Goal: Task Accomplishment & Management: Use online tool/utility

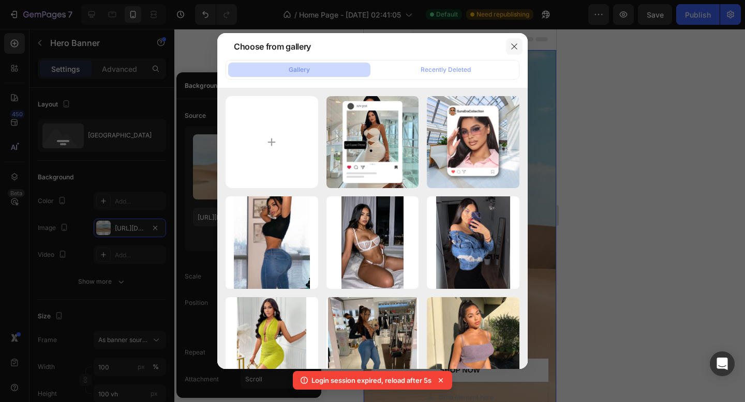
click at [521, 45] on button "button" at bounding box center [514, 46] width 17 height 17
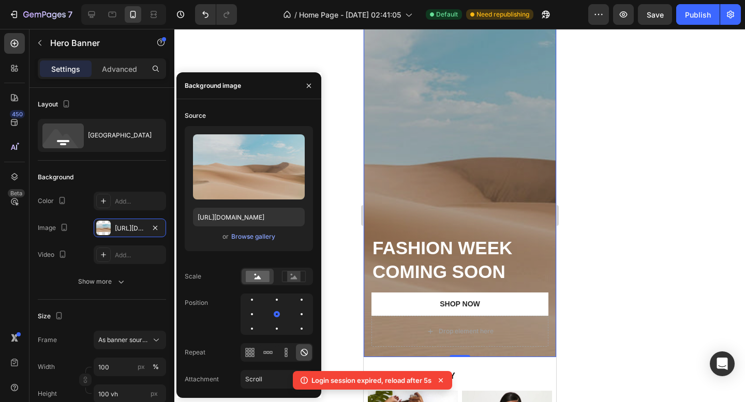
scroll to position [27, 0]
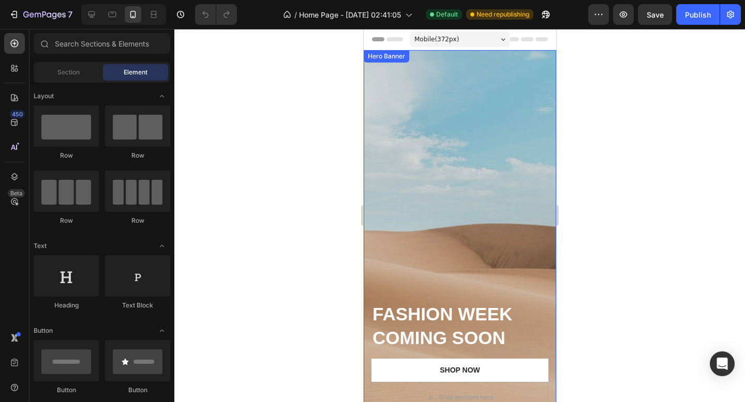
click at [305, 150] on div at bounding box center [459, 215] width 570 height 373
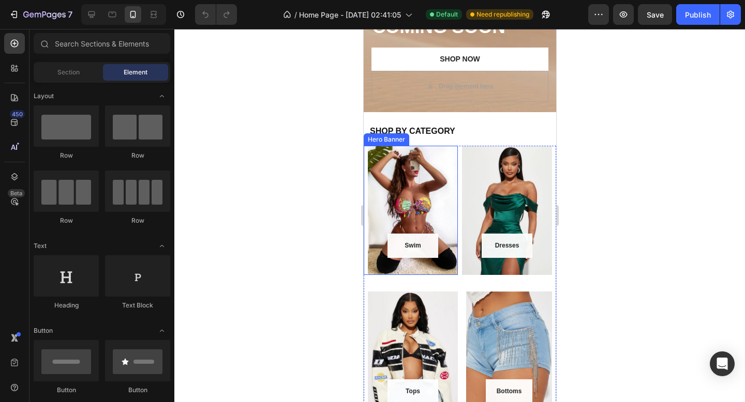
scroll to position [324, 0]
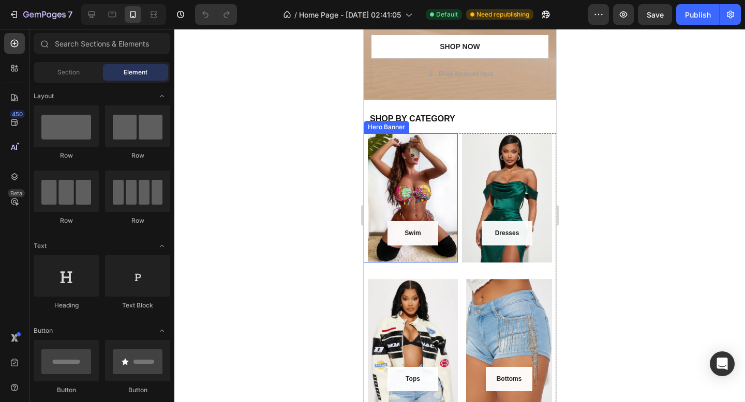
click at [392, 128] on div "Hero Banner" at bounding box center [385, 127] width 41 height 9
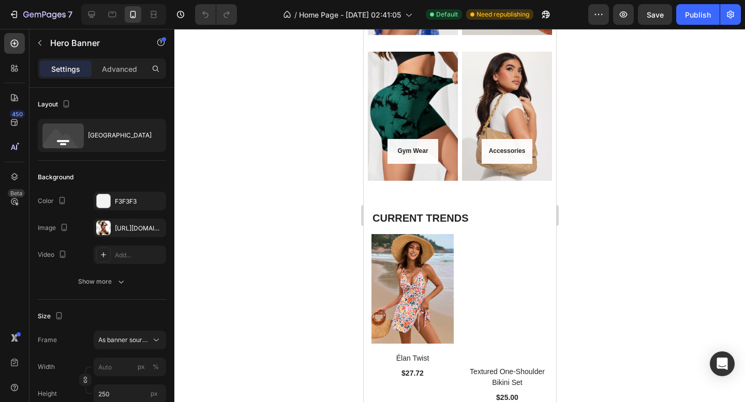
scroll to position [844, 0]
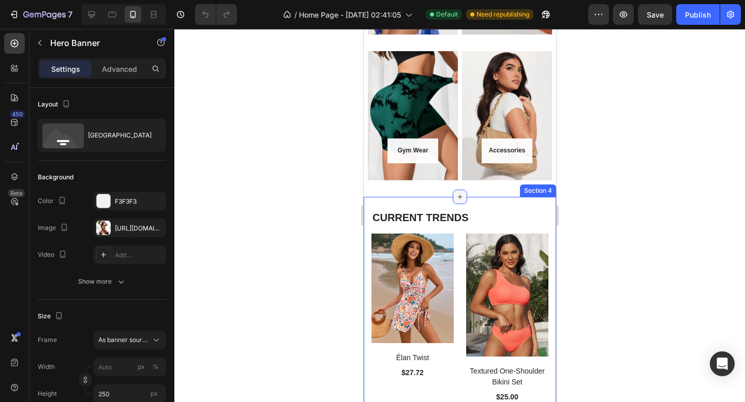
click at [456, 195] on icon at bounding box center [459, 197] width 8 height 8
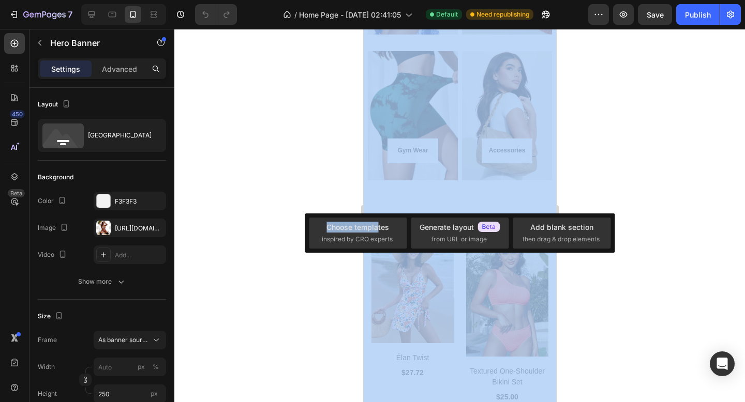
drag, startPoint x: 377, startPoint y: 226, endPoint x: 278, endPoint y: 185, distance: 107.8
click at [278, 185] on div "Choose templates inspired by CRO experts Generate layout from URL or image Add …" at bounding box center [459, 215] width 570 height 373
click at [278, 185] on div at bounding box center [459, 215] width 570 height 373
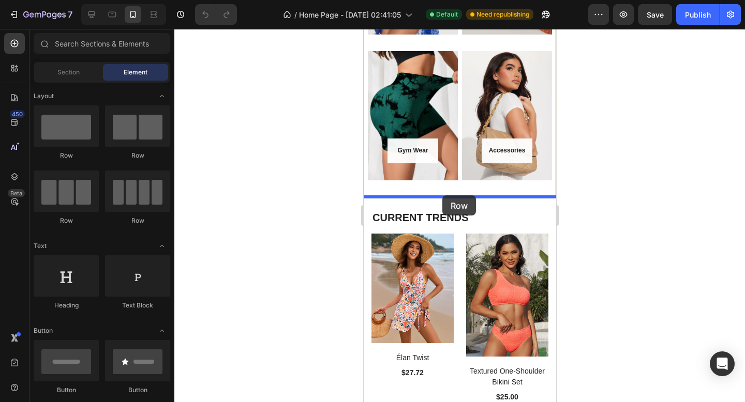
drag, startPoint x: 438, startPoint y: 158, endPoint x: 442, endPoint y: 195, distance: 37.4
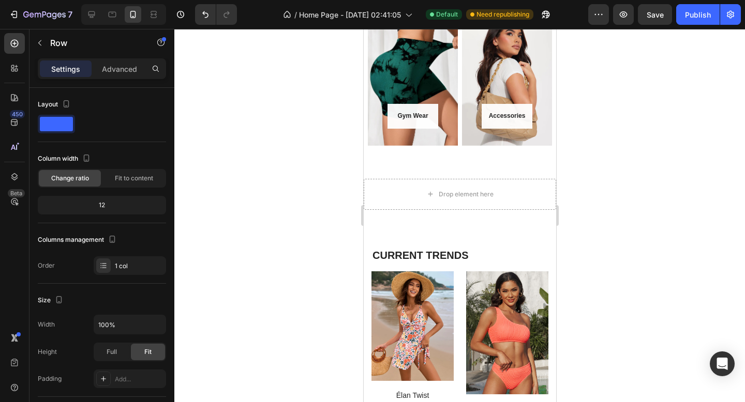
scroll to position [890, 0]
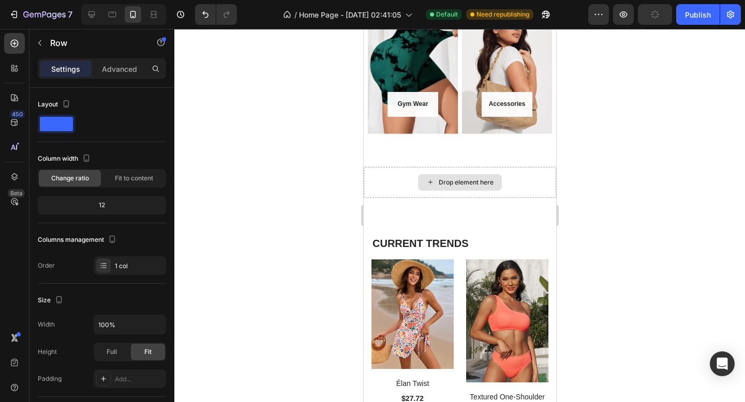
click at [453, 179] on div "Drop element here" at bounding box center [465, 182] width 55 height 8
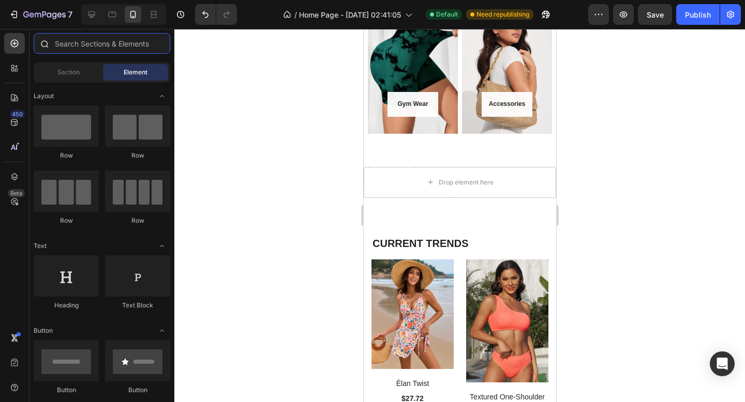
click at [80, 46] on input "text" at bounding box center [102, 43] width 137 height 21
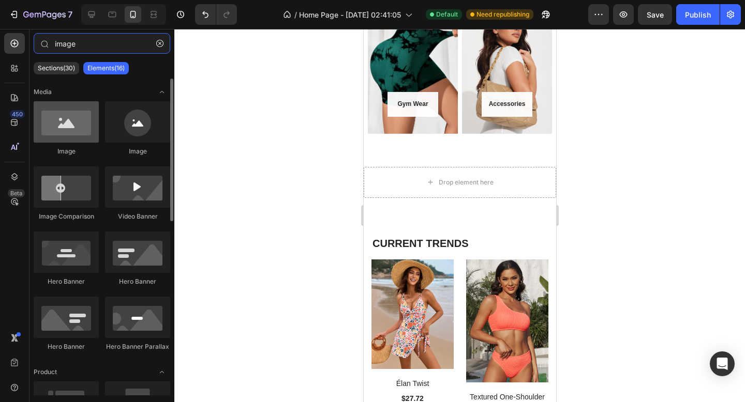
type input "image"
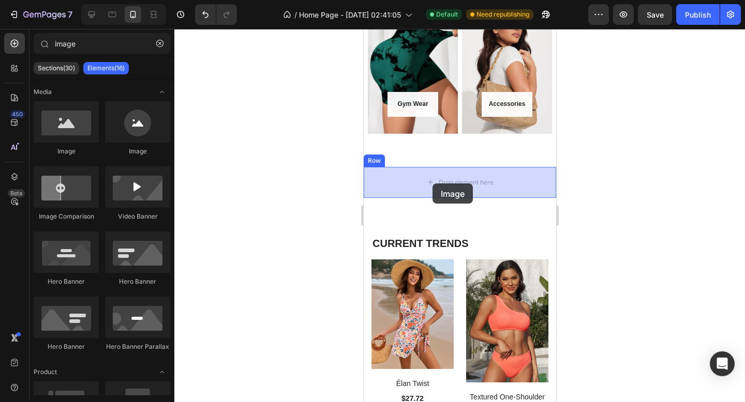
drag, startPoint x: 439, startPoint y: 154, endPoint x: 432, endPoint y: 184, distance: 30.3
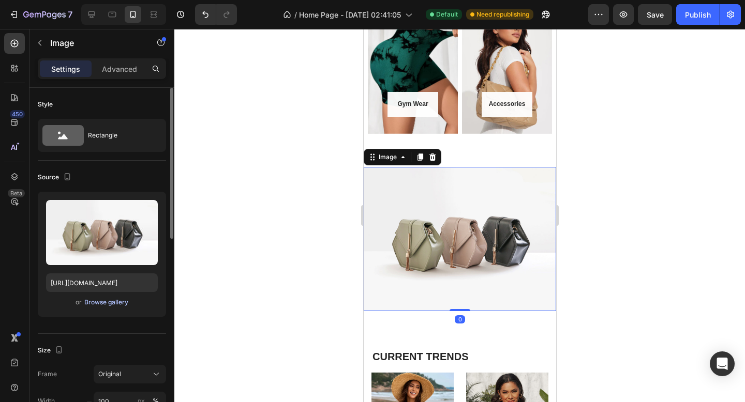
click at [103, 305] on div "Browse gallery" at bounding box center [106, 302] width 44 height 9
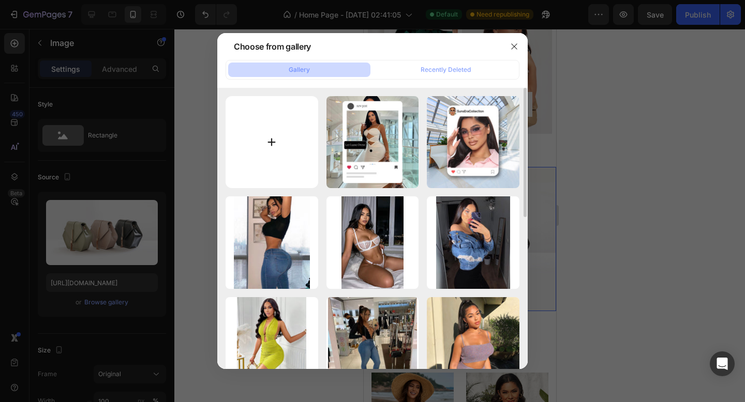
click at [285, 143] on input "file" at bounding box center [271, 142] width 93 height 93
type input "C:\fakepath\[PERSON_NAME] SWIM (12).png"
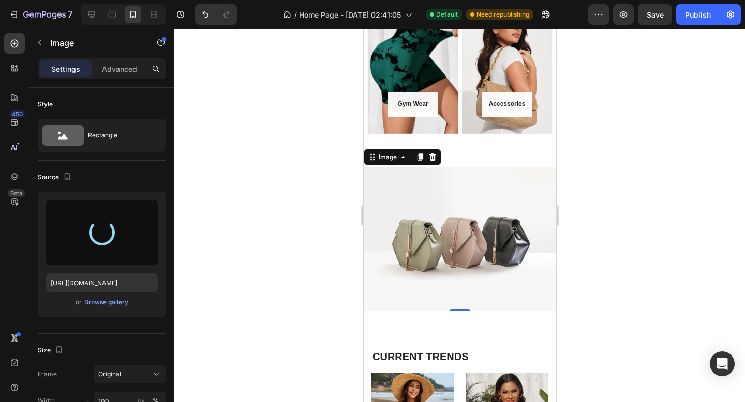
type input "[URL][DOMAIN_NAME]"
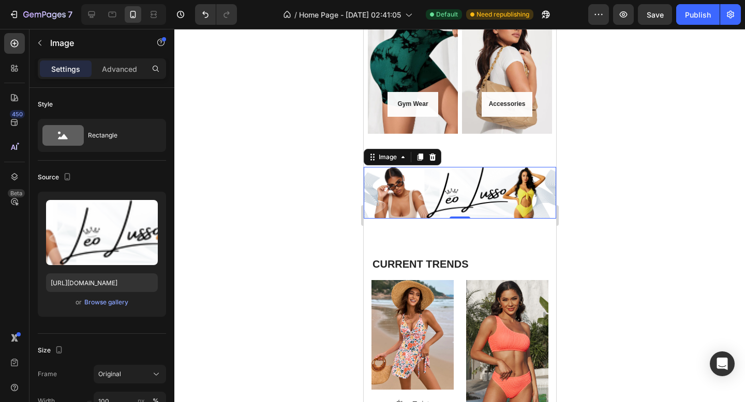
click at [327, 230] on div at bounding box center [459, 215] width 570 height 373
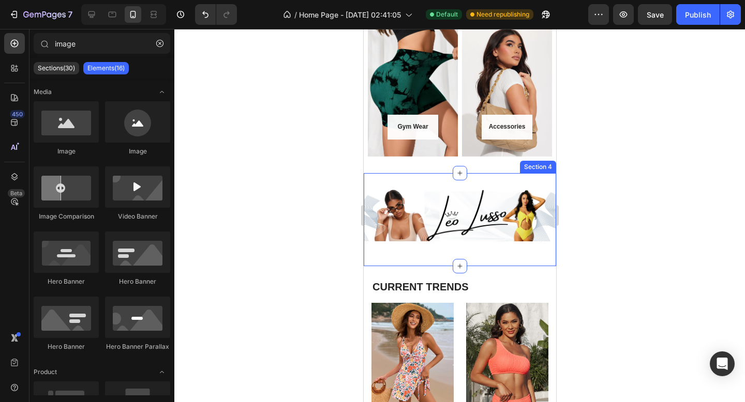
scroll to position [865, 0]
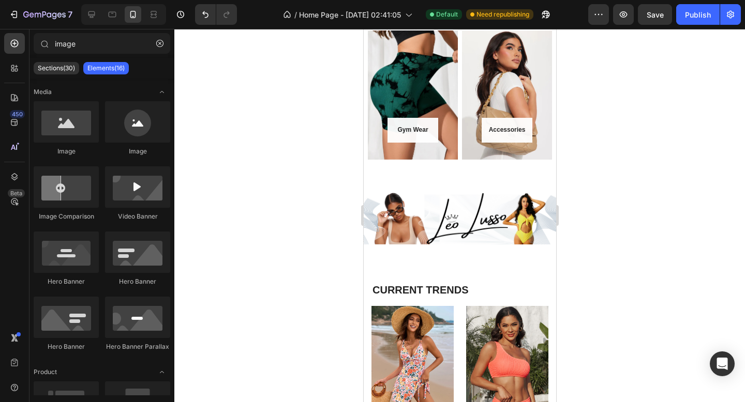
click at [322, 296] on div at bounding box center [459, 215] width 570 height 373
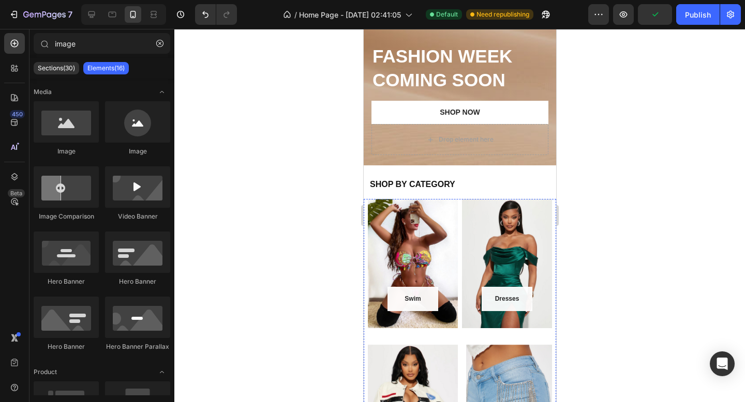
scroll to position [0, 0]
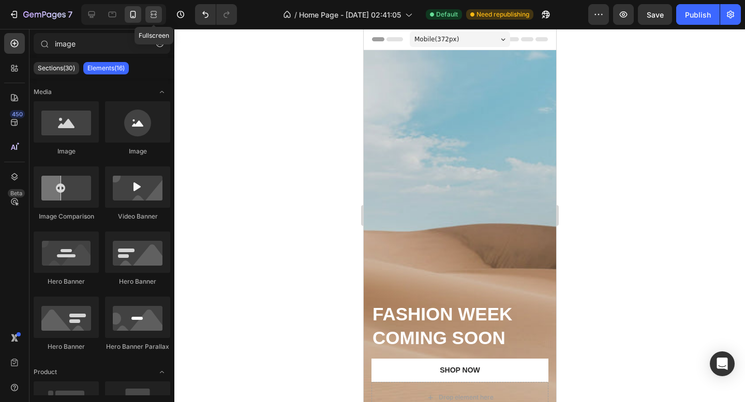
click at [157, 10] on icon at bounding box center [153, 14] width 10 height 10
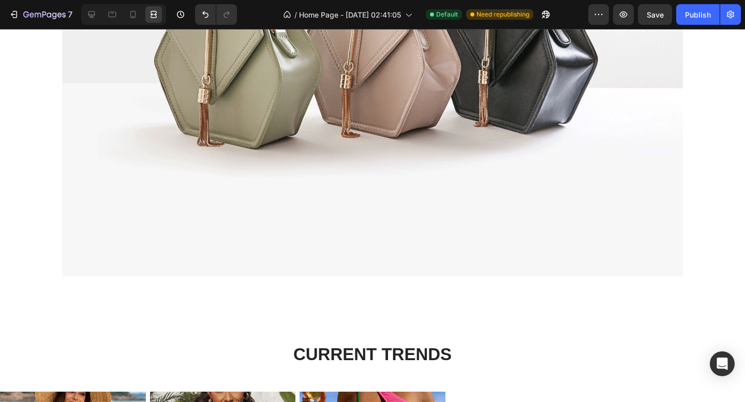
scroll to position [1102, 0]
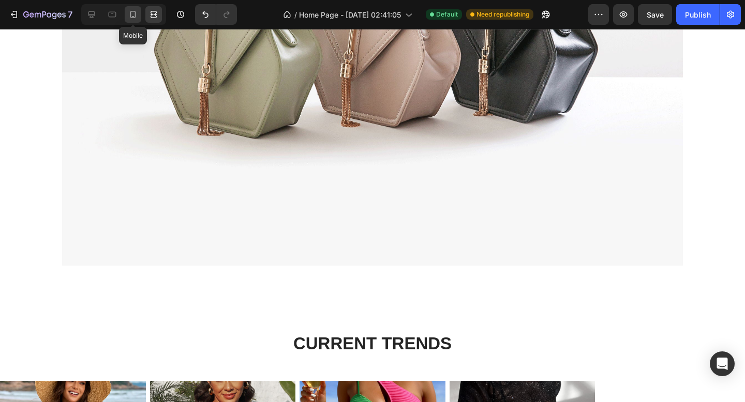
click at [131, 17] on icon at bounding box center [133, 14] width 10 height 10
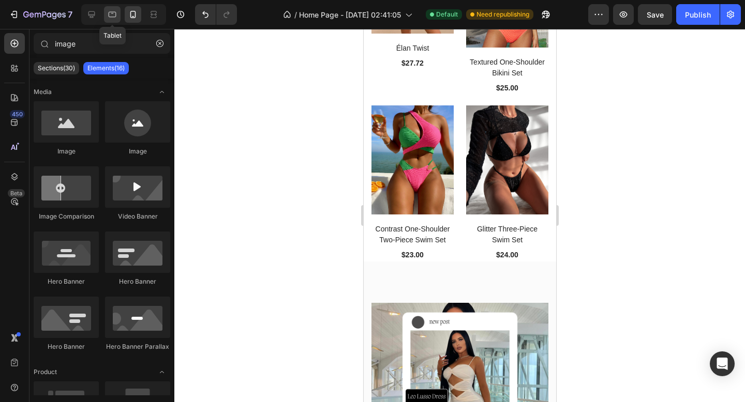
click at [112, 18] on icon at bounding box center [112, 14] width 10 height 10
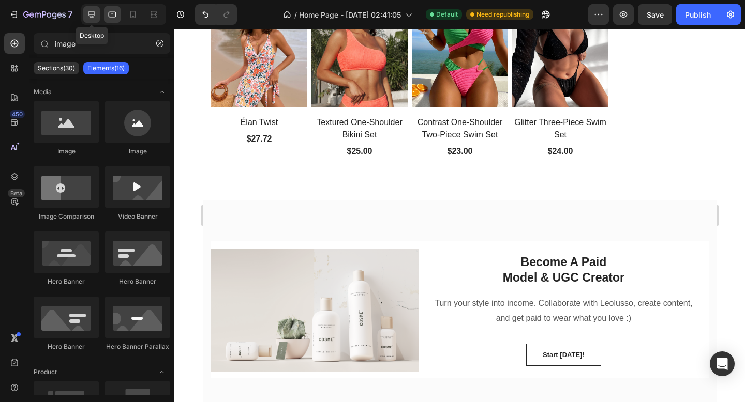
click at [94, 13] on icon at bounding box center [91, 14] width 10 height 10
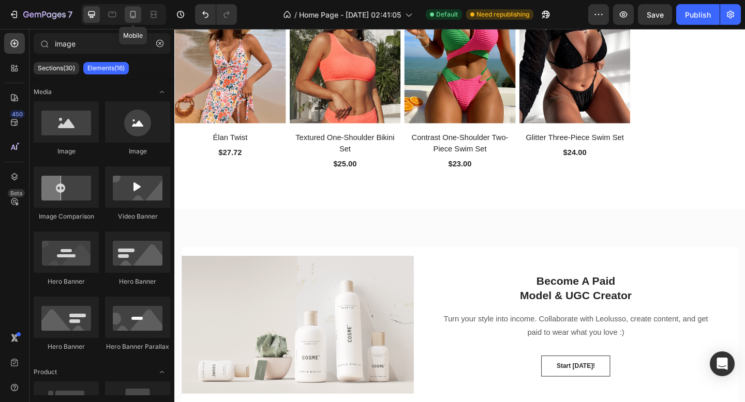
click at [133, 17] on icon at bounding box center [133, 14] width 10 height 10
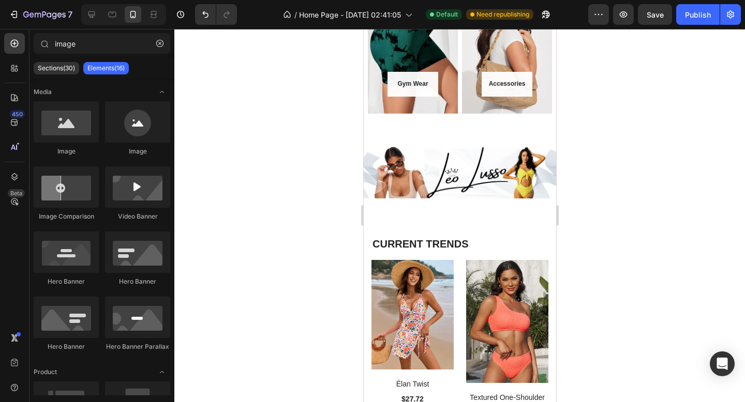
scroll to position [910, 0]
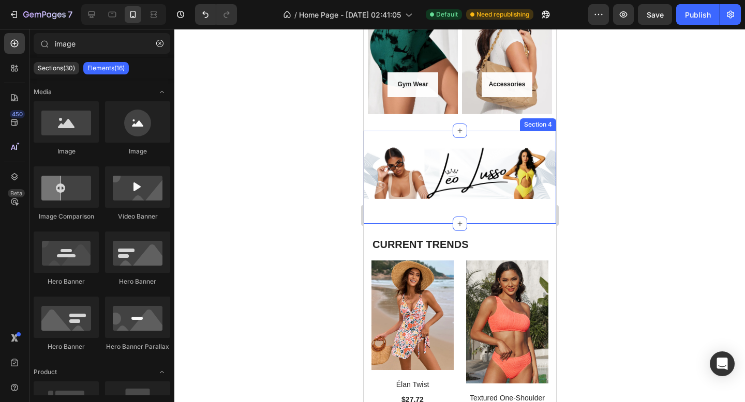
click at [435, 206] on div "Image Row" at bounding box center [459, 177] width 192 height 60
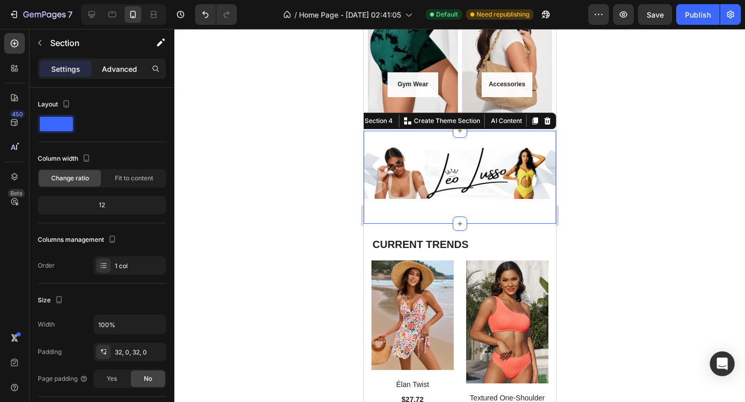
click at [129, 71] on p "Advanced" at bounding box center [119, 69] width 35 height 11
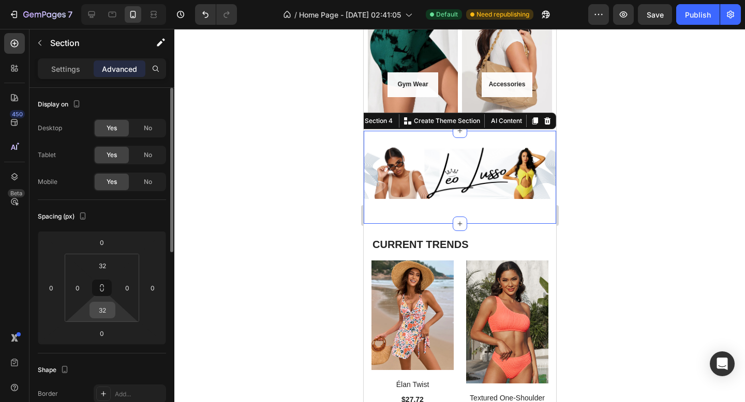
click at [103, 309] on input "32" at bounding box center [102, 310] width 21 height 16
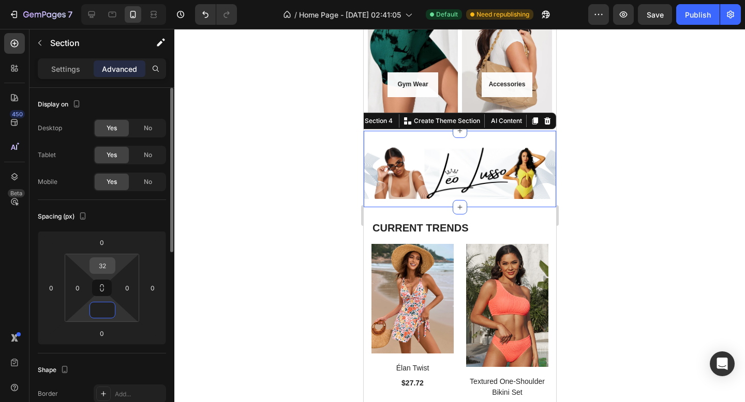
type input "0"
click at [105, 268] on input "32" at bounding box center [102, 266] width 21 height 16
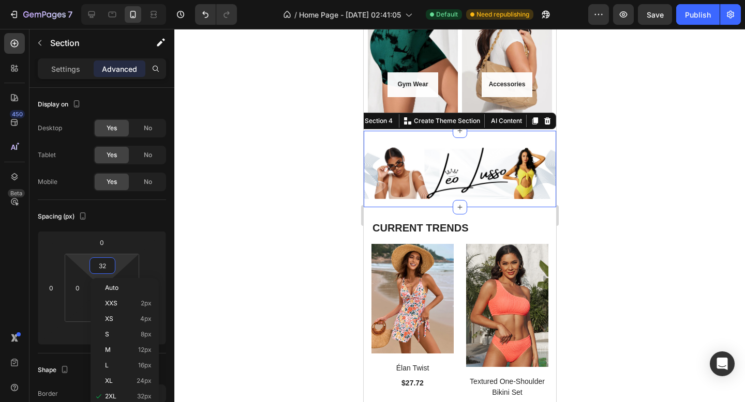
type input "2"
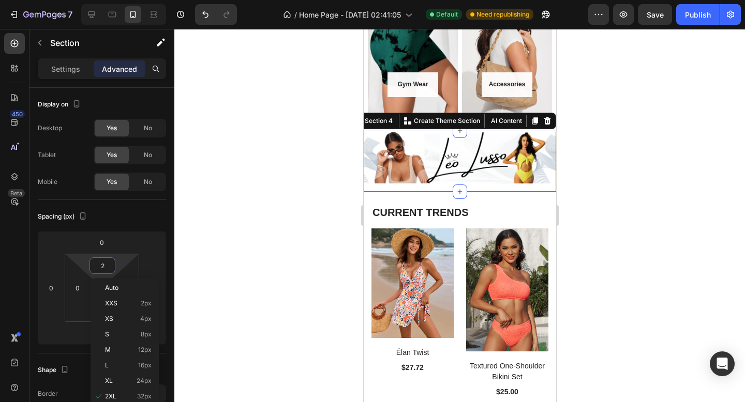
click at [318, 165] on div at bounding box center [459, 215] width 570 height 373
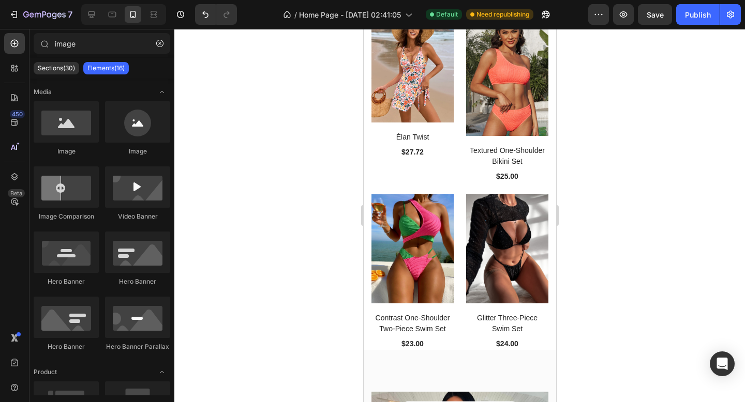
scroll to position [1303, 0]
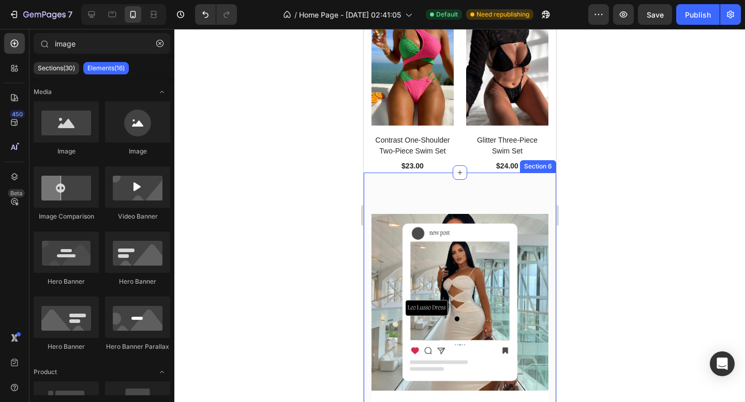
click at [455, 193] on div "Image Become A Paid Model & UGC Creator Heading Turn your style into income. Co…" at bounding box center [459, 358] width 192 height 370
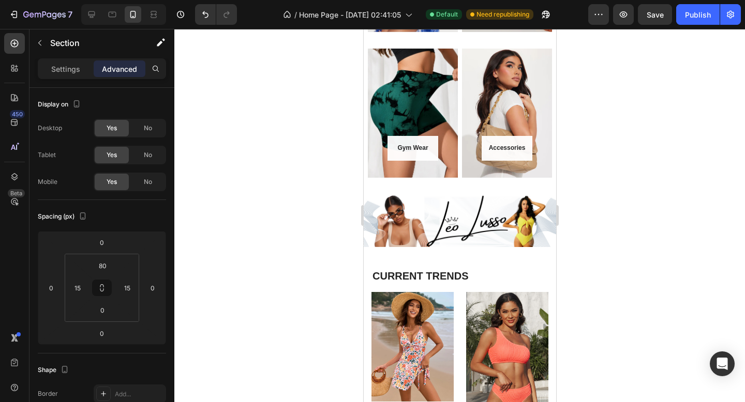
scroll to position [848, 0]
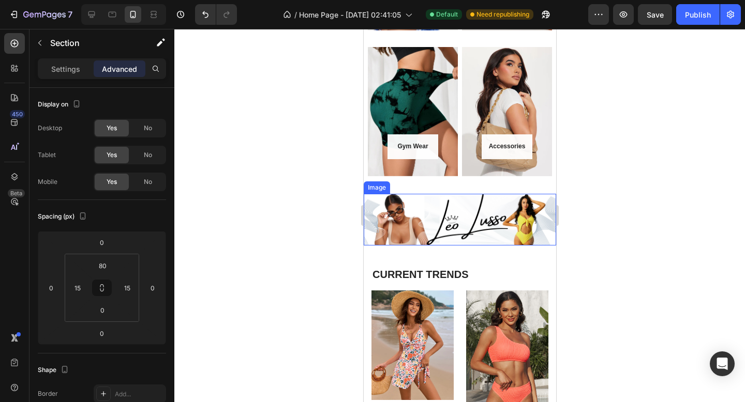
click at [423, 216] on img at bounding box center [459, 220] width 192 height 52
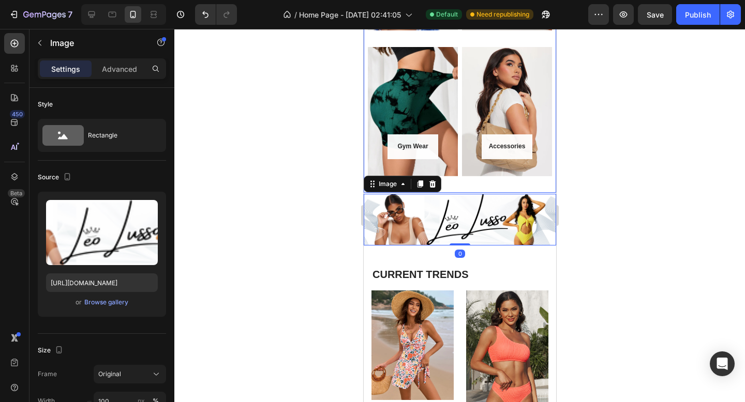
click at [462, 184] on div "Accessories Button Row Hero Banner" at bounding box center [508, 120] width 94 height 146
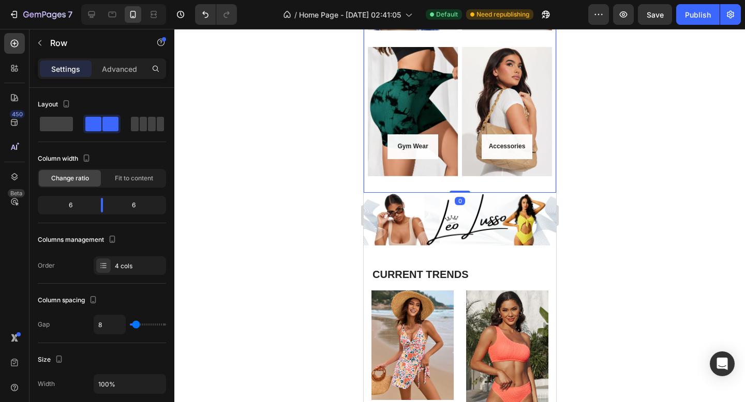
click at [429, 217] on img at bounding box center [459, 220] width 192 height 52
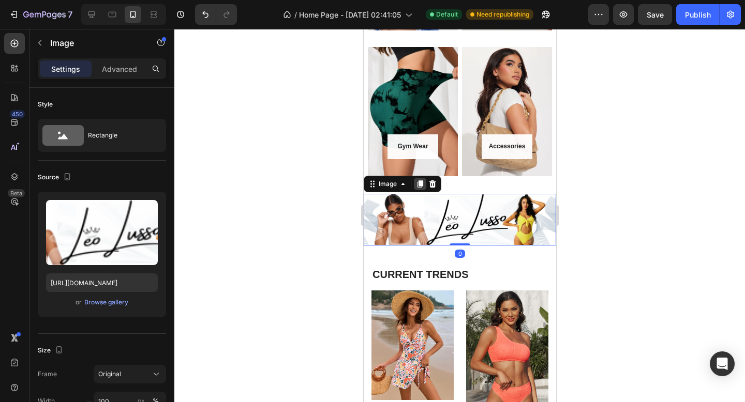
click at [419, 187] on icon at bounding box center [419, 184] width 8 height 8
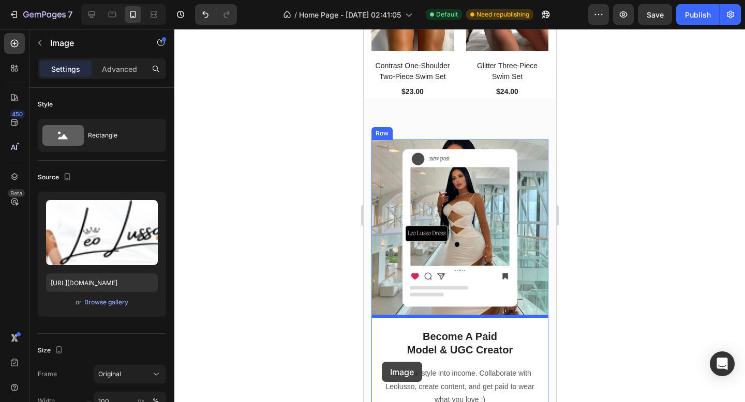
scroll to position [1447, 0]
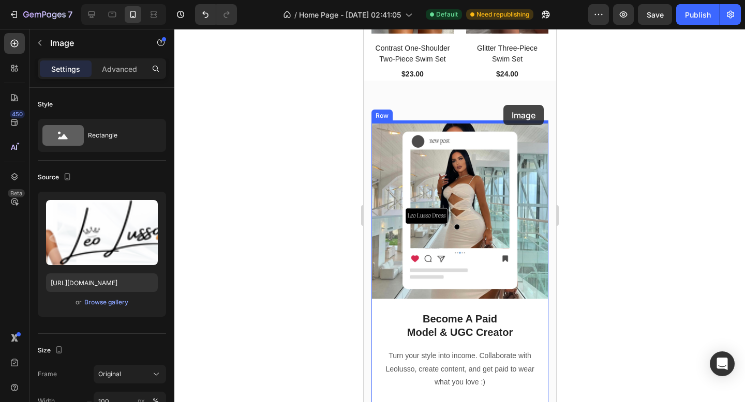
drag, startPoint x: 372, startPoint y: 238, endPoint x: 503, endPoint y: 105, distance: 186.5
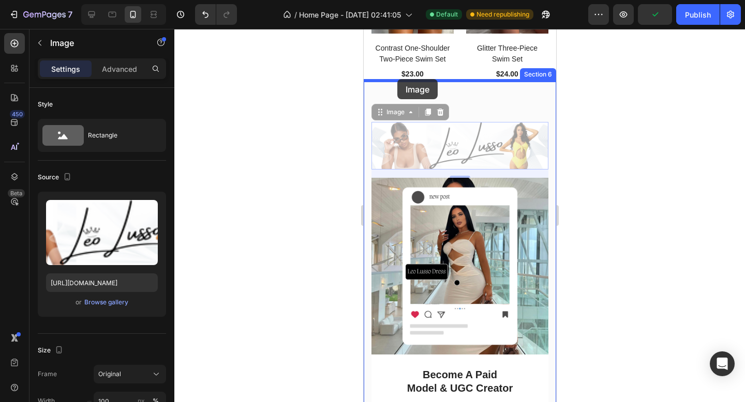
drag, startPoint x: 377, startPoint y: 111, endPoint x: 397, endPoint y: 79, distance: 37.3
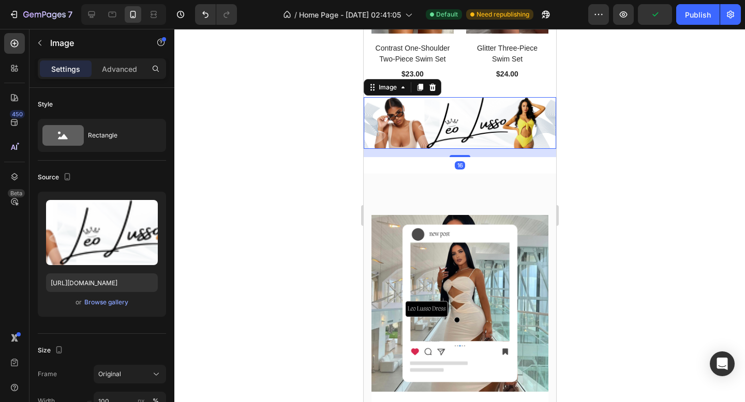
click at [316, 119] on div at bounding box center [459, 215] width 570 height 373
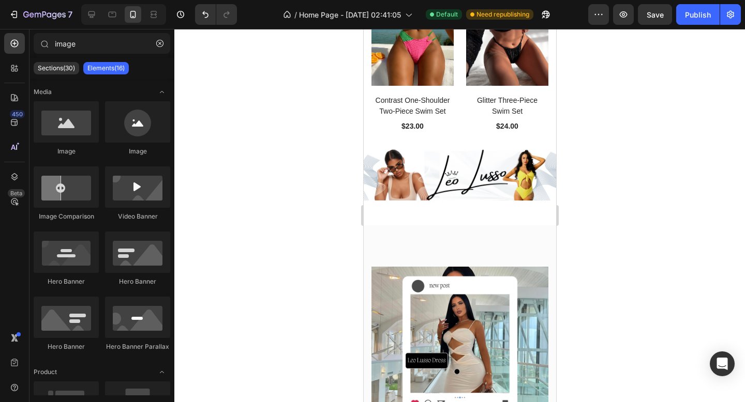
scroll to position [1348, 0]
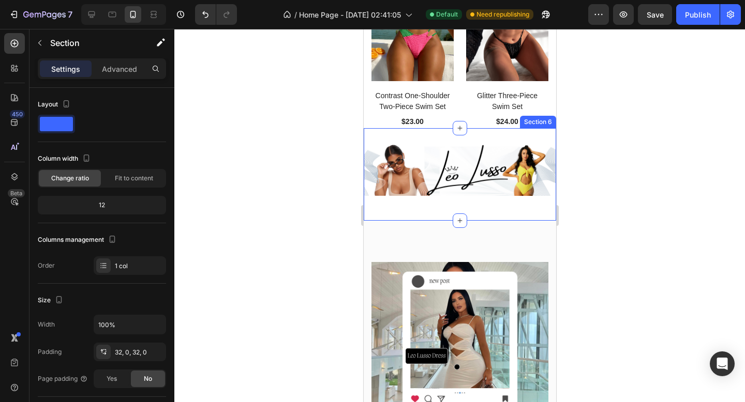
click at [382, 143] on div "Image Section 6" at bounding box center [459, 174] width 192 height 93
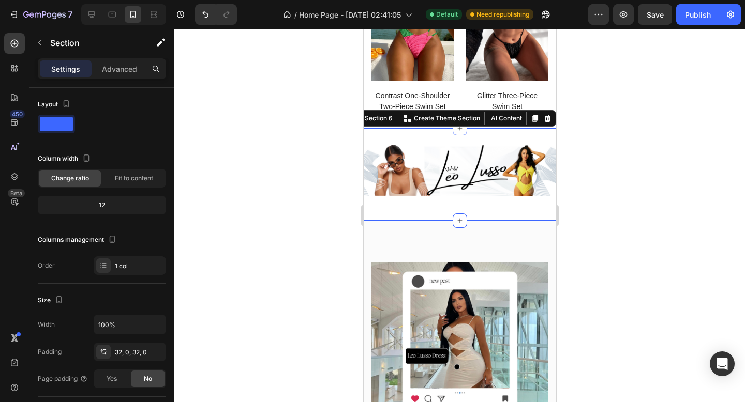
click at [333, 161] on div at bounding box center [459, 215] width 570 height 373
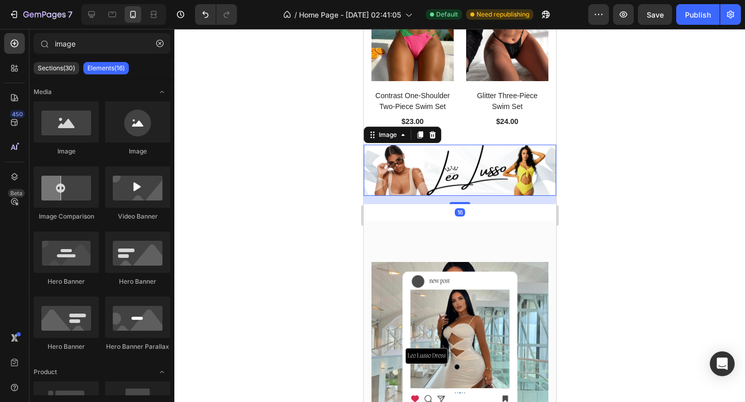
click at [388, 159] on img at bounding box center [459, 171] width 192 height 52
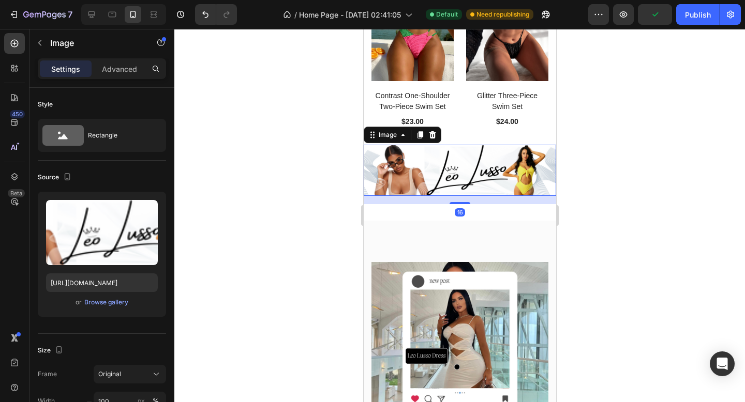
click at [346, 147] on div at bounding box center [459, 215] width 570 height 373
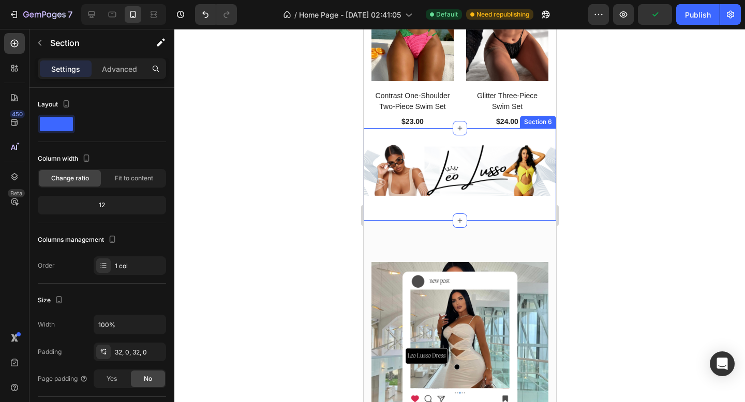
click at [403, 137] on div "Image Section 6" at bounding box center [459, 174] width 192 height 93
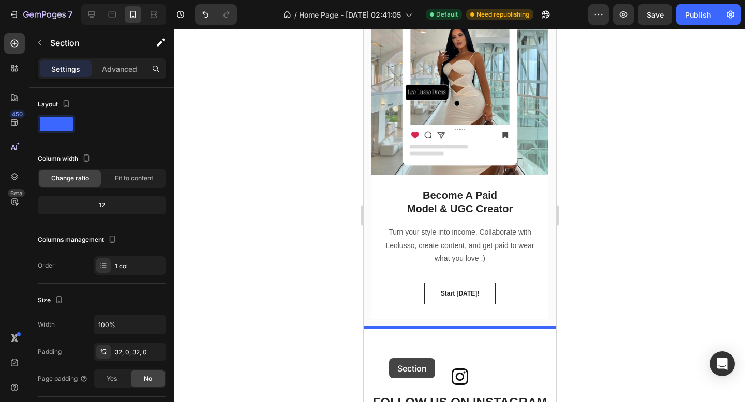
scroll to position [1615, 0]
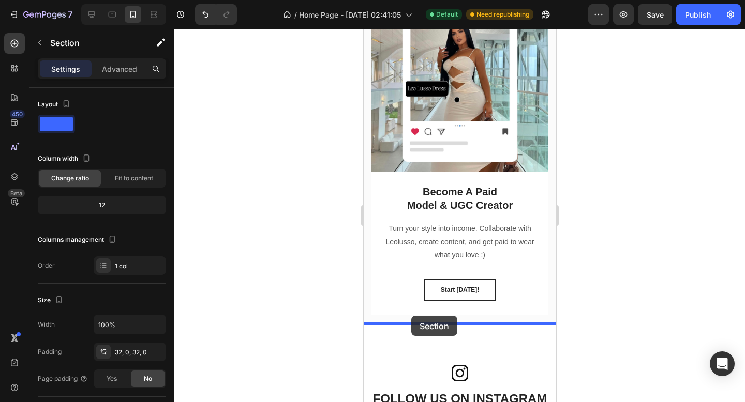
drag, startPoint x: 381, startPoint y: 135, endPoint x: 411, endPoint y: 316, distance: 182.8
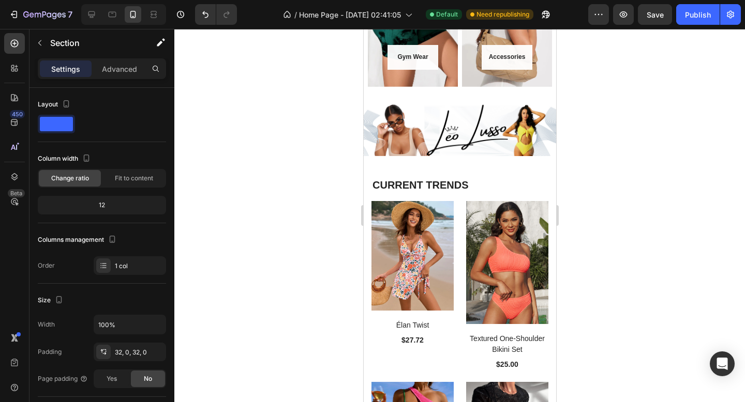
scroll to position [920, 0]
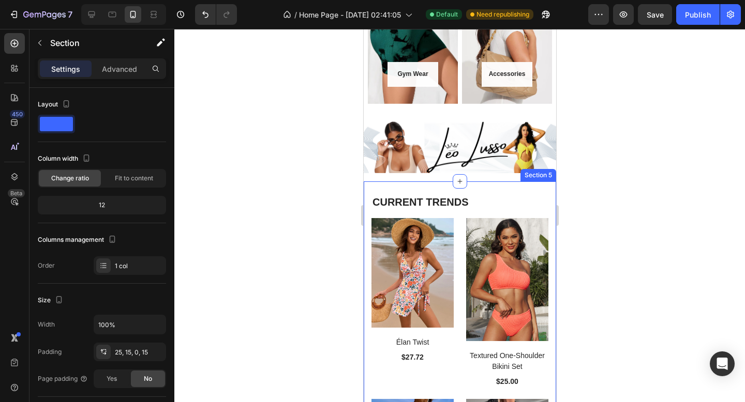
click at [481, 187] on div "CURRENT TRENDS Heading Row (P) Images Élan Twist (P) Title $27.72 (P) Price (P)…" at bounding box center [459, 368] width 192 height 374
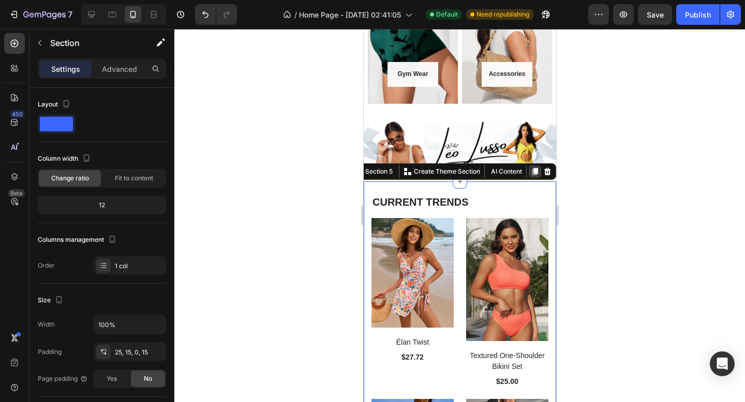
click at [532, 172] on icon at bounding box center [534, 172] width 8 height 8
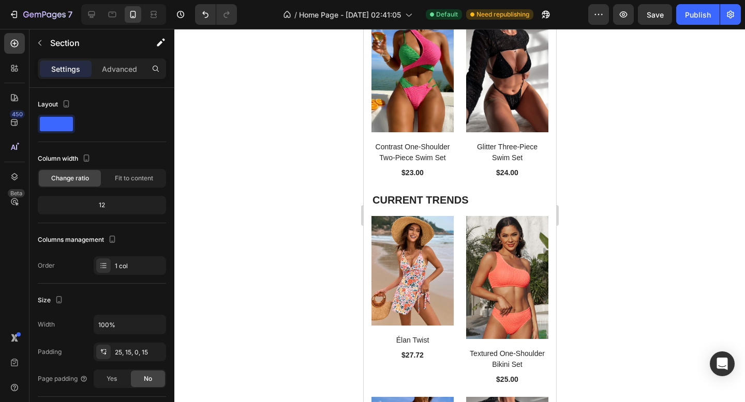
scroll to position [1411, 0]
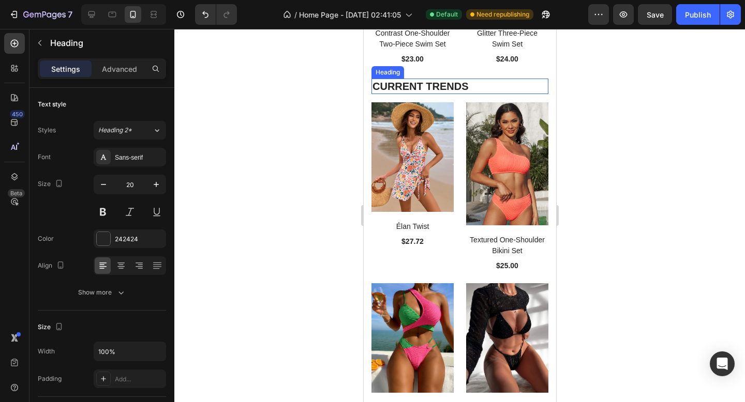
click at [493, 79] on h2 "CURRENT TRENDS" at bounding box center [459, 87] width 177 height 16
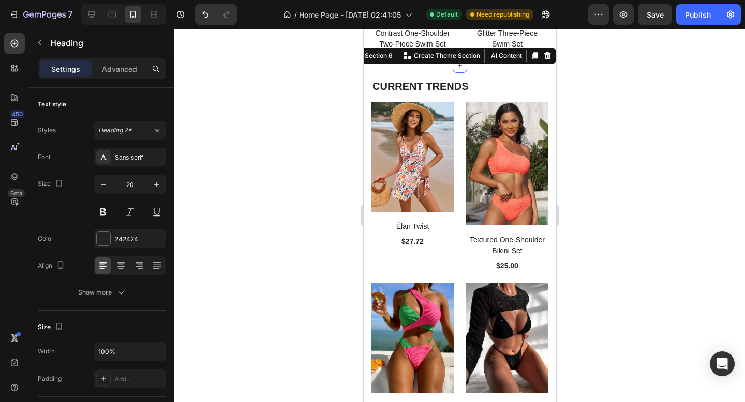
click at [549, 75] on div "CURRENT TRENDS Heading Row (P) Images Élan Twist (P) Title $27.72 (P) Price (P)…" at bounding box center [459, 253] width 192 height 374
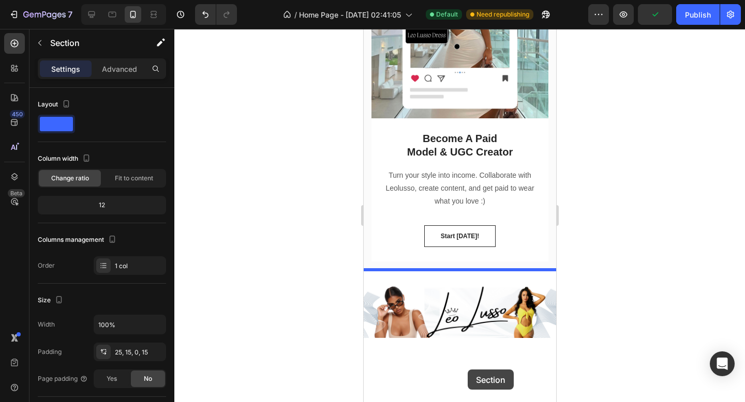
scroll to position [2003, 0]
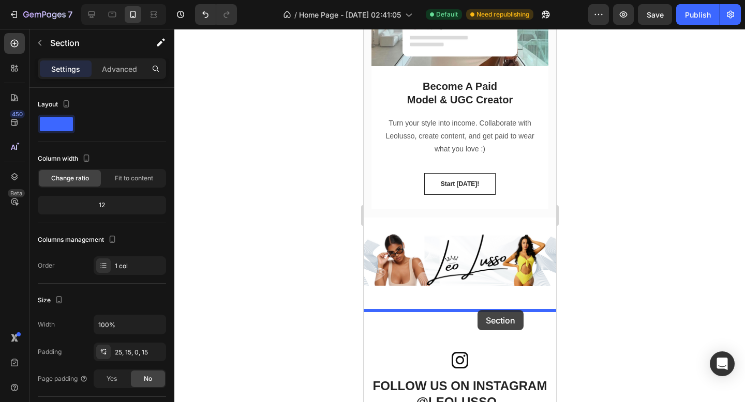
drag, startPoint x: 405, startPoint y: 66, endPoint x: 477, endPoint y: 310, distance: 254.4
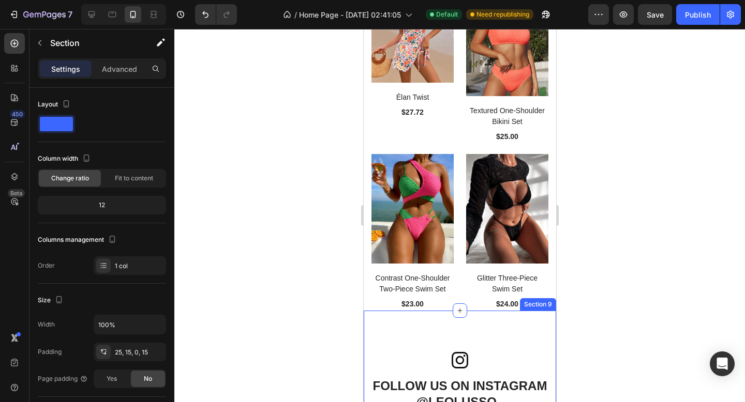
scroll to position [1628, 0]
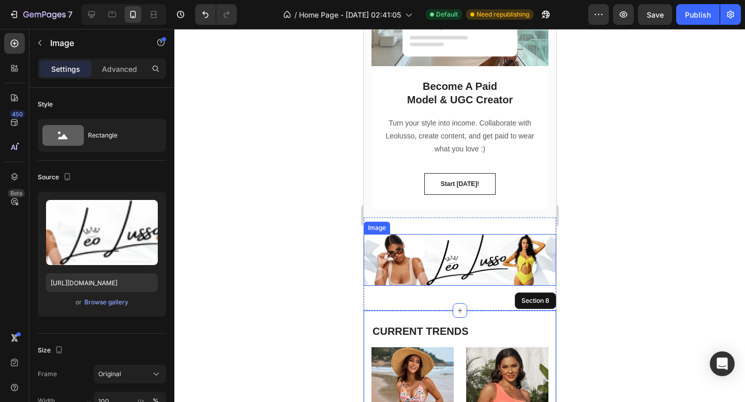
click at [445, 253] on img at bounding box center [459, 260] width 192 height 52
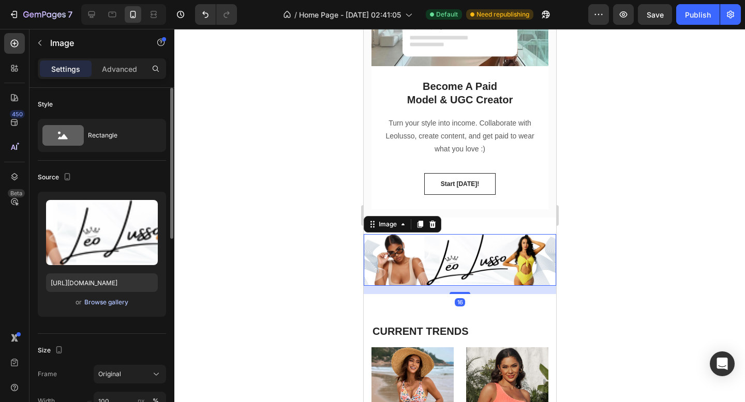
click at [107, 301] on div "Browse gallery" at bounding box center [106, 302] width 44 height 9
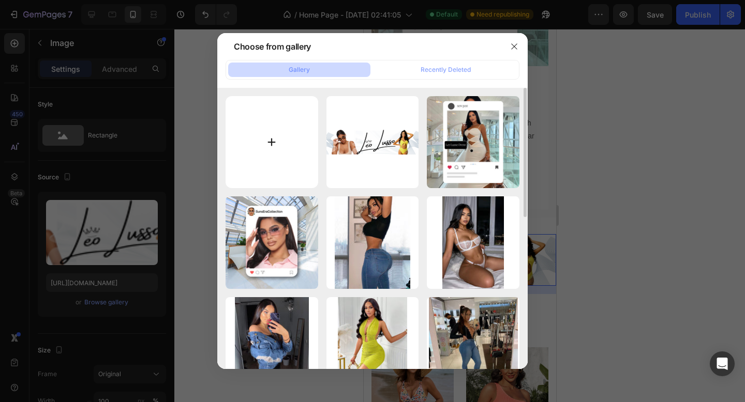
click at [273, 135] on input "file" at bounding box center [271, 142] width 93 height 93
type input "C:\fakepath\[PERSON_NAME] SWIM (10).png"
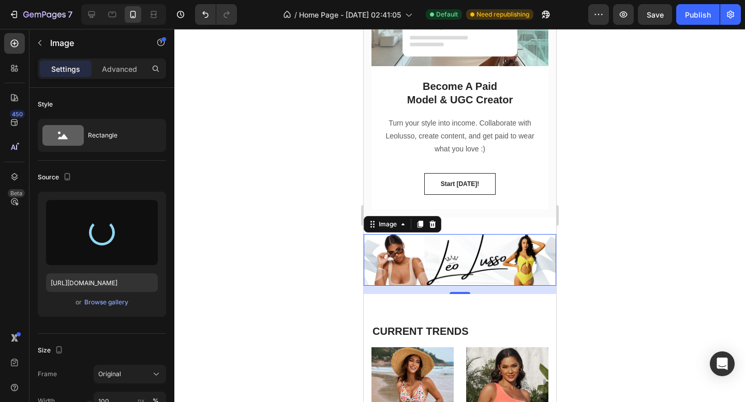
type input "[URL][DOMAIN_NAME]"
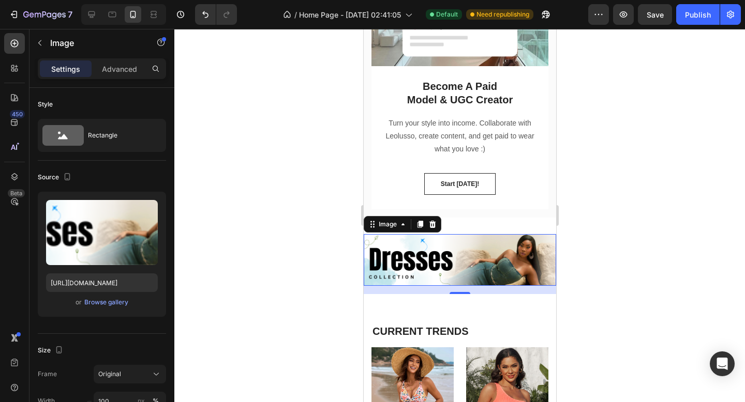
click at [351, 257] on div at bounding box center [459, 215] width 570 height 373
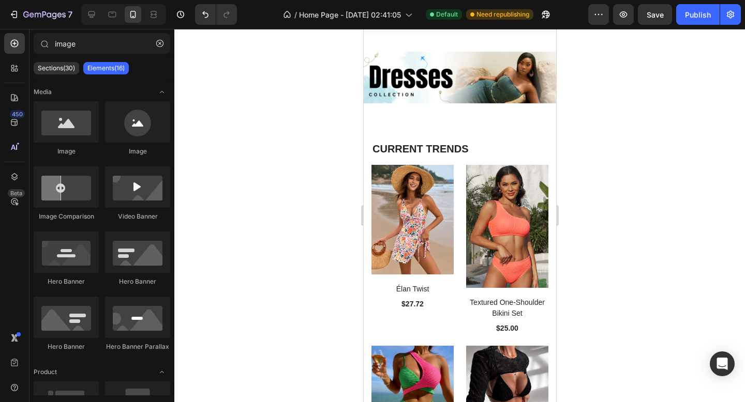
scroll to position [1812, 0]
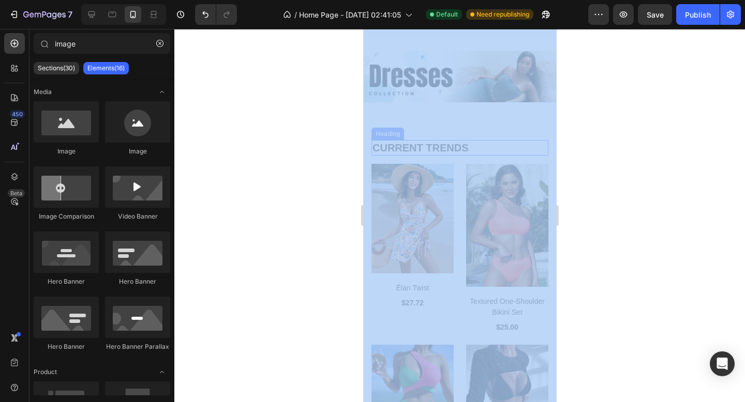
drag, startPoint x: 704, startPoint y: 106, endPoint x: 400, endPoint y: 139, distance: 305.8
click at [303, 113] on div at bounding box center [459, 215] width 570 height 373
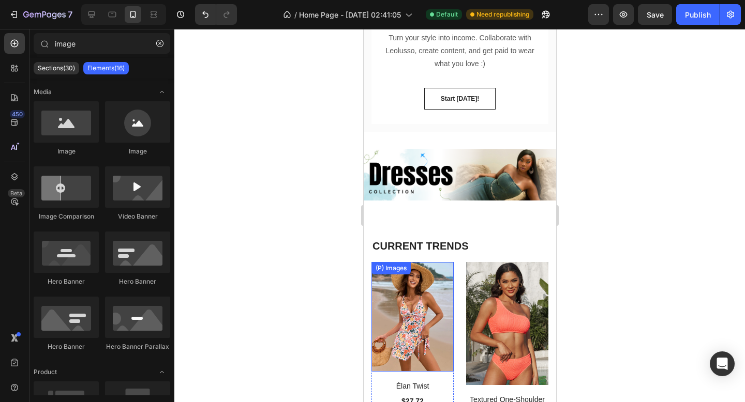
scroll to position [1609, 0]
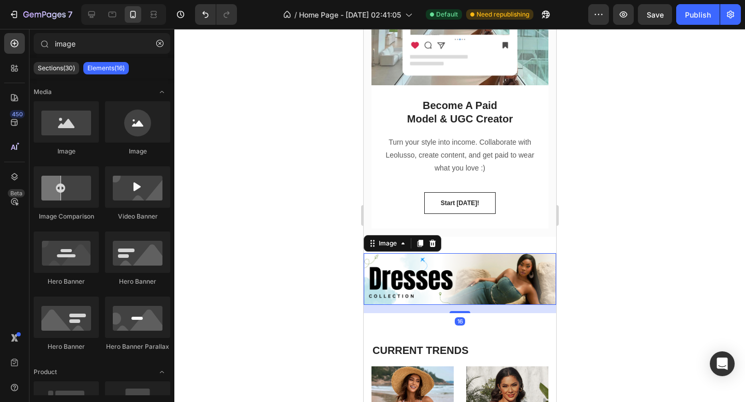
click at [446, 275] on img at bounding box center [459, 279] width 192 height 52
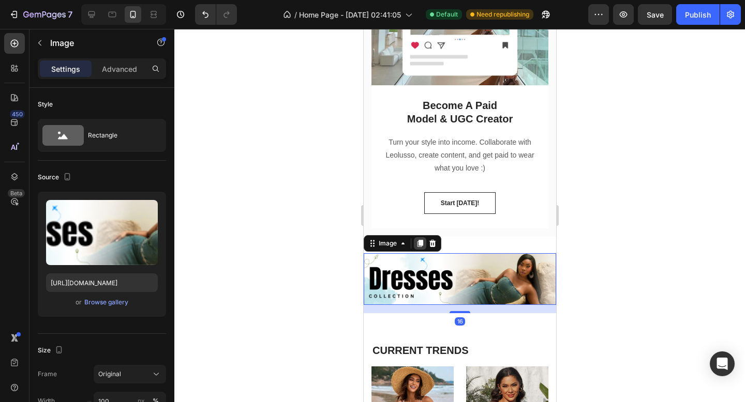
click at [420, 244] on icon at bounding box center [420, 243] width 6 height 7
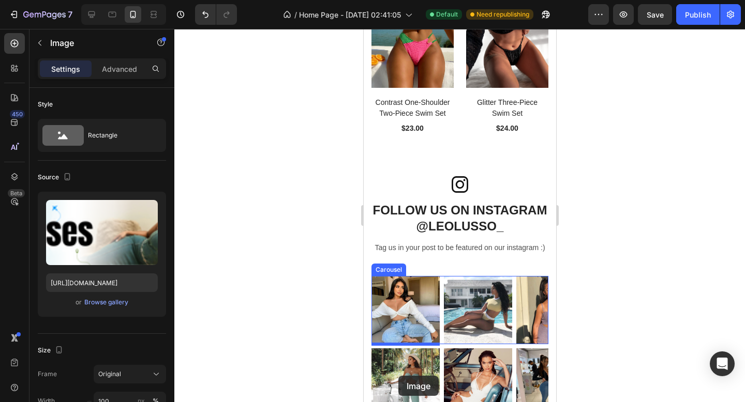
scroll to position [2253, 0]
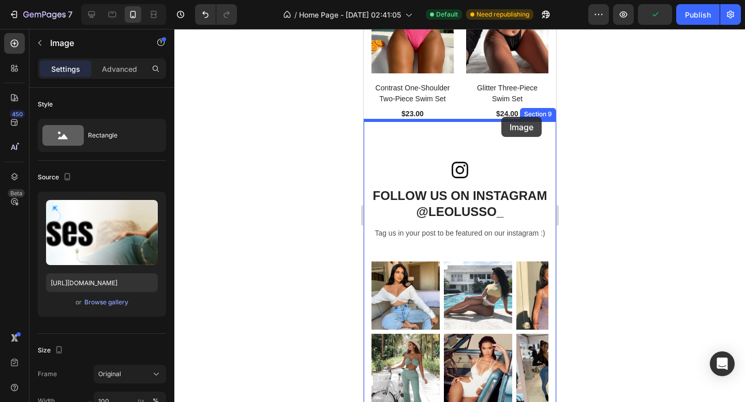
drag, startPoint x: 371, startPoint y: 192, endPoint x: 501, endPoint y: 117, distance: 149.6
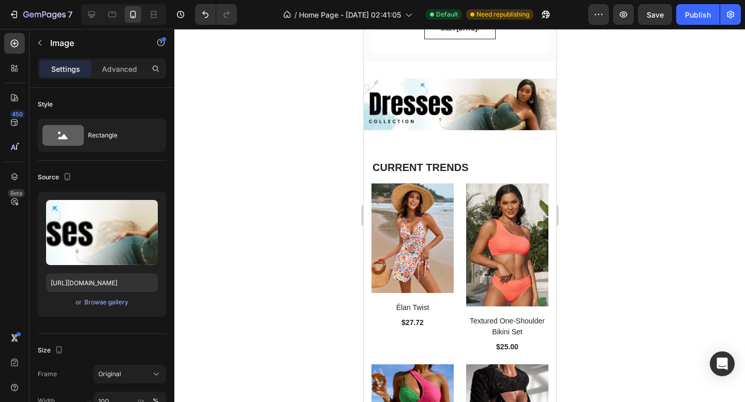
scroll to position [1783, 0]
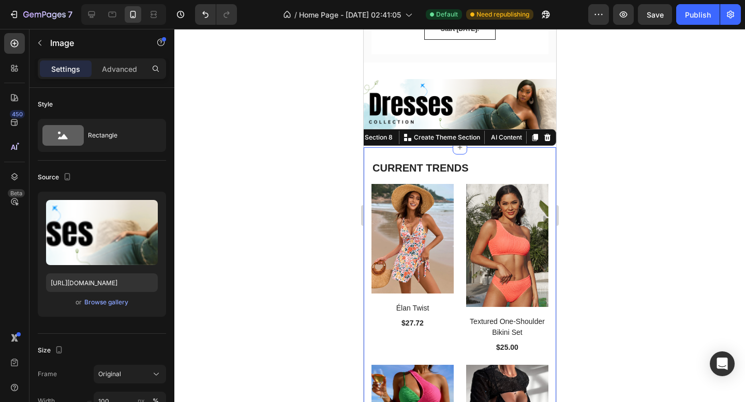
click at [402, 150] on div "CURRENT TRENDS Heading Row (P) Images Élan Twist (P) Title $27.72 (P) Price (P)…" at bounding box center [459, 334] width 192 height 374
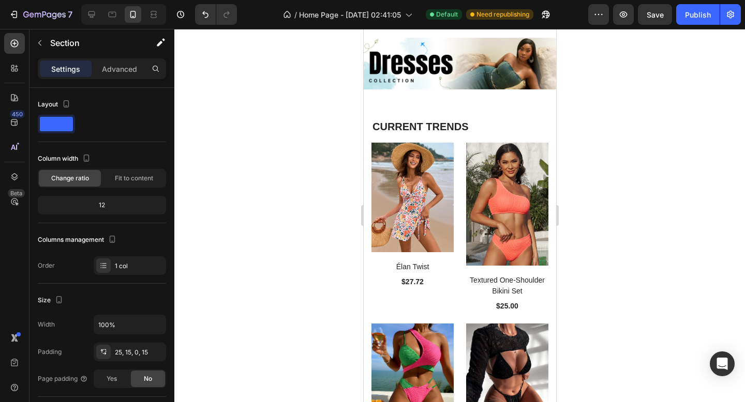
scroll to position [1830, 0]
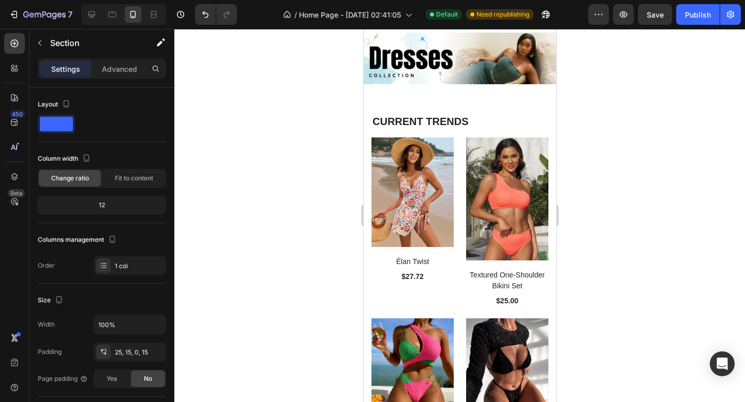
click at [510, 103] on div "CURRENT TRENDS Heading Row (P) Images Élan Twist (P) Title $27.72 (P) Price (P)…" at bounding box center [459, 288] width 192 height 374
click at [550, 123] on div "CURRENT TRENDS Heading Row (P) Images Élan Twist (P) Title $27.72 (P) Price (P)…" at bounding box center [459, 288] width 192 height 374
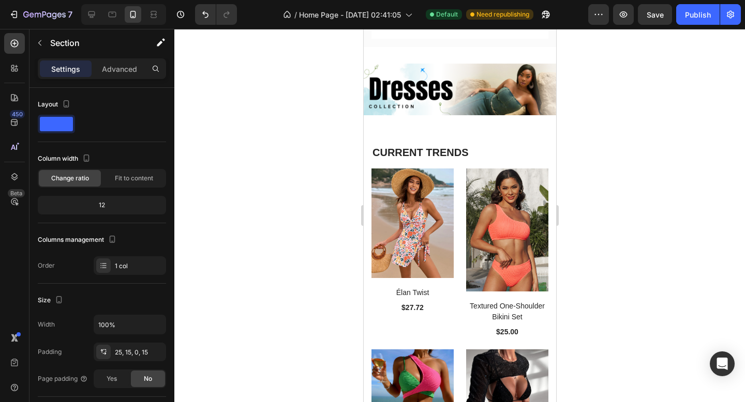
scroll to position [1807, 0]
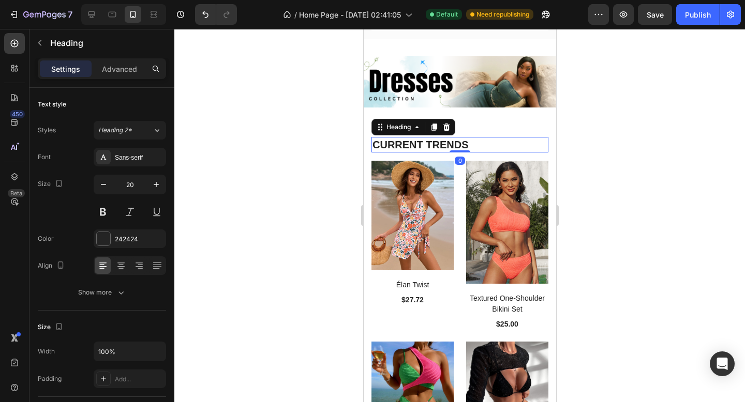
click at [493, 146] on h2 "CURRENT TRENDS" at bounding box center [459, 145] width 177 height 16
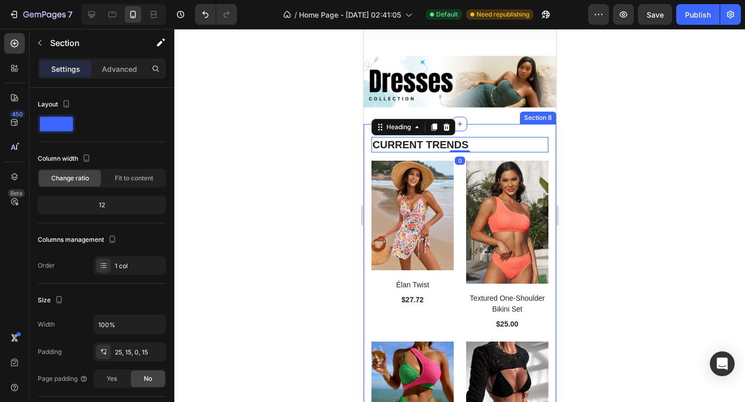
click at [509, 130] on div "CURRENT TRENDS Heading 0 Row (P) Images Élan Twist (P) Title $27.72 (P) Price (…" at bounding box center [459, 311] width 192 height 374
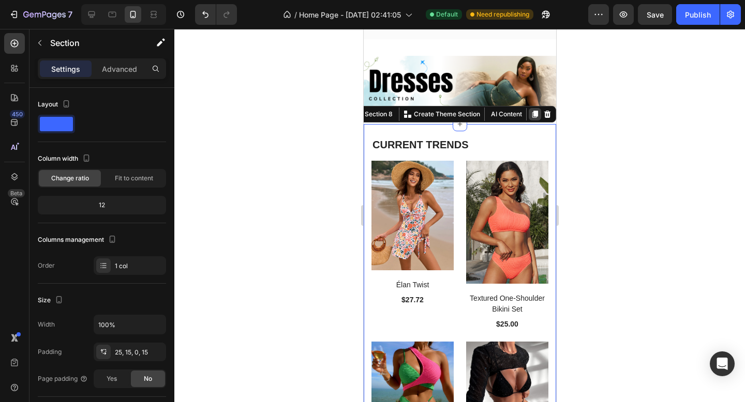
click at [535, 114] on icon at bounding box center [535, 114] width 6 height 7
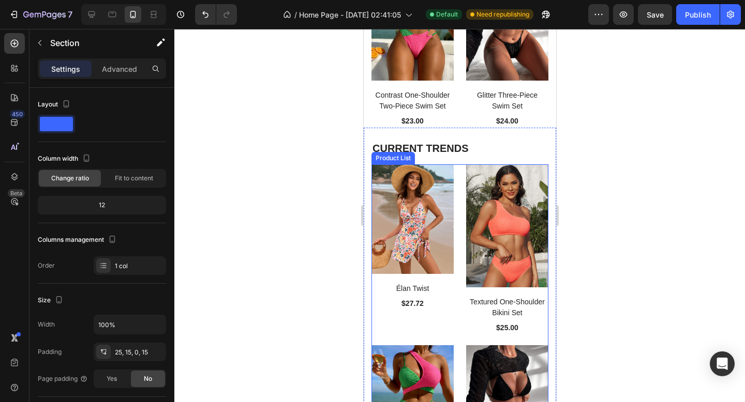
scroll to position [2182, 0]
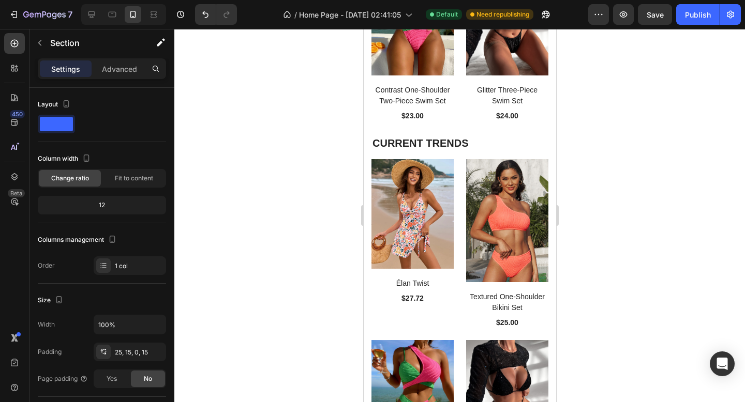
click at [400, 129] on div "CURRENT TRENDS Heading Row (P) Images Élan Twist (P) Title $27.72 (P) Price (P)…" at bounding box center [459, 310] width 192 height 374
click at [489, 133] on div "CURRENT TRENDS Heading Row (P) Images Élan Twist (P) Title $27.72 (P) Price (P)…" at bounding box center [459, 310] width 192 height 374
click at [458, 172] on div "(P) Images Élan Twist (P) Title $27.72 (P) Price (P) Price Row Product List (P)…" at bounding box center [459, 328] width 177 height 338
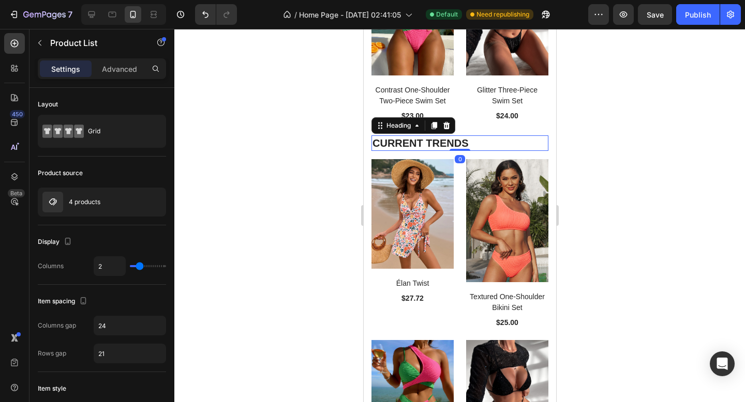
click at [491, 139] on h2 "CURRENT TRENDS" at bounding box center [459, 143] width 177 height 16
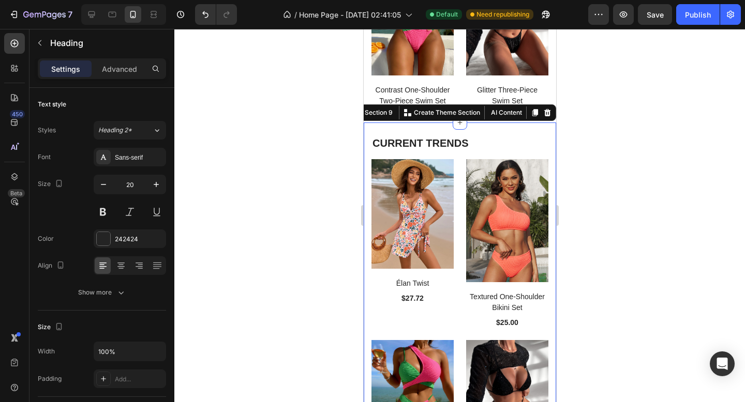
click at [515, 133] on div "CURRENT TRENDS Heading Row (P) Images Élan Twist (P) Title $27.72 (P) Price (P)…" at bounding box center [459, 310] width 192 height 374
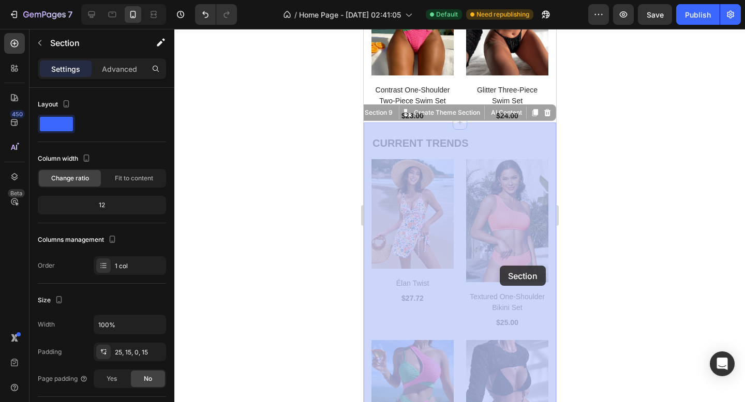
drag, startPoint x: 495, startPoint y: 129, endPoint x: 499, endPoint y: 266, distance: 136.6
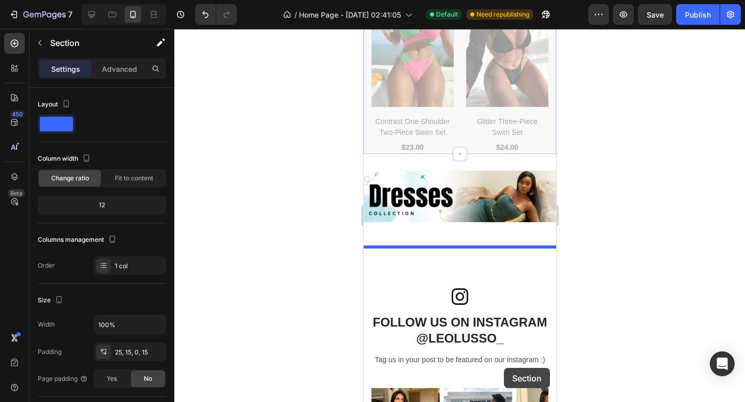
scroll to position [2545, 0]
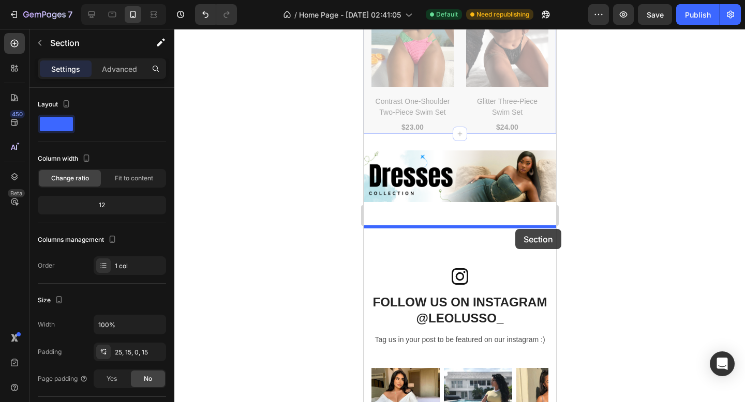
drag, startPoint x: 513, startPoint y: 132, endPoint x: 512, endPoint y: 229, distance: 97.2
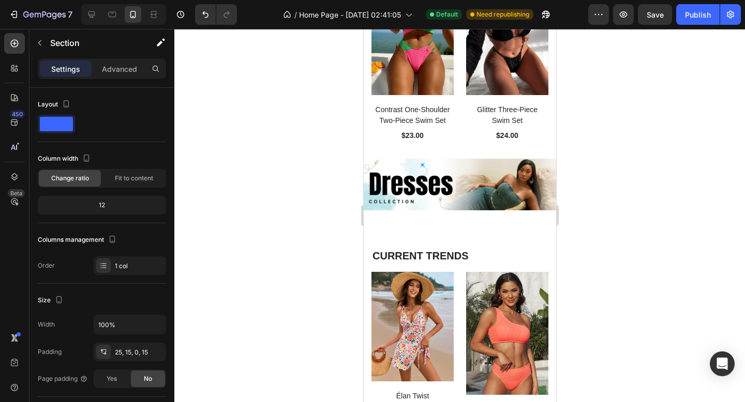
scroll to position [2166, 0]
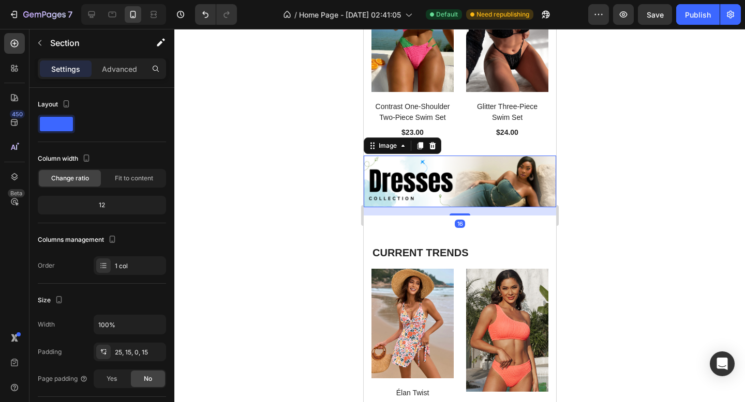
click at [467, 172] on img at bounding box center [459, 182] width 192 height 52
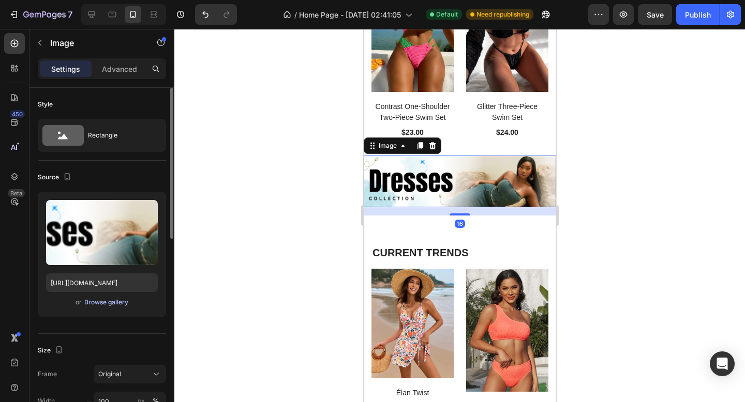
click at [119, 307] on button "Browse gallery" at bounding box center [106, 302] width 45 height 10
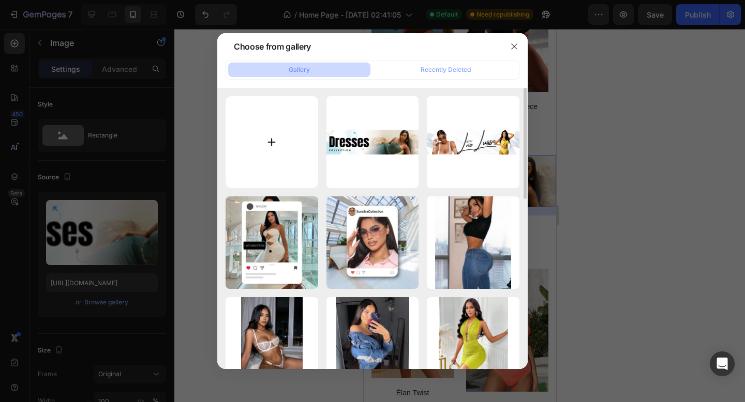
click at [270, 142] on input "file" at bounding box center [271, 142] width 93 height 93
type input "C:\fakepath\[PERSON_NAME] SWIM.png"
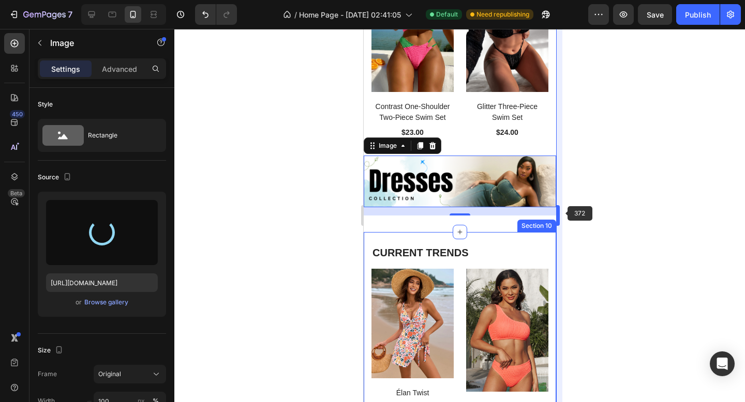
type input "[URL][DOMAIN_NAME]"
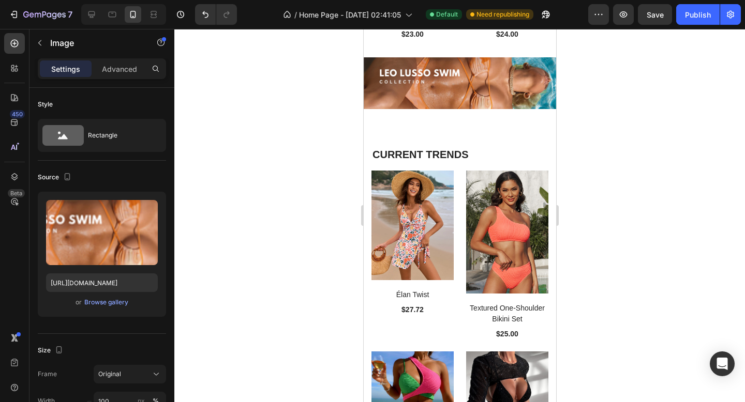
scroll to position [2267, 0]
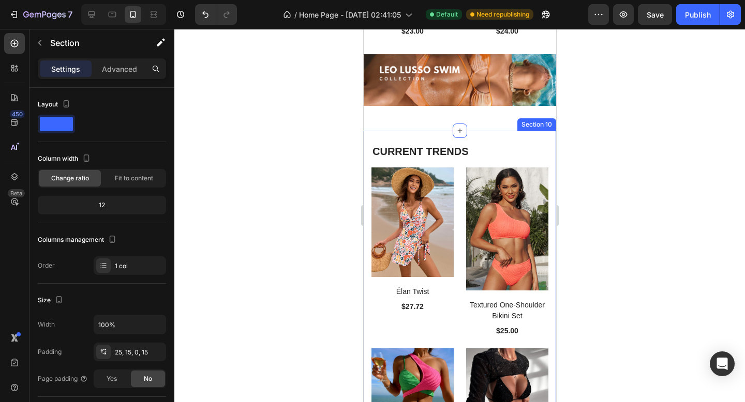
click at [472, 139] on div "CURRENT TRENDS Heading Row (P) Images Élan Twist (P) Title $27.72 (P) Price (P)…" at bounding box center [459, 318] width 192 height 374
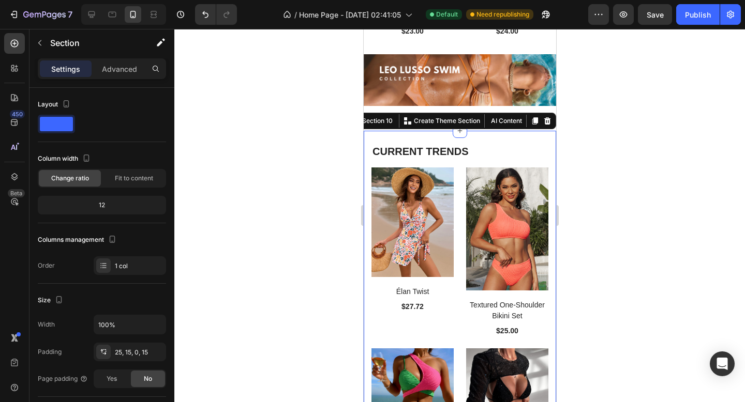
click at [505, 138] on div "CURRENT TRENDS Heading Row (P) Images Élan Twist (P) Title $27.72 (P) Price (P)…" at bounding box center [459, 318] width 192 height 374
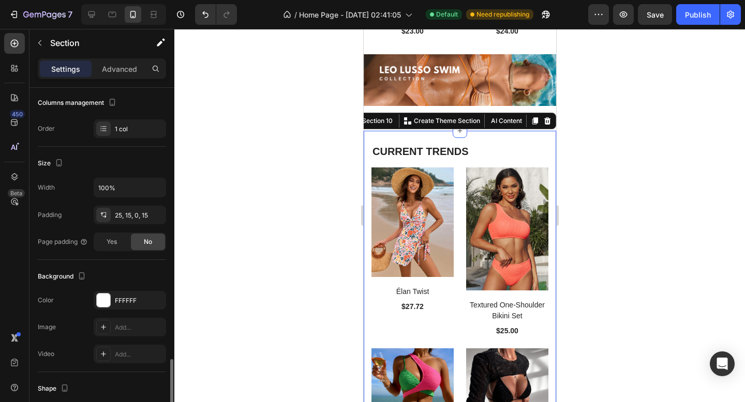
scroll to position [260, 0]
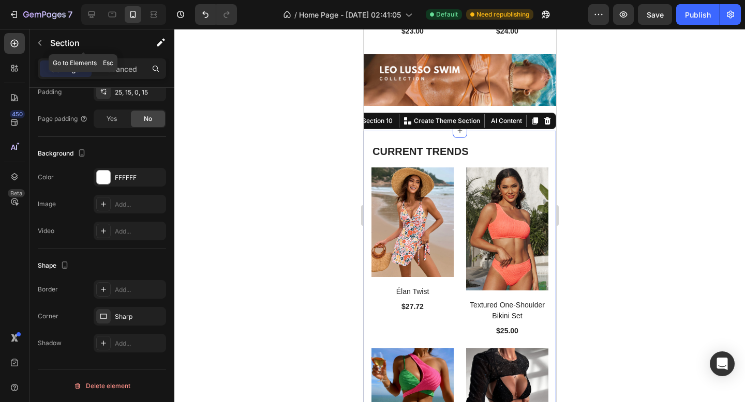
click at [127, 56] on div "Section" at bounding box center [83, 43] width 108 height 29
click at [127, 65] on p "Advanced" at bounding box center [119, 69] width 35 height 11
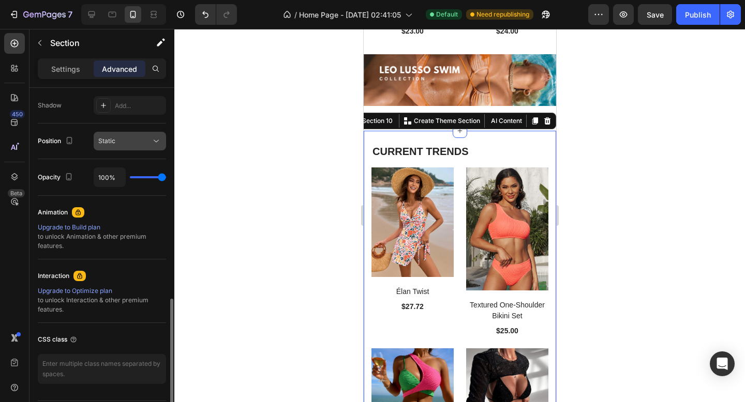
scroll to position [374, 0]
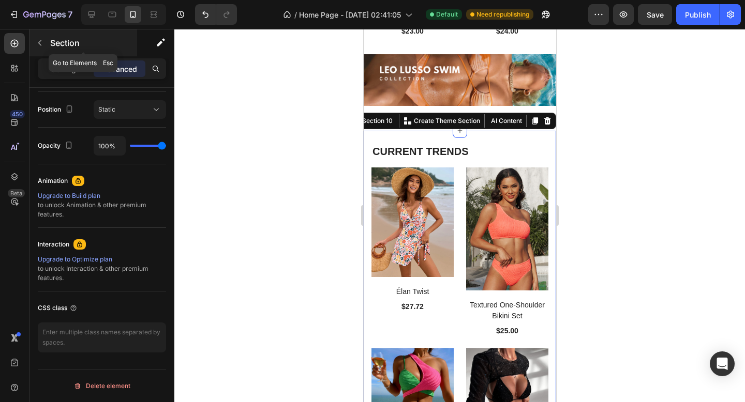
click at [42, 54] on div "Section" at bounding box center [83, 42] width 108 height 27
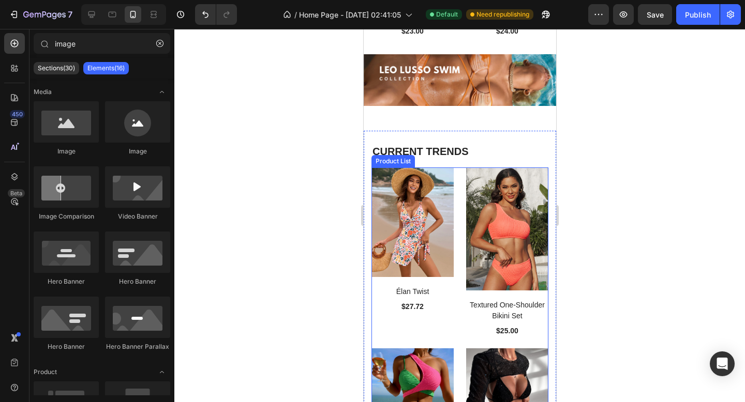
click at [460, 179] on div "(P) Images Élan Twist (P) Title $27.72 (P) Price (P) Price Row Product List (P)…" at bounding box center [459, 337] width 177 height 338
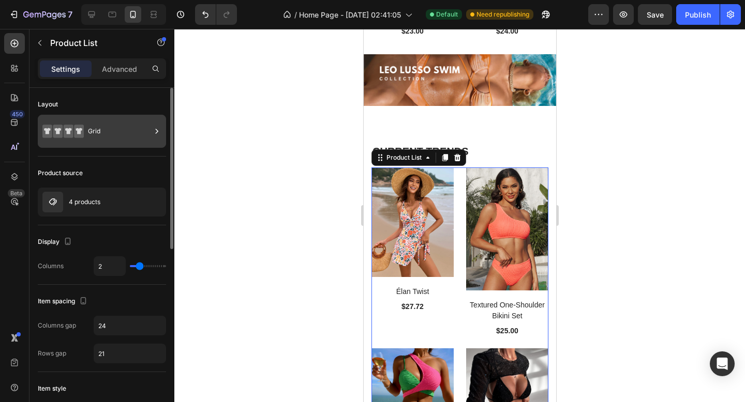
click at [110, 133] on div "Grid" at bounding box center [119, 131] width 63 height 24
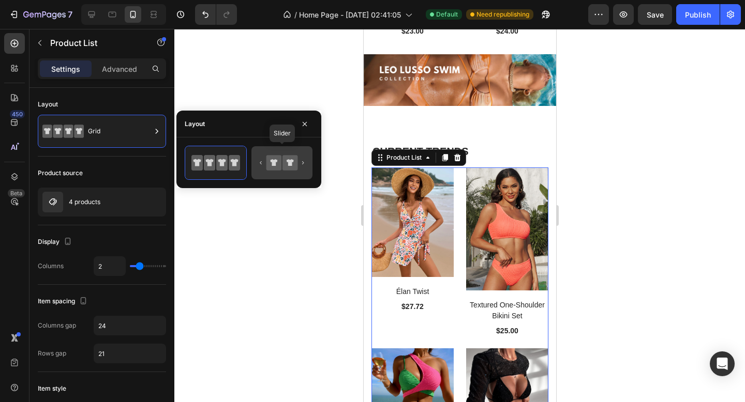
click at [266, 160] on icon at bounding box center [273, 162] width 15 height 15
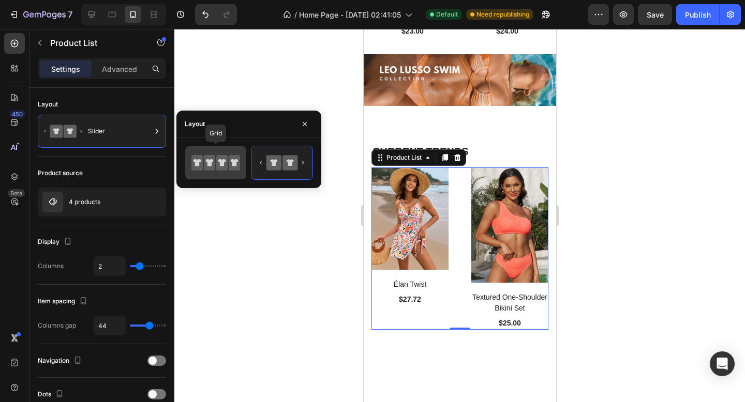
click at [217, 161] on icon at bounding box center [221, 163] width 11 height 16
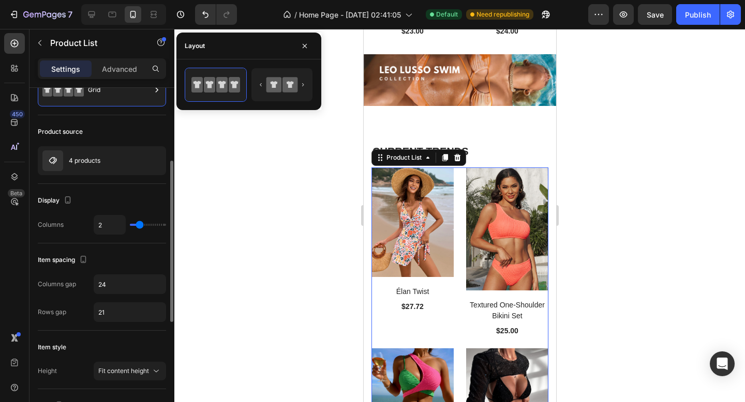
scroll to position [0, 0]
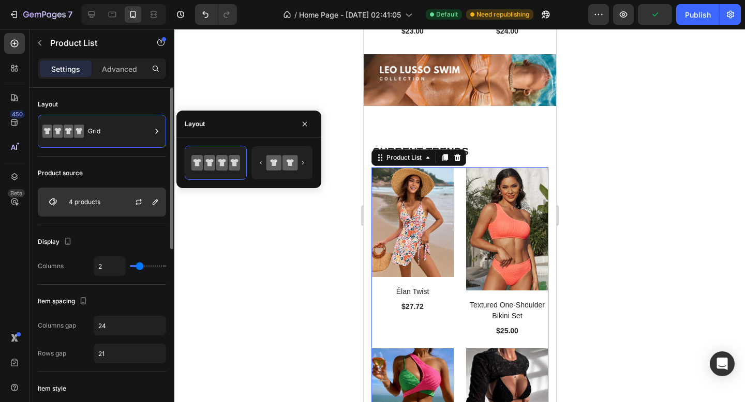
click at [97, 196] on div "4 products" at bounding box center [102, 202] width 128 height 29
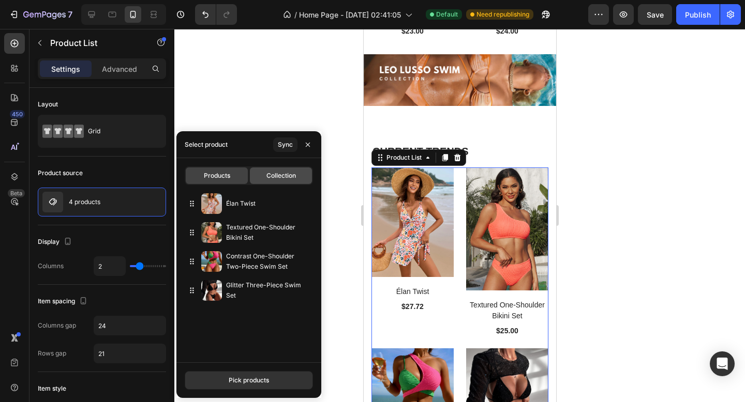
click at [265, 175] on div "Collection" at bounding box center [281, 176] width 62 height 17
type input "10"
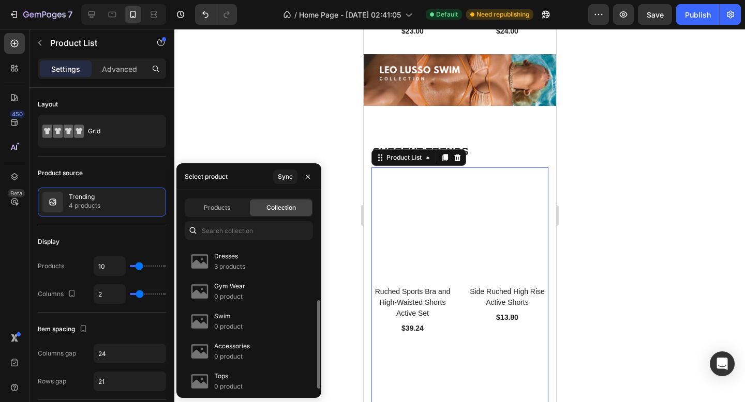
scroll to position [94, 0]
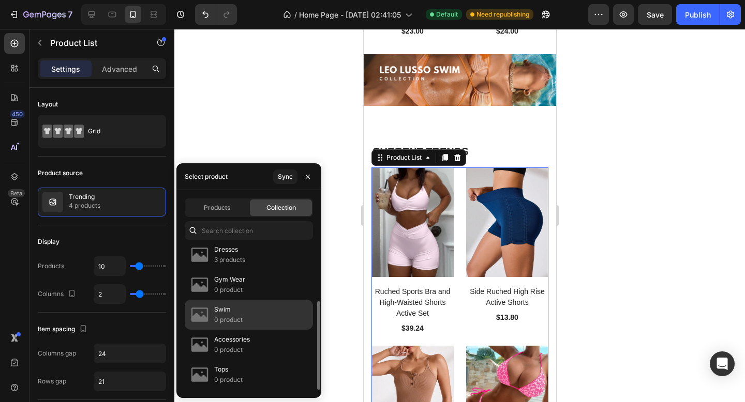
click at [229, 315] on p "0 product" at bounding box center [228, 320] width 28 height 10
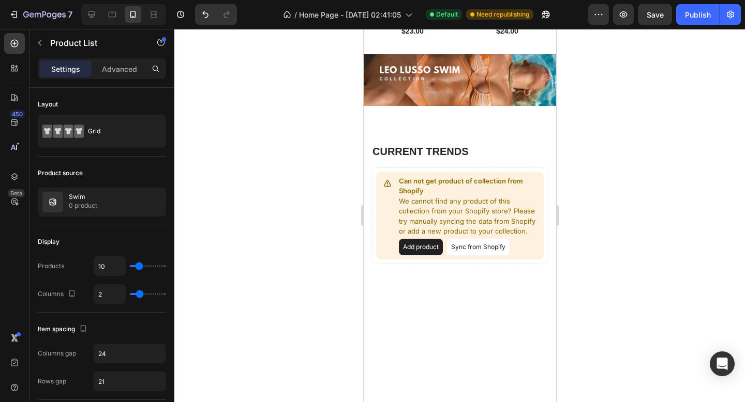
click at [315, 137] on div at bounding box center [459, 215] width 570 height 373
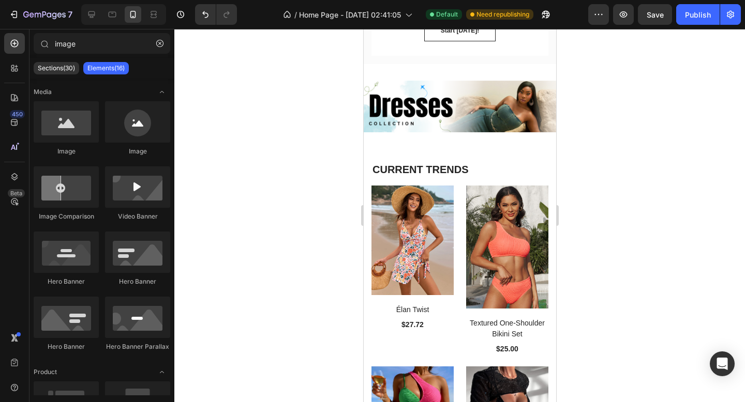
scroll to position [1795, 0]
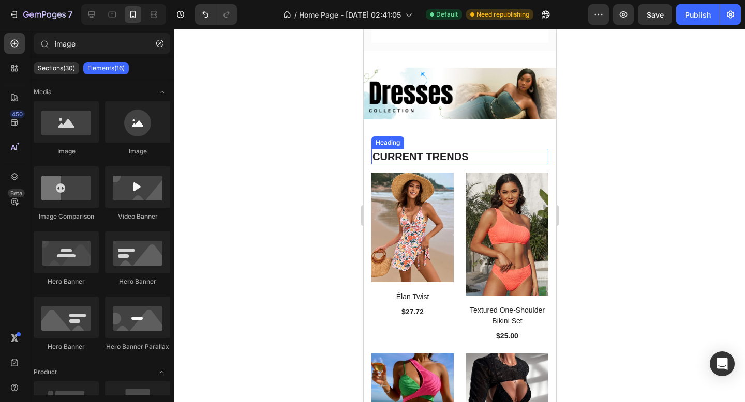
click at [483, 158] on h2 "CURRENT TRENDS" at bounding box center [459, 157] width 177 height 16
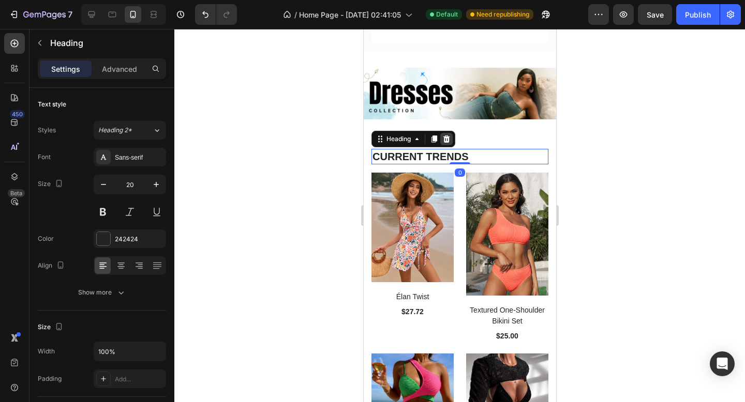
click at [446, 141] on icon at bounding box center [446, 138] width 7 height 7
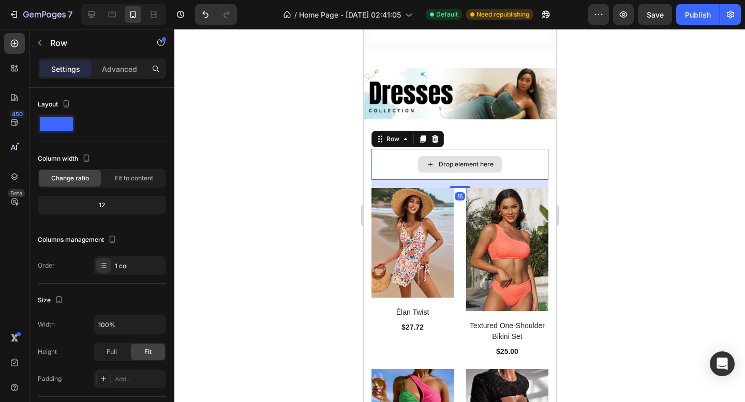
click at [405, 159] on div "Drop element here" at bounding box center [459, 164] width 177 height 31
click at [433, 137] on icon at bounding box center [434, 138] width 7 height 7
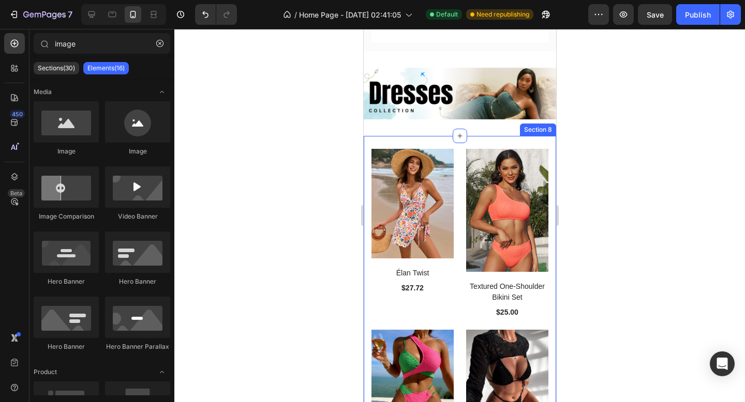
click at [477, 141] on div "(P) Images Élan Twist (P) Title $27.72 (P) Price (P) Price Row Product List (P)…" at bounding box center [459, 311] width 192 height 351
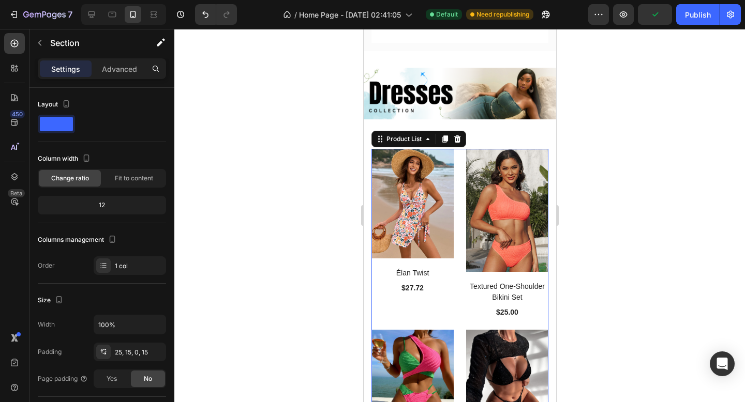
click at [459, 164] on div "(P) Images Élan Twist (P) Title $27.72 (P) Price (P) Price Row Product List 0 (…" at bounding box center [459, 318] width 177 height 338
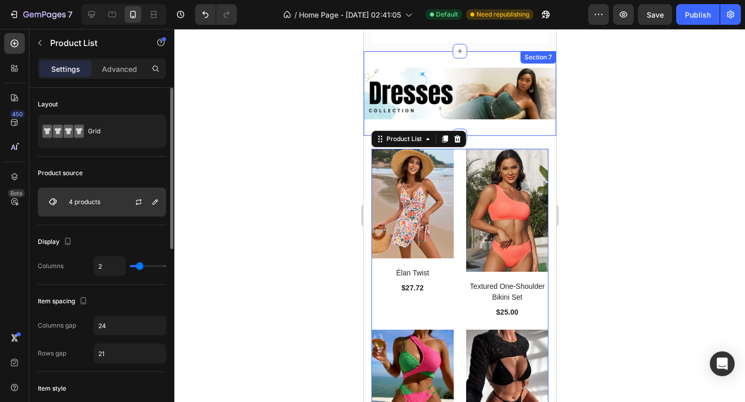
click at [105, 208] on div "4 products" at bounding box center [102, 202] width 128 height 29
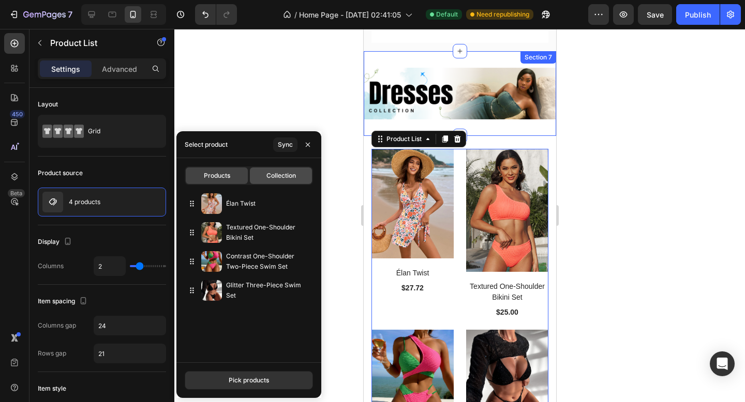
click at [281, 172] on span "Collection" at bounding box center [280, 175] width 29 height 9
type input "10"
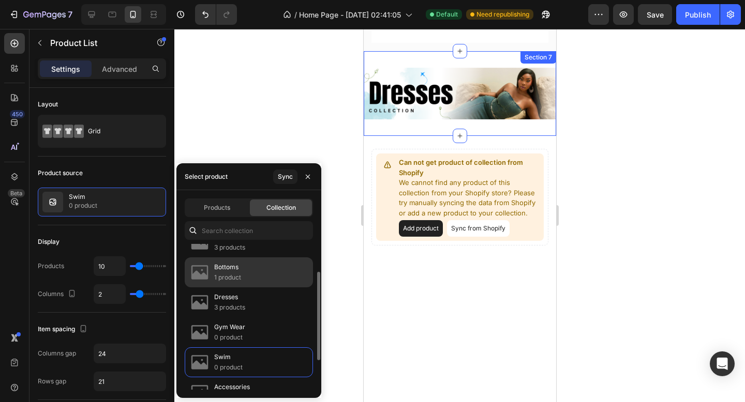
scroll to position [49, 0]
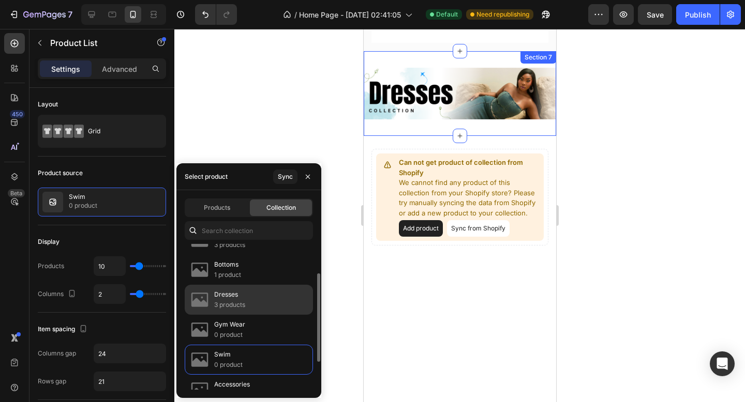
click at [243, 302] on p "3 products" at bounding box center [229, 305] width 31 height 10
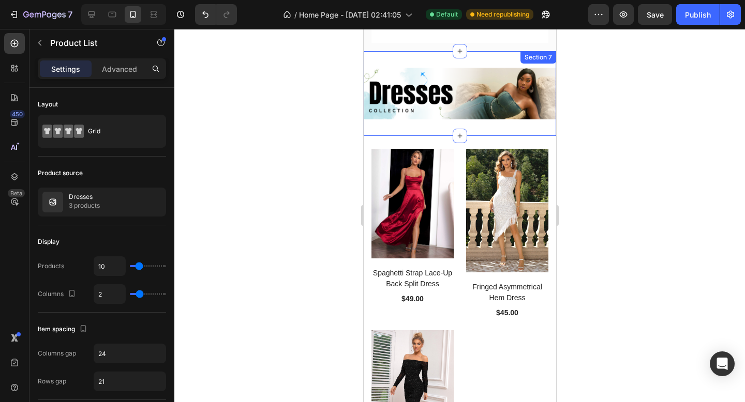
click at [290, 134] on div at bounding box center [459, 215] width 570 height 373
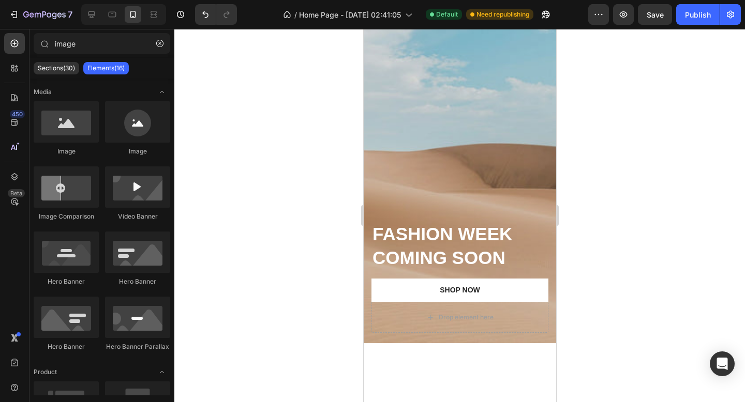
scroll to position [0, 0]
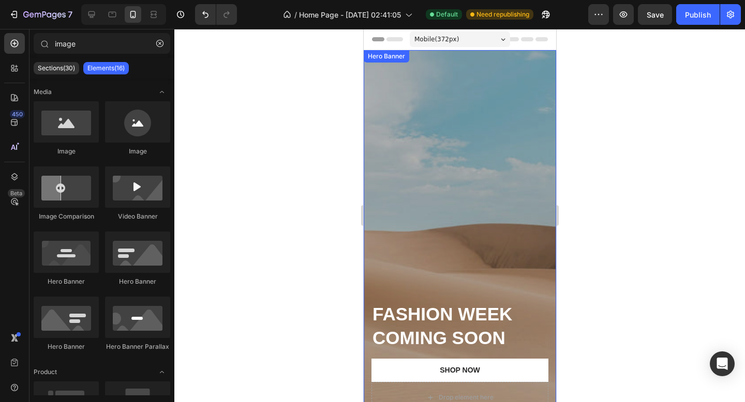
click at [480, 117] on div "Overlay" at bounding box center [459, 236] width 192 height 373
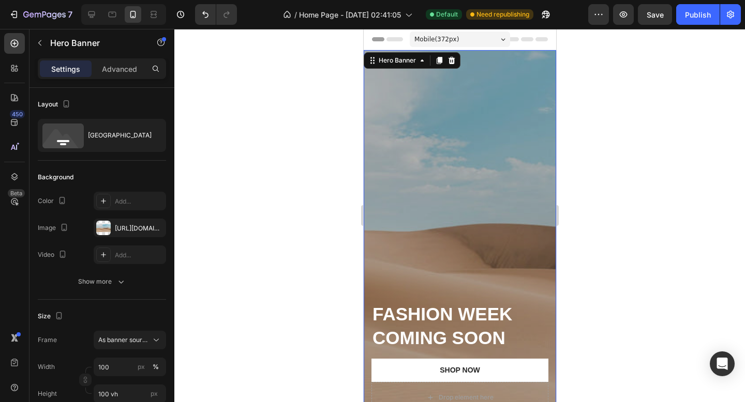
click at [450, 87] on div "Overlay" at bounding box center [459, 236] width 192 height 373
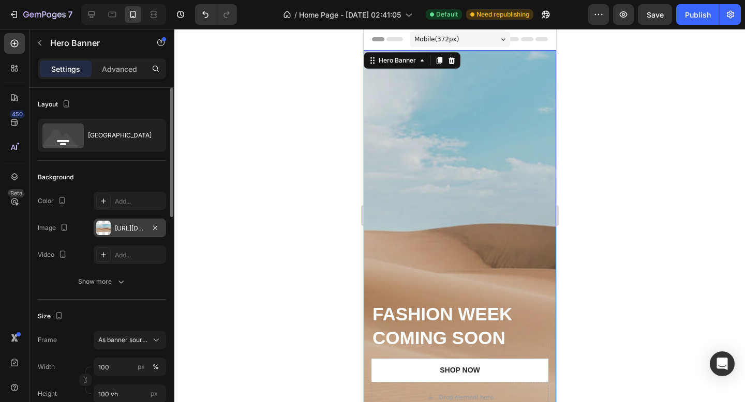
click at [124, 227] on div "[URL][DOMAIN_NAME]" at bounding box center [130, 228] width 30 height 9
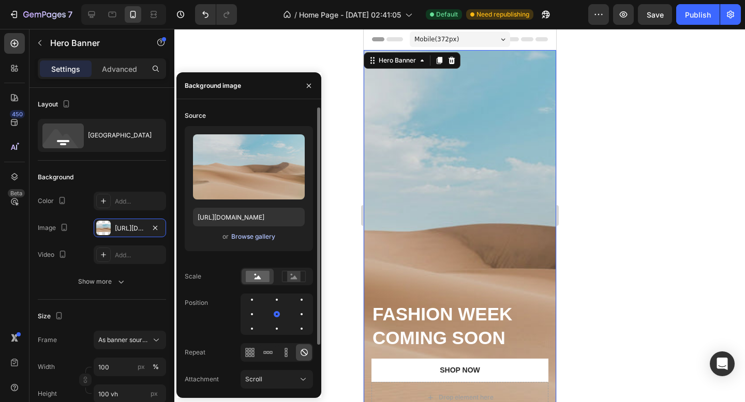
click at [256, 234] on div "Browse gallery" at bounding box center [253, 236] width 44 height 9
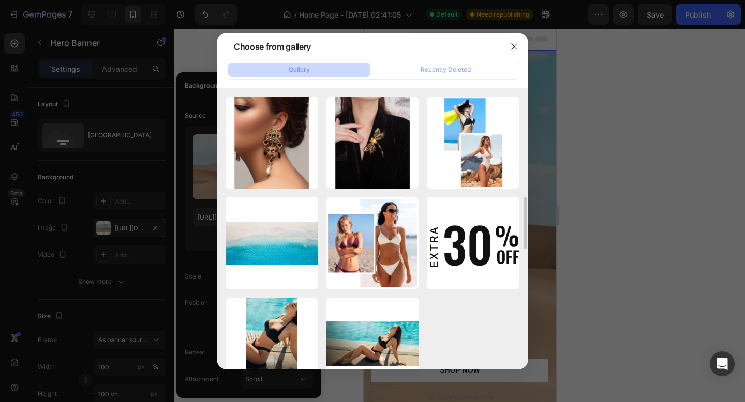
scroll to position [1236, 0]
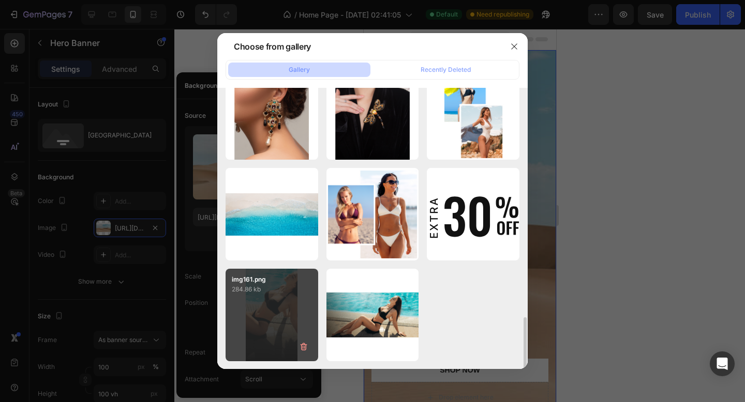
click at [272, 325] on div "img161.png 284.86 kb" at bounding box center [271, 315] width 93 height 93
type input "[URL][DOMAIN_NAME]"
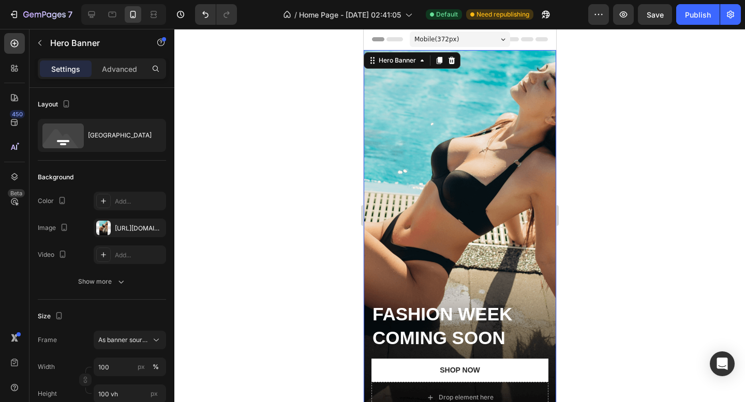
click at [581, 189] on div at bounding box center [459, 215] width 570 height 373
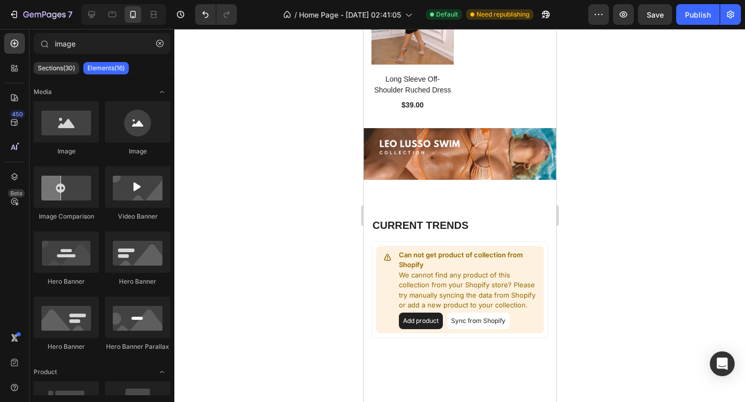
scroll to position [1692, 0]
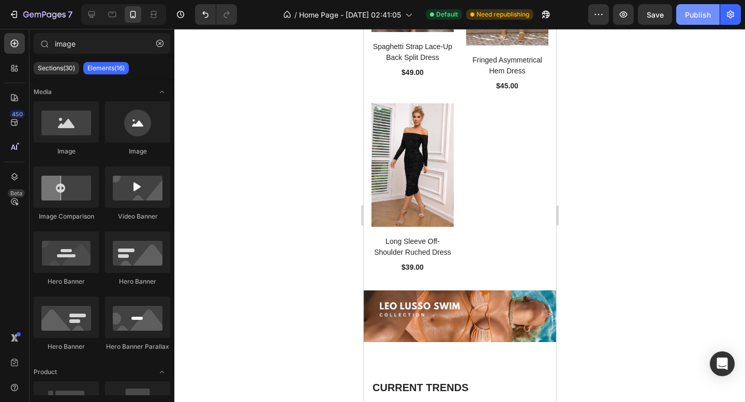
click at [695, 12] on div "Publish" at bounding box center [698, 14] width 26 height 11
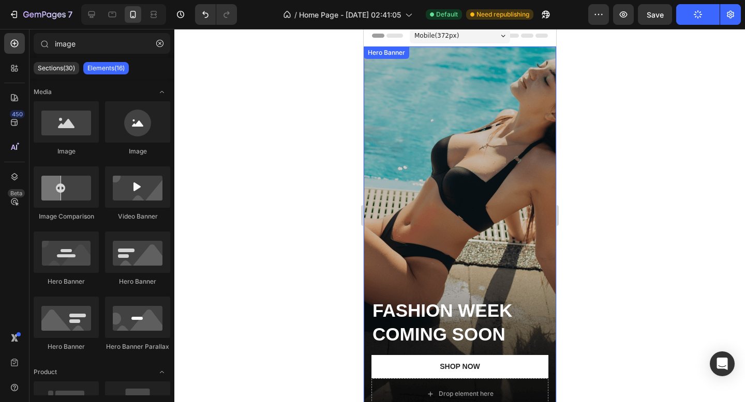
scroll to position [0, 0]
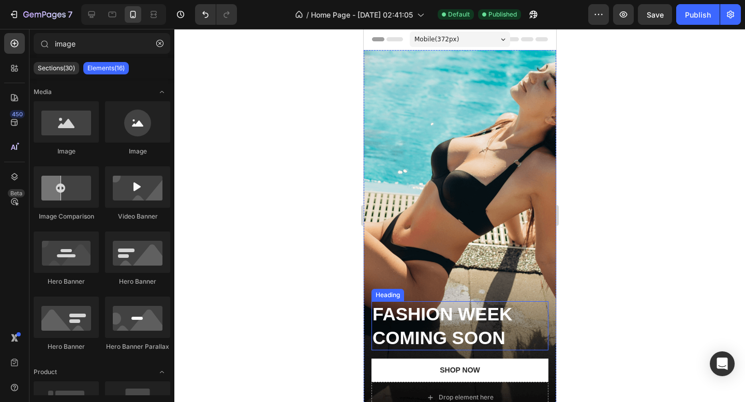
click at [419, 310] on strong "FASHION WEEK" at bounding box center [442, 314] width 140 height 20
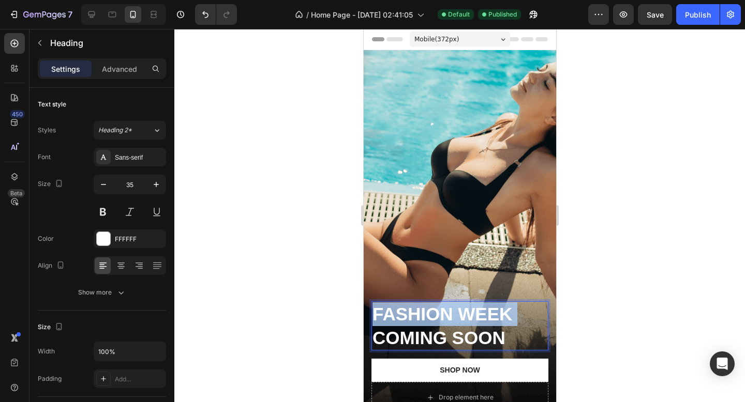
click at [419, 310] on strong "FASHION WEEK" at bounding box center [442, 314] width 140 height 20
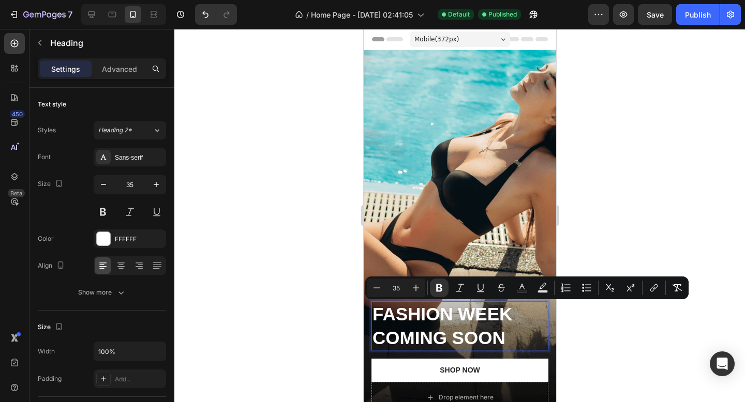
click at [453, 332] on strong "COMING SOON" at bounding box center [438, 338] width 133 height 20
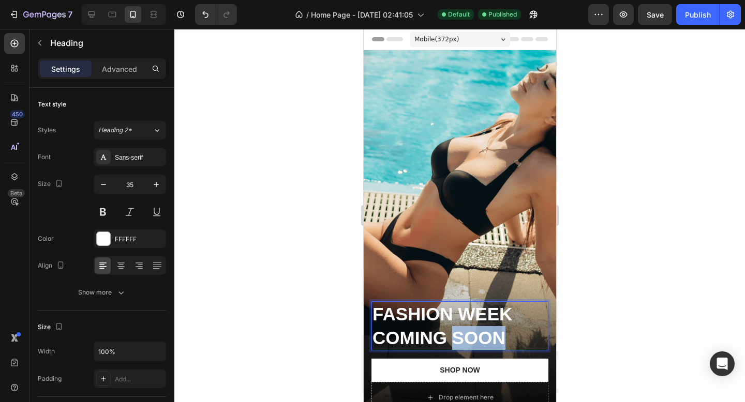
click at [453, 332] on strong "COMING SOON" at bounding box center [438, 338] width 133 height 20
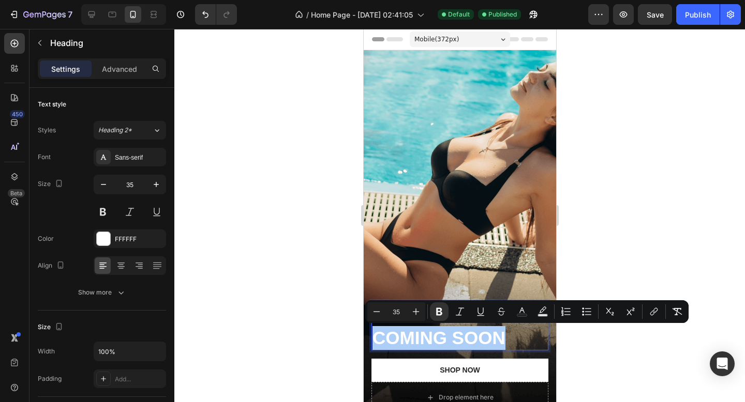
click at [449, 320] on div "Minus 35 Plus Bold Italic Underline Strikethrough Text Color Text Background Co…" at bounding box center [526, 311] width 319 height 19
click at [495, 343] on strong "COMING SOON" at bounding box center [438, 338] width 133 height 20
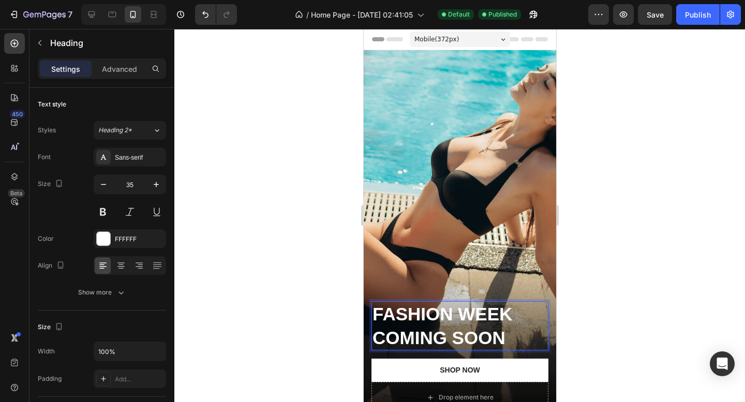
click at [480, 338] on strong "COMING SOON" at bounding box center [438, 338] width 133 height 20
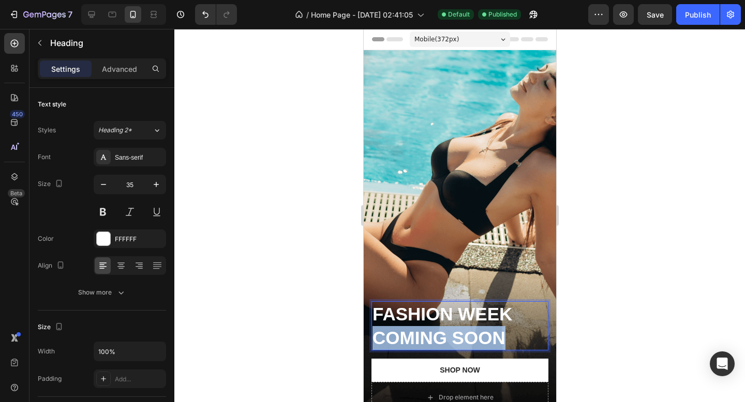
click at [480, 338] on strong "COMING SOON" at bounding box center [438, 338] width 133 height 20
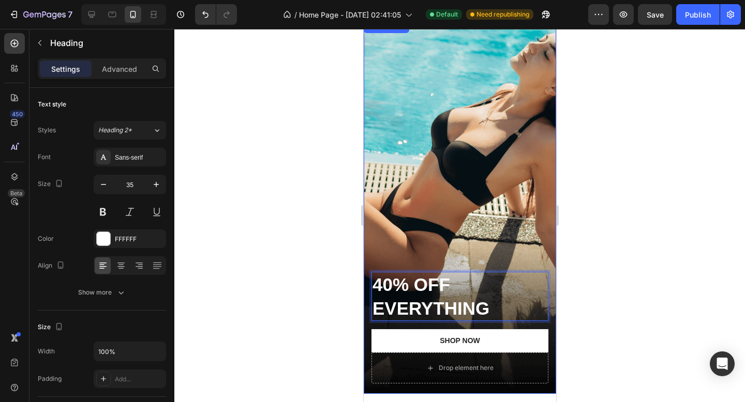
scroll to position [30, 0]
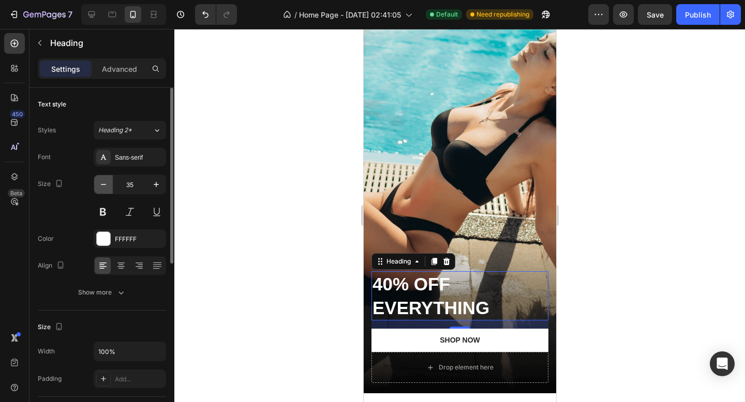
click at [104, 186] on icon "button" at bounding box center [103, 184] width 10 height 10
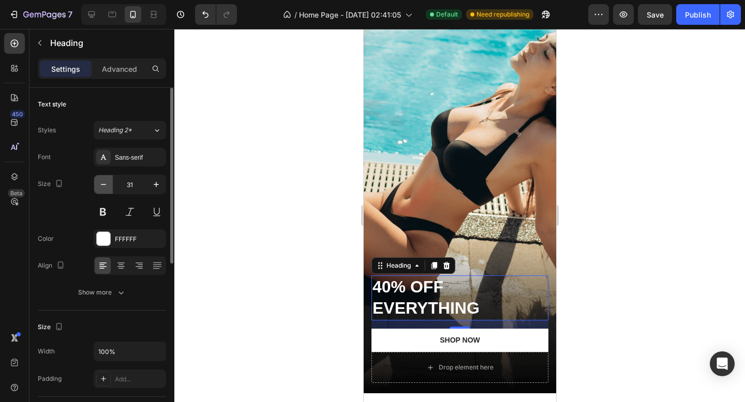
click at [104, 186] on icon "button" at bounding box center [103, 184] width 10 height 10
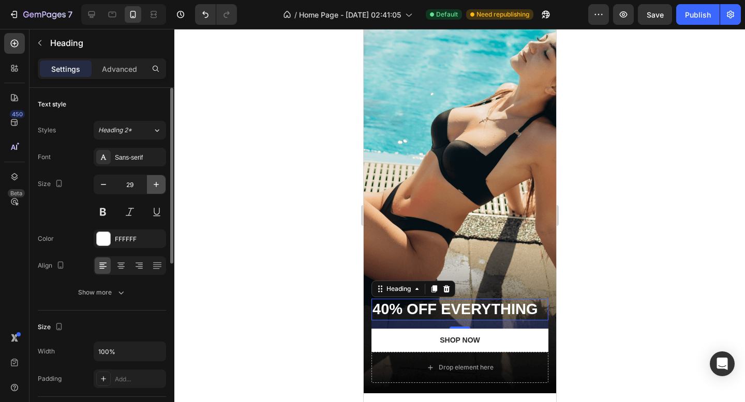
click at [152, 187] on icon "button" at bounding box center [156, 184] width 10 height 10
click at [108, 184] on icon "button" at bounding box center [103, 184] width 10 height 10
type input "28"
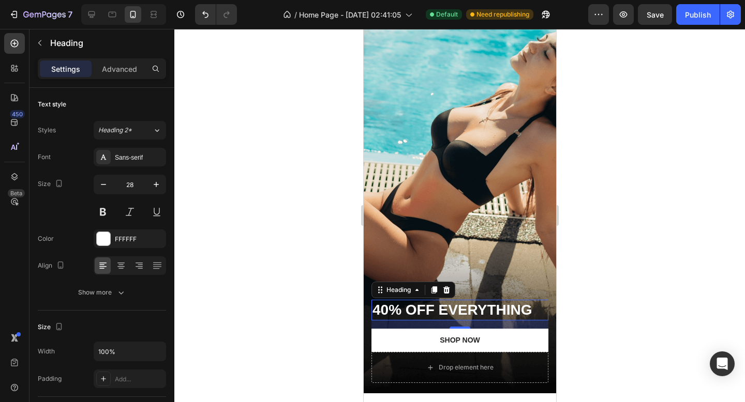
click at [308, 305] on div at bounding box center [459, 215] width 570 height 373
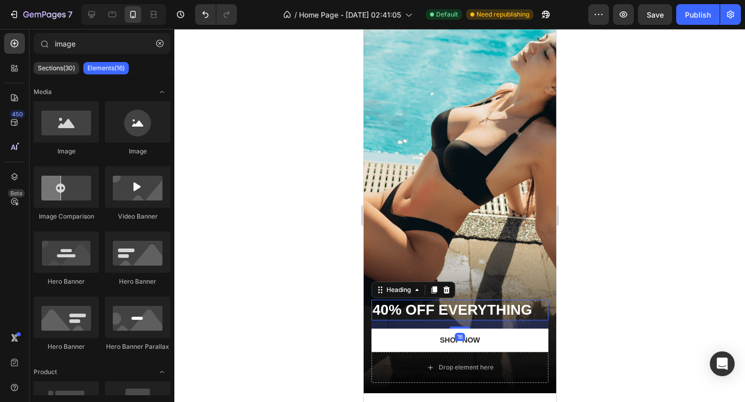
click at [456, 309] on p "40% OFF EVERYTHING" at bounding box center [459, 310] width 175 height 19
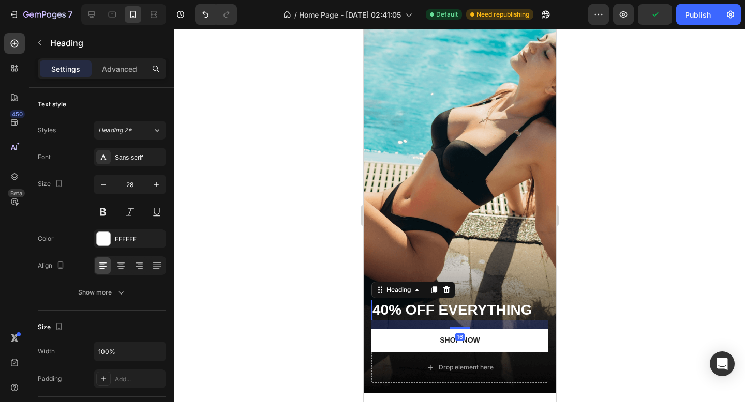
click at [294, 264] on div at bounding box center [459, 215] width 570 height 373
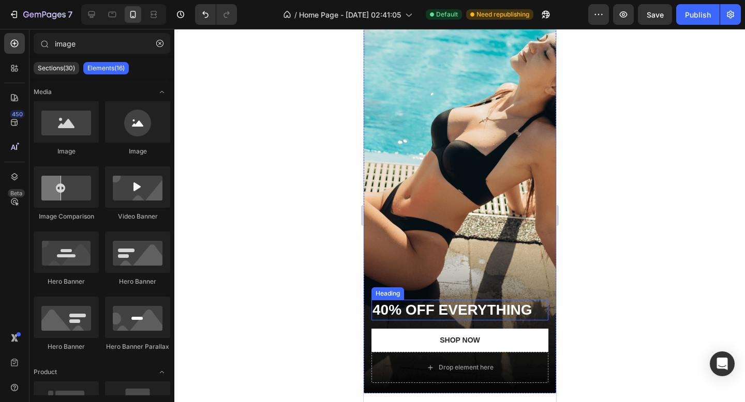
click at [403, 316] on p "40% OFF EVERYTHING" at bounding box center [459, 310] width 175 height 19
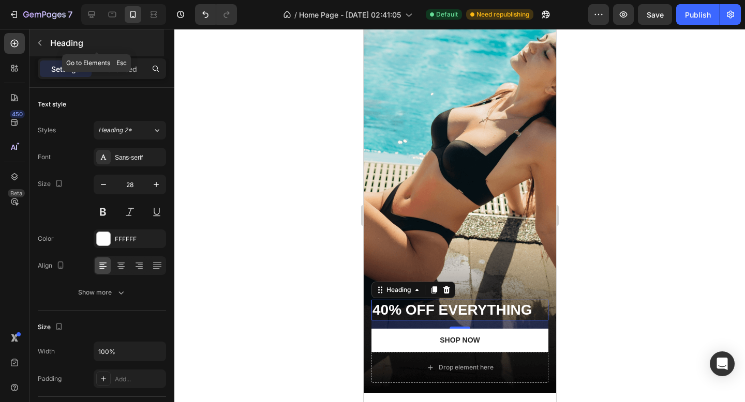
click at [37, 44] on icon "button" at bounding box center [40, 43] width 8 height 8
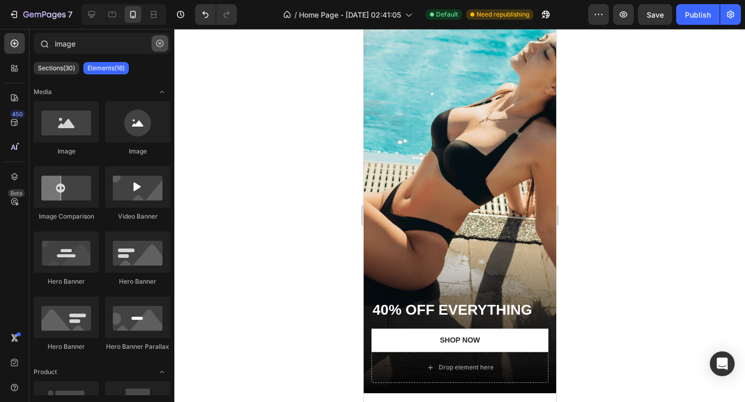
click at [158, 44] on icon "button" at bounding box center [159, 43] width 7 height 7
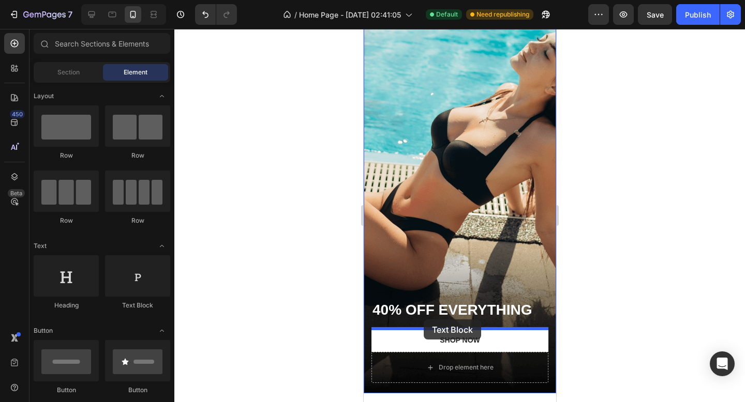
drag, startPoint x: 484, startPoint y: 307, endPoint x: 423, endPoint y: 320, distance: 62.3
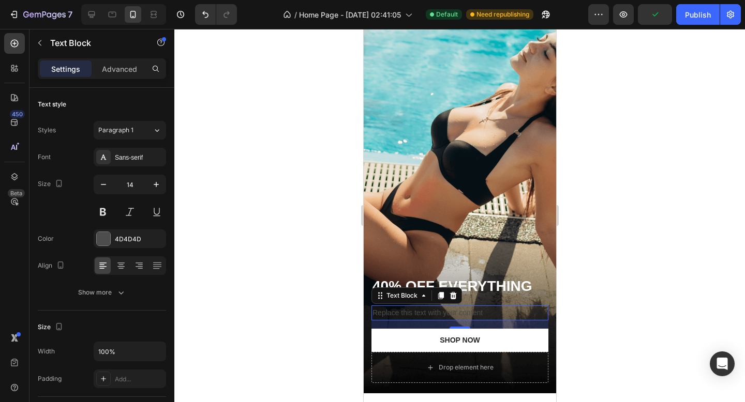
click at [402, 315] on div "Replace this text with your content" at bounding box center [459, 313] width 177 height 15
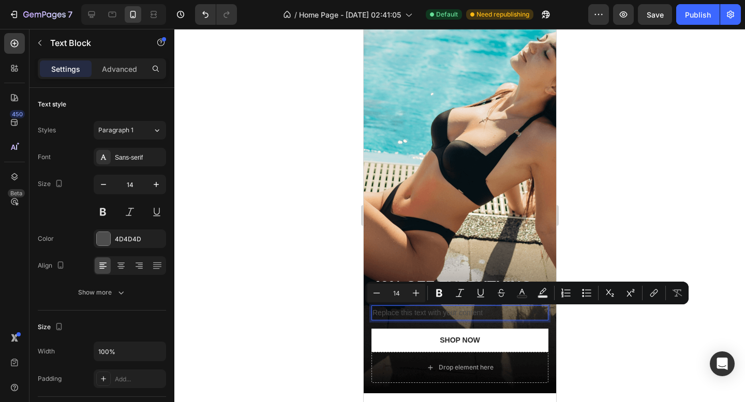
click at [402, 315] on p "Replace this text with your content" at bounding box center [459, 313] width 175 height 13
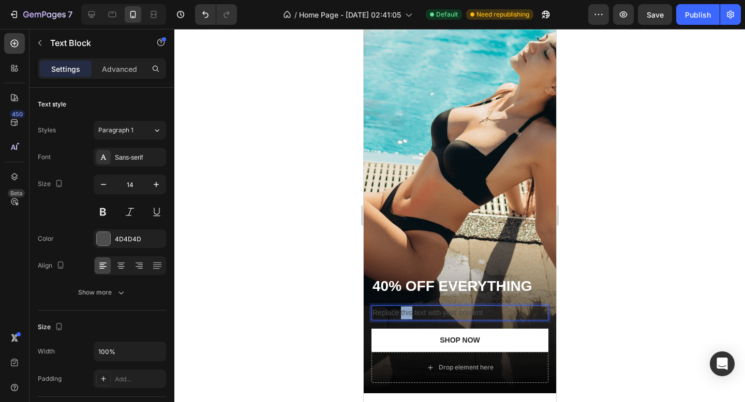
click at [402, 315] on p "Replace this text with your content" at bounding box center [459, 313] width 175 height 13
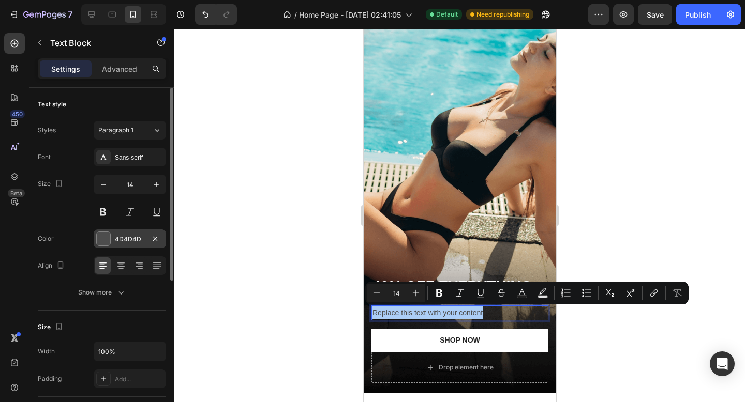
click at [108, 233] on div at bounding box center [103, 238] width 13 height 13
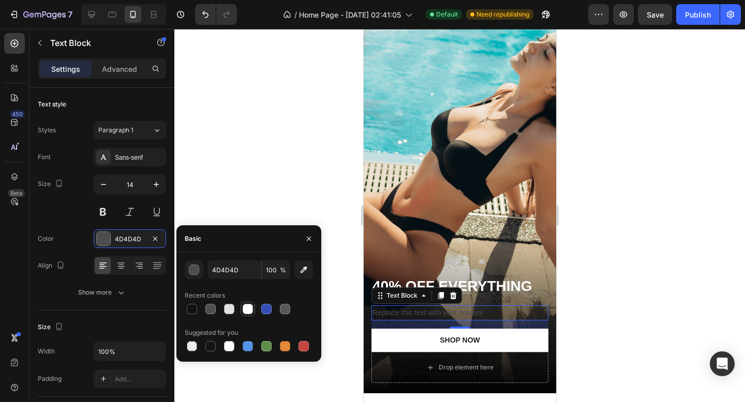
click at [248, 309] on div at bounding box center [247, 309] width 10 height 10
type input "FFFFFF"
click at [246, 187] on div at bounding box center [459, 215] width 570 height 373
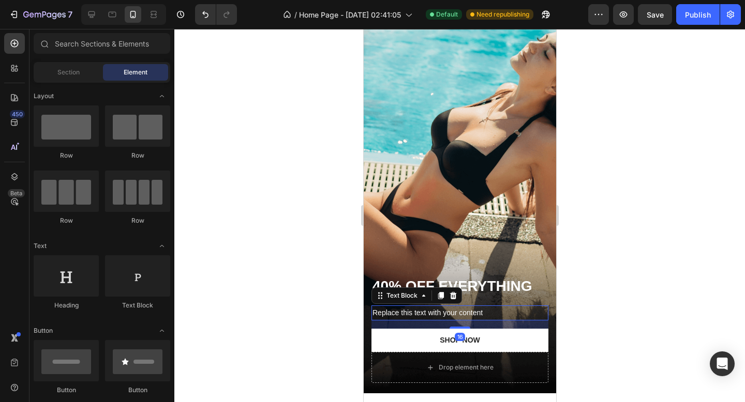
click at [437, 314] on p "Replace this text with your content" at bounding box center [459, 313] width 175 height 13
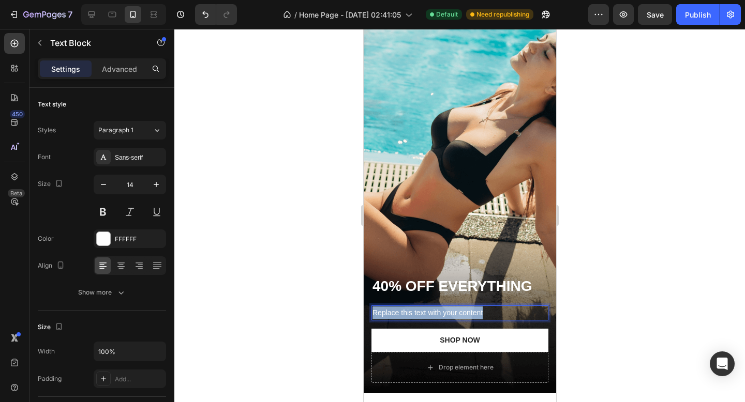
click at [437, 314] on p "Replace this text with your content" at bounding box center [459, 313] width 175 height 13
click at [283, 279] on div at bounding box center [459, 215] width 570 height 373
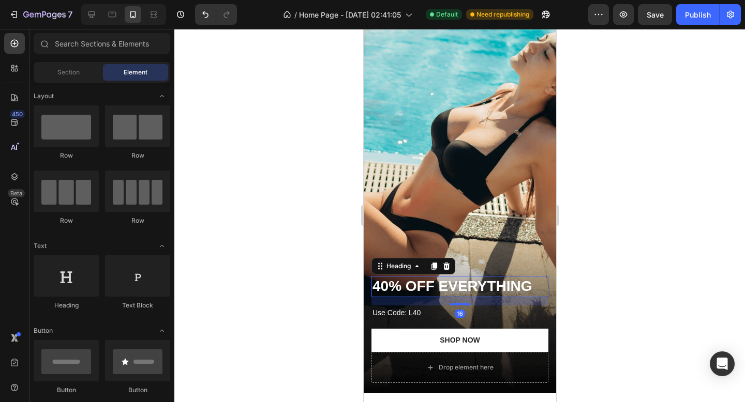
click at [403, 284] on p "40% OFF EVERYTHING" at bounding box center [459, 286] width 175 height 19
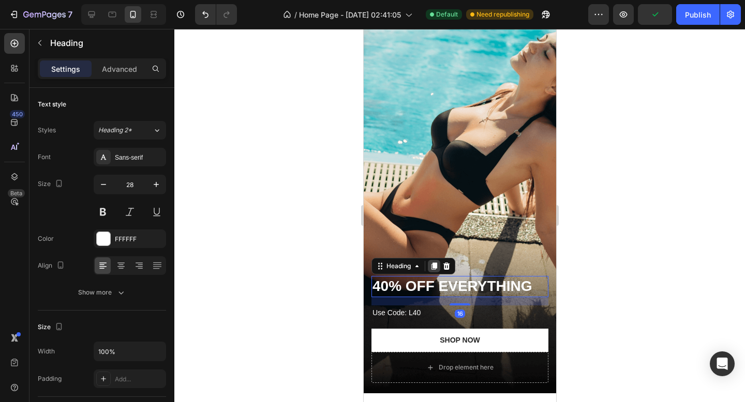
click at [430, 267] on icon at bounding box center [433, 266] width 8 height 8
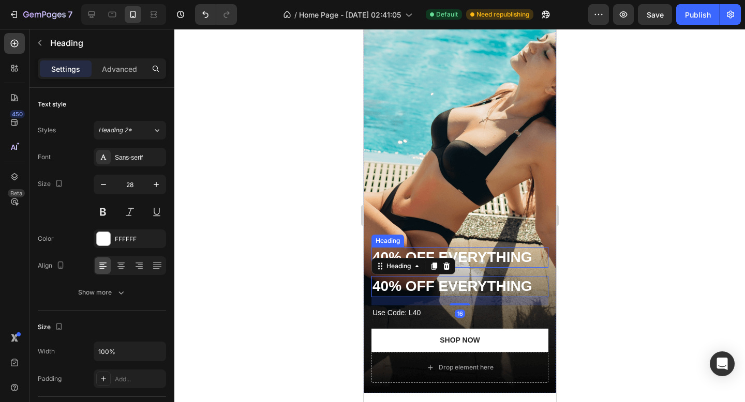
click at [461, 260] on p "40% OFF EVERYTHING" at bounding box center [459, 257] width 175 height 19
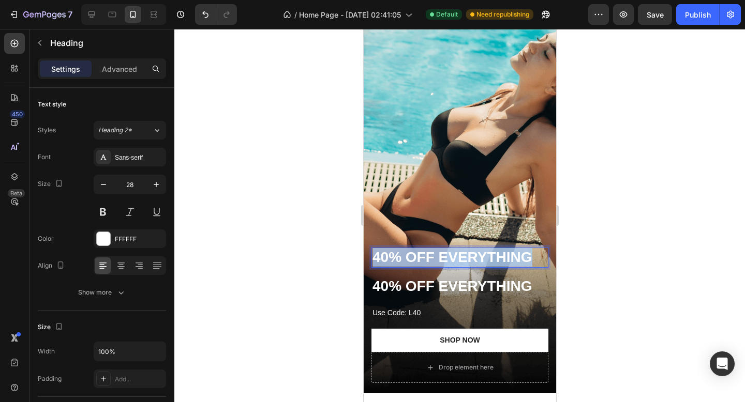
click at [461, 260] on p "40% OFF EVERYTHING" at bounding box center [459, 257] width 175 height 19
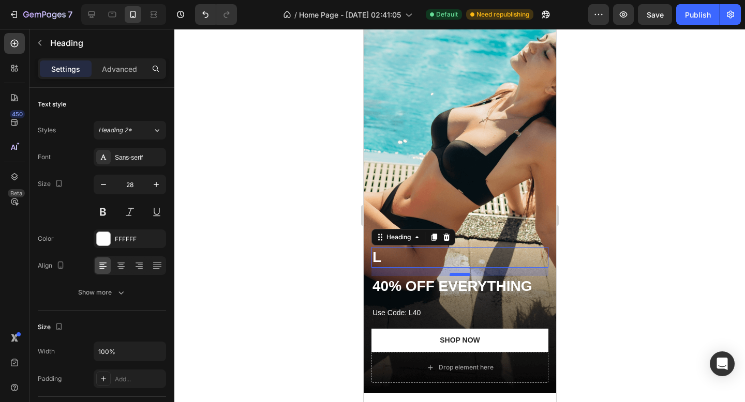
click at [457, 268] on div "L Heading 16" at bounding box center [459, 257] width 177 height 21
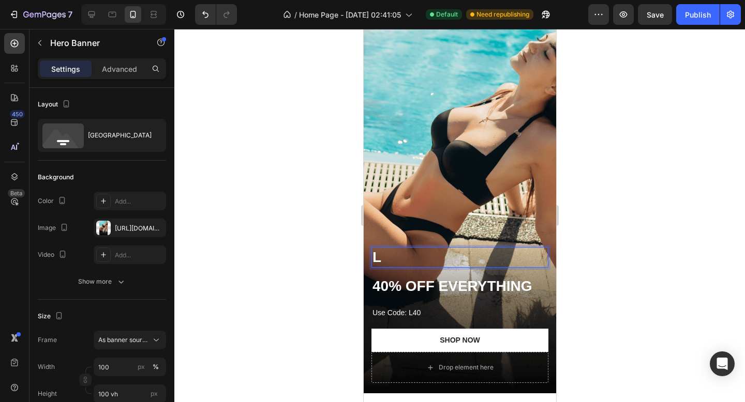
click at [456, 276] on div "L Heading 16 40% OFF EVERYTHING Heading Use Code: L40 Text Block Shop NOW Button" at bounding box center [459, 299] width 177 height 105
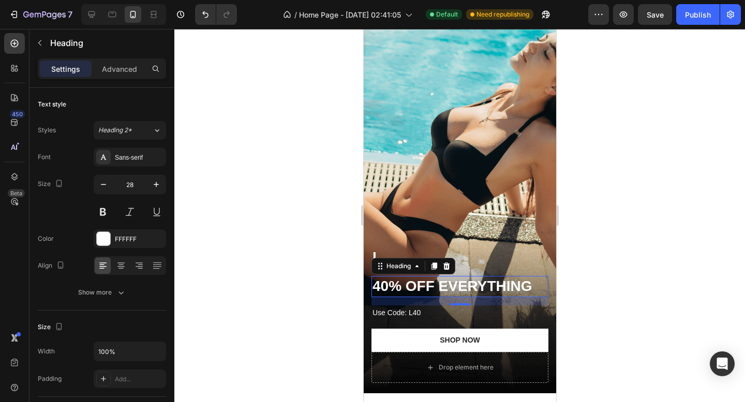
click at [458, 284] on h2 "40% OFF EVERYTHING" at bounding box center [459, 286] width 177 height 21
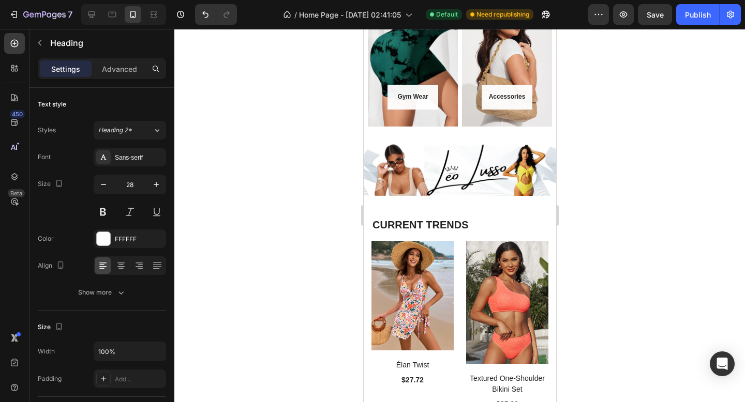
scroll to position [884, 0]
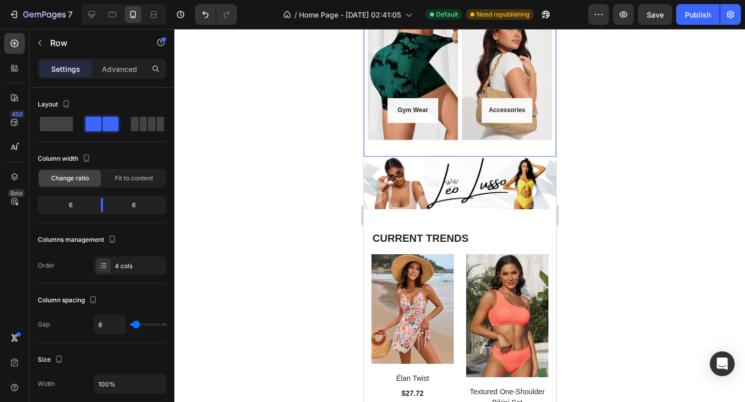
click at [434, 150] on div "Gym Wear Button Row Hero Banner" at bounding box center [410, 84] width 94 height 146
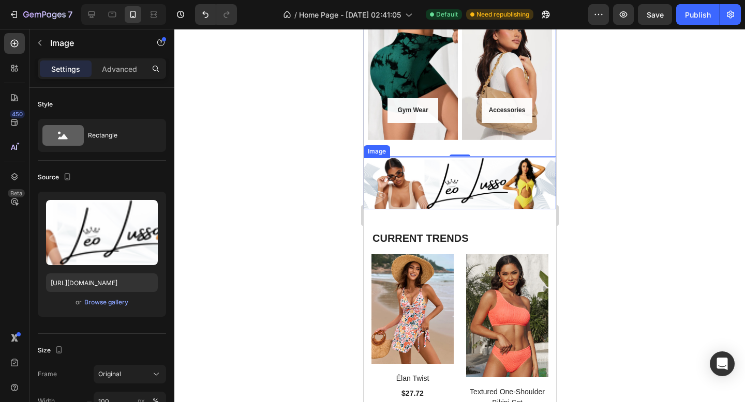
click at [438, 158] on img at bounding box center [459, 184] width 192 height 52
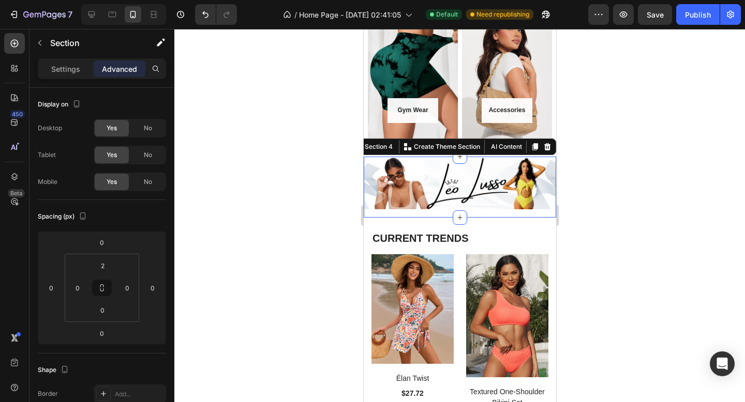
click at [478, 214] on div "Image Row" at bounding box center [459, 188] width 192 height 60
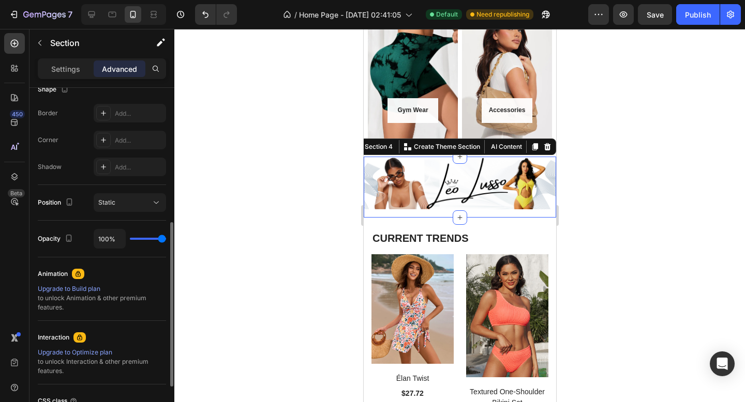
scroll to position [0, 0]
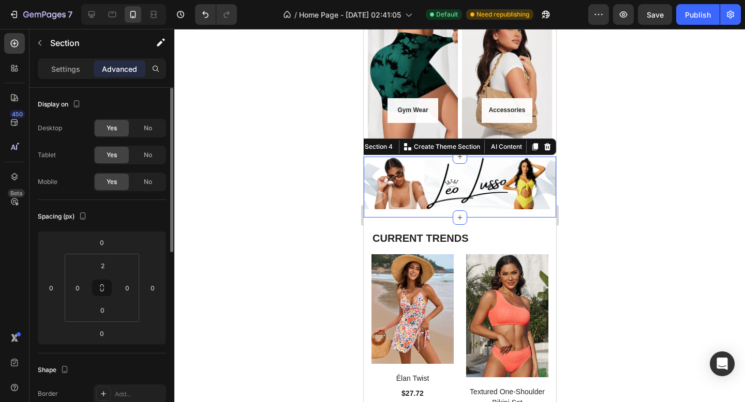
click at [68, 77] on div "Settings Advanced" at bounding box center [102, 68] width 128 height 21
click at [72, 67] on p "Settings" at bounding box center [65, 69] width 29 height 11
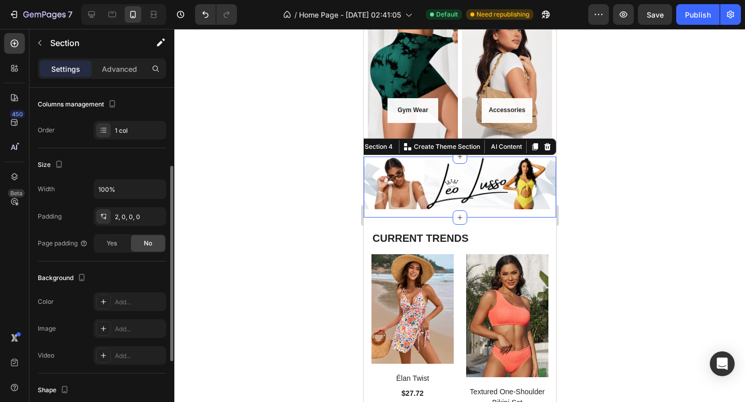
scroll to position [136, 0]
click at [420, 211] on div "Image Row" at bounding box center [459, 188] width 192 height 60
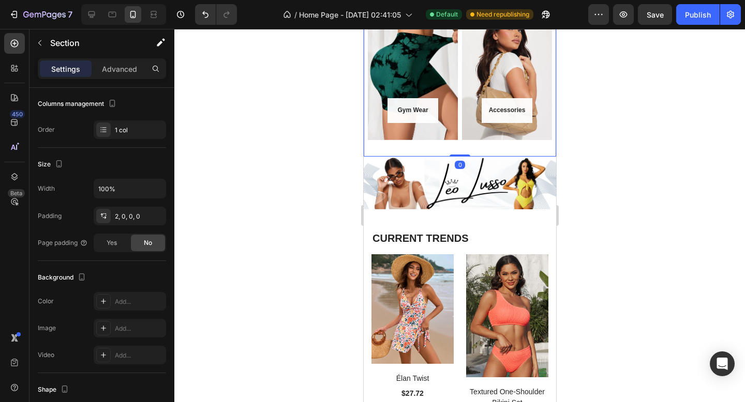
click at [458, 127] on div "Lingerie Button Row Hero Banner Matching Sets Button Row Hero Banner Gym Wear B…" at bounding box center [459, 11] width 192 height 292
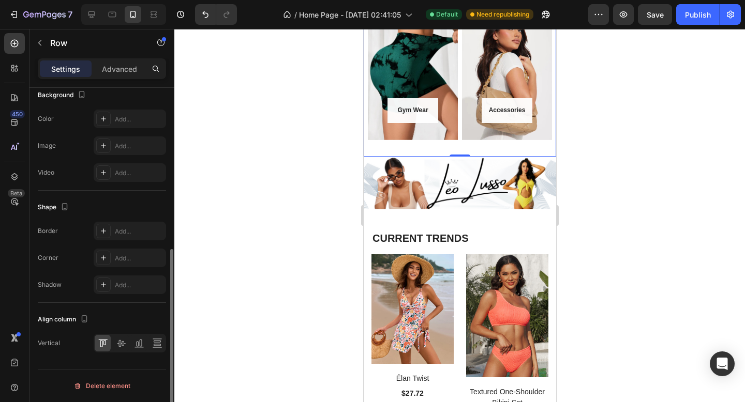
scroll to position [0, 0]
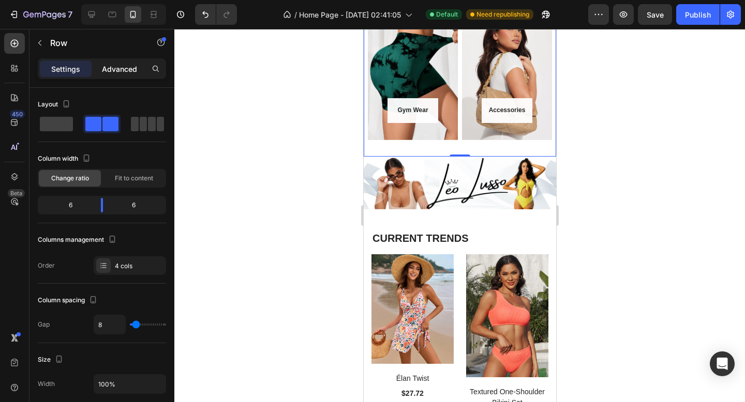
click at [117, 64] on p "Advanced" at bounding box center [119, 69] width 35 height 11
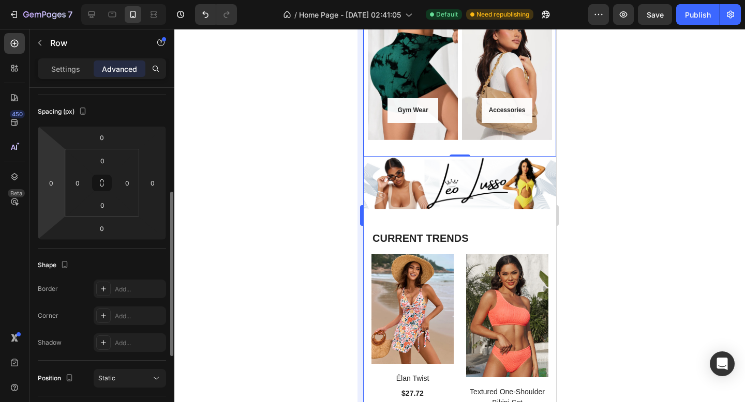
scroll to position [80, 0]
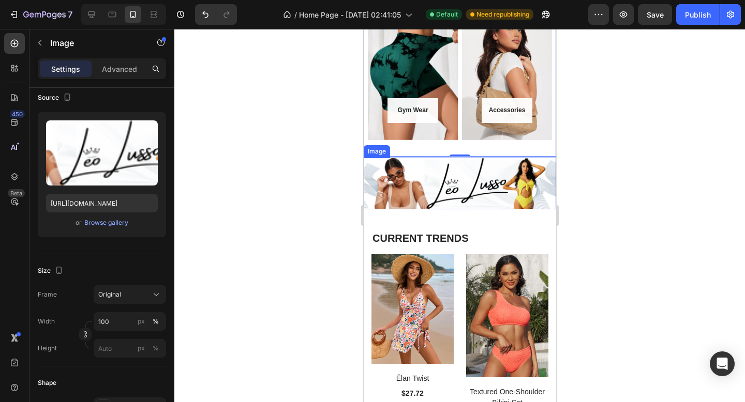
click at [414, 173] on img at bounding box center [459, 184] width 192 height 52
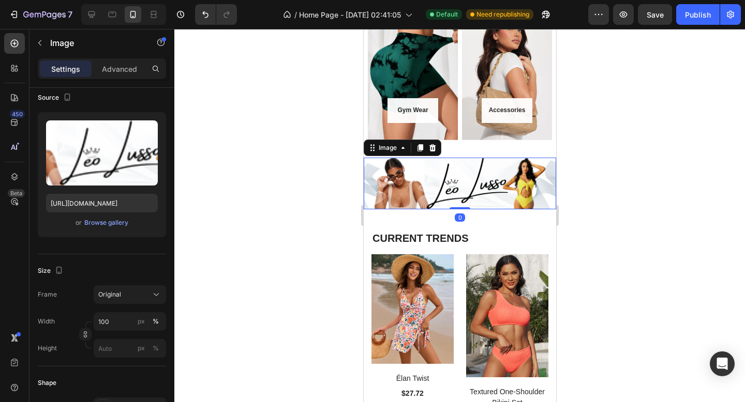
scroll to position [0, 0]
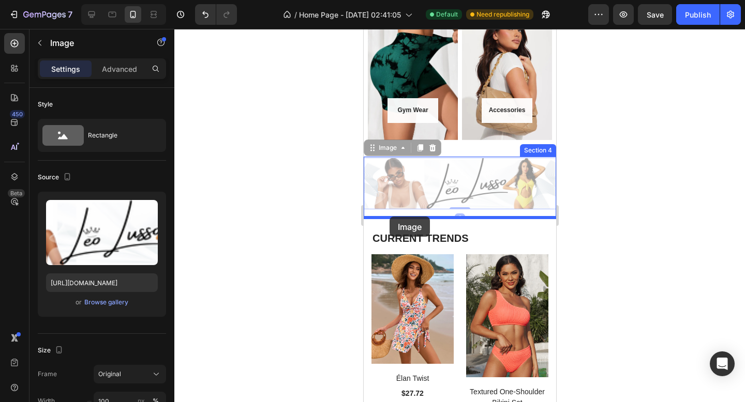
drag, startPoint x: 370, startPoint y: 152, endPoint x: 389, endPoint y: 217, distance: 67.4
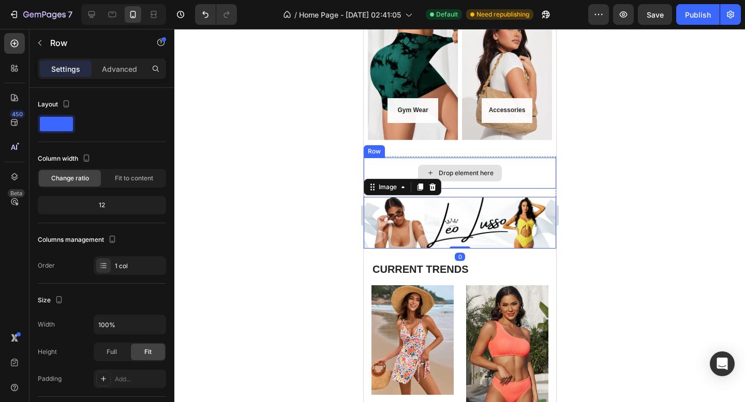
click at [511, 161] on div "Drop element here" at bounding box center [459, 173] width 192 height 31
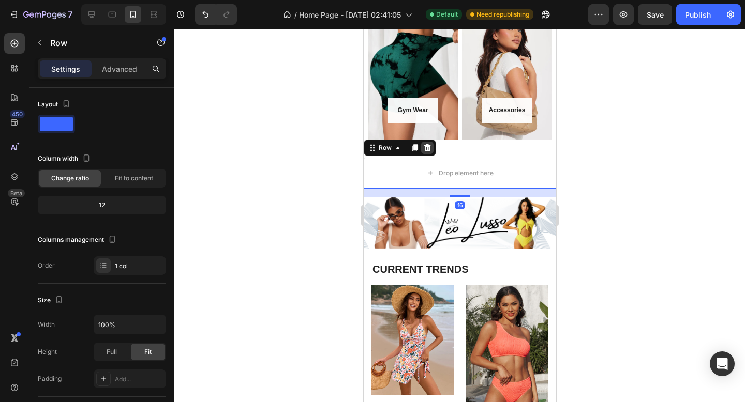
click at [426, 150] on icon at bounding box center [426, 147] width 7 height 7
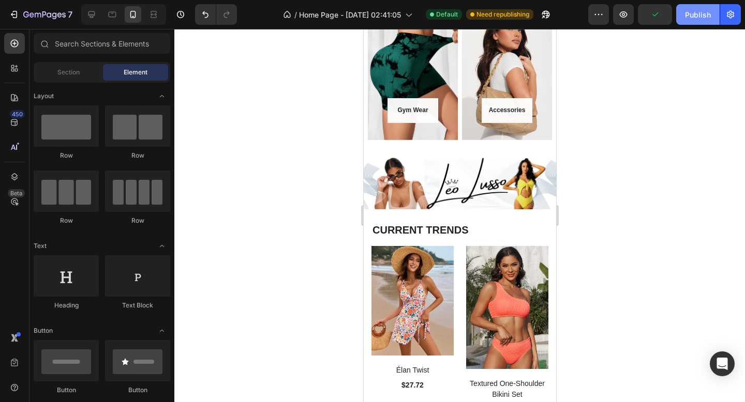
click at [695, 14] on div "Publish" at bounding box center [698, 14] width 26 height 11
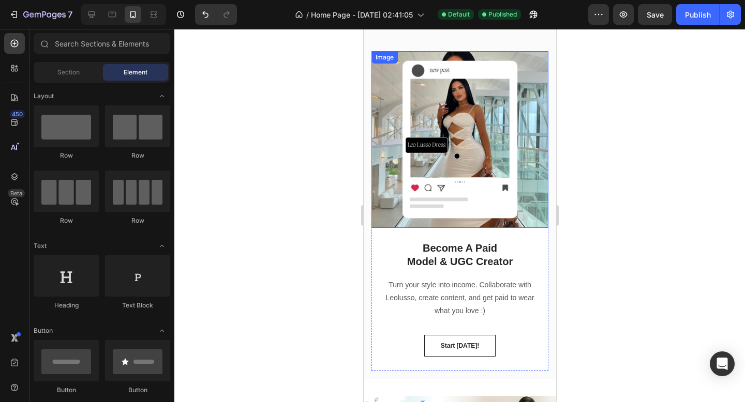
scroll to position [1443, 0]
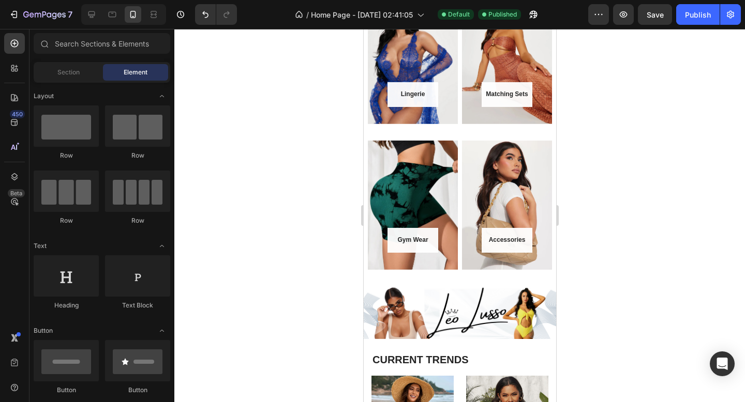
drag, startPoint x: 552, startPoint y: 212, endPoint x: 927, endPoint y: 153, distance: 379.0
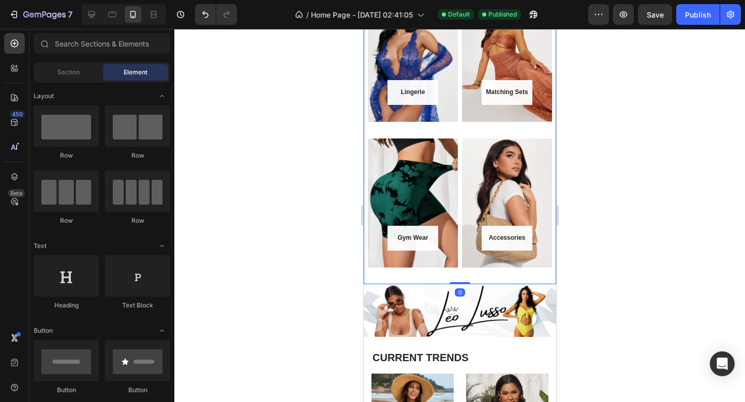
click at [462, 128] on div "Matching Sets Button Row Hero Banner" at bounding box center [508, 66] width 94 height 146
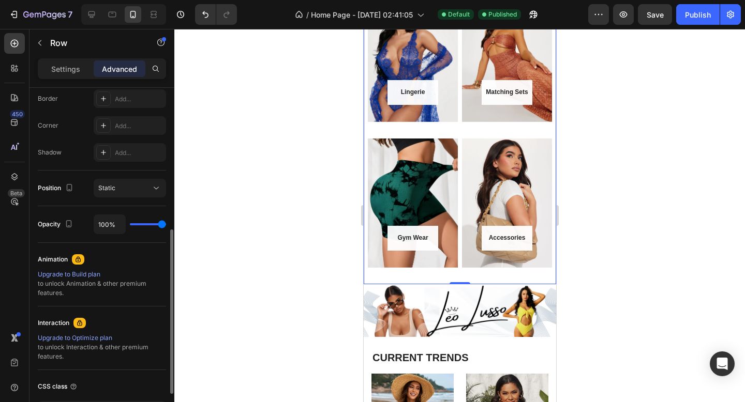
scroll to position [298, 0]
type input "99%"
type input "99"
type input "96%"
type input "96"
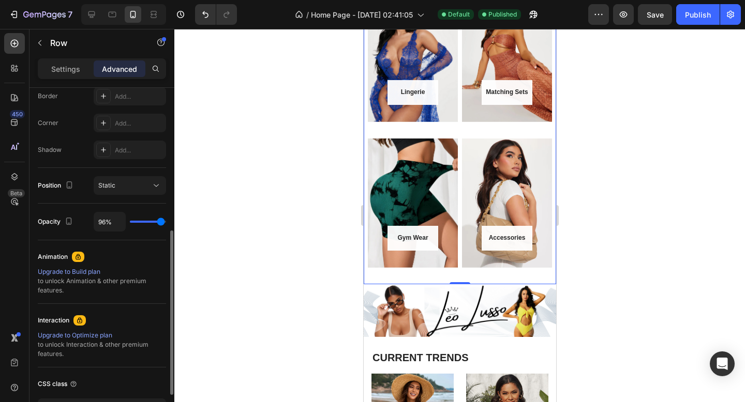
type input "90%"
type input "90"
type input "80%"
type input "80"
type input "67%"
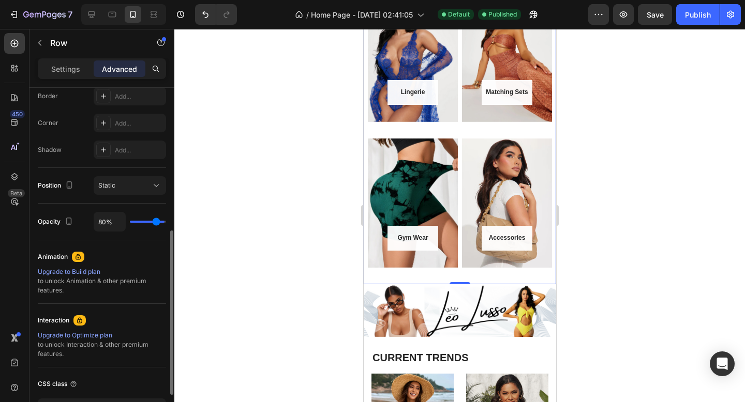
type input "67"
type input "51%"
type input "51"
type input "33%"
type input "33"
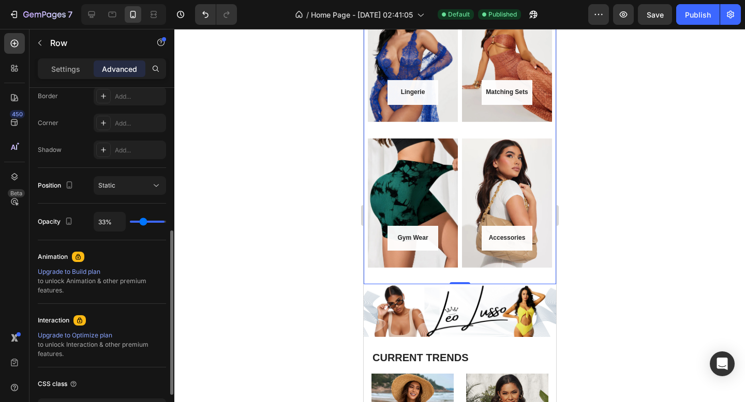
type input "14%"
type input "14"
type input "0%"
type input "0"
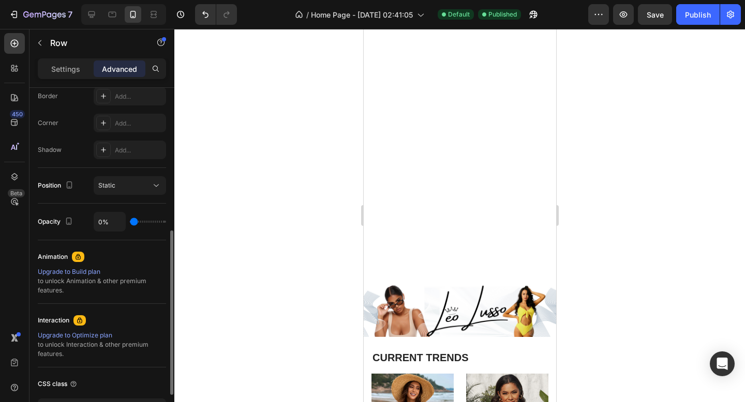
type input "100%"
type input "100"
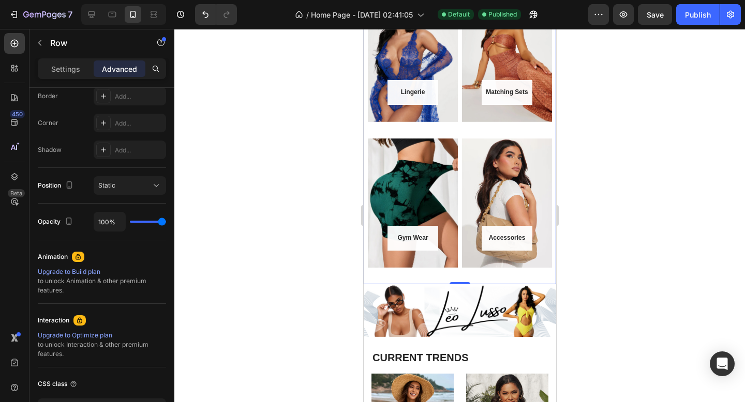
drag, startPoint x: 161, startPoint y: 224, endPoint x: 216, endPoint y: 207, distance: 56.9
click at [215, 0] on div "7 / Home Page - [DATE] 02:41:05 Default Published Preview Save Publish 450 Beta…" at bounding box center [372, 0] width 745 height 0
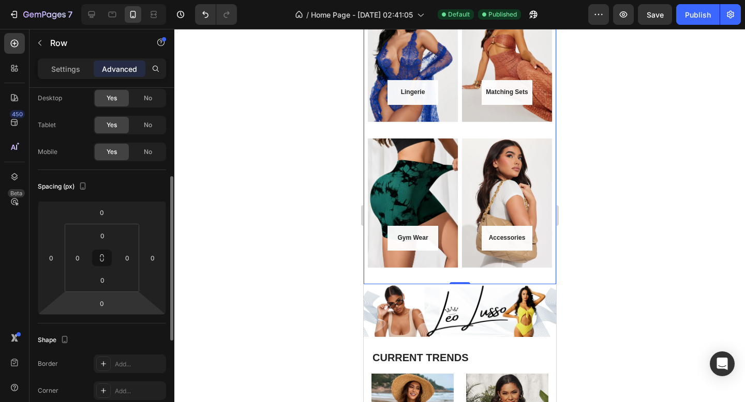
scroll to position [0, 0]
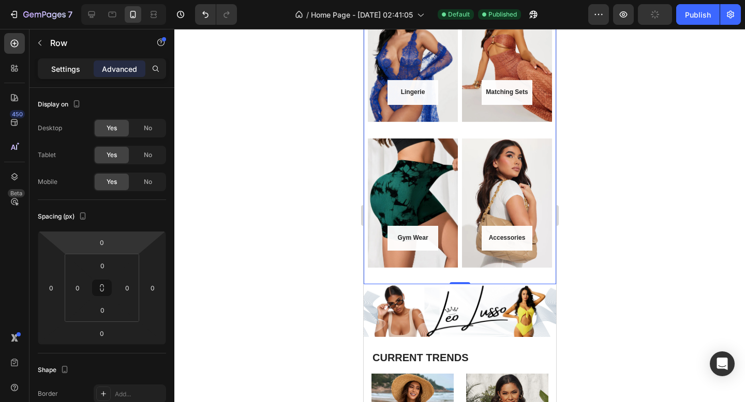
click at [75, 72] on p "Settings" at bounding box center [65, 69] width 29 height 11
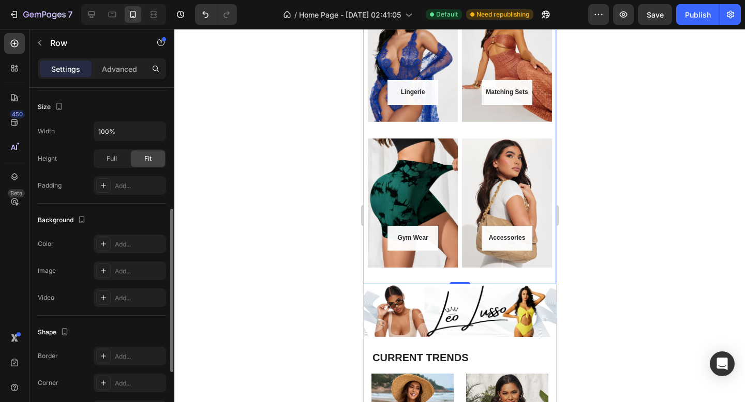
scroll to position [254, 0]
click at [122, 242] on div "Add..." at bounding box center [139, 243] width 49 height 9
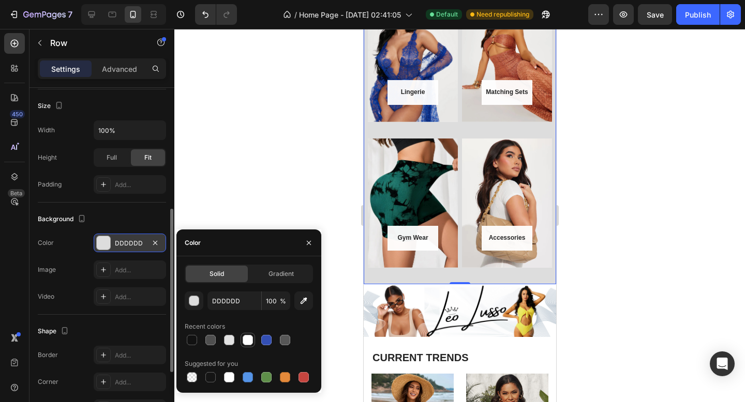
click at [249, 341] on div at bounding box center [247, 340] width 10 height 10
type input "FFFFFF"
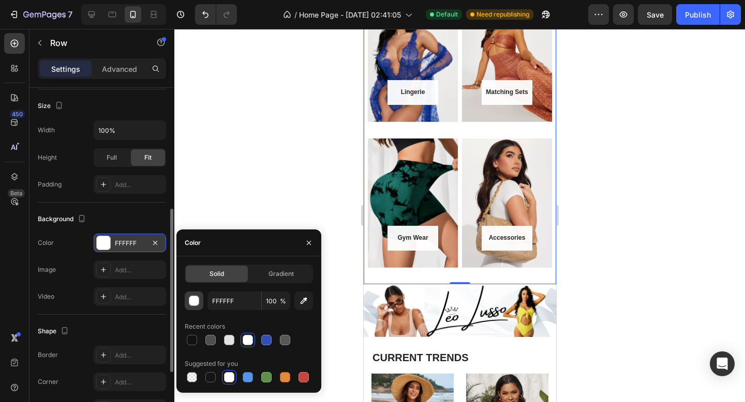
click at [198, 300] on div "button" at bounding box center [194, 301] width 10 height 10
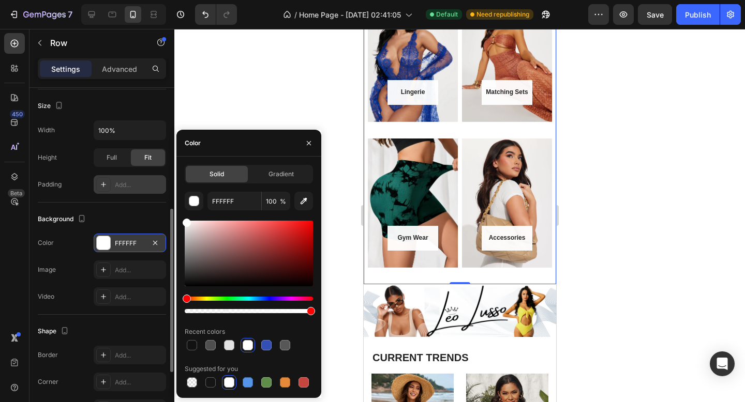
drag, startPoint x: 195, startPoint y: 233, endPoint x: 146, endPoint y: 175, distance: 75.5
click at [146, 175] on div "450 Beta Sections(30) Elements(83) Section Element Hero Section Product Detail …" at bounding box center [87, 215] width 174 height 373
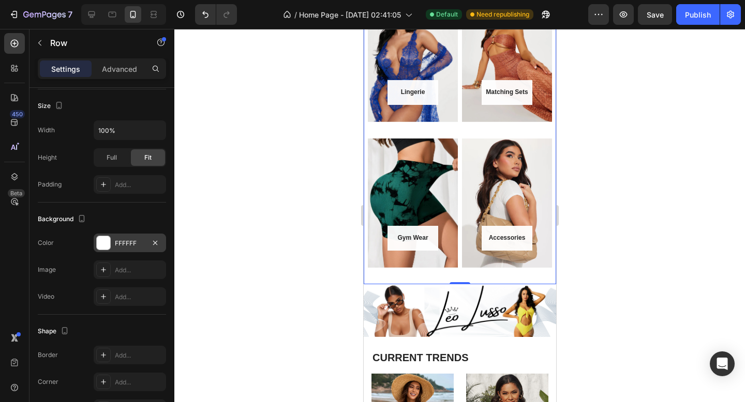
click at [240, 96] on div at bounding box center [459, 215] width 570 height 373
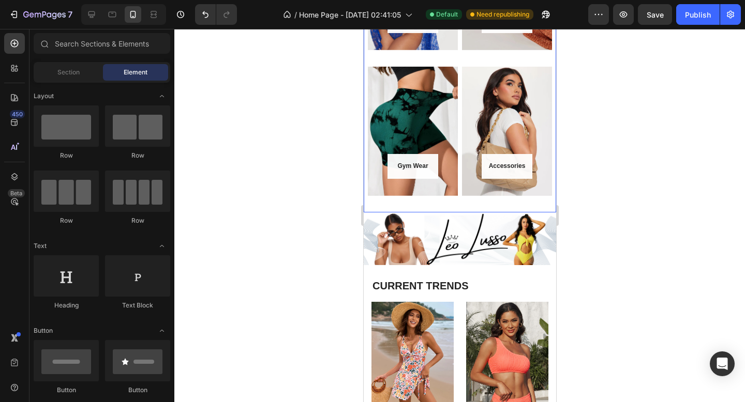
scroll to position [854, 0]
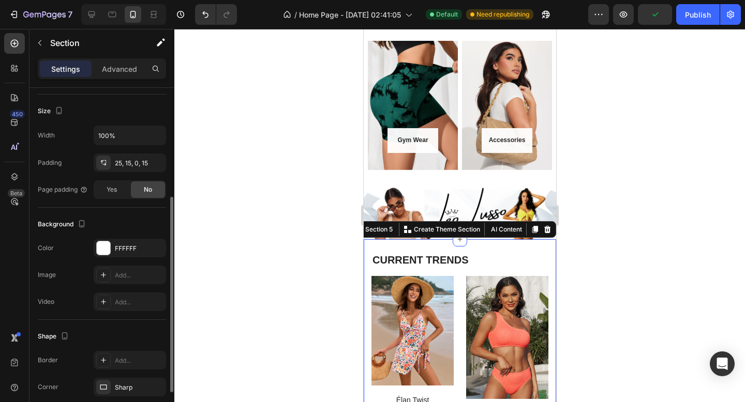
scroll to position [191, 0]
click at [106, 245] on div at bounding box center [103, 245] width 13 height 13
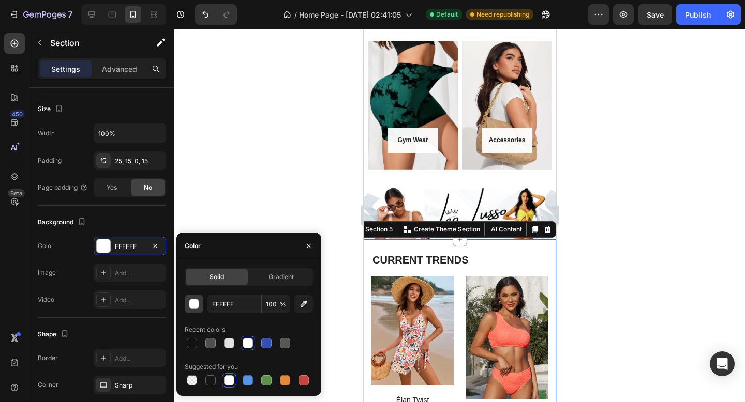
click at [193, 306] on div "button" at bounding box center [194, 304] width 10 height 10
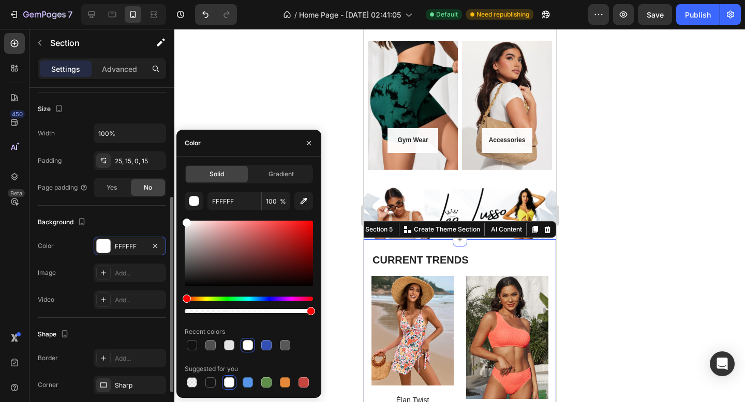
drag, startPoint x: 195, startPoint y: 225, endPoint x: 139, endPoint y: 176, distance: 74.4
click at [139, 176] on div "450 Beta Sections(30) Elements(83) Section Element Hero Section Product Detail …" at bounding box center [87, 215] width 174 height 373
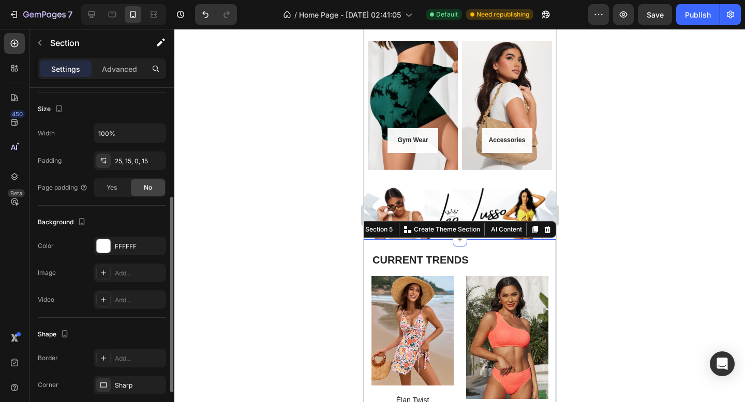
click at [134, 225] on div "Background" at bounding box center [102, 222] width 128 height 17
click at [692, 19] on div "Publish" at bounding box center [698, 14] width 26 height 11
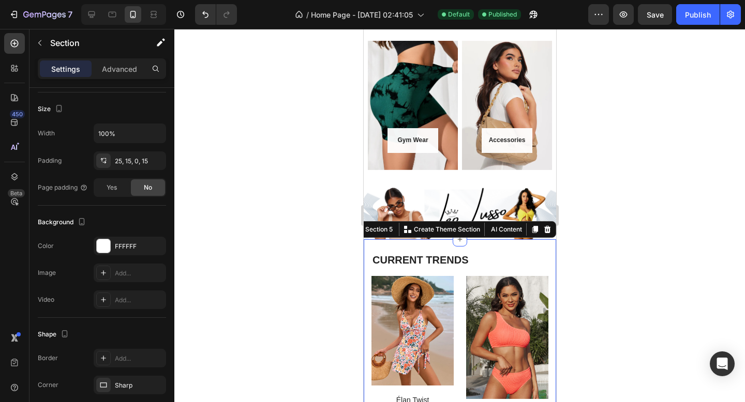
click at [351, 225] on div at bounding box center [459, 215] width 570 height 373
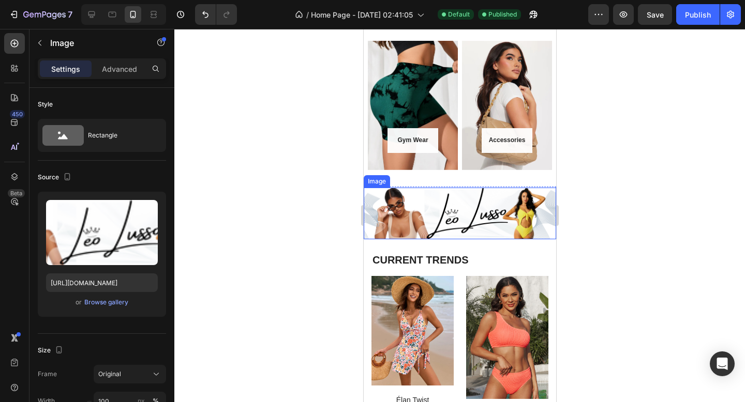
click at [413, 196] on img at bounding box center [459, 214] width 192 height 52
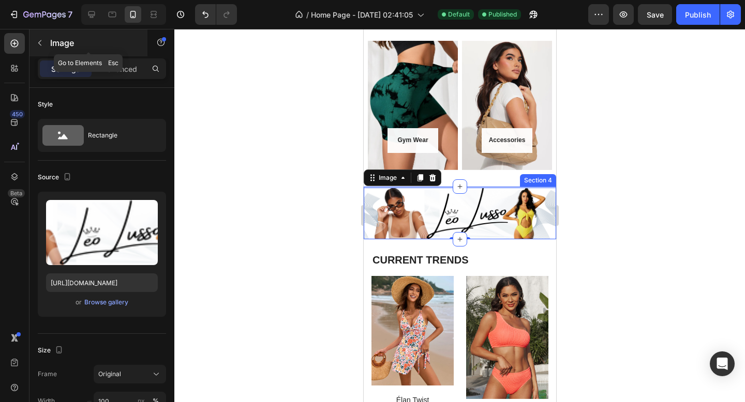
click at [45, 41] on button "button" at bounding box center [40, 43] width 17 height 17
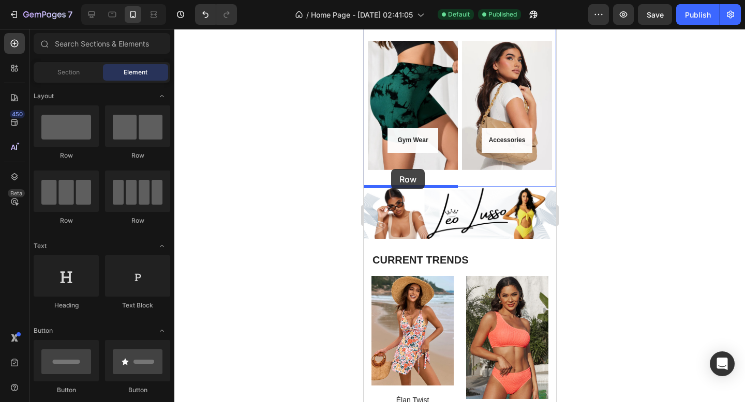
drag, startPoint x: 439, startPoint y: 161, endPoint x: 390, endPoint y: 169, distance: 49.2
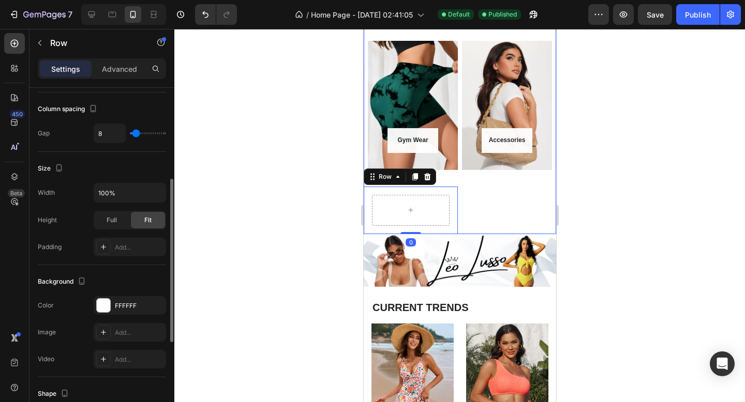
click at [506, 217] on div "Accessories Button Row Hero Banner" at bounding box center [508, 137] width 94 height 193
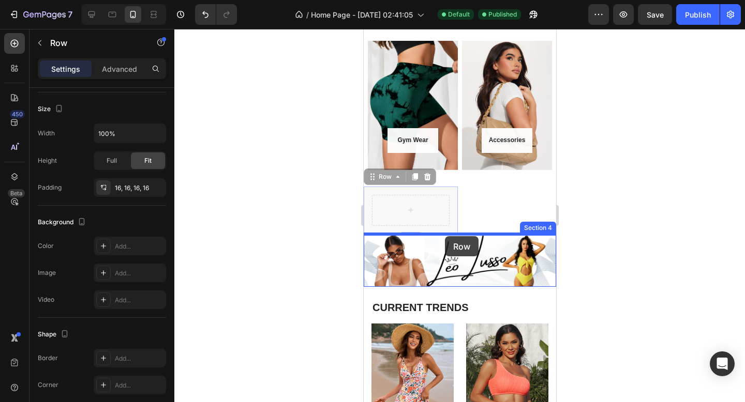
drag, startPoint x: 373, startPoint y: 184, endPoint x: 444, endPoint y: 236, distance: 88.7
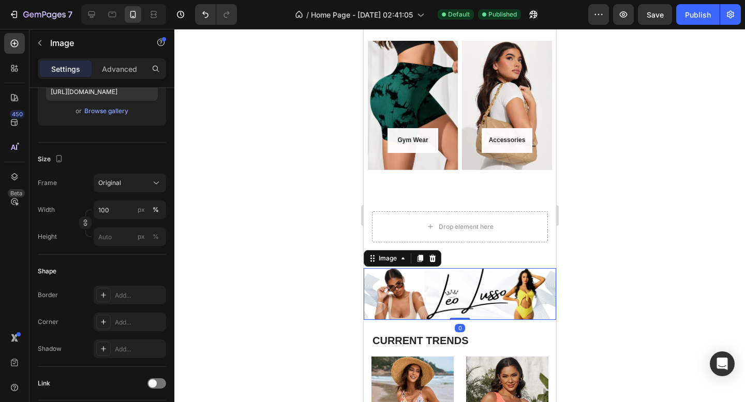
scroll to position [0, 0]
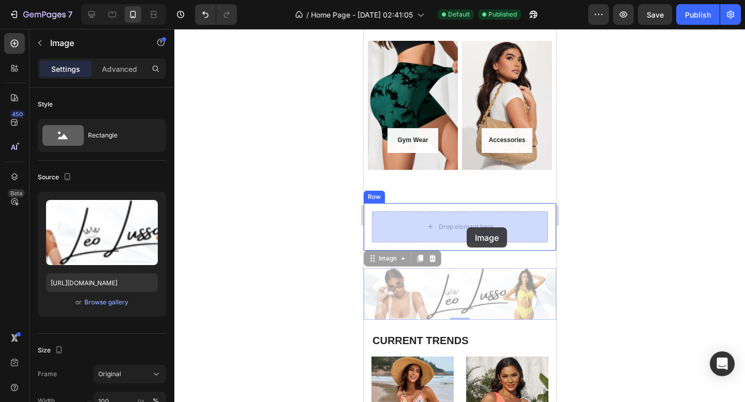
drag, startPoint x: 459, startPoint y: 275, endPoint x: 466, endPoint y: 228, distance: 47.1
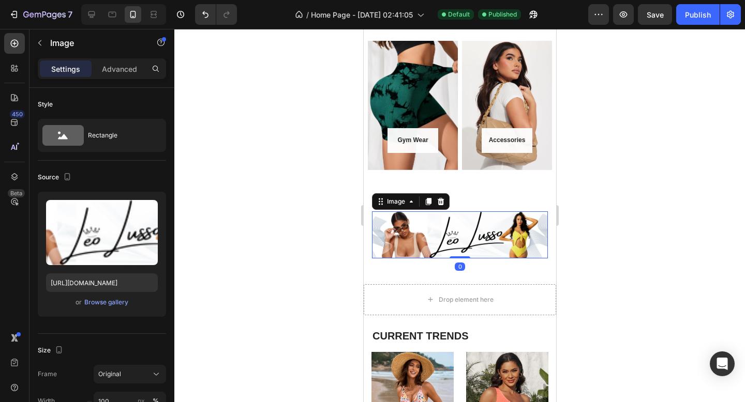
click at [330, 242] on div at bounding box center [459, 215] width 570 height 373
click at [427, 232] on img at bounding box center [459, 234] width 176 height 47
click at [114, 64] on p "Advanced" at bounding box center [119, 69] width 35 height 11
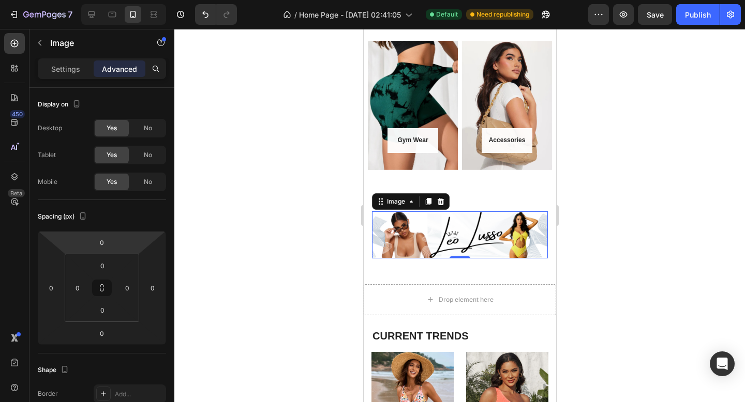
click at [379, 230] on img at bounding box center [459, 234] width 176 height 47
click at [66, 75] on div "Settings" at bounding box center [66, 68] width 52 height 17
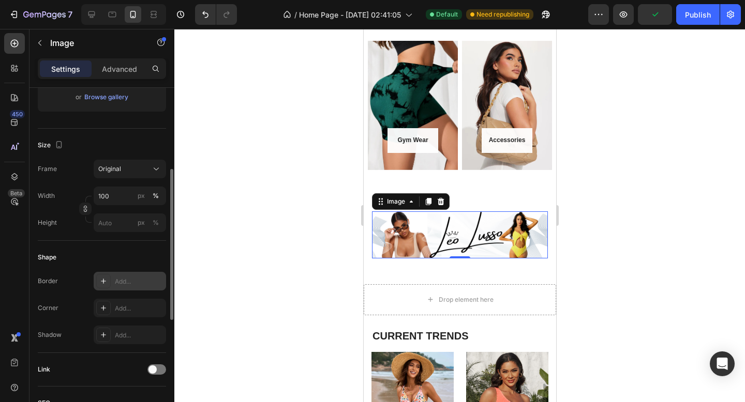
scroll to position [193, 0]
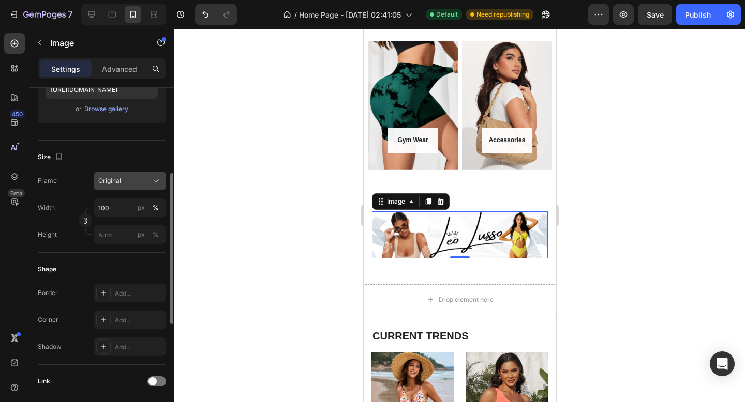
click at [120, 176] on span "Original" at bounding box center [109, 180] width 23 height 9
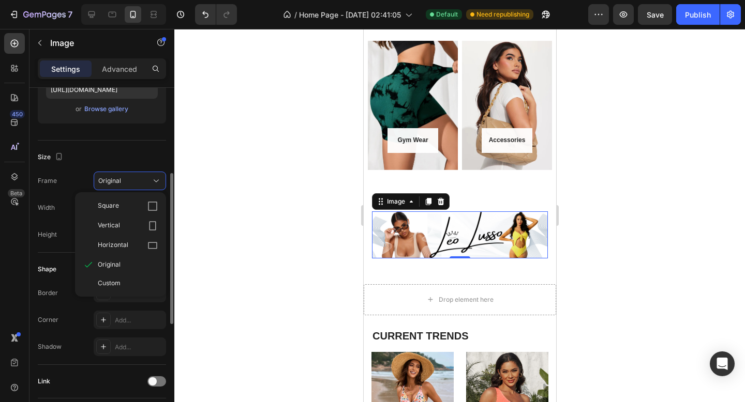
click at [87, 145] on div "Size Frame Original Square Vertical Horizontal Original Custom Width 100 px % H…" at bounding box center [102, 197] width 128 height 112
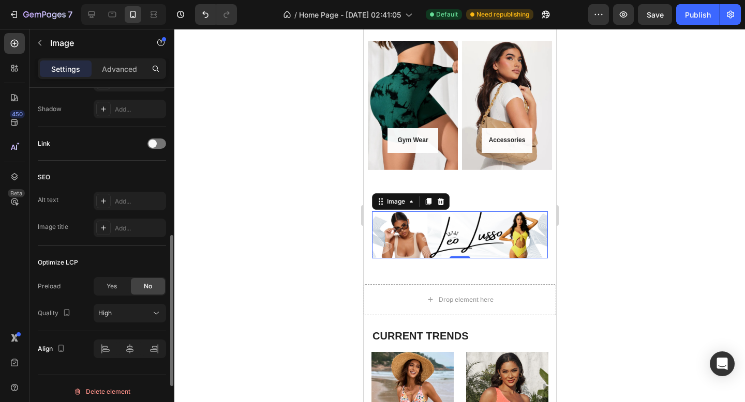
scroll to position [437, 0]
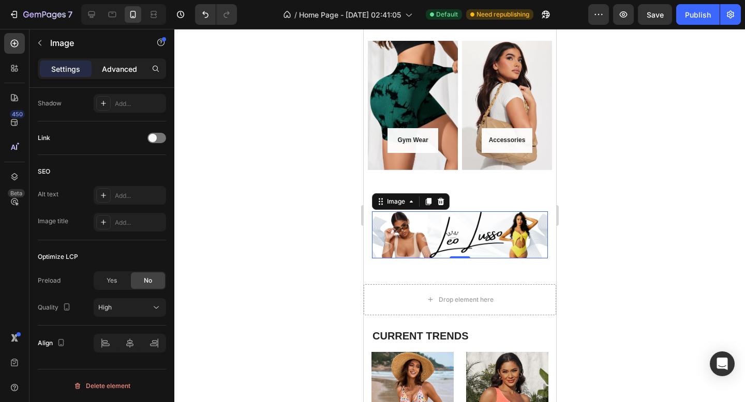
click at [125, 72] on p "Advanced" at bounding box center [119, 69] width 35 height 11
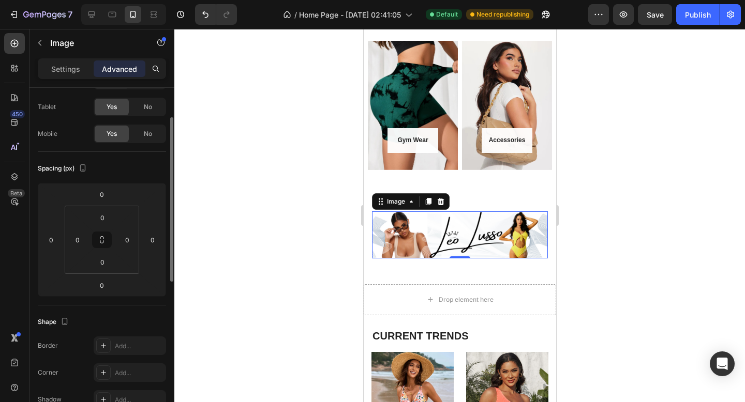
scroll to position [47, 0]
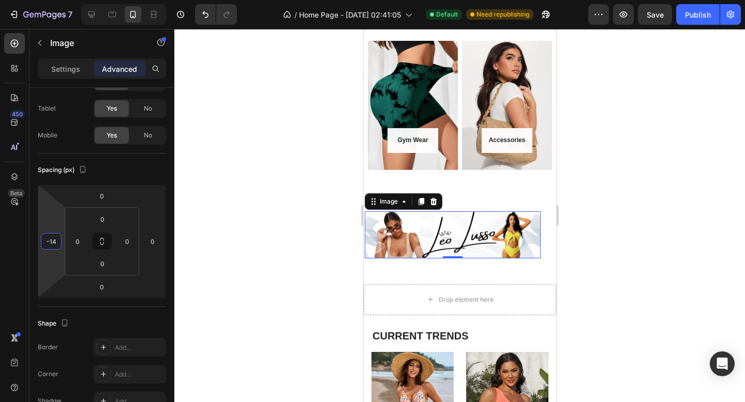
type input "-16"
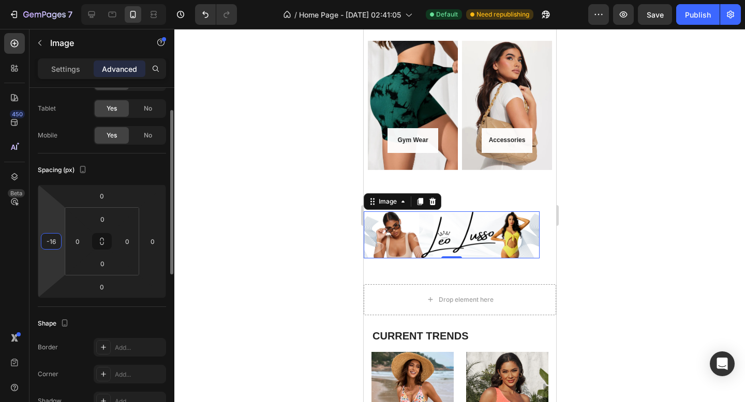
click at [56, 0] on html "7 / Home Page - [DATE] 02:41:05 Default Need republishing Preview Save Publish …" at bounding box center [372, 0] width 745 height 0
drag, startPoint x: 146, startPoint y: 218, endPoint x: 147, endPoint y: 239, distance: 21.3
click at [148, 0] on html "7 / Home Page - [DATE] 02:41:05 Default Need republishing Preview Save Publish …" at bounding box center [372, 0] width 745 height 0
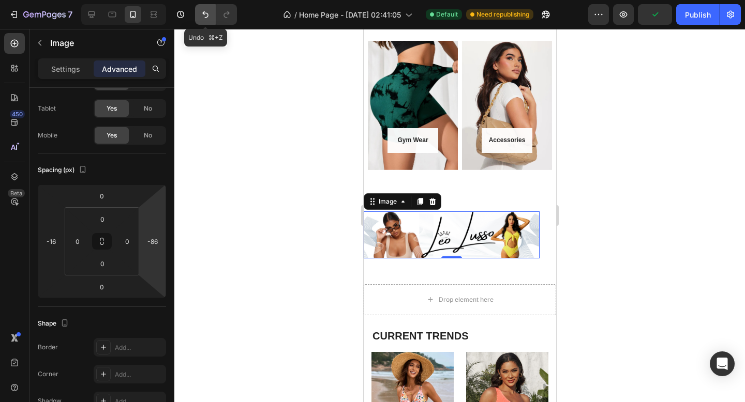
click at [206, 10] on icon "Undo/Redo" at bounding box center [205, 14] width 10 height 10
type input "0"
click at [206, 10] on icon "Undo/Redo" at bounding box center [205, 14] width 10 height 10
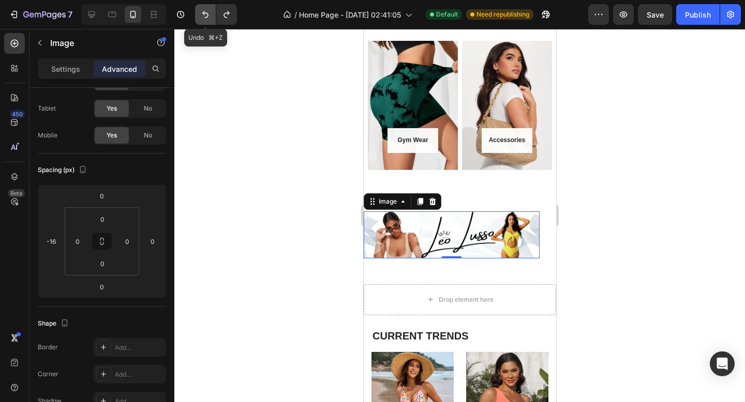
click at [203, 13] on icon "Undo/Redo" at bounding box center [205, 14] width 6 height 7
type input "0"
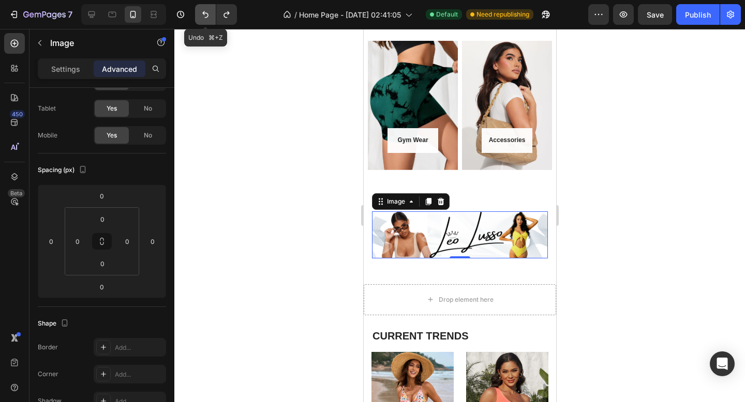
click at [205, 15] on icon "Undo/Redo" at bounding box center [205, 14] width 10 height 10
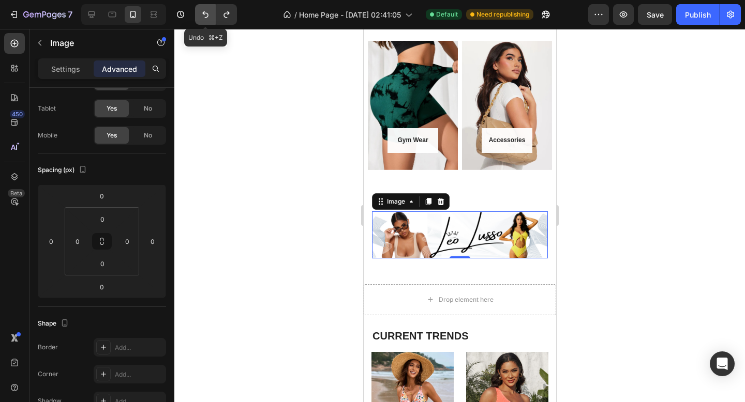
click at [205, 15] on icon "Undo/Redo" at bounding box center [205, 14] width 10 height 10
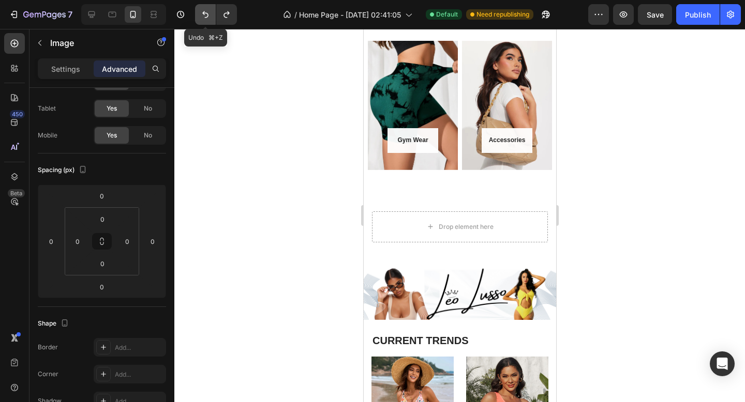
click at [205, 15] on icon "Undo/Redo" at bounding box center [205, 14] width 10 height 10
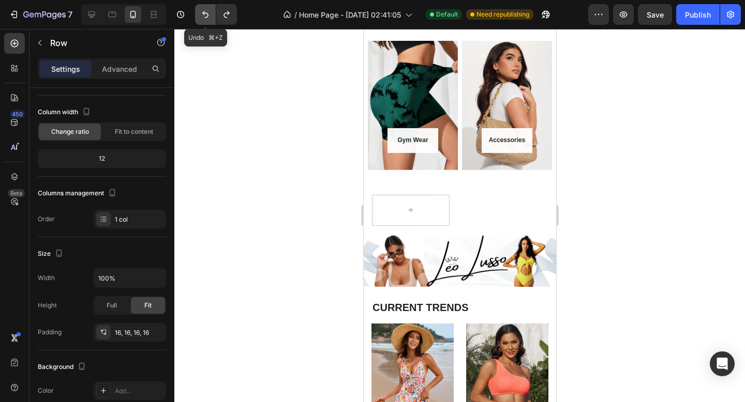
scroll to position [0, 0]
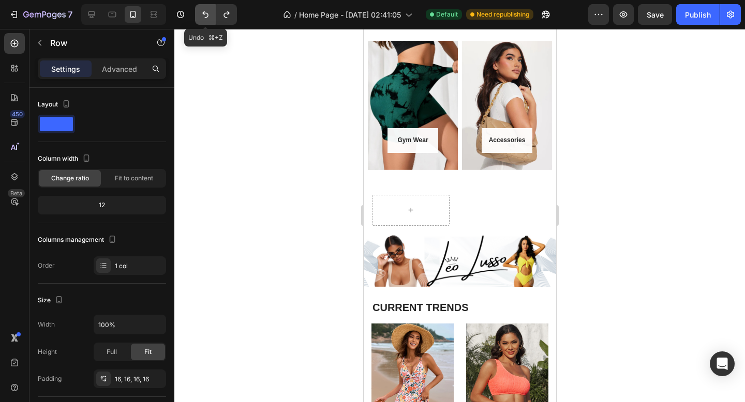
click at [205, 15] on icon "Undo/Redo" at bounding box center [205, 14] width 10 height 10
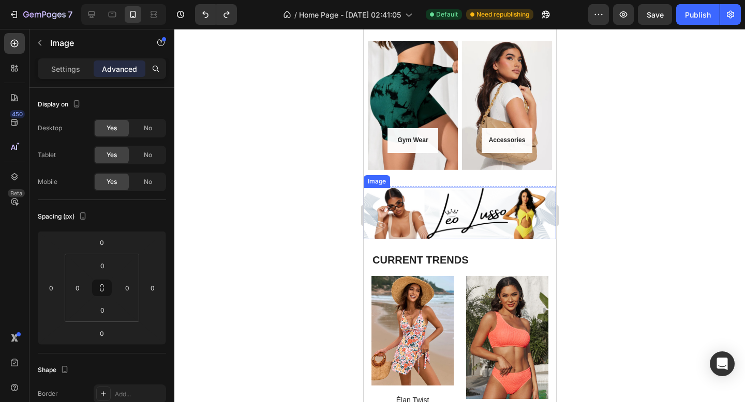
click at [462, 207] on img at bounding box center [459, 214] width 192 height 52
click at [430, 175] on icon at bounding box center [432, 177] width 7 height 7
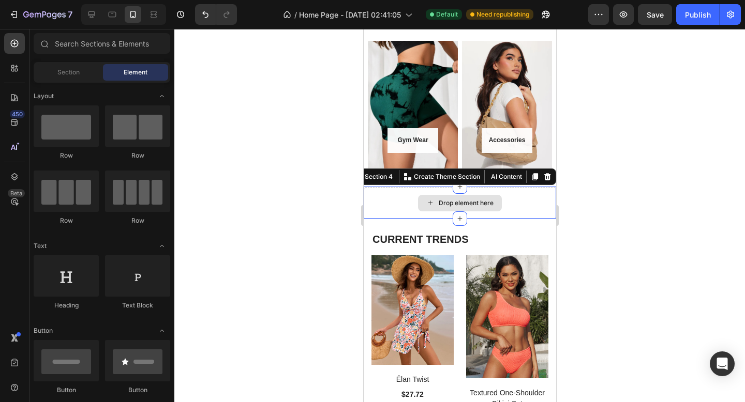
click at [522, 206] on div "Drop element here" at bounding box center [459, 203] width 192 height 31
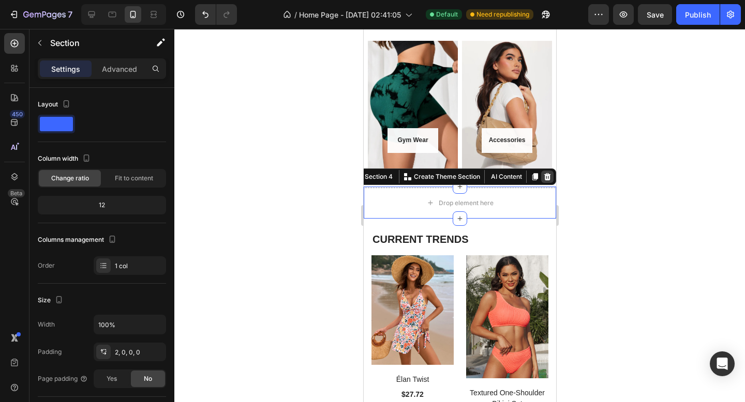
click at [542, 178] on icon at bounding box center [546, 177] width 8 height 8
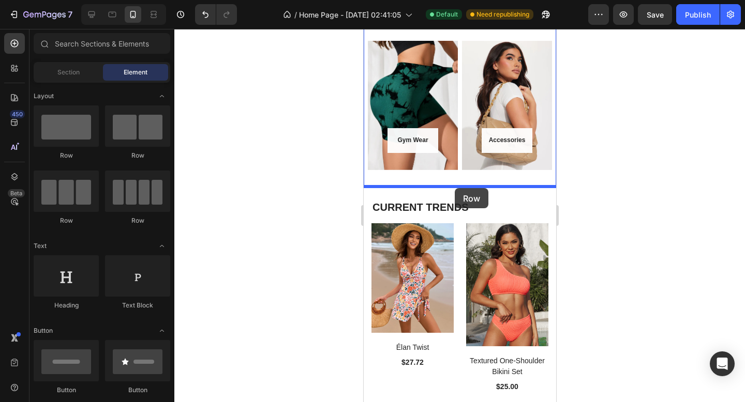
drag, startPoint x: 435, startPoint y: 156, endPoint x: 454, endPoint y: 188, distance: 37.1
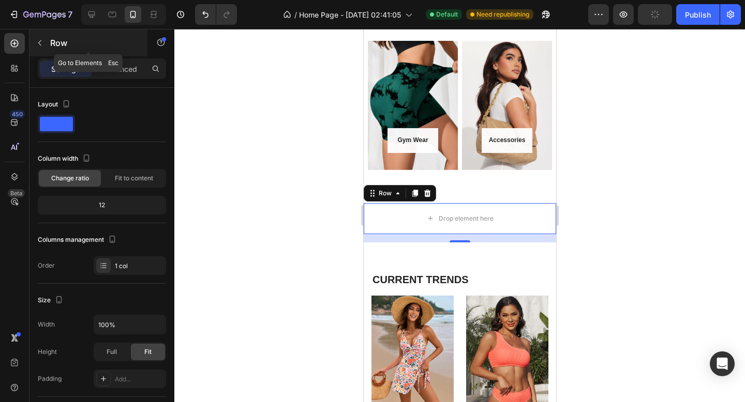
click at [40, 40] on icon "button" at bounding box center [40, 43] width 8 height 8
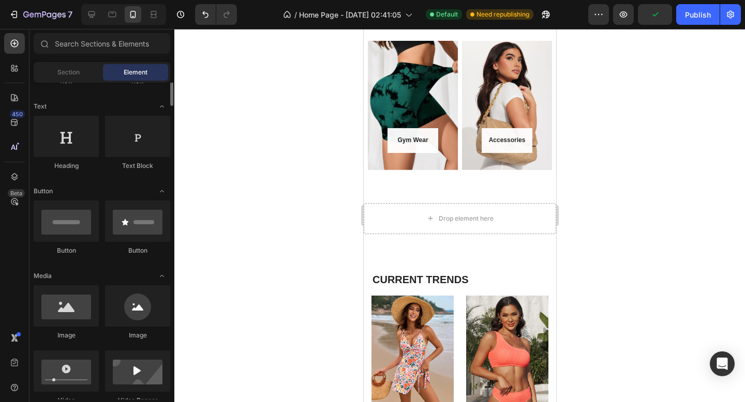
scroll to position [153, 0]
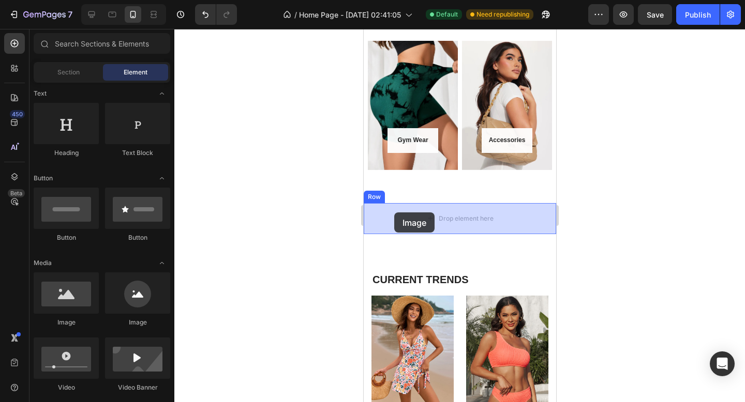
drag, startPoint x: 435, startPoint y: 311, endPoint x: 395, endPoint y: 212, distance: 106.9
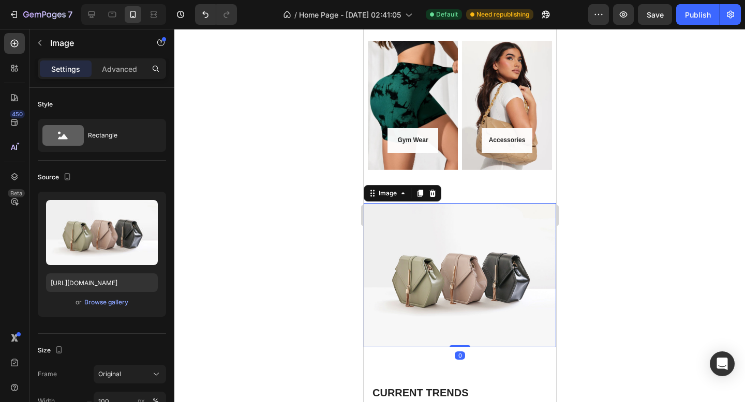
click at [408, 262] on img at bounding box center [459, 275] width 192 height 144
click at [116, 302] on div "Browse gallery" at bounding box center [106, 302] width 44 height 9
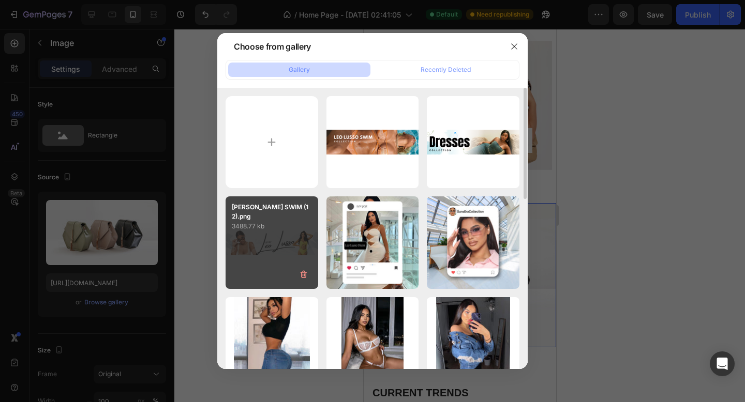
click at [268, 235] on div "[PERSON_NAME] SWIM (12).png 3488.77 kb" at bounding box center [271, 242] width 93 height 93
type input "[URL][DOMAIN_NAME]"
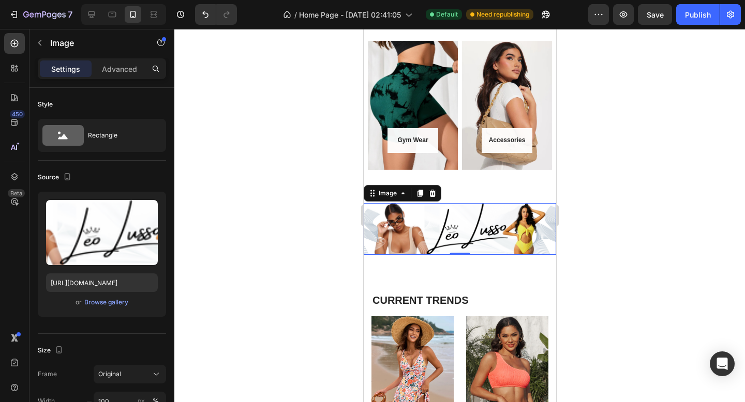
click at [262, 222] on div at bounding box center [459, 215] width 570 height 373
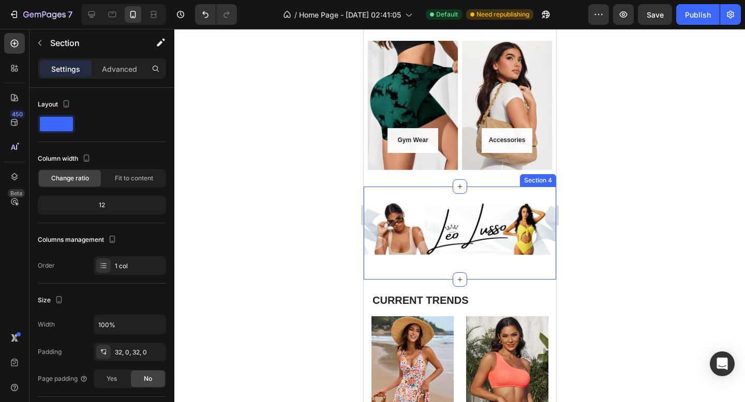
click at [408, 194] on div "Image Row Section 4" at bounding box center [459, 233] width 192 height 93
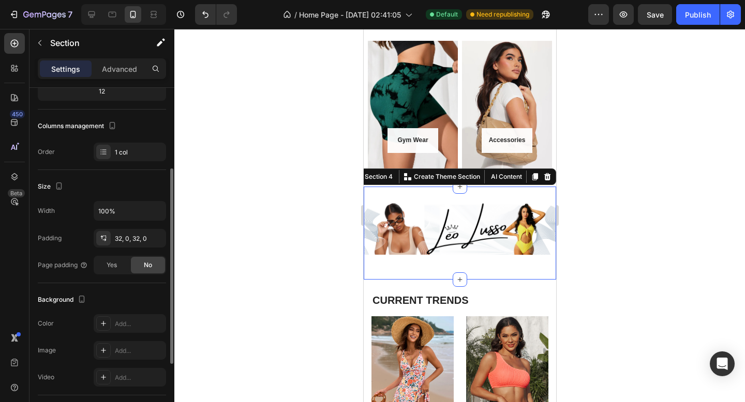
scroll to position [129, 0]
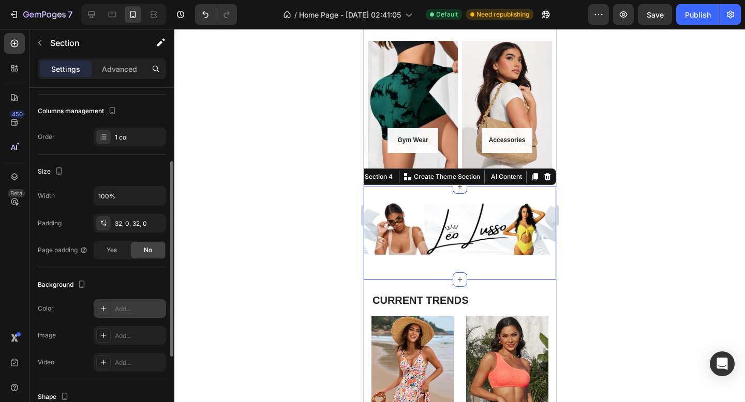
click at [118, 311] on div "Add..." at bounding box center [139, 309] width 49 height 9
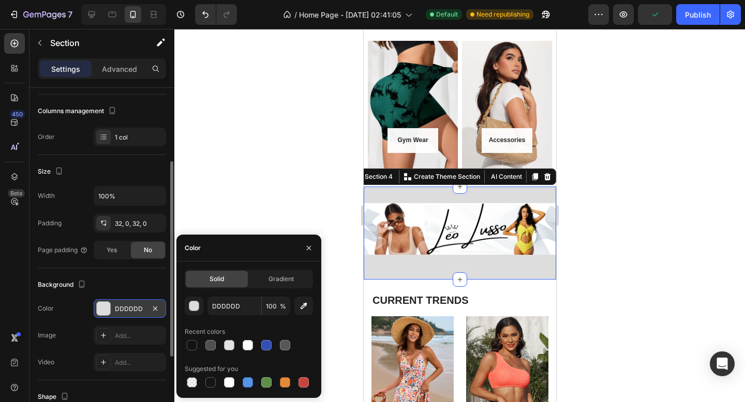
click at [103, 309] on div at bounding box center [103, 308] width 13 height 13
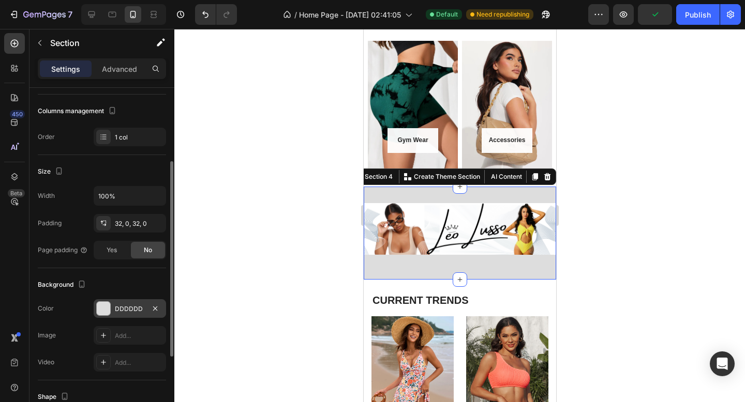
click at [138, 305] on div "DDDDDD" at bounding box center [130, 309] width 30 height 9
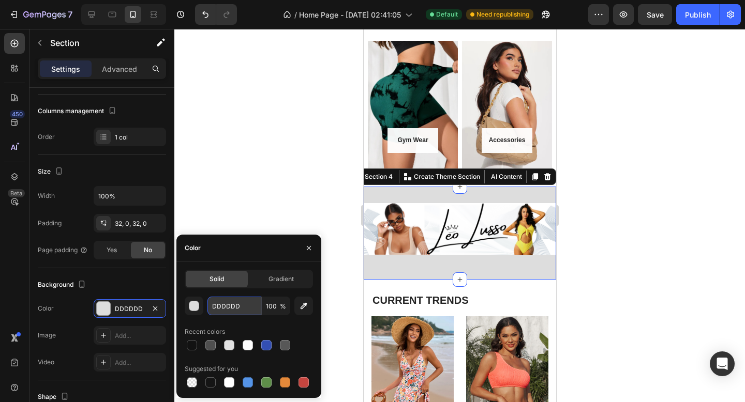
click at [214, 304] on input "DDDDDD" at bounding box center [234, 306] width 54 height 19
click at [200, 307] on button "button" at bounding box center [194, 306] width 19 height 19
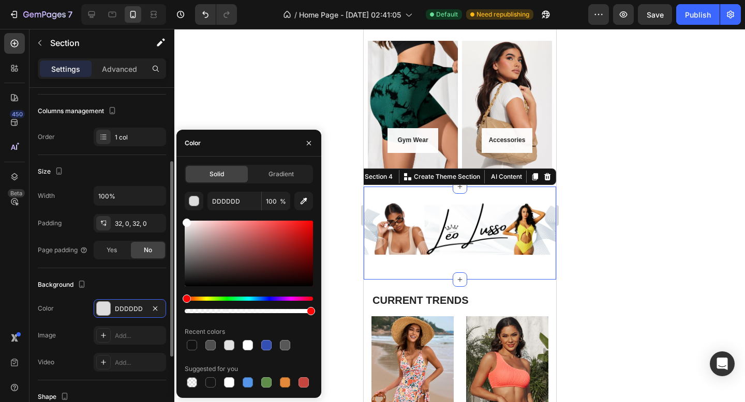
drag, startPoint x: 201, startPoint y: 237, endPoint x: 147, endPoint y: 168, distance: 87.3
click at [147, 168] on div "450 Beta Sections(30) Elements(83) Section Element Hero Section Product Detail …" at bounding box center [87, 215] width 174 height 373
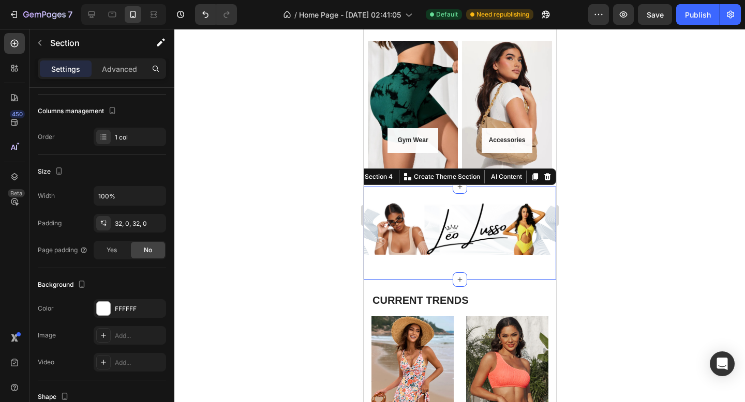
click at [223, 104] on div at bounding box center [459, 215] width 570 height 373
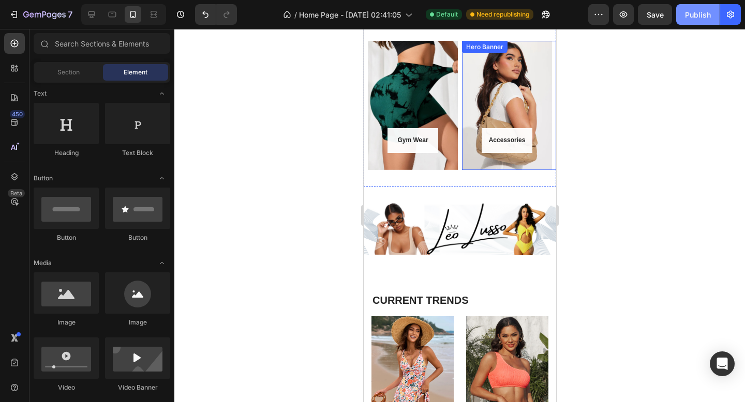
click at [691, 12] on div "Publish" at bounding box center [698, 14] width 26 height 11
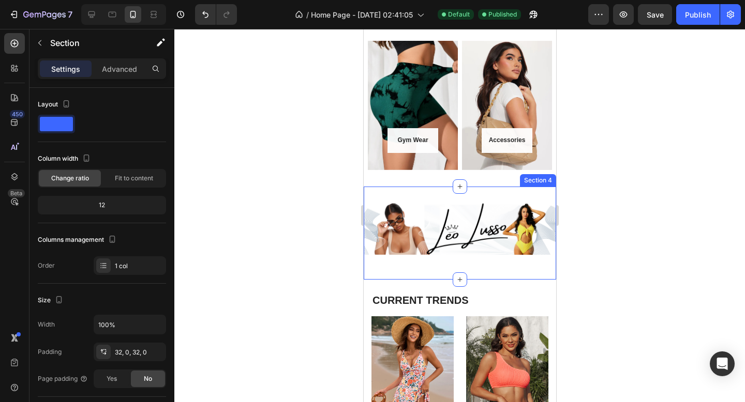
click at [488, 269] on div "Image Row Section 4" at bounding box center [459, 233] width 192 height 93
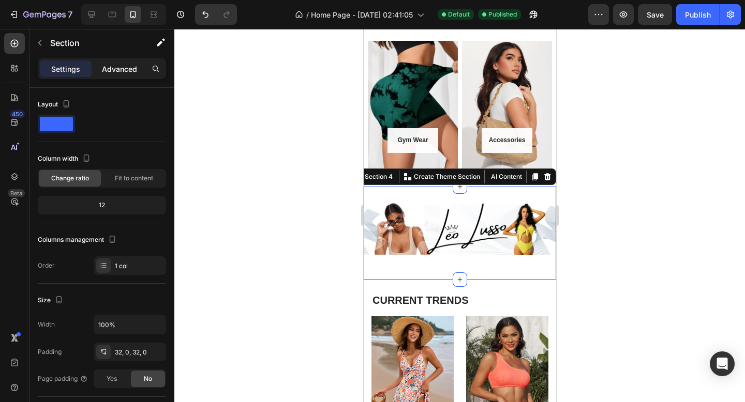
click at [126, 67] on p "Advanced" at bounding box center [119, 69] width 35 height 11
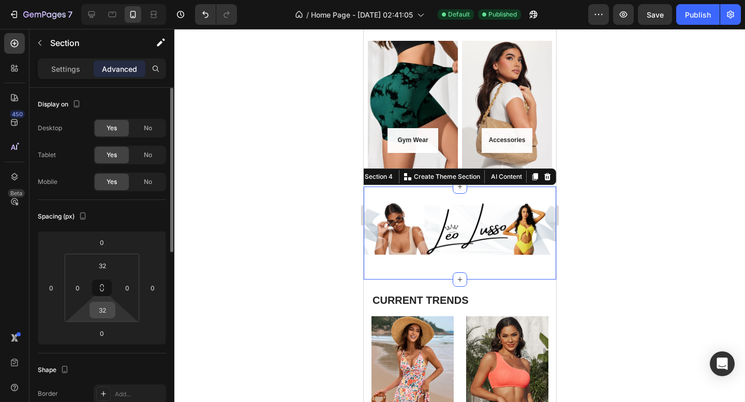
click at [106, 311] on input "32" at bounding box center [102, 310] width 21 height 16
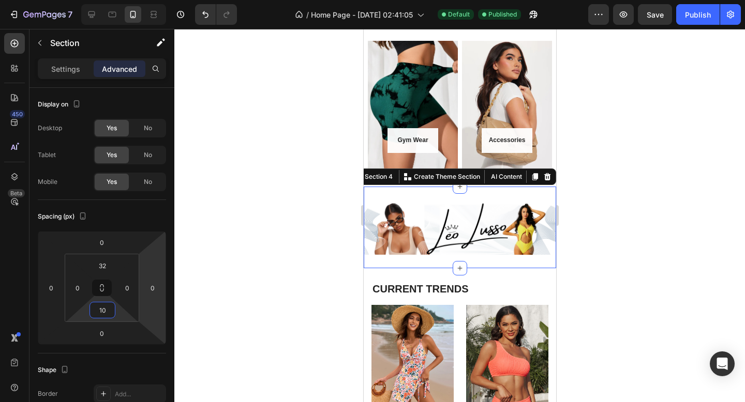
type input "10"
click at [286, 272] on div at bounding box center [459, 215] width 570 height 373
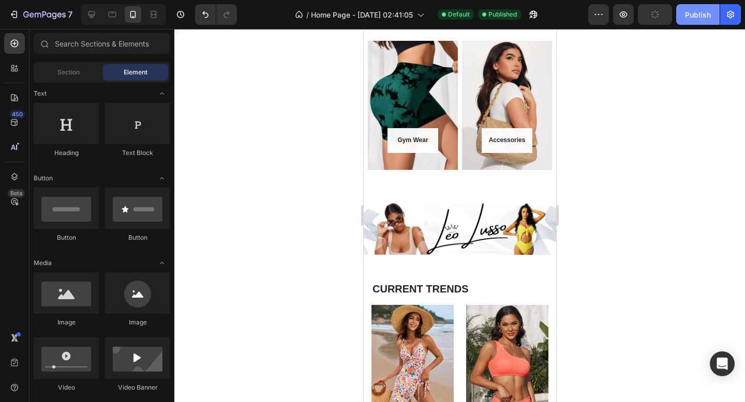
click at [696, 17] on div "Publish" at bounding box center [698, 14] width 26 height 11
click at [342, 166] on div at bounding box center [459, 215] width 570 height 373
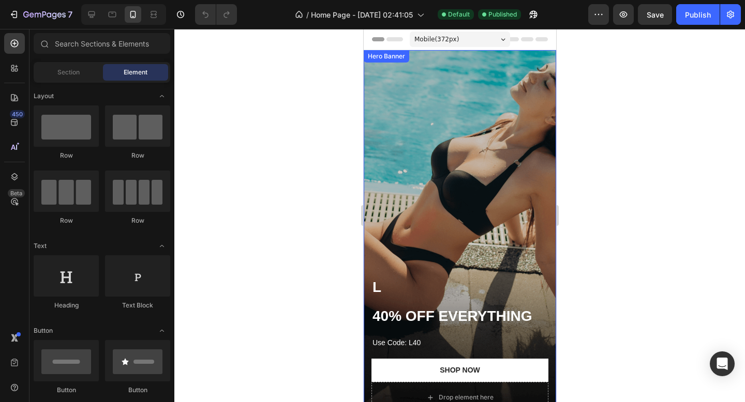
click at [430, 179] on div "Overlay" at bounding box center [459, 236] width 192 height 373
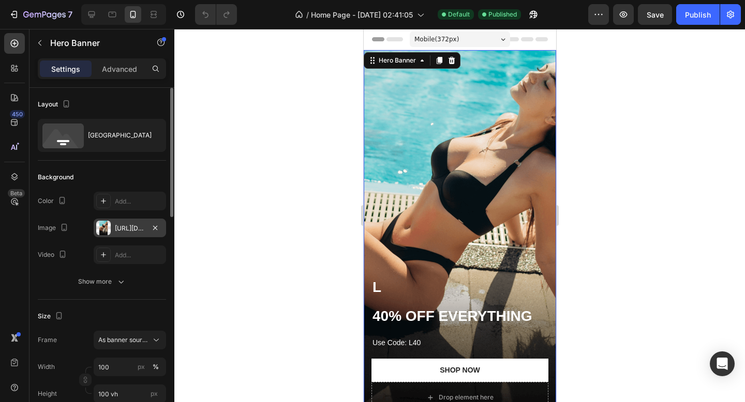
click at [106, 230] on div at bounding box center [103, 228] width 14 height 14
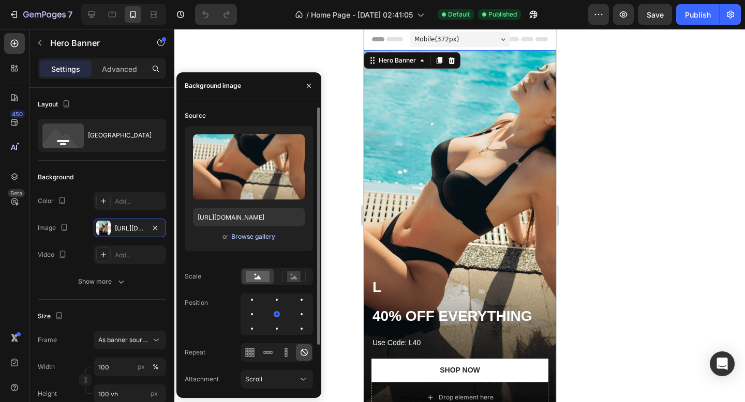
click at [255, 240] on div "Browse gallery" at bounding box center [253, 236] width 44 height 9
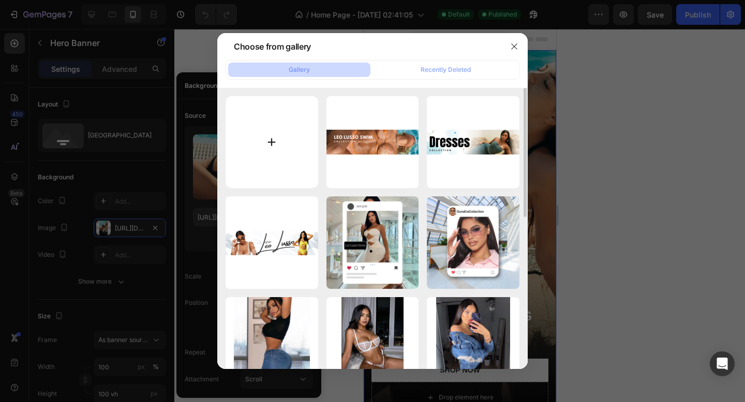
click at [268, 119] on input "file" at bounding box center [271, 142] width 93 height 93
type input "C:\fakepath\LanaiSleevelessMaxiDress-Bluecombo_1__MER.webp"
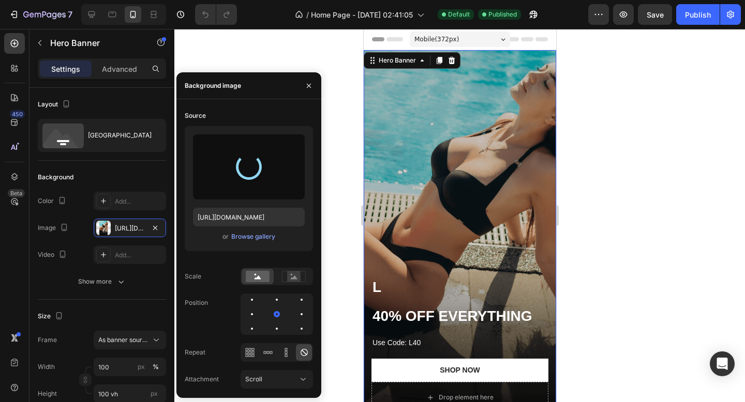
type input "https://cdn.shopify.com/s/files/1/0698/0829/2031/files/gempages_576671054185890…"
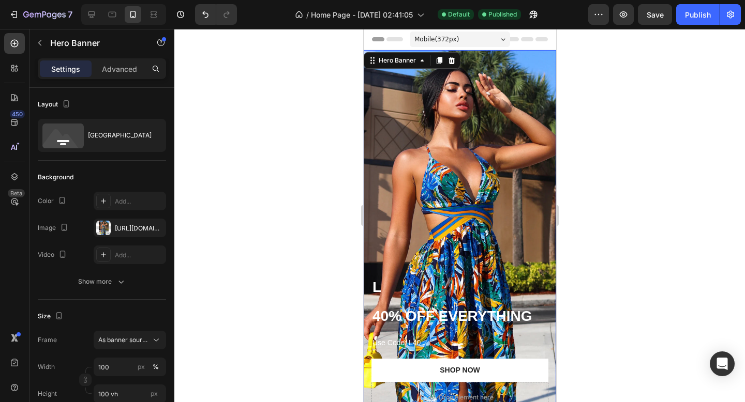
click at [592, 156] on div at bounding box center [459, 215] width 570 height 373
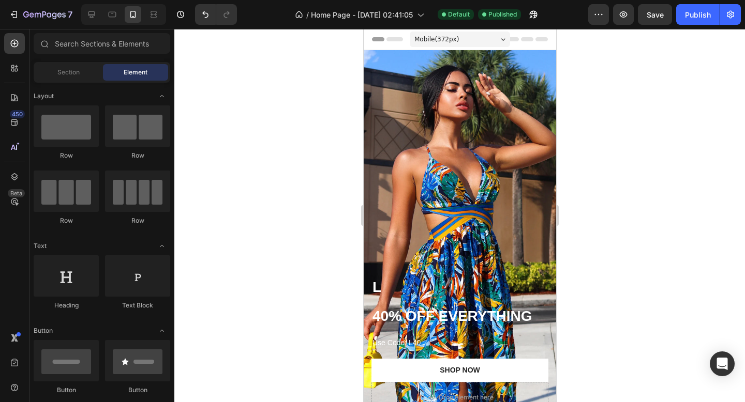
click at [569, 160] on div at bounding box center [459, 215] width 570 height 373
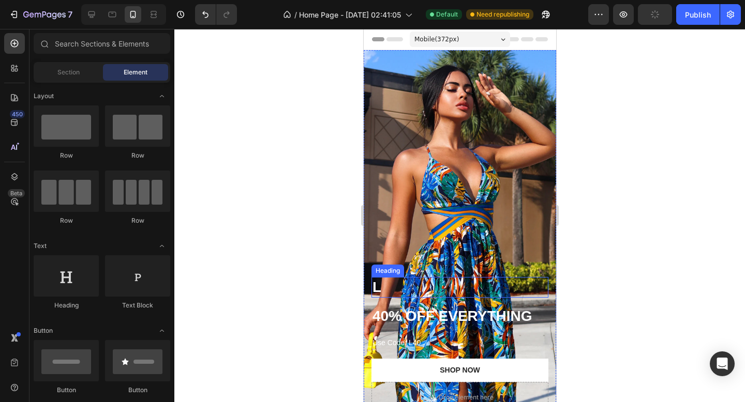
click at [380, 283] on h2 "L" at bounding box center [459, 287] width 177 height 21
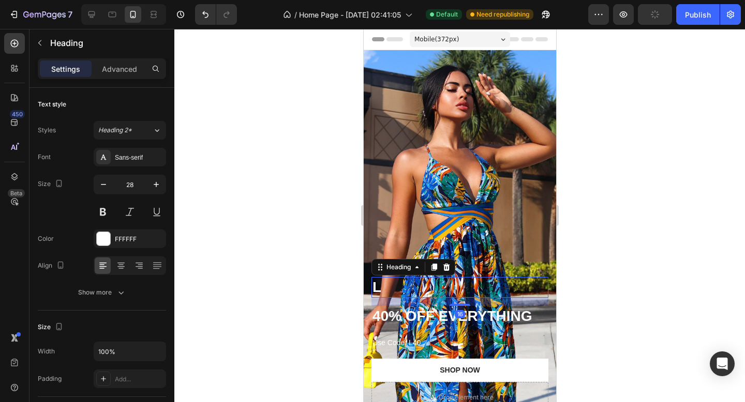
click at [380, 283] on h2 "L" at bounding box center [459, 287] width 177 height 21
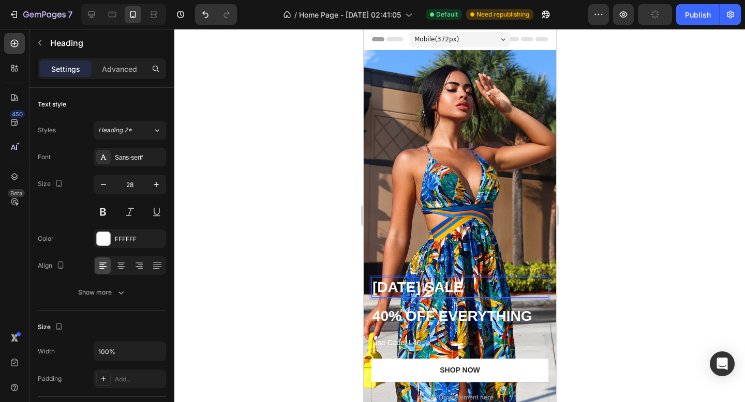
click at [304, 262] on div at bounding box center [459, 215] width 570 height 373
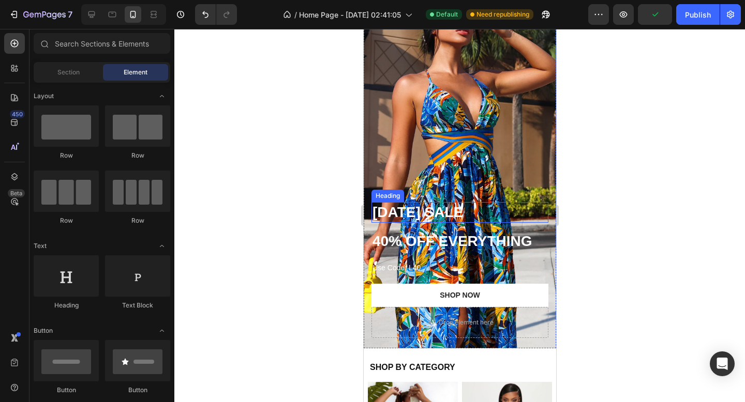
scroll to position [78, 0]
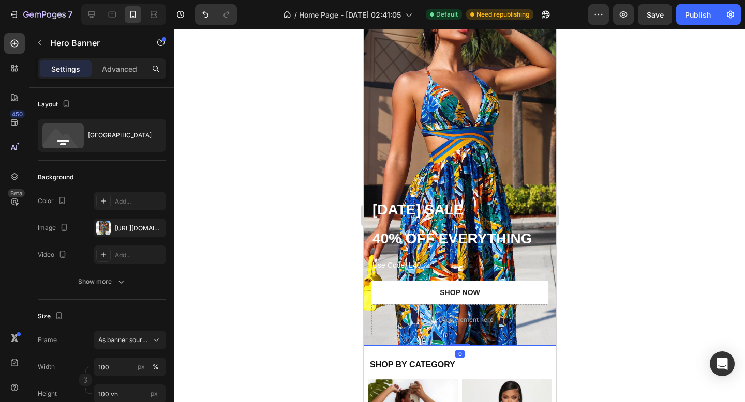
click at [515, 194] on div "LABOR DAY SALE Heading 40% OFF EVERYTHING Heading Use Code: L40 Text Block Shop…" at bounding box center [459, 268] width 192 height 155
click at [528, 211] on p "LABOR DAY SALE" at bounding box center [459, 210] width 175 height 19
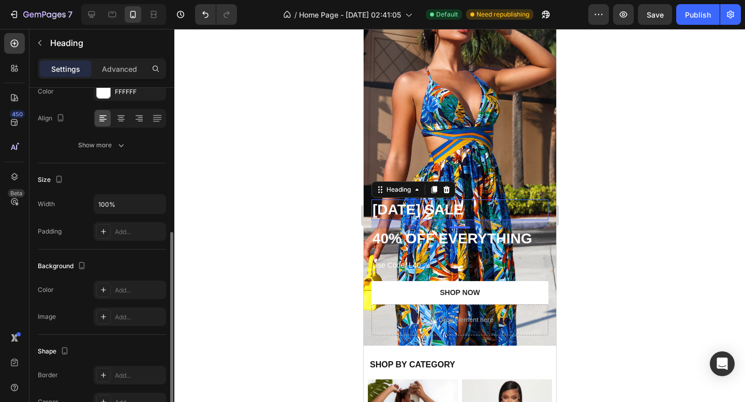
scroll to position [0, 0]
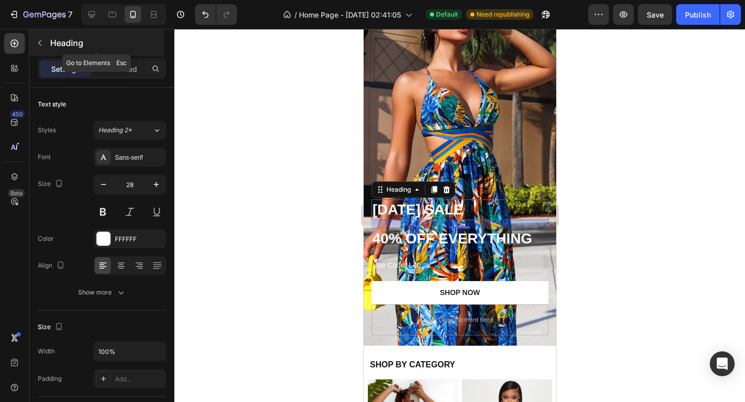
click at [36, 44] on icon "button" at bounding box center [40, 43] width 8 height 8
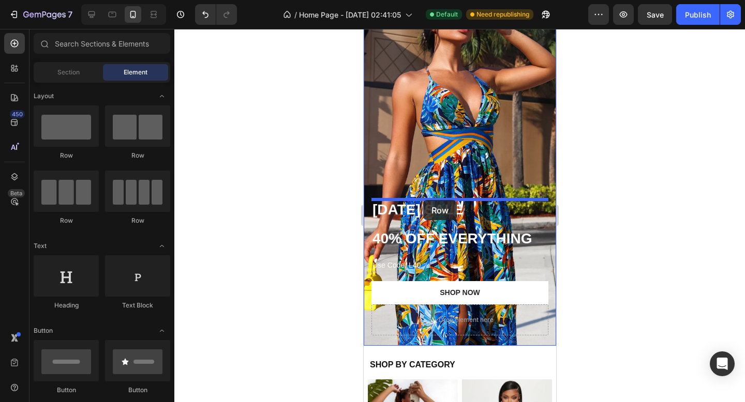
drag, startPoint x: 425, startPoint y: 157, endPoint x: 423, endPoint y: 200, distance: 42.4
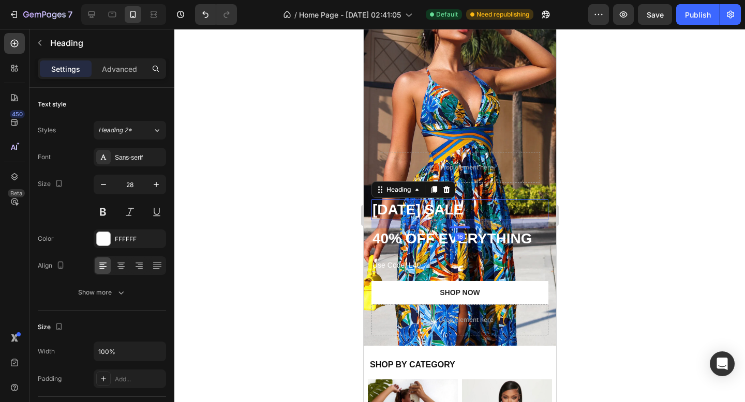
click at [415, 207] on p "LABOR DAY SALE" at bounding box center [459, 210] width 175 height 19
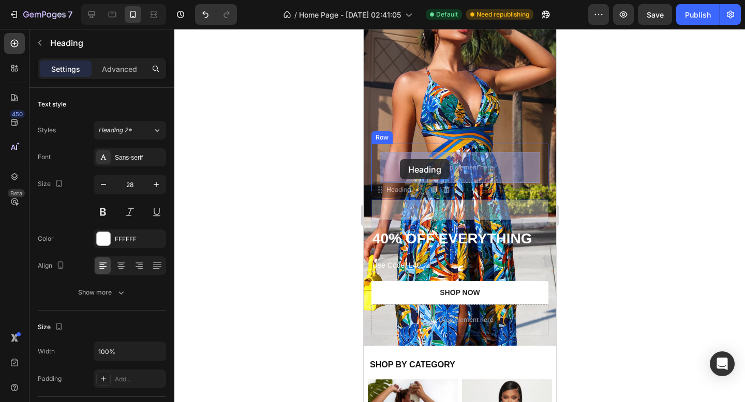
drag, startPoint x: 381, startPoint y: 193, endPoint x: 399, endPoint y: 159, distance: 38.9
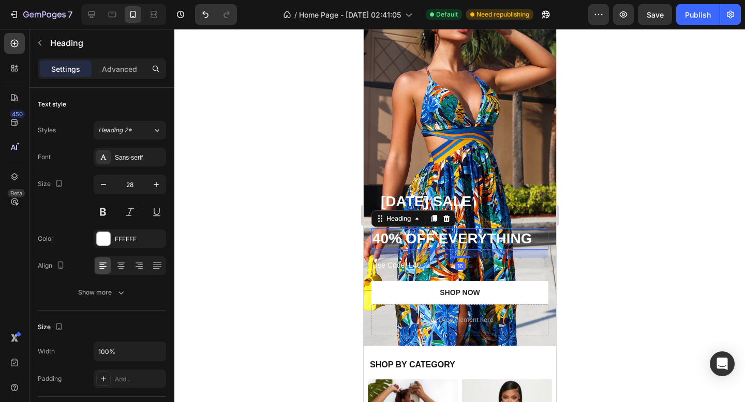
click at [378, 238] on h2 "40% OFF EVERYTHING" at bounding box center [459, 239] width 177 height 21
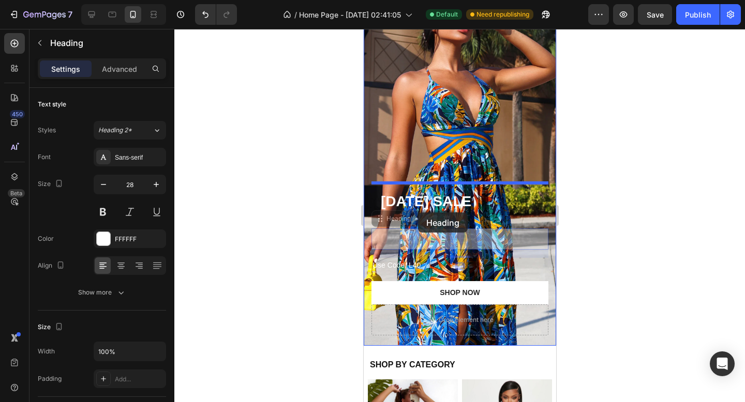
drag, startPoint x: 378, startPoint y: 223, endPoint x: 417, endPoint y: 213, distance: 40.6
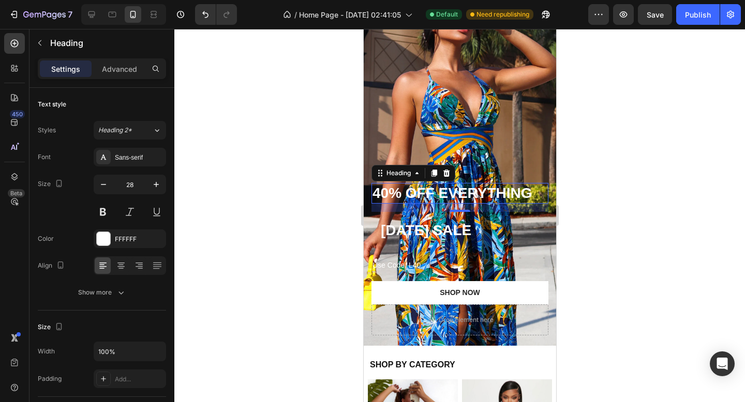
click at [454, 207] on div "16" at bounding box center [459, 208] width 177 height 8
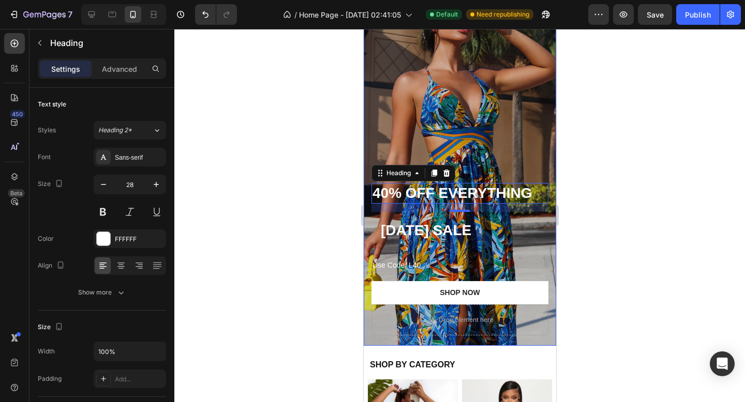
click at [493, 172] on div "Overlay" at bounding box center [459, 159] width 192 height 373
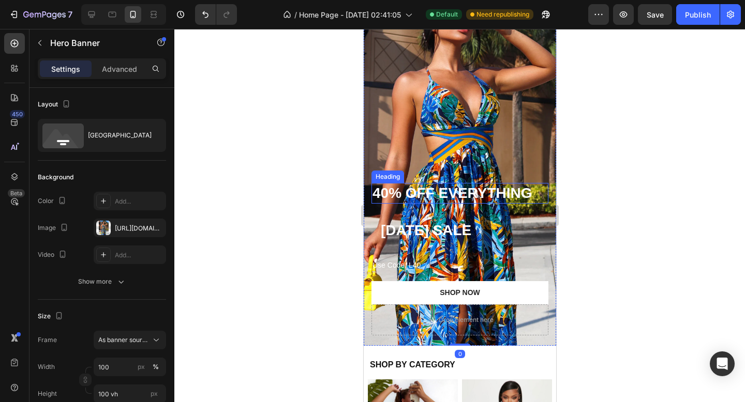
click at [536, 198] on h2 "40% OFF EVERYTHING" at bounding box center [459, 193] width 177 height 21
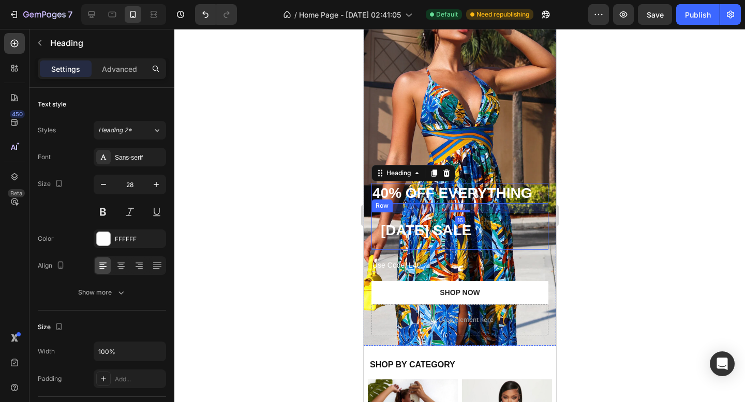
click at [543, 214] on div "LABOR DAY SALE Heading Row" at bounding box center [459, 230] width 177 height 37
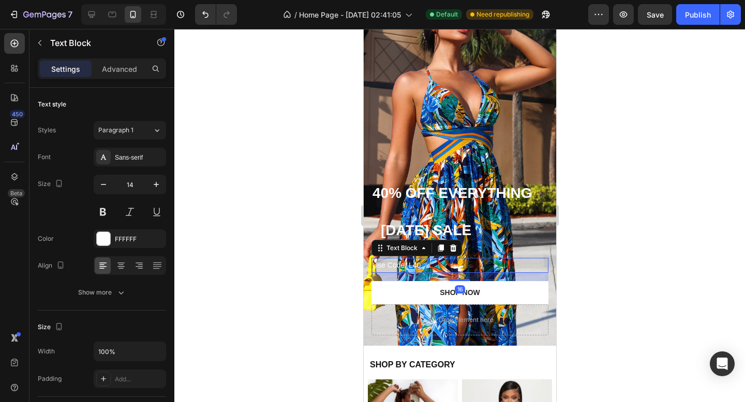
click at [526, 264] on p "Use Code: L40" at bounding box center [459, 265] width 175 height 13
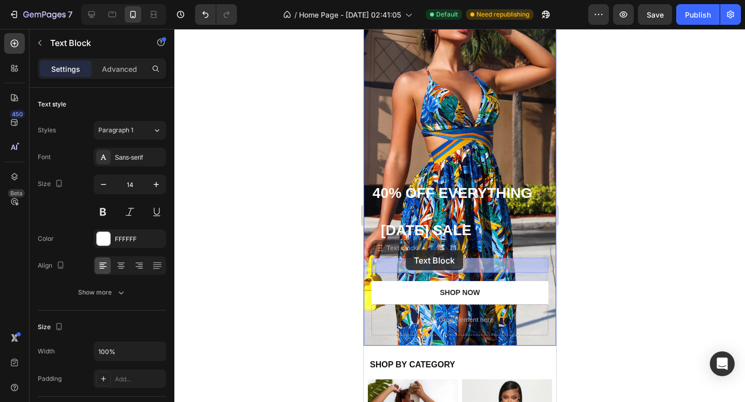
drag, startPoint x: 385, startPoint y: 250, endPoint x: 405, endPoint y: 250, distance: 20.2
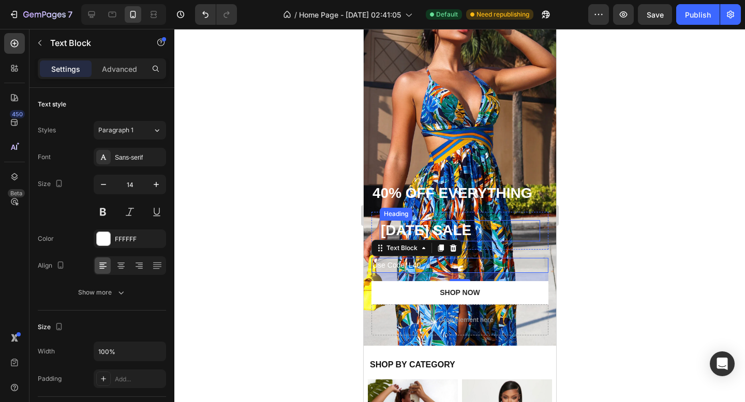
click at [424, 220] on h2 "LABOR DAY SALE" at bounding box center [459, 230] width 160 height 21
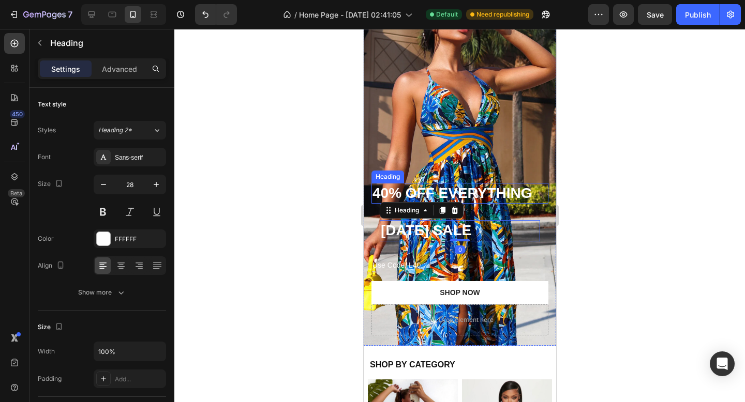
click at [386, 191] on h2 "40% OFF EVERYTHING" at bounding box center [459, 193] width 177 height 21
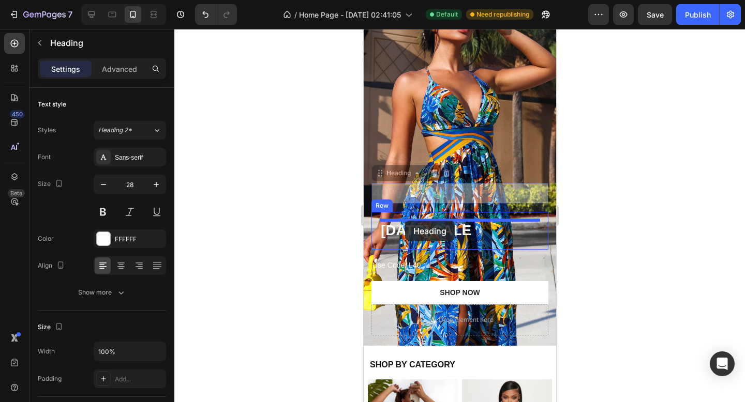
drag, startPoint x: 380, startPoint y: 176, endPoint x: 404, endPoint y: 221, distance: 50.9
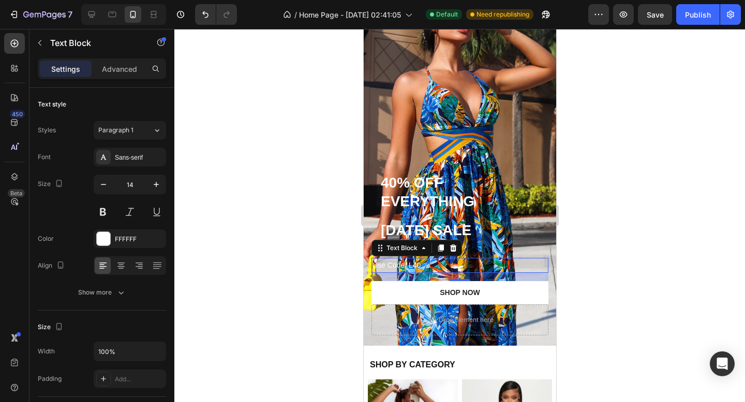
click at [381, 260] on p "Use Code: L40" at bounding box center [459, 265] width 175 height 13
click at [486, 211] on h2 "40% OFF EVERYTHING" at bounding box center [459, 193] width 160 height 40
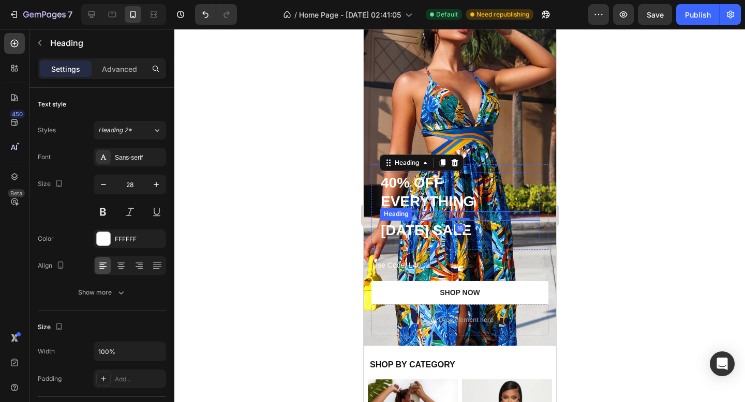
click at [523, 223] on h2 "LABOR DAY SALE" at bounding box center [459, 230] width 160 height 21
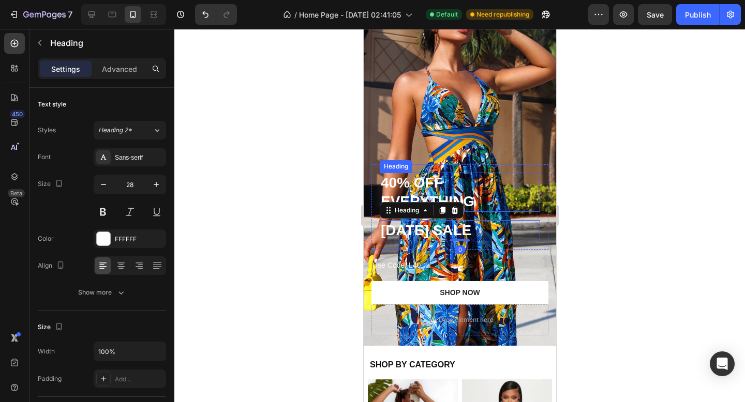
click at [535, 175] on h2 "40% OFF EVERYTHING" at bounding box center [459, 193] width 160 height 40
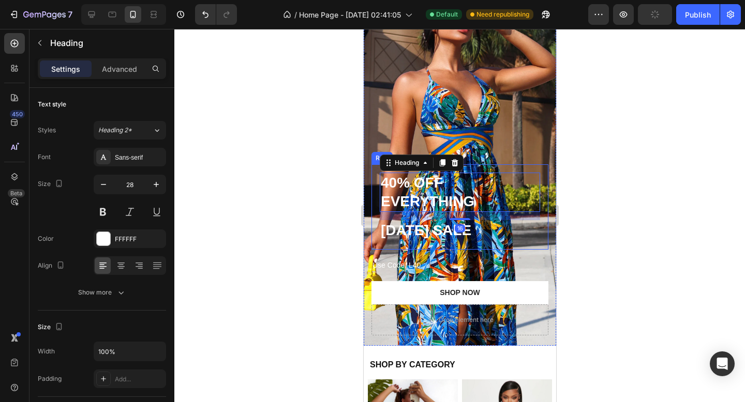
click at [373, 175] on div "40% OFF EVERYTHING Heading 16 LABOR DAY SALE Heading Row" at bounding box center [459, 206] width 177 height 85
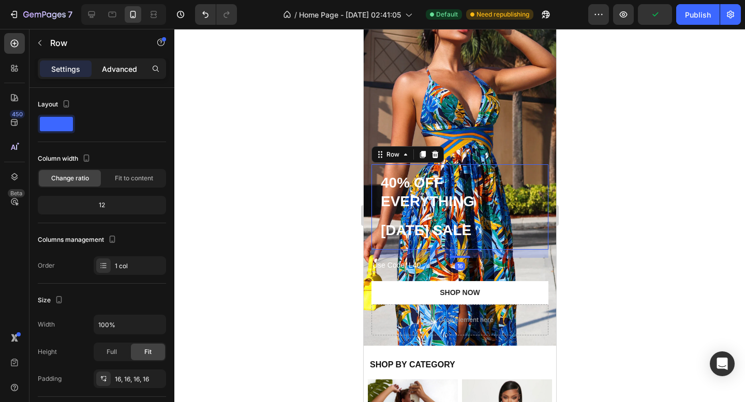
click at [122, 64] on p "Advanced" at bounding box center [119, 69] width 35 height 11
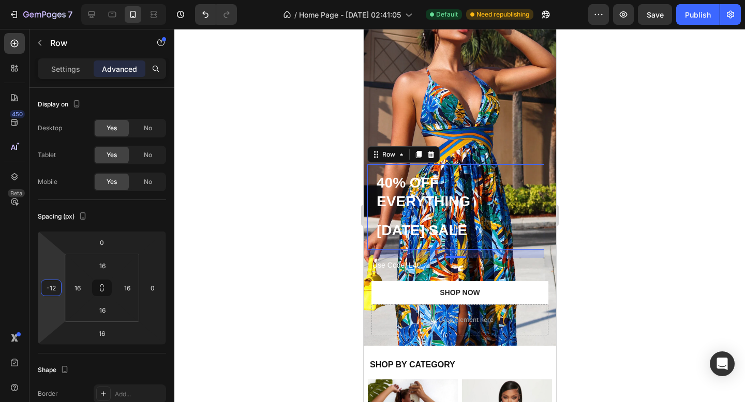
type input "-14"
click at [54, 0] on html "7 / Home Page - Jul 23, 02:41:05 Default Need republishing Preview Save Publish…" at bounding box center [372, 0] width 745 height 0
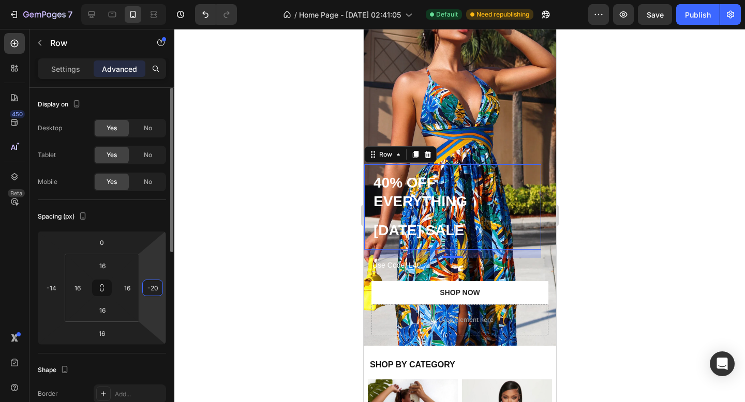
type input "-24"
drag, startPoint x: 151, startPoint y: 259, endPoint x: 156, endPoint y: 266, distance: 8.3
click at [156, 0] on html "7 / Home Page - Jul 23, 02:41:05 Default Need republishing Preview Save Publish…" at bounding box center [372, 0] width 745 height 0
click at [152, 292] on input "-24" at bounding box center [153, 288] width 16 height 16
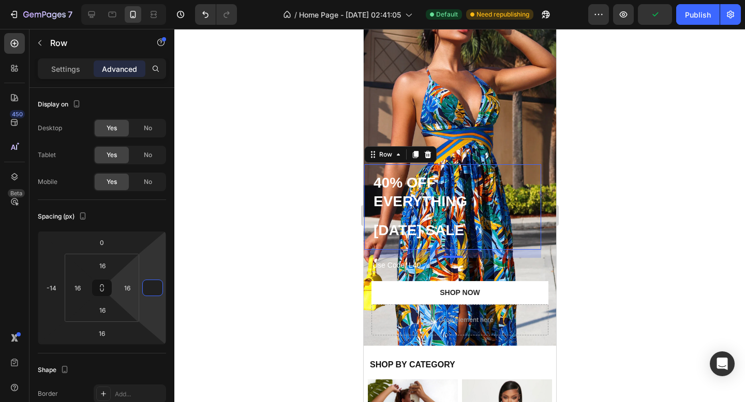
type input "0"
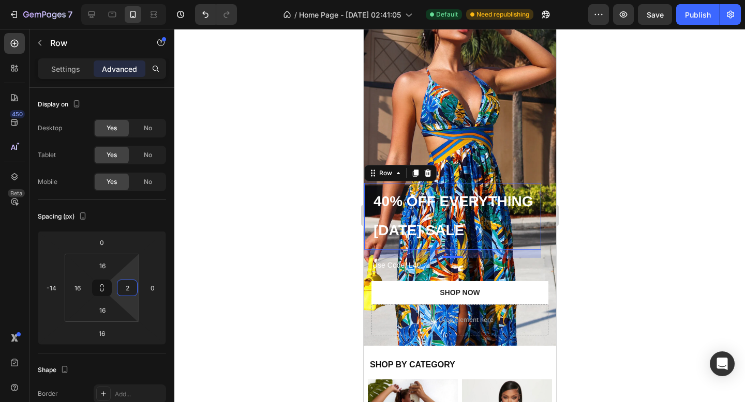
type input "0"
drag, startPoint x: 132, startPoint y: 274, endPoint x: 134, endPoint y: 280, distance: 6.2
click at [134, 0] on html "7 / Home Page - Jul 23, 02:41:05 Default Need republishing Preview Save Publish…" at bounding box center [372, 0] width 745 height 0
click at [82, 285] on input "16" at bounding box center [78, 288] width 16 height 16
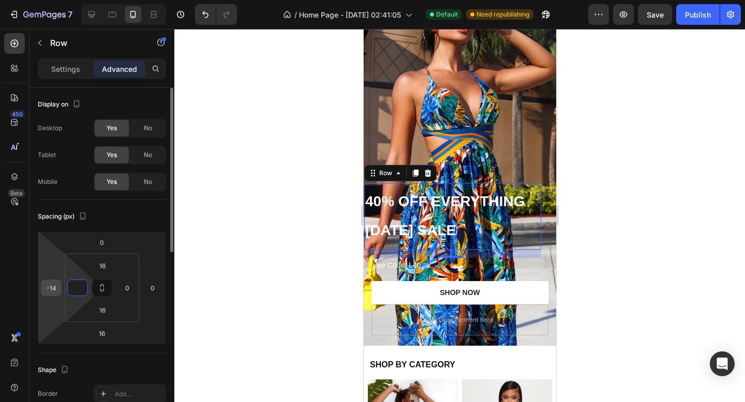
type input "0"
click at [57, 292] on input "-14" at bounding box center [51, 288] width 16 height 16
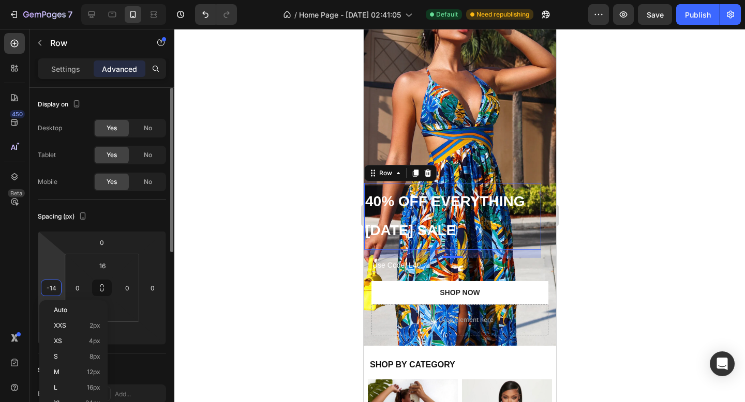
click at [57, 292] on input "-14" at bounding box center [51, 288] width 16 height 16
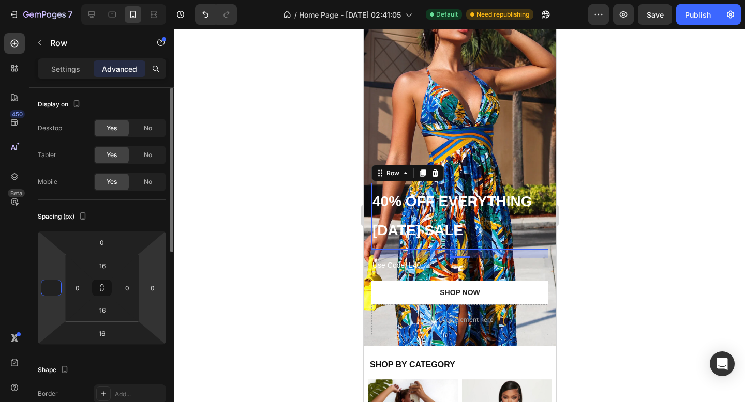
type input "0"
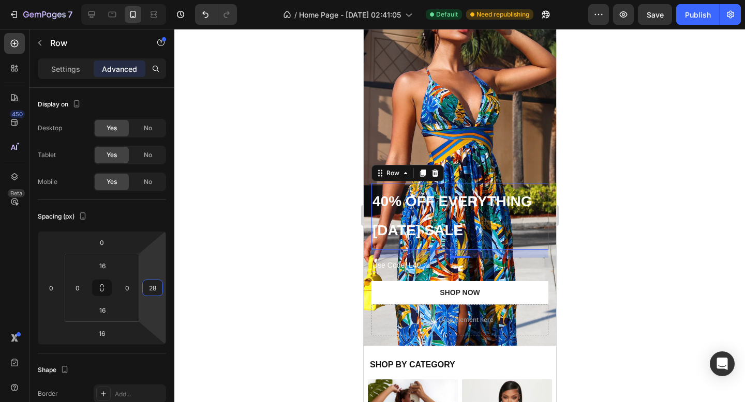
drag, startPoint x: 157, startPoint y: 268, endPoint x: 157, endPoint y: 261, distance: 7.2
click at [157, 0] on html "7 / Home Page - Jul 23, 02:41:05 Default Need republishing Preview Save Publish…" at bounding box center [372, 0] width 745 height 0
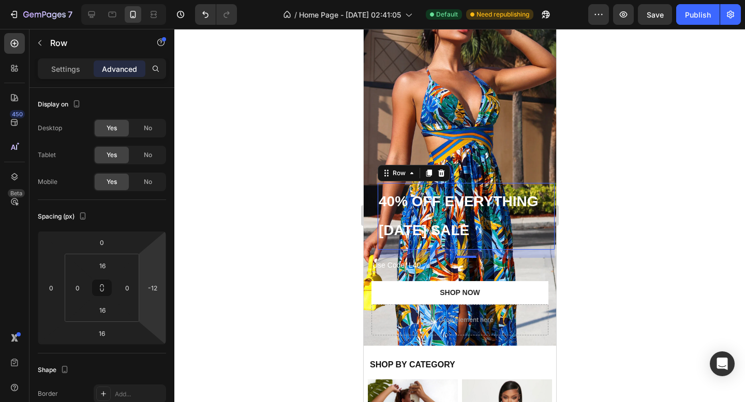
type input "-14"
drag, startPoint x: 157, startPoint y: 254, endPoint x: 158, endPoint y: 265, distance: 10.9
click at [157, 0] on html "7 / Home Page - Jul 23, 02:41:05 Default Need republishing Preview Save Publish…" at bounding box center [372, 0] width 745 height 0
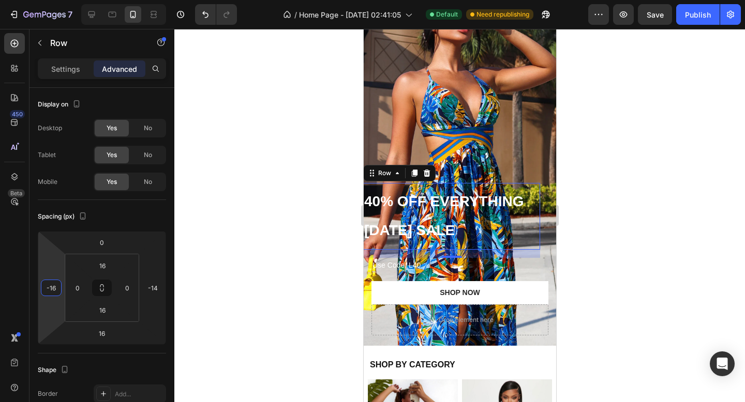
type input "-14"
click at [52, 0] on html "7 / Home Page - Jul 23, 02:41:05 Default Need republishing Preview Save Publish…" at bounding box center [372, 0] width 745 height 0
click at [48, 0] on html "7 / Home Page - Jul 23, 02:41:05 Default Need republishing Preview Save Publish…" at bounding box center [372, 0] width 745 height 0
click at [56, 287] on input "-14" at bounding box center [51, 288] width 16 height 16
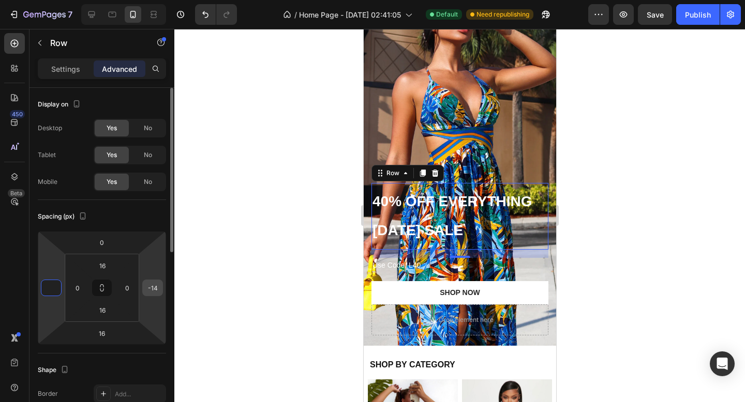
type input "0"
click at [153, 290] on input "-14" at bounding box center [153, 288] width 16 height 16
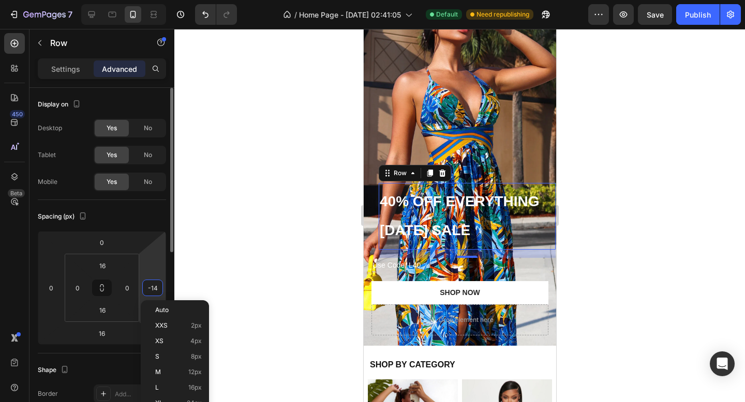
click at [153, 290] on input "-14" at bounding box center [153, 288] width 16 height 16
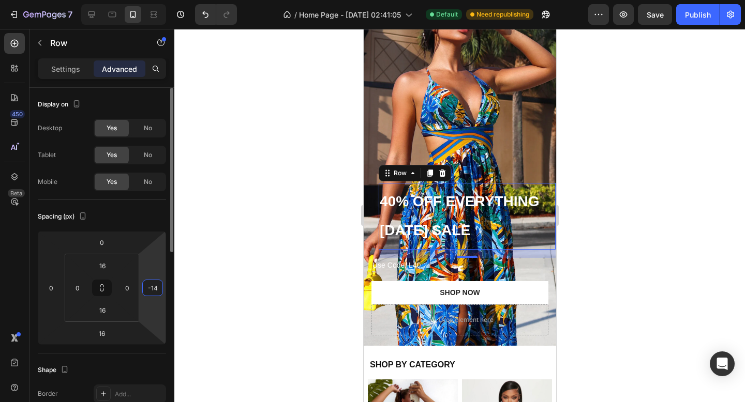
click at [153, 290] on input "-14" at bounding box center [153, 288] width 16 height 16
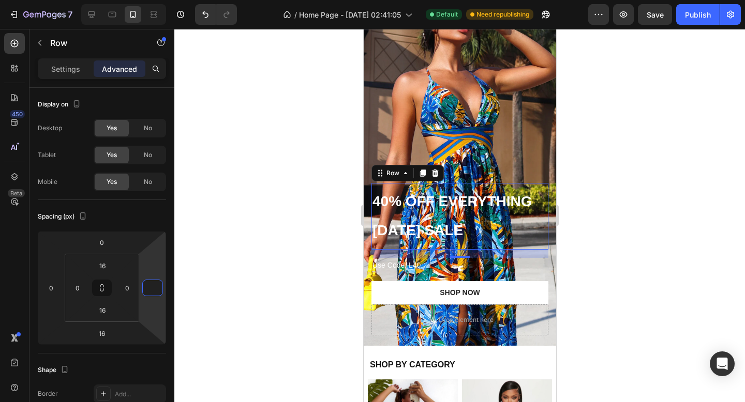
type input "0"
click at [276, 255] on div at bounding box center [459, 215] width 570 height 373
click at [511, 188] on div "40% OFF EVERYTHING Heading LABOR DAY SALE Heading Row 16" at bounding box center [459, 216] width 177 height 67
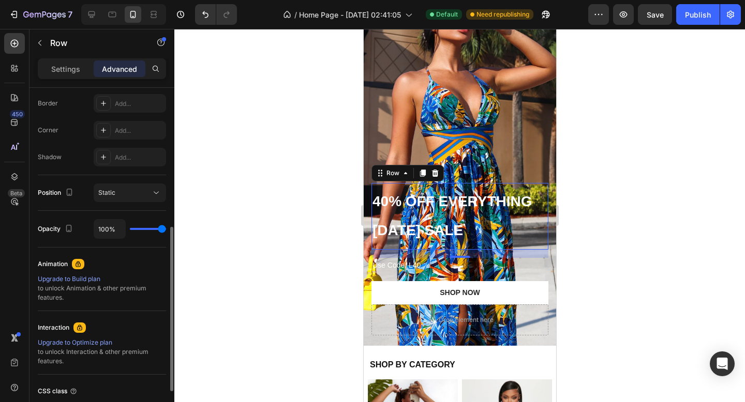
scroll to position [293, 0]
type input "85%"
type input "85"
type input "75%"
type input "75"
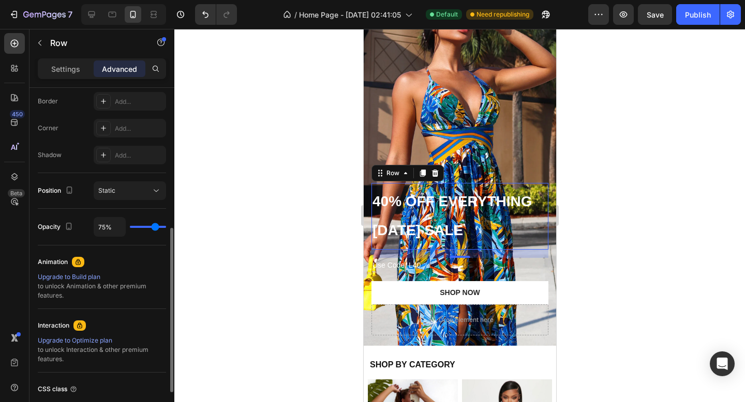
type input "65%"
type input "65"
type input "56%"
type input "56"
type input "45%"
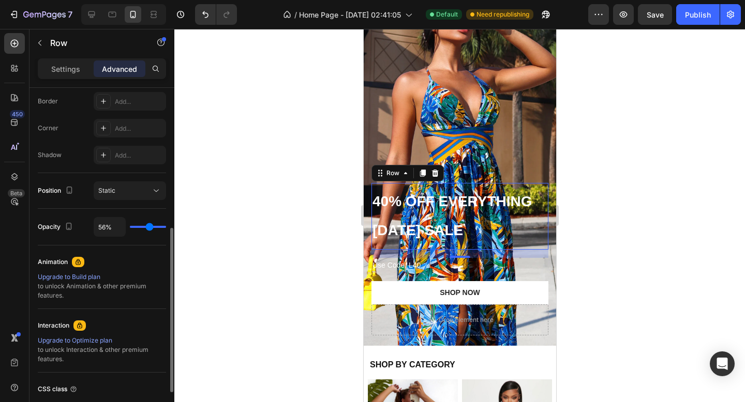
type input "45"
type input "37%"
type input "37"
type input "29%"
type input "29"
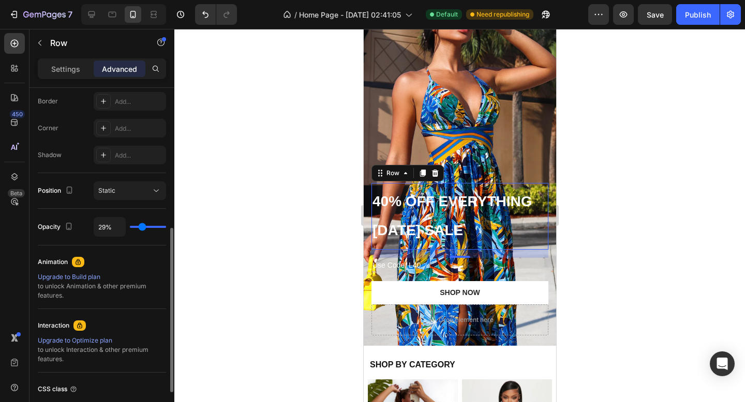
type input "22%"
type input "22"
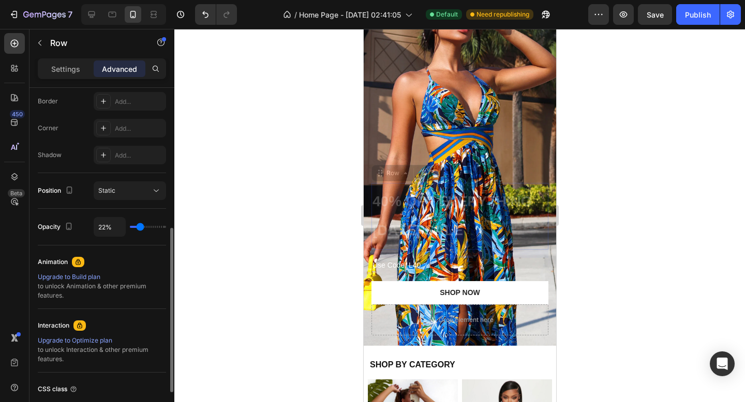
type input "17%"
type input "17"
type input "14%"
type input "14"
type input "12%"
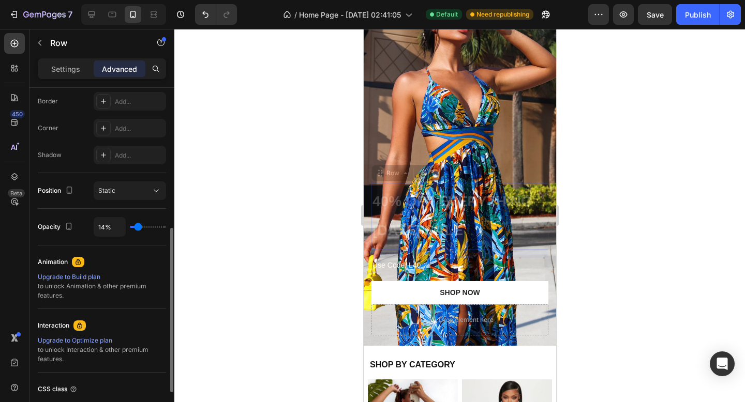
type input "12"
type input "11%"
type input "11"
type input "10%"
type input "10"
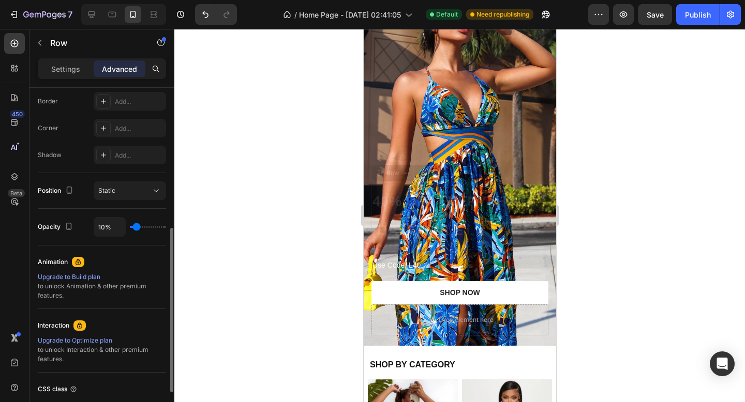
type input "11%"
type input "11"
type input "12%"
type input "12"
type input "13%"
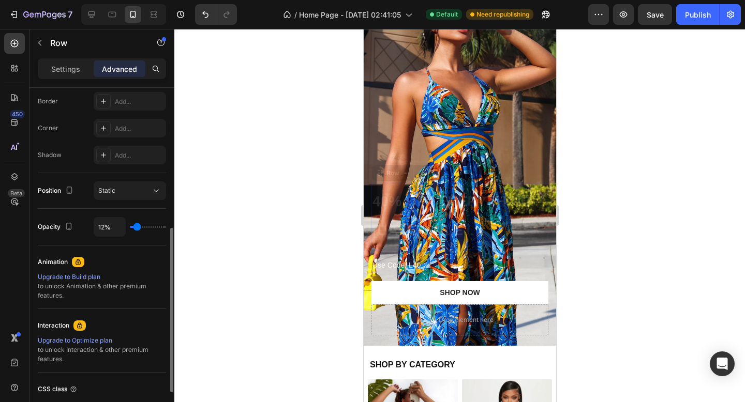
type input "13"
type input "17%"
type input "17"
type input "23%"
type input "23"
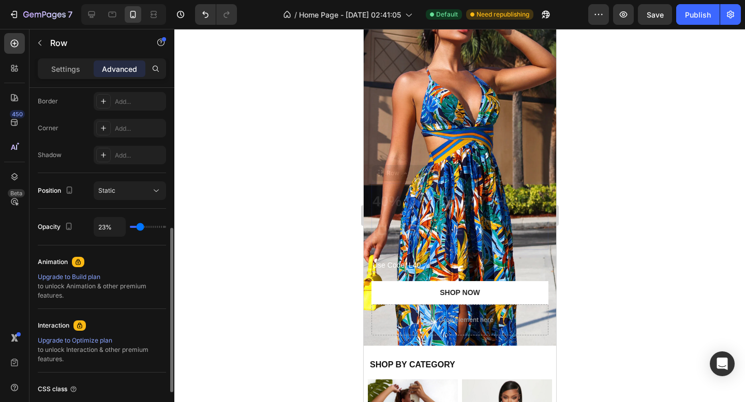
type input "31%"
type input "31"
type input "39%"
type input "39"
type input "45%"
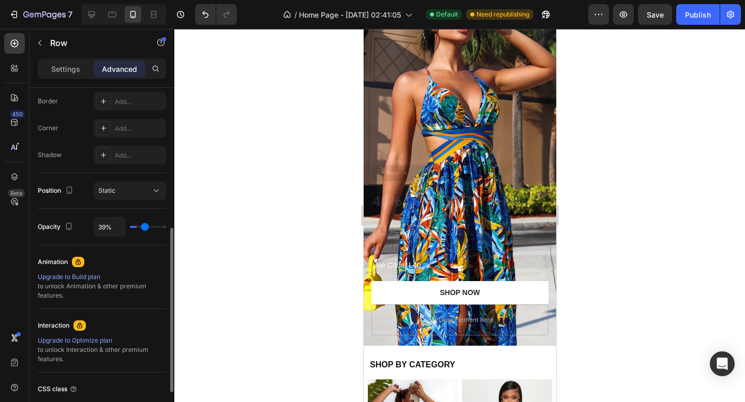
type input "45"
type input "50%"
type input "50"
type input "53%"
type input "53"
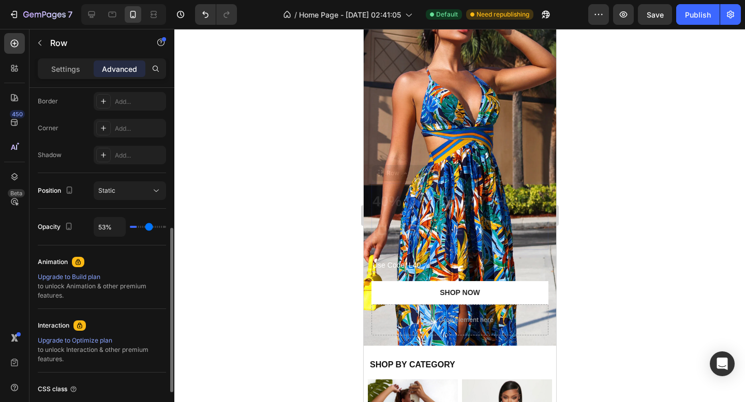
type input "54%"
type input "54"
type input "56%"
type input "56"
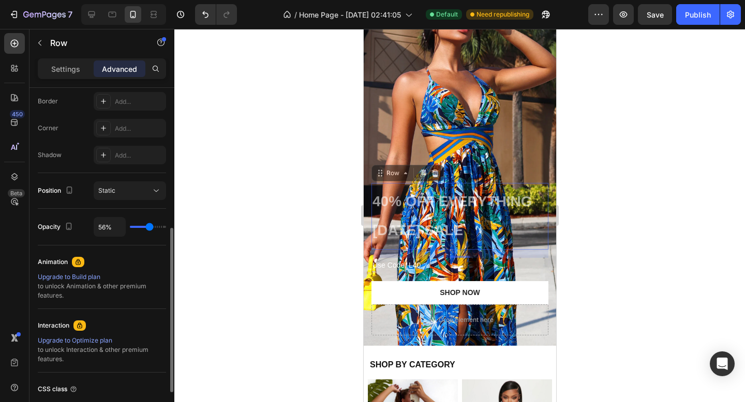
type input "59%"
type input "59"
type input "63%"
type input "63"
type input "69%"
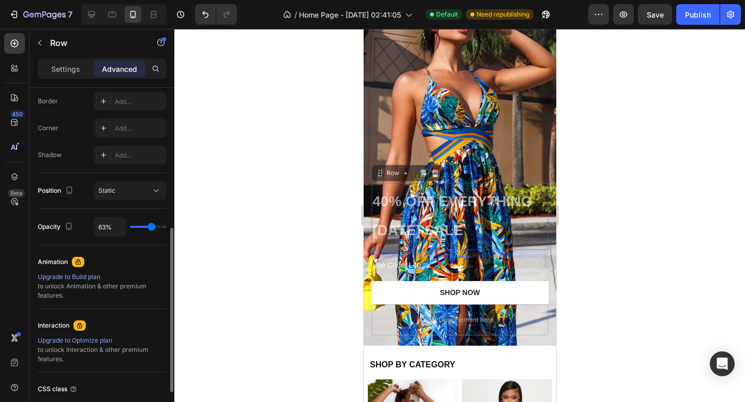
type input "69"
type input "76%"
type input "76"
type input "85%"
type input "85"
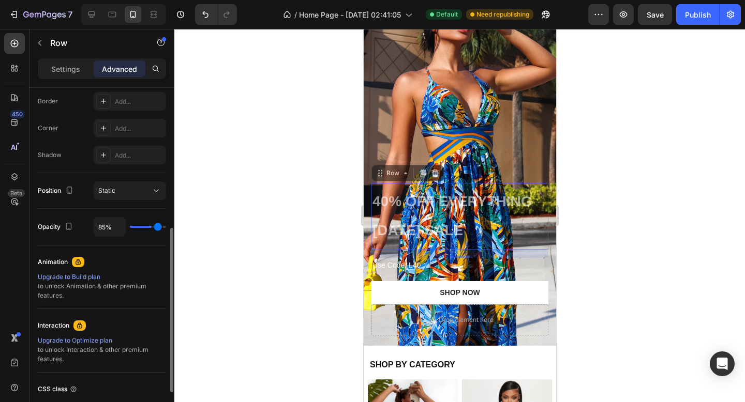
type input "94%"
type input "94"
type input "100%"
type input "100"
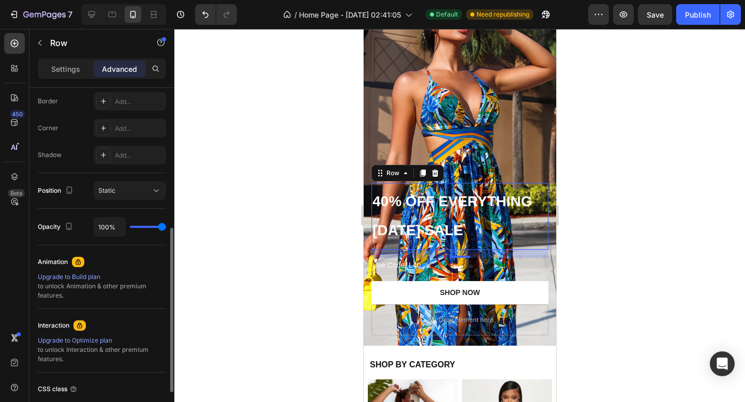
drag, startPoint x: 159, startPoint y: 229, endPoint x: 175, endPoint y: 226, distance: 16.2
click at [166, 226] on input "range" at bounding box center [148, 227] width 36 height 2
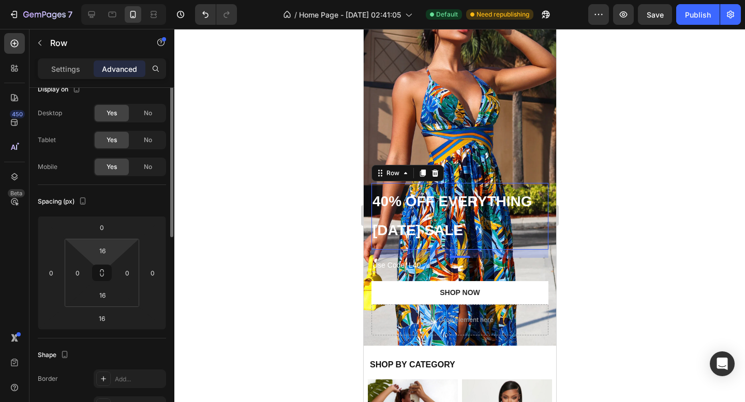
scroll to position [0, 0]
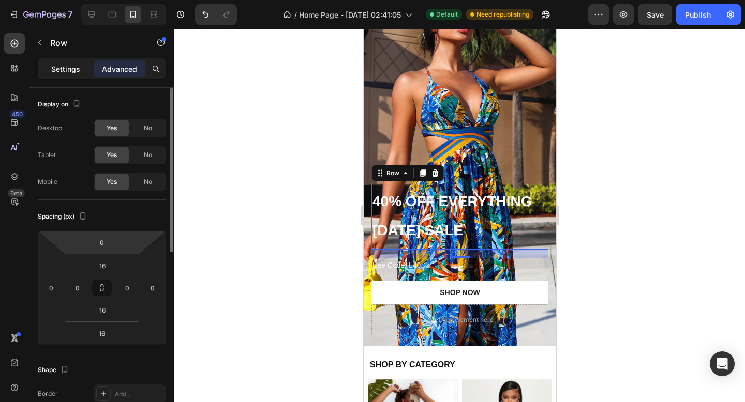
click at [77, 66] on p "Settings" at bounding box center [65, 69] width 29 height 11
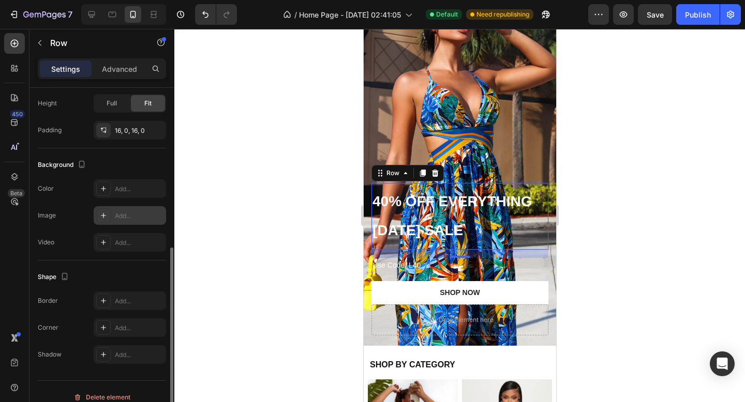
scroll to position [260, 0]
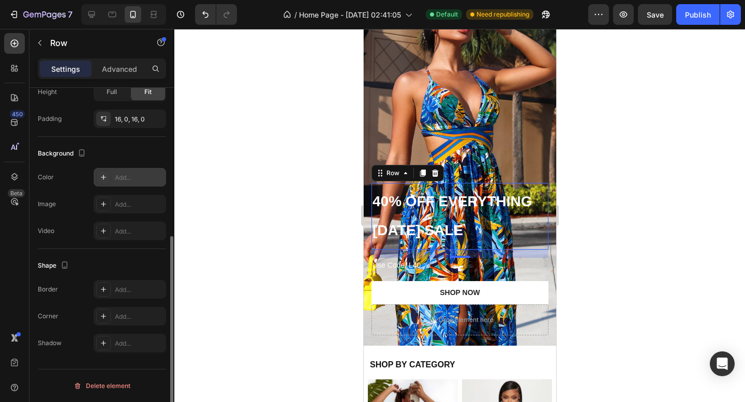
click at [113, 171] on div "Add..." at bounding box center [130, 177] width 72 height 19
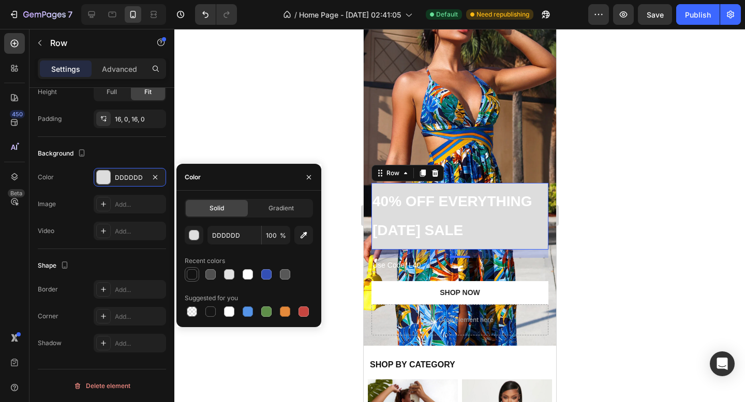
click at [193, 277] on div at bounding box center [192, 274] width 10 height 10
type input "121212"
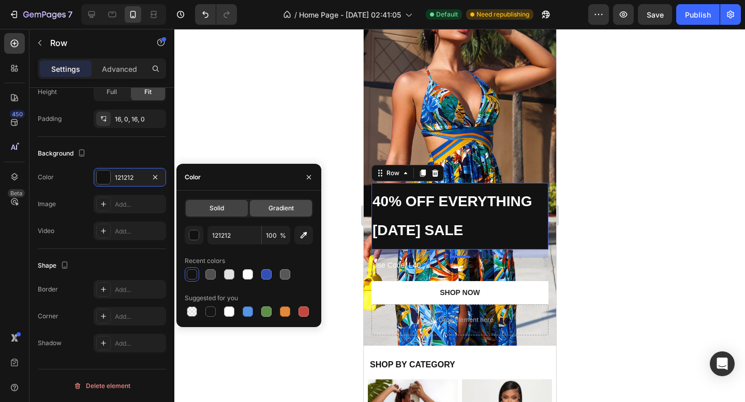
click at [289, 208] on span "Gradient" at bounding box center [280, 208] width 25 height 9
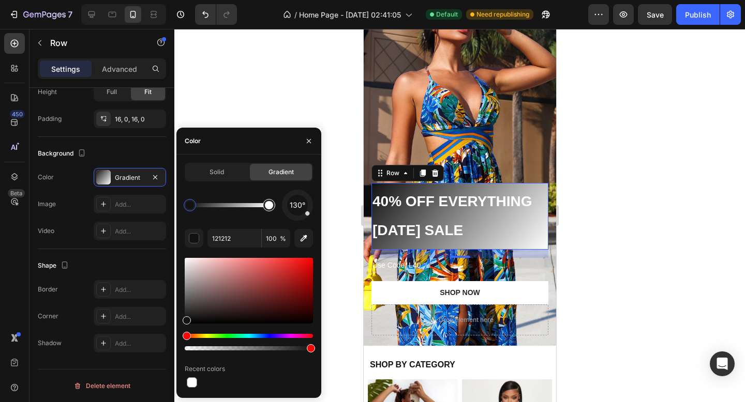
type input "FFFFFF"
drag, startPoint x: 267, startPoint y: 206, endPoint x: 293, endPoint y: 202, distance: 25.6
click at [293, 202] on div "130°" at bounding box center [249, 205] width 128 height 31
click at [225, 166] on div "Solid" at bounding box center [217, 172] width 62 height 17
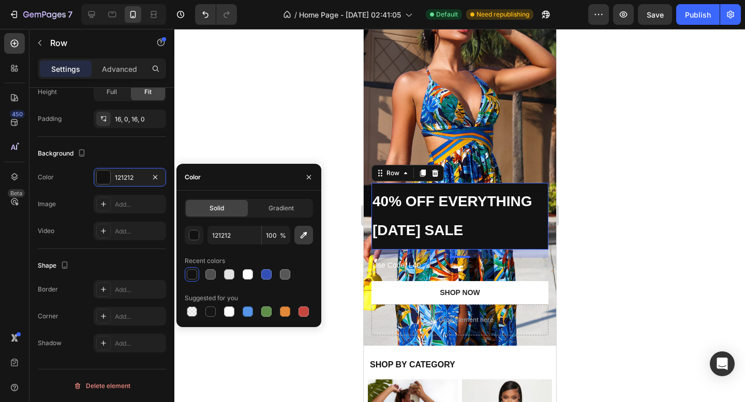
click at [304, 233] on icon "button" at bounding box center [303, 235] width 7 height 7
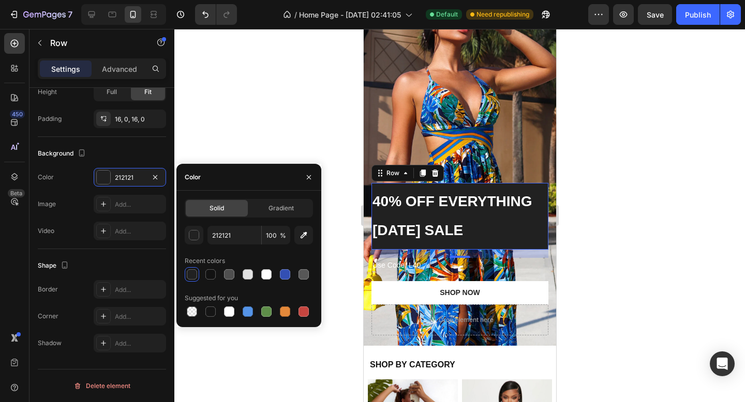
click at [214, 210] on span "Solid" at bounding box center [216, 208] width 14 height 9
click at [208, 274] on div at bounding box center [210, 274] width 10 height 10
type input "121212"
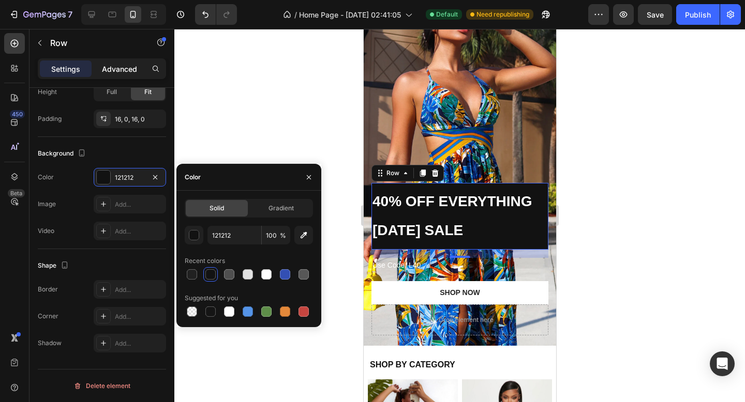
click at [123, 76] on div "Advanced" at bounding box center [120, 68] width 52 height 17
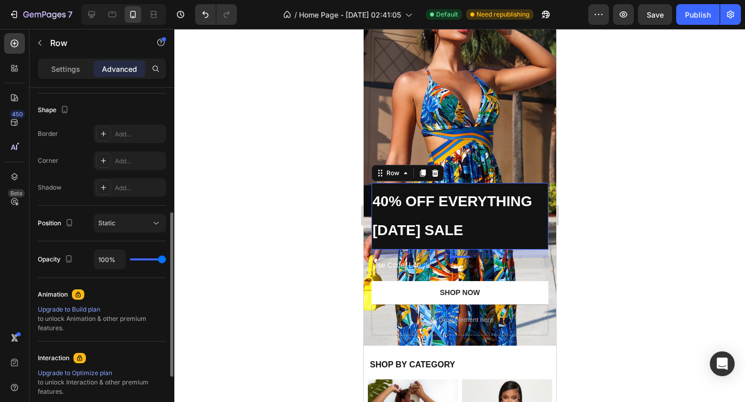
type input "92%"
type input "92"
type input "89%"
type input "89"
type input "86%"
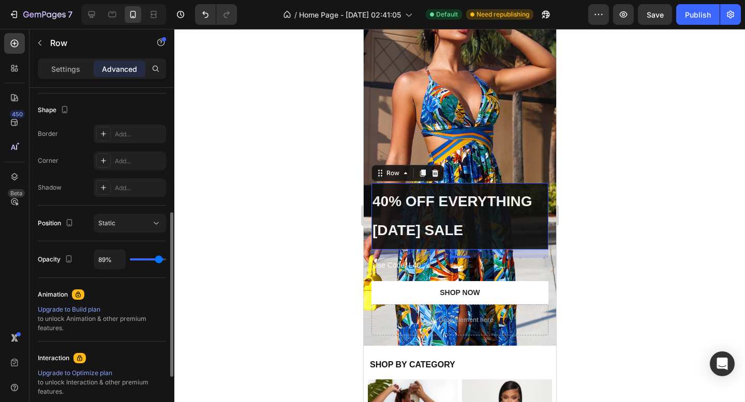
type input "86"
type input "82%"
type input "82"
type input "78%"
type input "78"
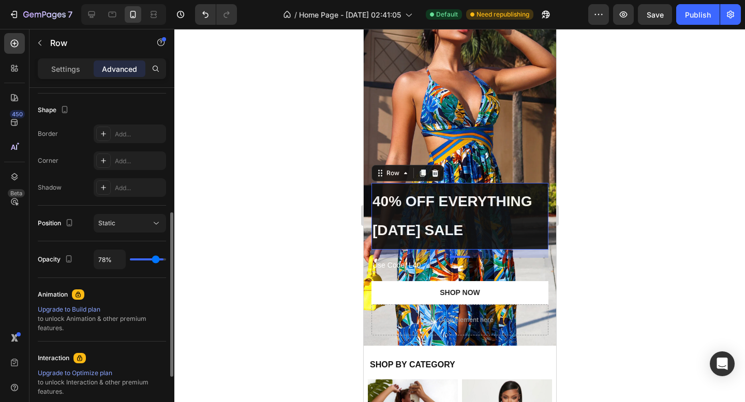
type input "73%"
type input "73"
type input "68%"
type input "68"
type input "63%"
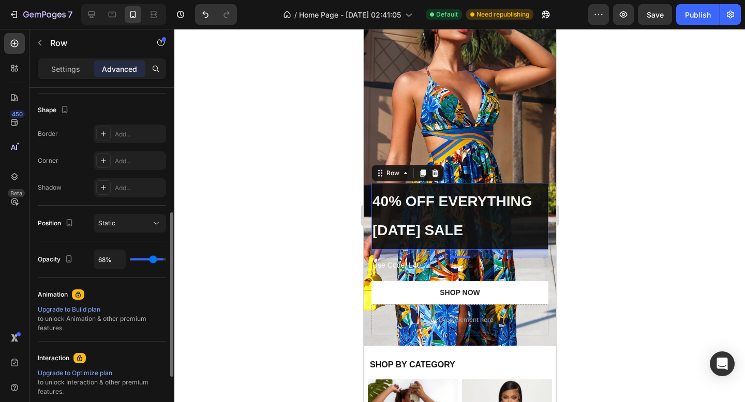
type input "63"
type input "58%"
type input "58"
type input "54%"
type input "54"
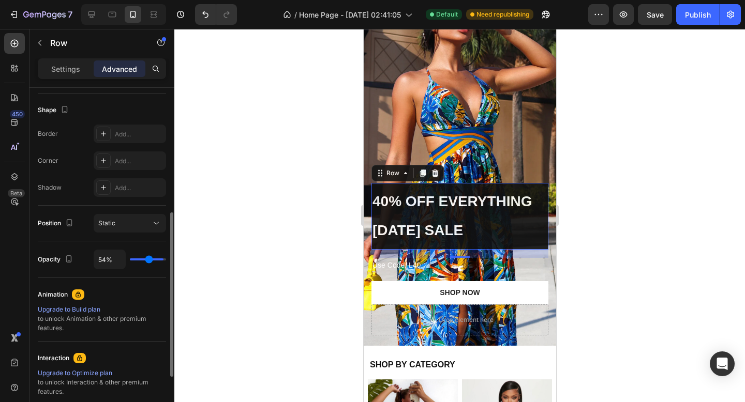
type input "51%"
type input "51"
type input "47%"
type input "47"
type input "44%"
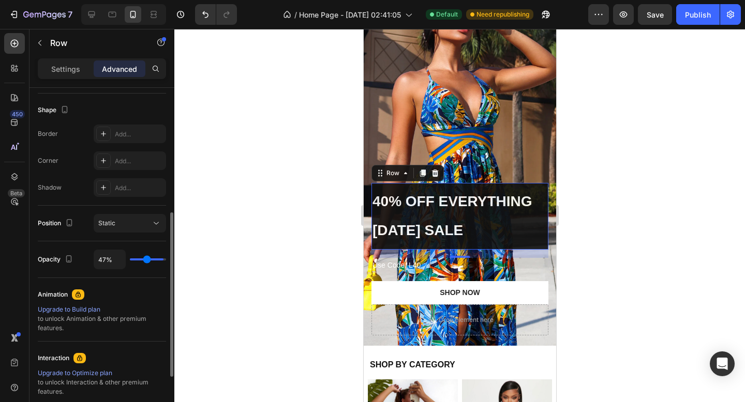
type input "44"
type input "42%"
type input "42"
type input "41%"
type input "41"
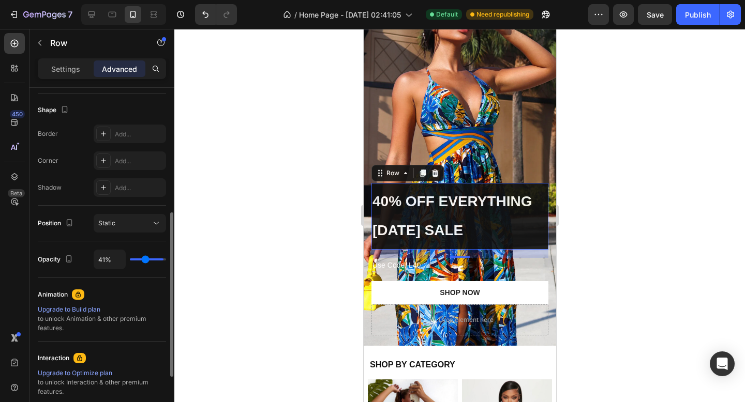
type input "40%"
type input "40"
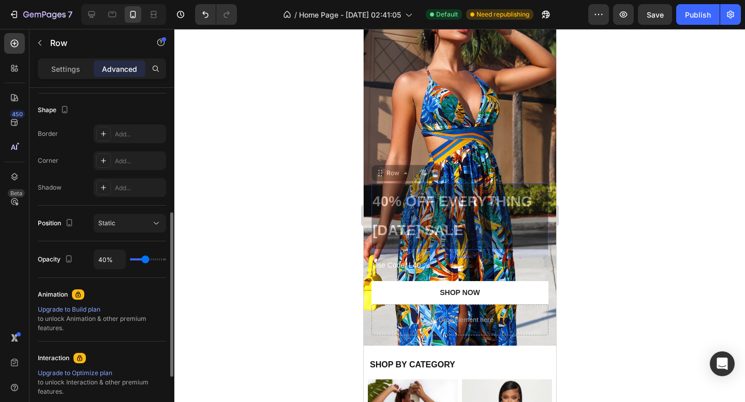
type input "39%"
type input "39"
type input "38%"
type input "38"
type input "37%"
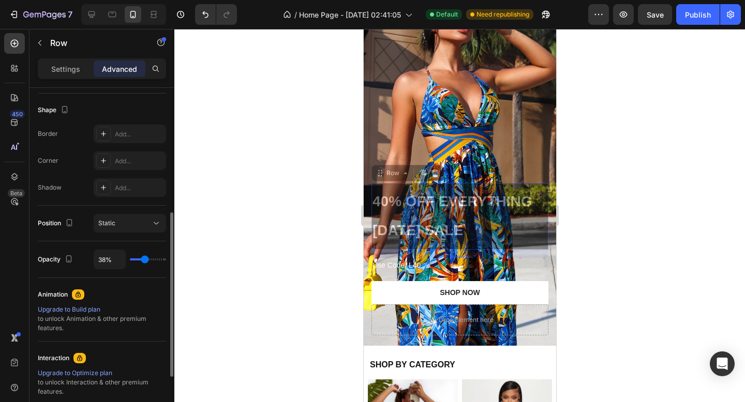
type input "37"
type input "36%"
type input "36"
type input "35%"
type input "35"
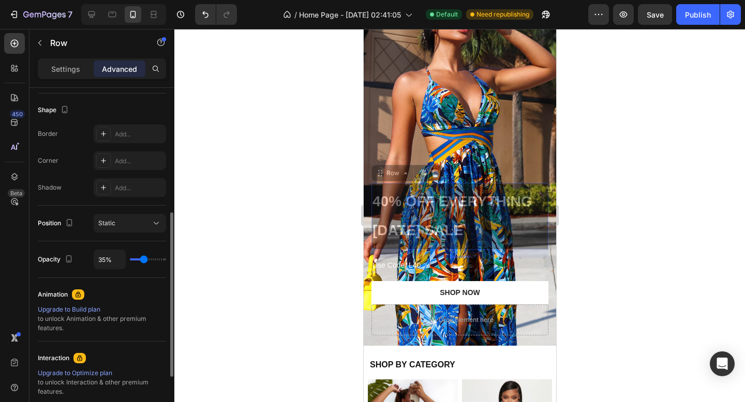
type input "34%"
type input "34"
type input "32%"
type input "32"
type input "29%"
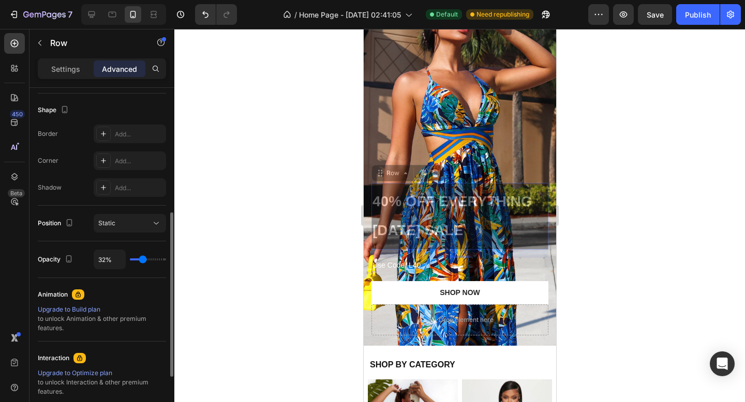
type input "29"
type input "27%"
type input "27"
type input "24%"
type input "24"
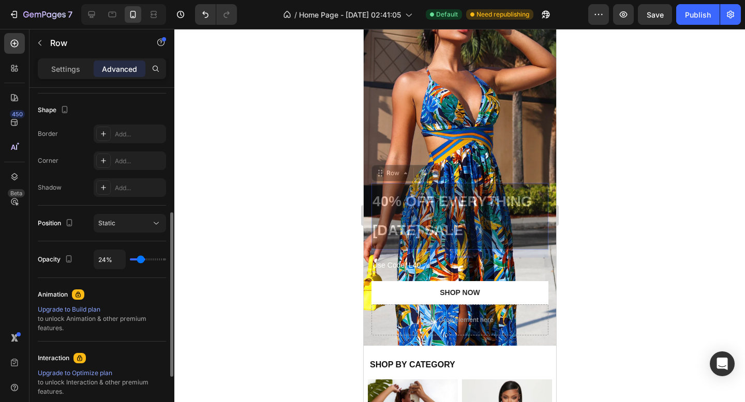
type input "22%"
type input "22"
type input "21%"
type input "21"
type input "20%"
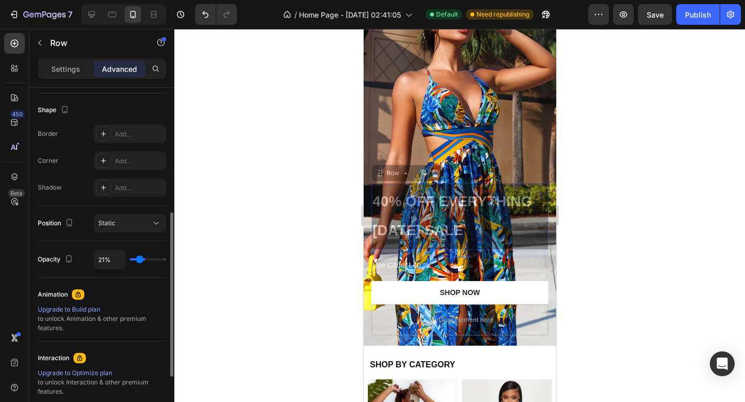
type input "20"
type input "19%"
type input "19"
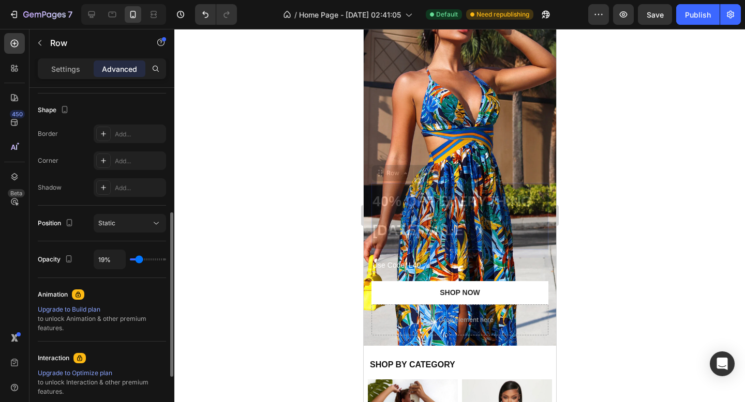
type input "21%"
type input "21"
type input "22%"
type input "22"
type input "23%"
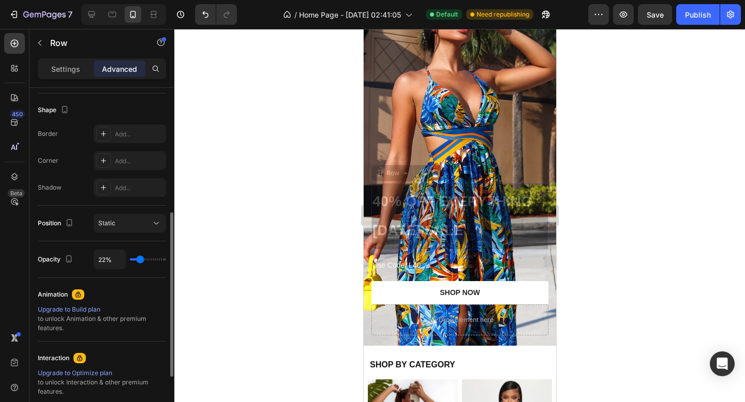
type input "23"
type input "25%"
type input "25"
type input "26%"
type input "26"
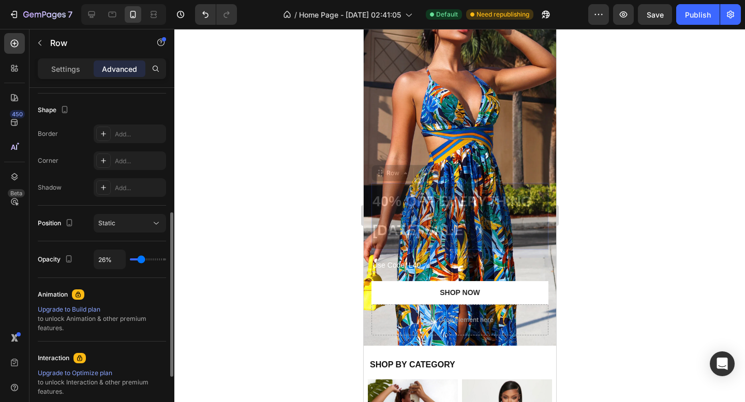
type input "27%"
type input "27"
type input "28%"
type input "28"
type input "29%"
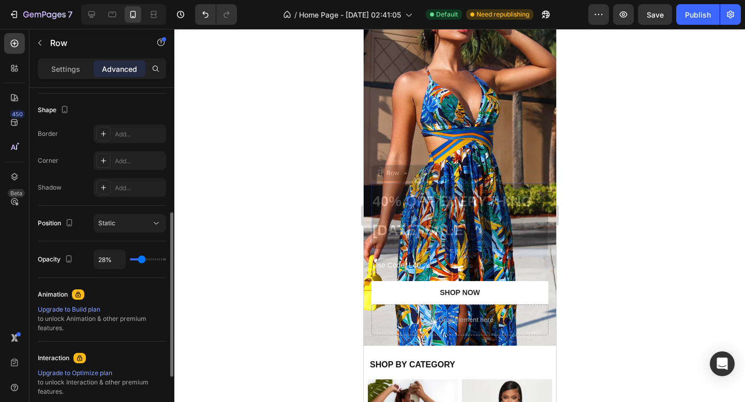
type input "29"
type input "30%"
type input "30"
type input "31%"
type input "31"
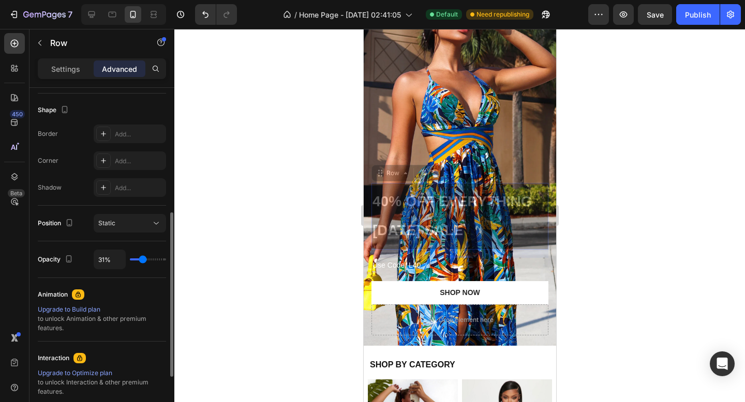
type input "32%"
type input "32"
type input "33%"
type input "33"
type input "34%"
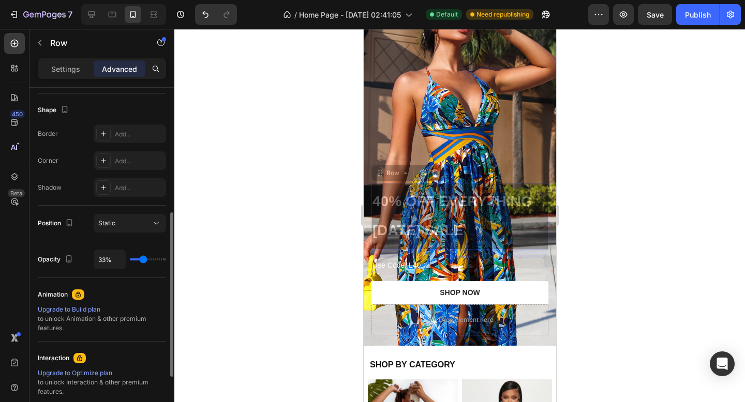
type input "34"
type input "33%"
type input "33"
type input "32%"
type input "32"
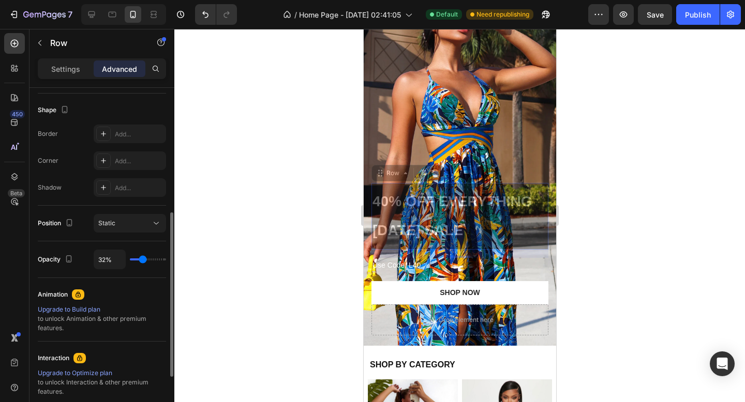
type input "31%"
type input "31"
type input "29%"
type input "29"
type input "28%"
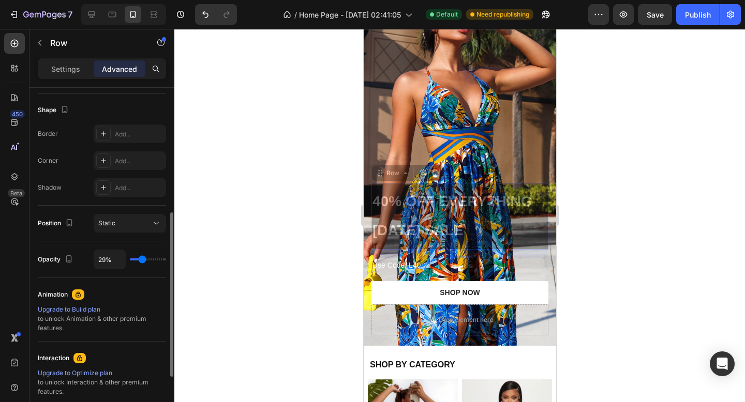
type input "28"
type input "27%"
type input "27"
type input "26%"
type input "26"
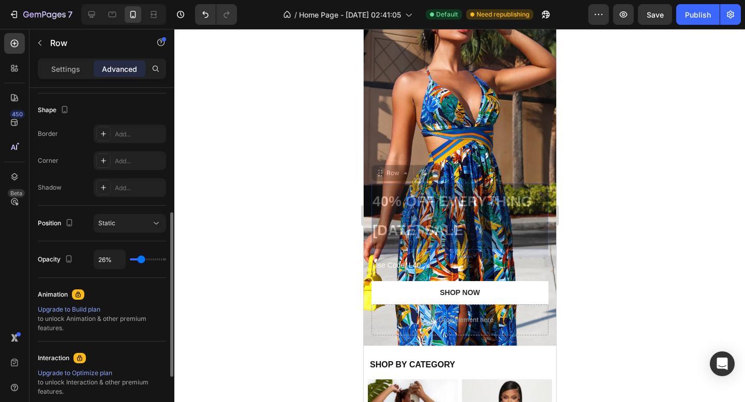
type input "25%"
type input "25"
type input "24%"
type input "24"
type input "23%"
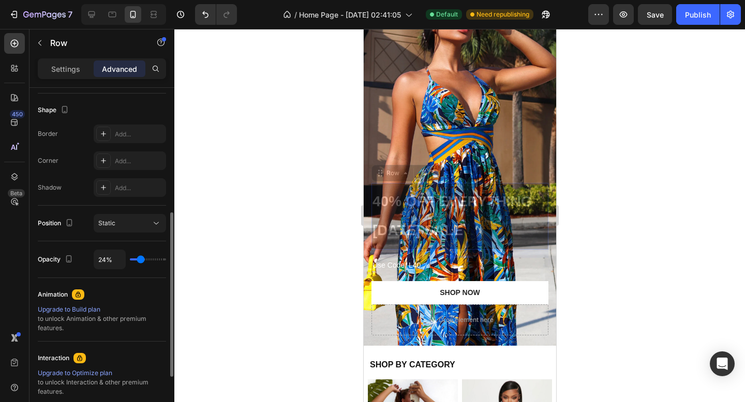
type input "23"
type input "22%"
type input "22"
type input "21%"
type input "21"
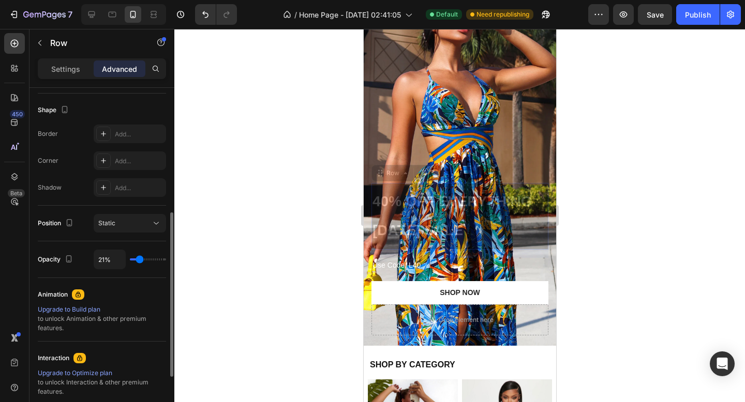
type input "20%"
type input "20"
type input "21%"
type input "21"
type input "22%"
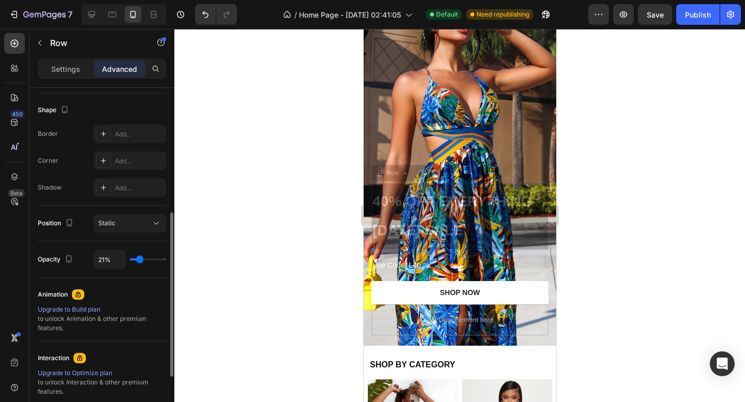
type input "22"
type input "23%"
type input "23"
type input "24%"
drag, startPoint x: 160, startPoint y: 258, endPoint x: 140, endPoint y: 260, distance: 19.7
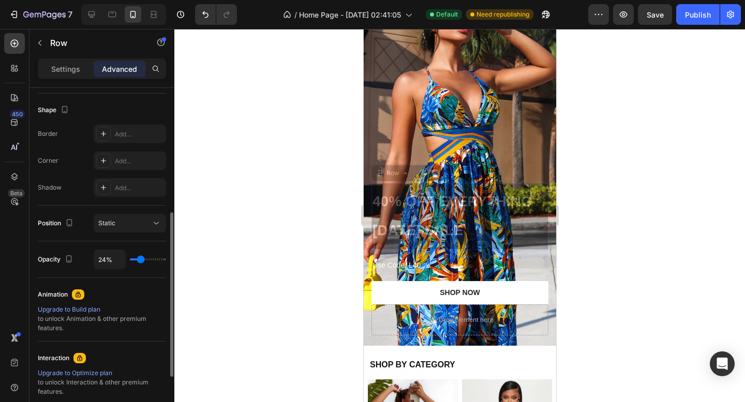
type input "24"
click at [140, 260] on input "range" at bounding box center [148, 260] width 36 height 2
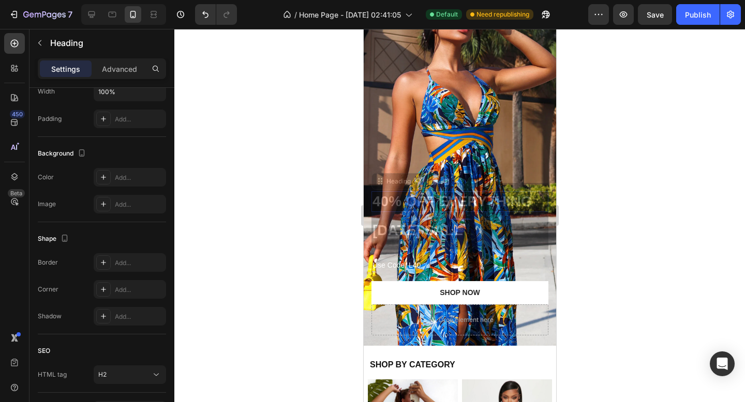
click at [408, 202] on h2 "40% OFF EVERYTHING" at bounding box center [459, 201] width 177 height 21
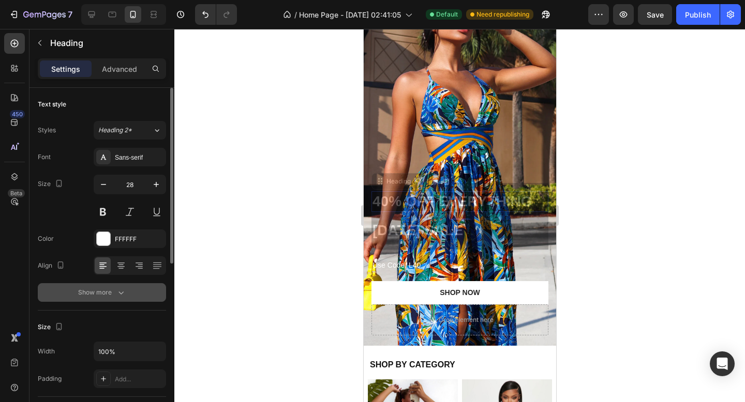
click at [124, 294] on icon "button" at bounding box center [121, 292] width 10 height 10
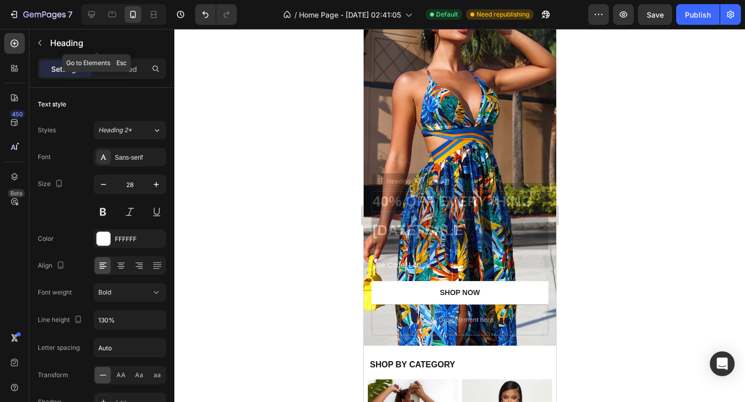
click at [122, 56] on div "Heading" at bounding box center [96, 43] width 134 height 29
click at [120, 78] on div "Settings Advanced" at bounding box center [102, 68] width 128 height 21
click at [126, 58] on div "Settings Advanced" at bounding box center [102, 68] width 128 height 21
click at [122, 72] on p "Advanced" at bounding box center [119, 69] width 35 height 11
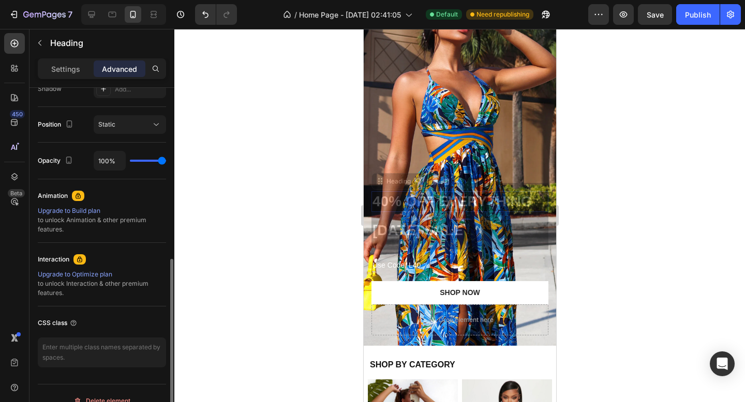
scroll to position [358, 0]
type input "96%"
drag, startPoint x: 161, startPoint y: 163, endPoint x: 198, endPoint y: 159, distance: 37.4
click at [166, 160] on input "range" at bounding box center [148, 161] width 36 height 2
click at [201, 13] on icon "Undo/Redo" at bounding box center [205, 14] width 10 height 10
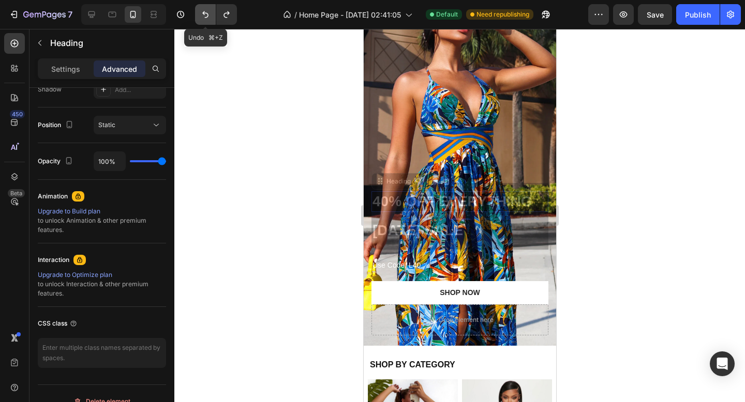
click at [201, 13] on icon "Undo/Redo" at bounding box center [205, 14] width 10 height 10
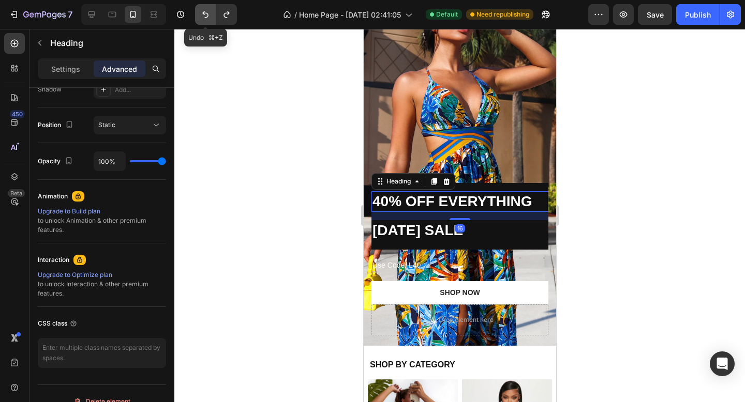
click at [201, 13] on icon "Undo/Redo" at bounding box center [205, 14] width 10 height 10
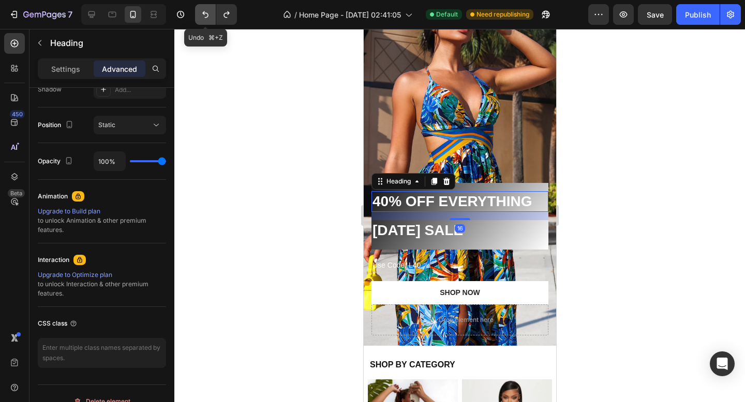
click at [201, 13] on icon "Undo/Redo" at bounding box center [205, 14] width 10 height 10
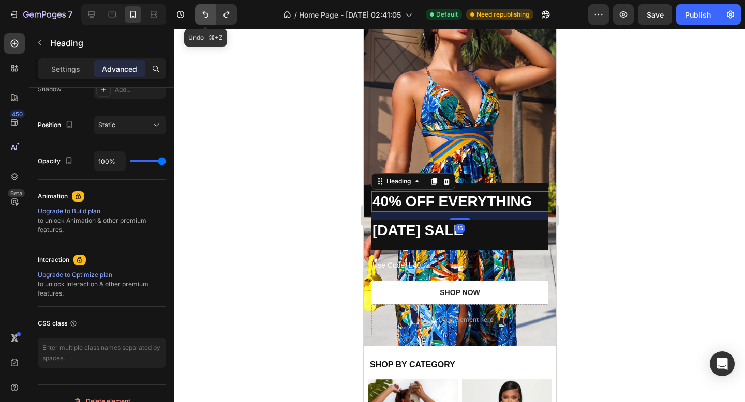
click at [201, 13] on icon "Undo/Redo" at bounding box center [205, 14] width 10 height 10
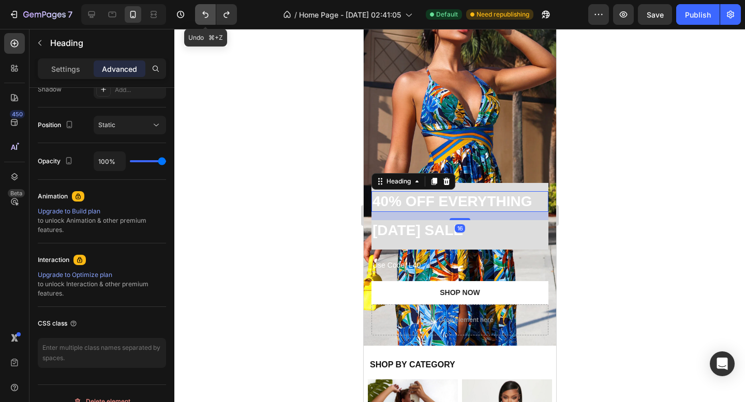
click at [201, 13] on icon "Undo/Redo" at bounding box center [205, 14] width 10 height 10
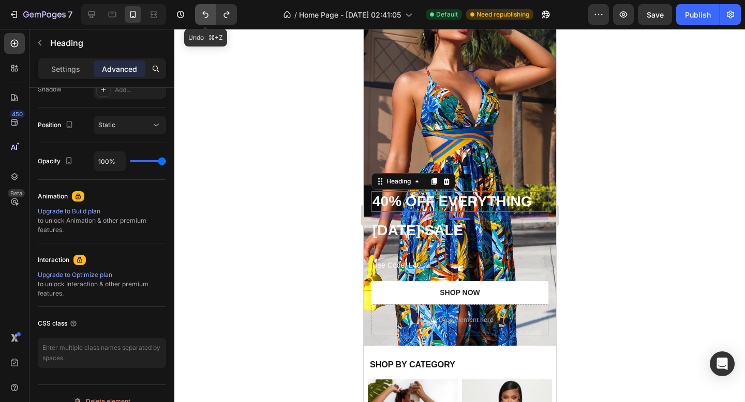
click at [201, 13] on icon "Undo/Redo" at bounding box center [205, 14] width 10 height 10
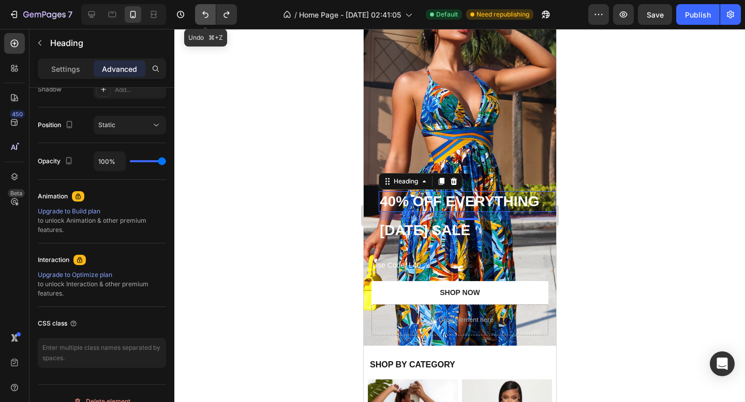
click at [201, 13] on icon "Undo/Redo" at bounding box center [205, 14] width 10 height 10
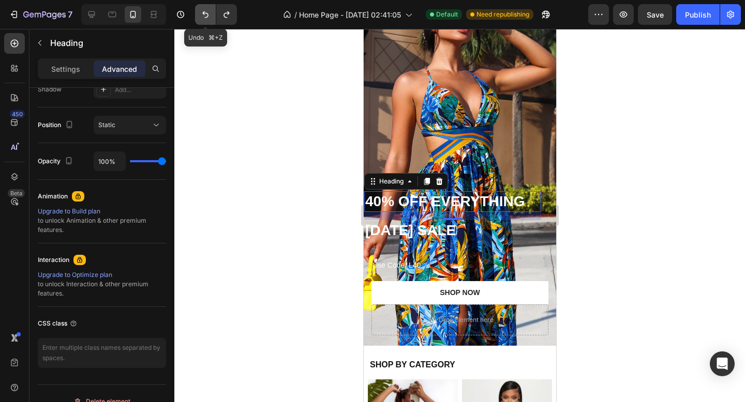
click at [201, 13] on icon "Undo/Redo" at bounding box center [205, 14] width 10 height 10
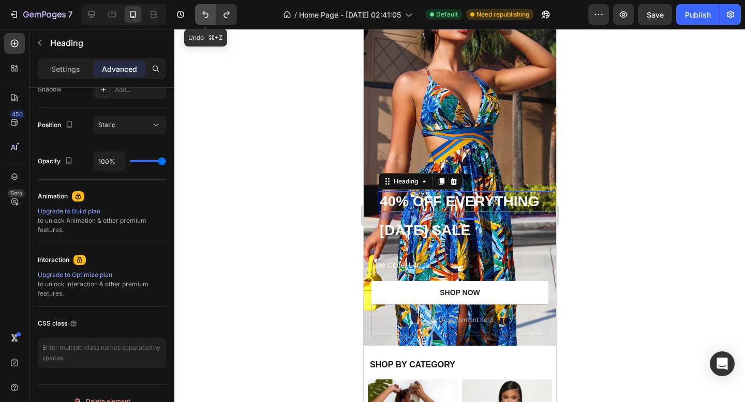
click at [201, 13] on icon "Undo/Redo" at bounding box center [205, 14] width 10 height 10
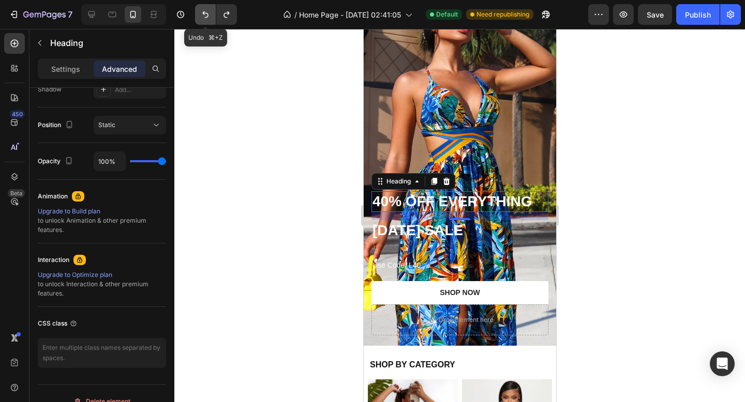
click at [201, 13] on icon "Undo/Redo" at bounding box center [205, 14] width 10 height 10
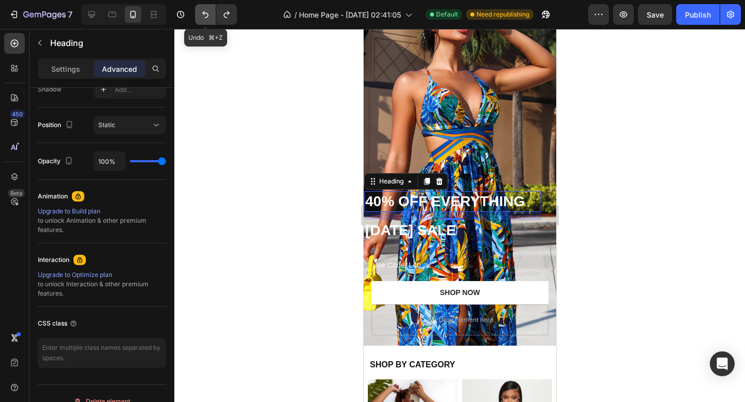
click at [201, 13] on icon "Undo/Redo" at bounding box center [205, 14] width 10 height 10
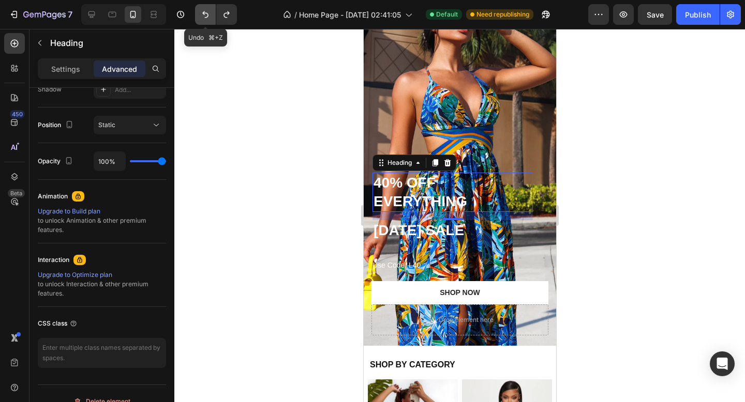
click at [201, 13] on icon "Undo/Redo" at bounding box center [205, 14] width 10 height 10
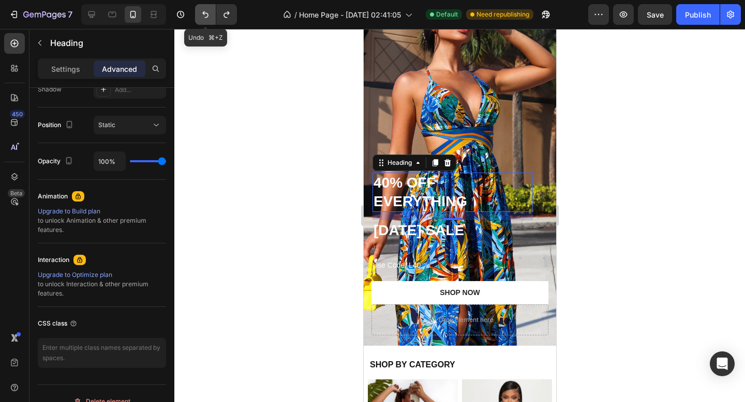
click at [201, 13] on icon "Undo/Redo" at bounding box center [205, 14] width 10 height 10
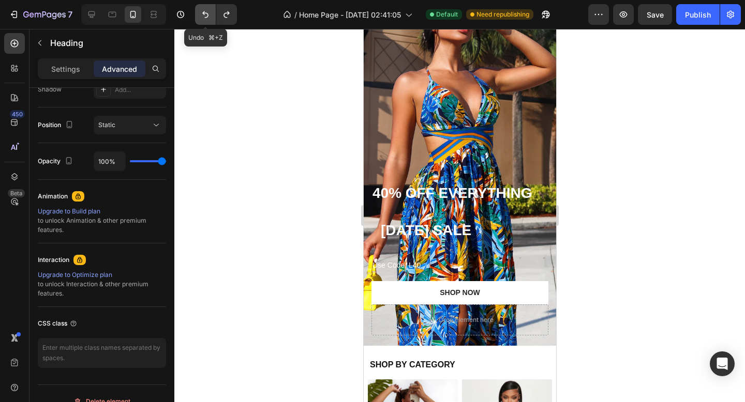
click at [201, 13] on icon "Undo/Redo" at bounding box center [205, 14] width 10 height 10
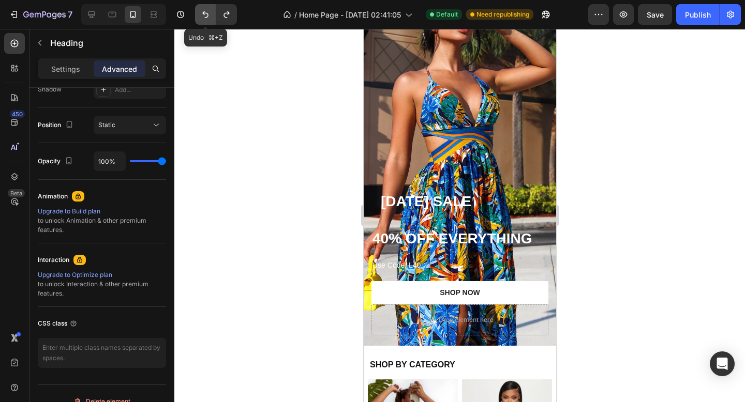
click at [201, 13] on icon "Undo/Redo" at bounding box center [205, 14] width 10 height 10
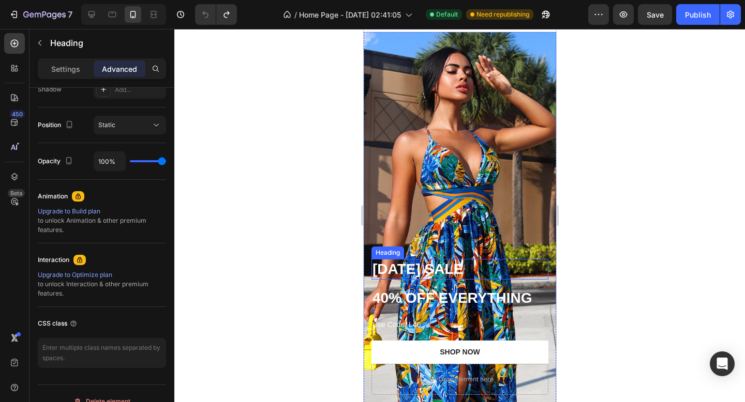
scroll to position [0, 0]
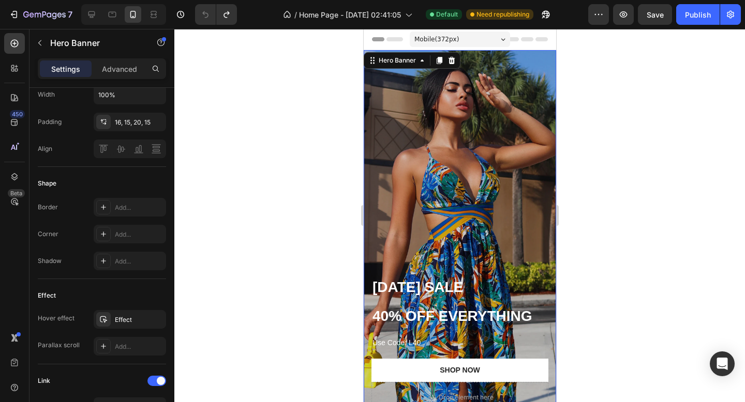
click at [483, 206] on div "Overlay" at bounding box center [459, 236] width 192 height 373
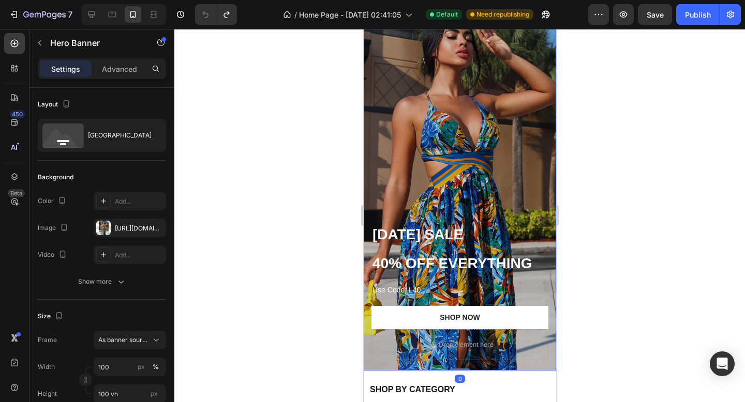
scroll to position [80, 0]
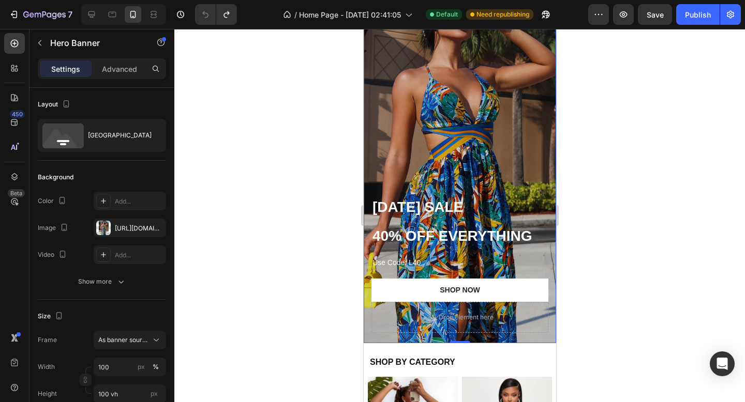
click at [427, 161] on div "Overlay" at bounding box center [459, 156] width 192 height 373
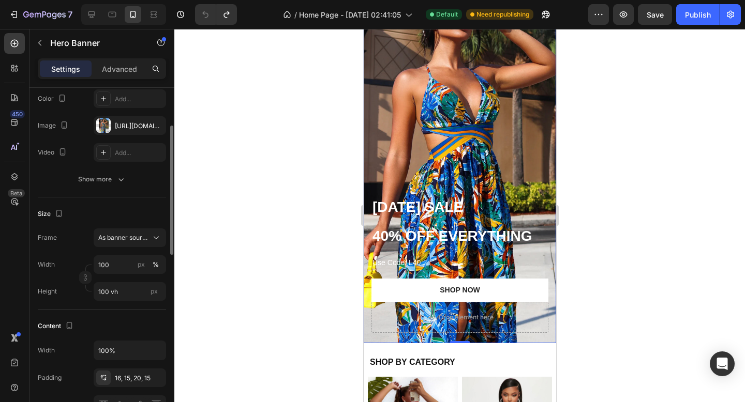
scroll to position [102, 0]
click at [115, 175] on div "Show more" at bounding box center [102, 180] width 48 height 10
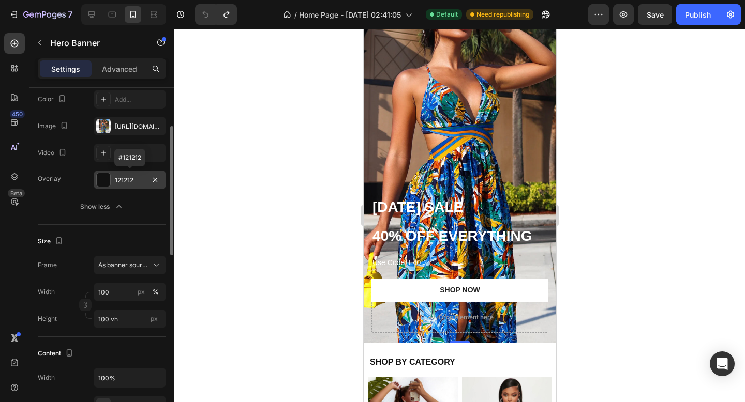
click at [107, 180] on div at bounding box center [103, 179] width 13 height 13
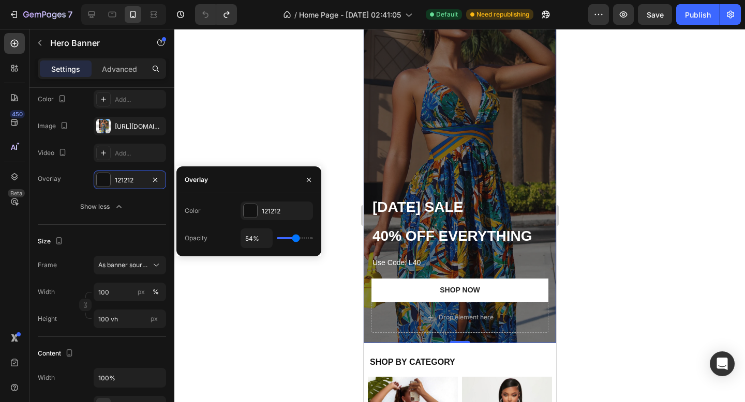
drag, startPoint x: 280, startPoint y: 240, endPoint x: 296, endPoint y: 241, distance: 15.6
click at [296, 239] on input "range" at bounding box center [295, 238] width 36 height 2
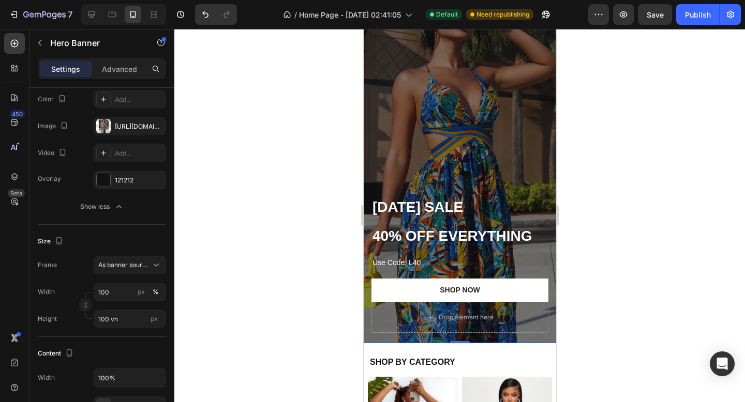
click at [301, 305] on div at bounding box center [459, 215] width 570 height 373
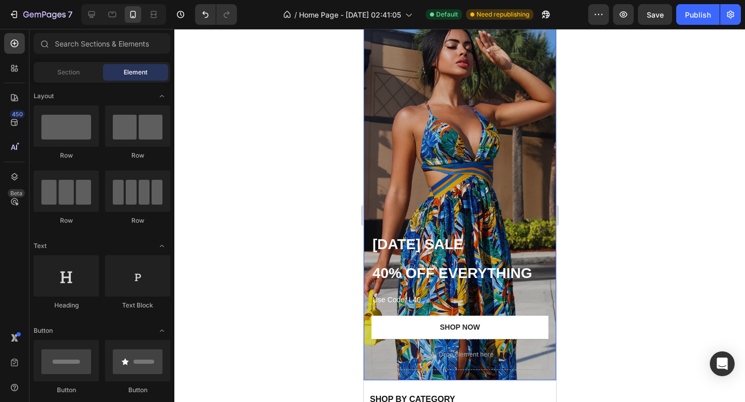
scroll to position [74, 0]
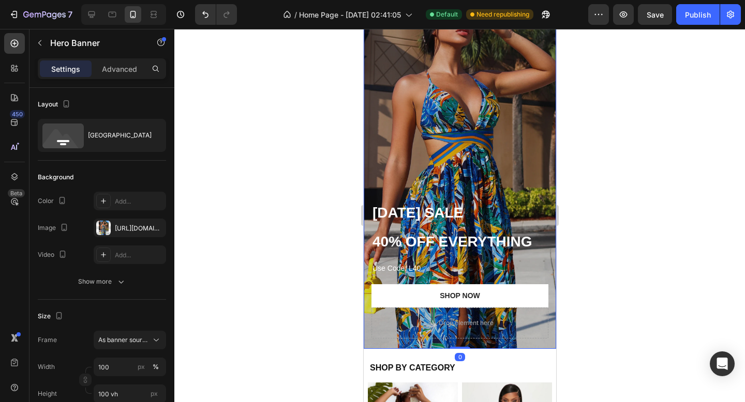
click at [417, 128] on div "Overlay" at bounding box center [459, 162] width 192 height 373
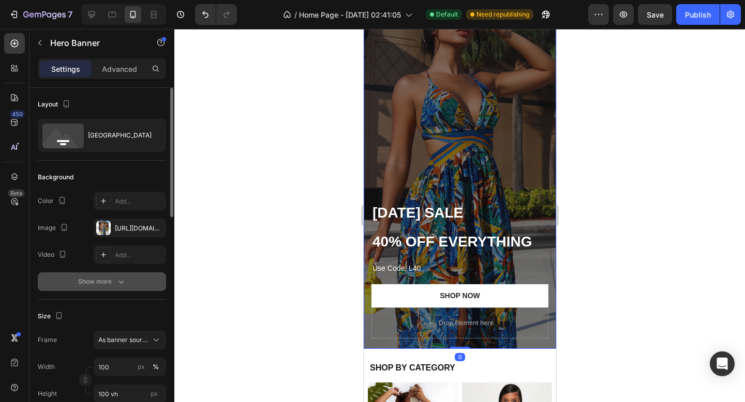
click at [115, 283] on div "Show more" at bounding box center [102, 282] width 48 height 10
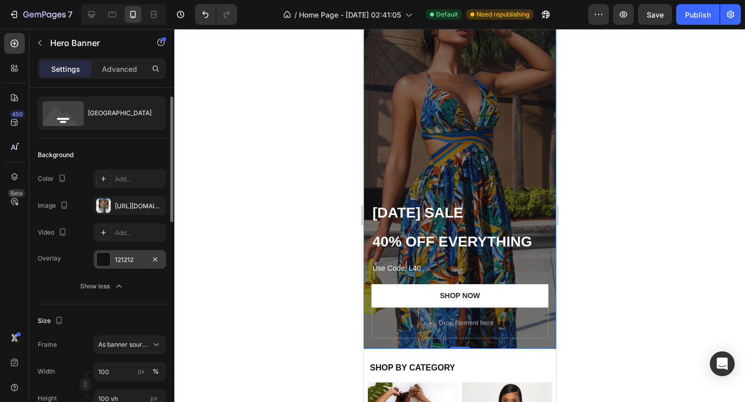
scroll to position [23, 0]
click at [108, 266] on div at bounding box center [103, 259] width 14 height 14
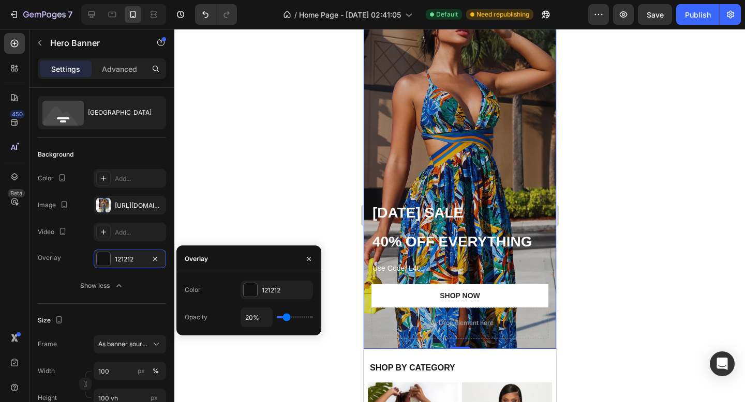
drag, startPoint x: 297, startPoint y: 313, endPoint x: 285, endPoint y: 315, distance: 12.5
click at [286, 317] on input "range" at bounding box center [295, 317] width 36 height 2
click at [308, 81] on div at bounding box center [459, 215] width 570 height 373
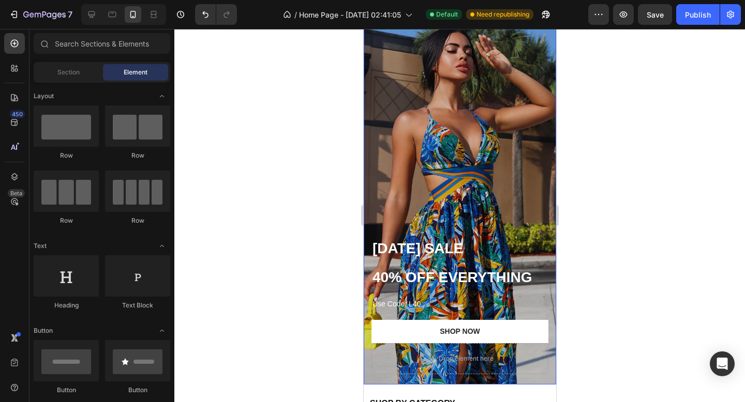
scroll to position [39, 0]
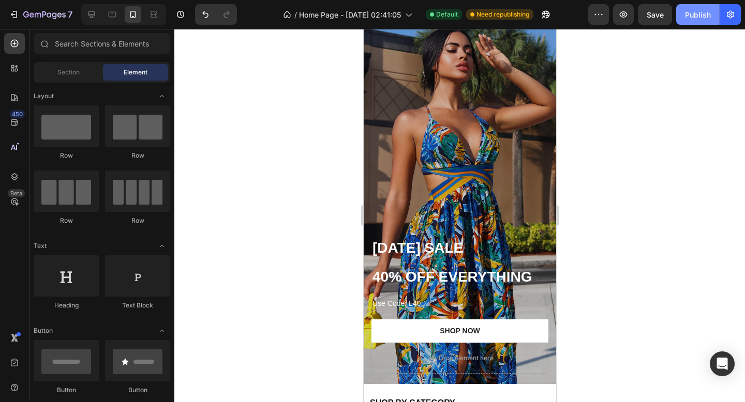
click at [702, 18] on div "Publish" at bounding box center [698, 14] width 26 height 11
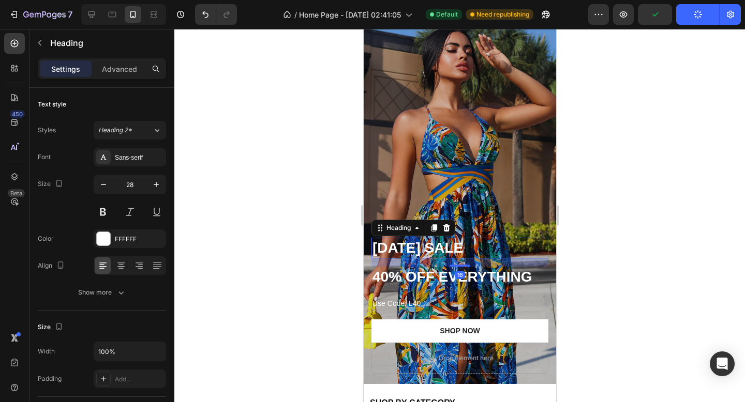
click at [469, 252] on h2 "LABOR DAY SALE" at bounding box center [459, 248] width 177 height 21
click at [107, 214] on button at bounding box center [103, 212] width 19 height 19
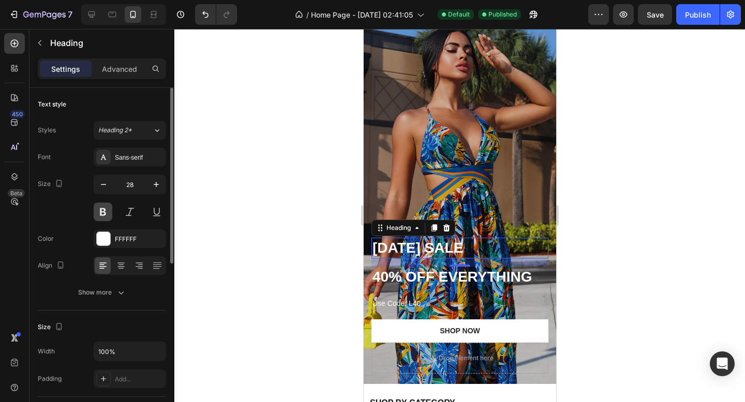
click at [107, 214] on button at bounding box center [103, 212] width 19 height 19
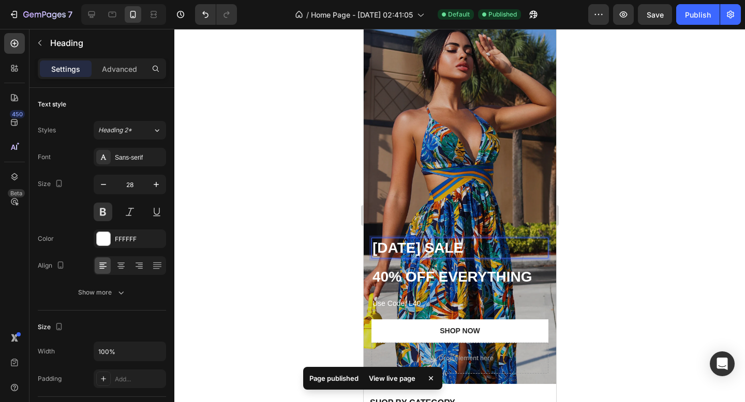
click at [454, 246] on h2 "LABOR DAY SALE" at bounding box center [459, 248] width 177 height 21
click at [454, 246] on p "LABOR DAY SALE" at bounding box center [459, 248] width 175 height 19
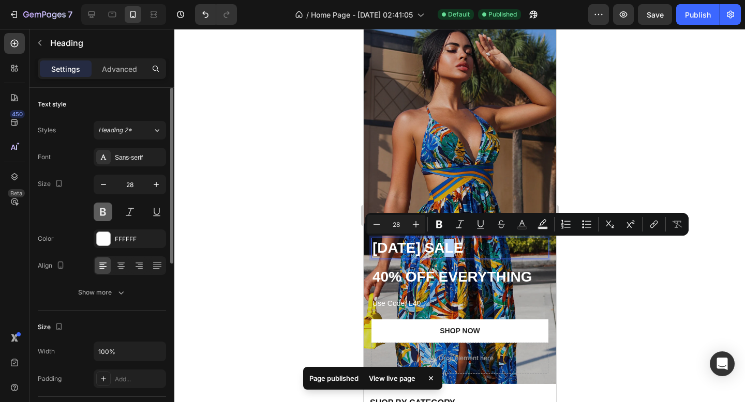
click at [103, 210] on button at bounding box center [103, 212] width 19 height 19
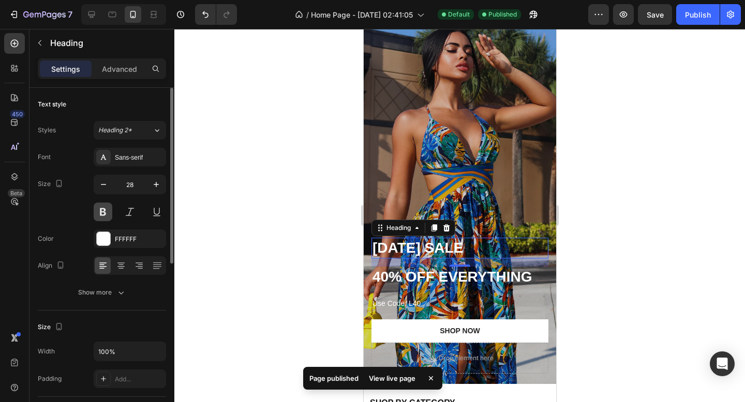
click at [104, 209] on button at bounding box center [103, 212] width 19 height 19
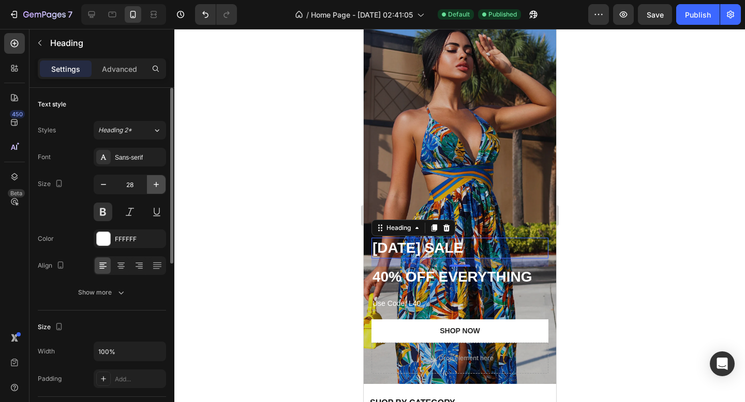
click at [159, 184] on icon "button" at bounding box center [156, 184] width 10 height 10
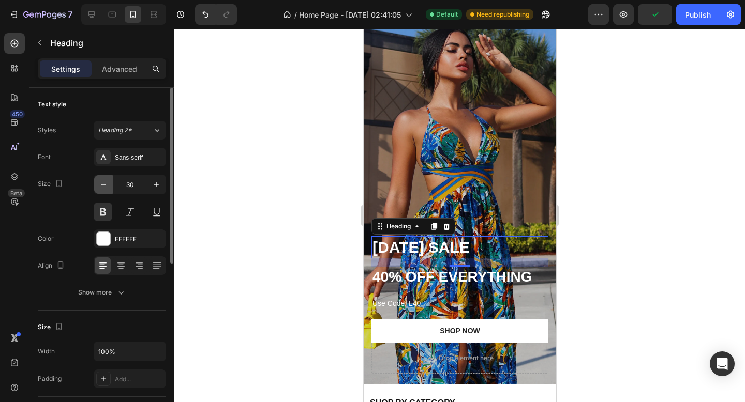
click at [108, 192] on button "button" at bounding box center [103, 184] width 19 height 19
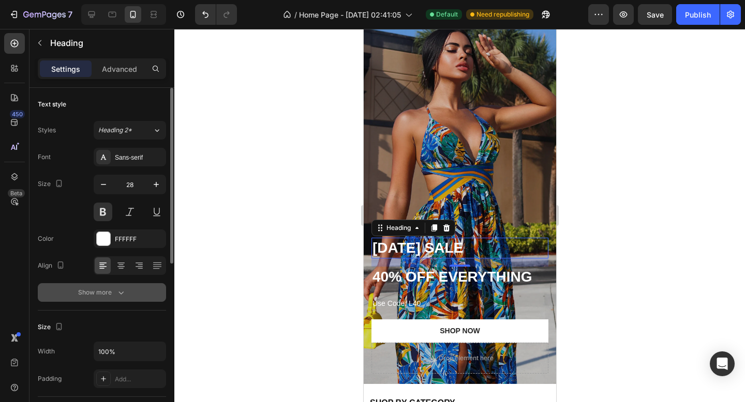
click at [114, 292] on div "Show more" at bounding box center [102, 292] width 48 height 10
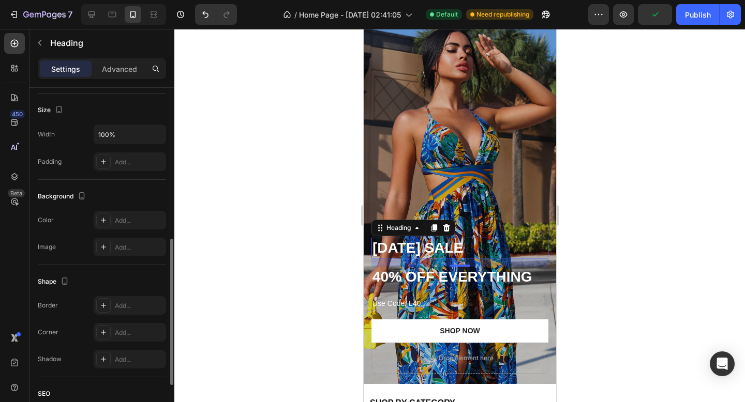
scroll to position [354, 0]
click at [116, 221] on div "Add..." at bounding box center [139, 220] width 49 height 9
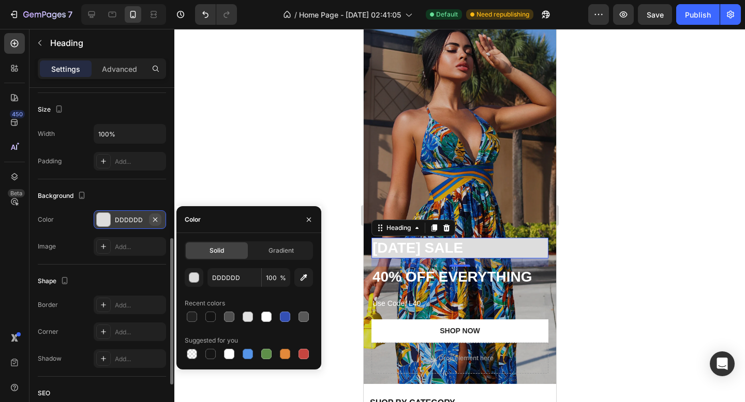
click at [155, 216] on icon "button" at bounding box center [155, 220] width 8 height 8
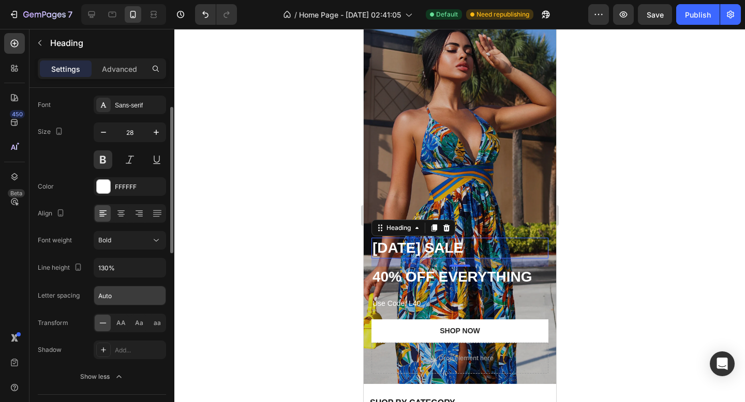
scroll to position [50, 0]
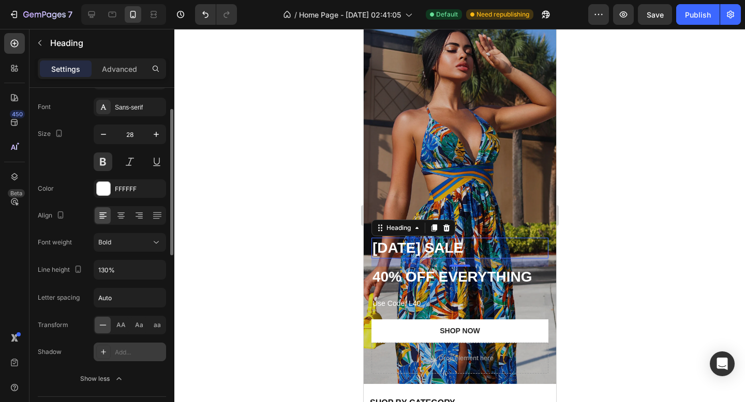
click at [100, 348] on icon at bounding box center [103, 352] width 8 height 8
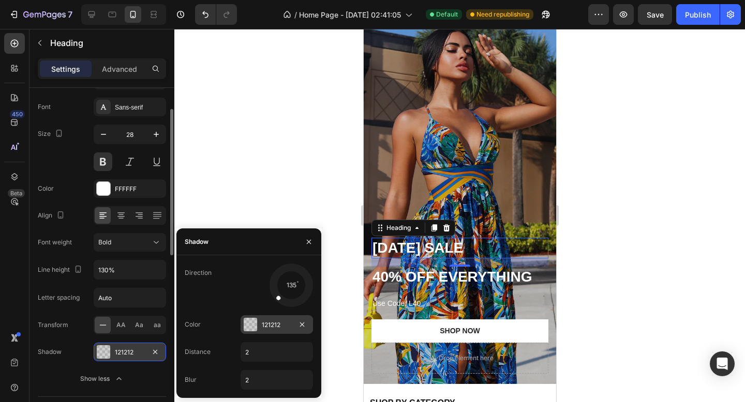
click at [248, 322] on div at bounding box center [250, 324] width 13 height 13
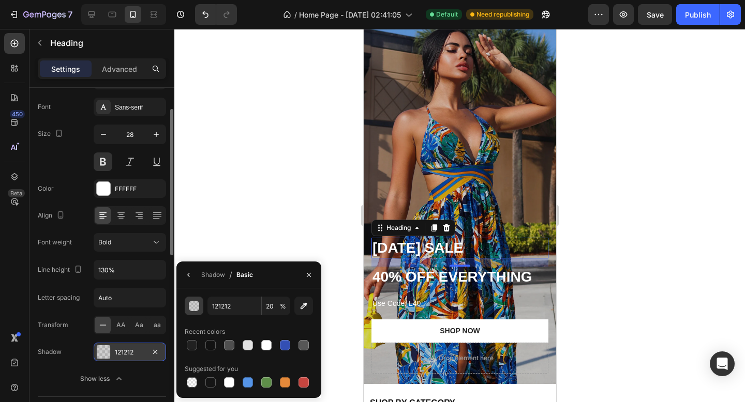
click at [198, 309] on div "button" at bounding box center [194, 306] width 10 height 10
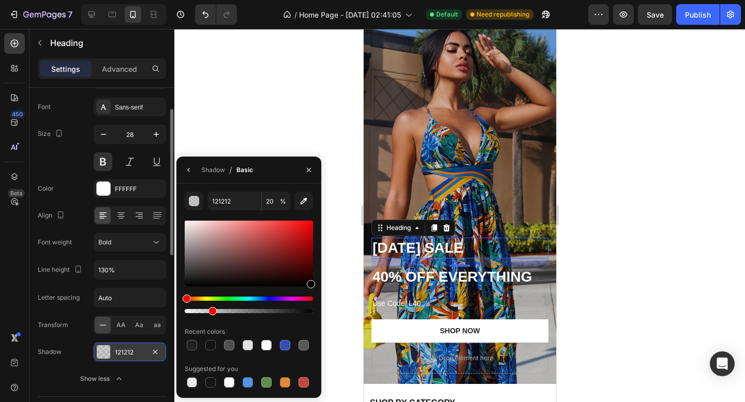
drag, startPoint x: 206, startPoint y: 282, endPoint x: 330, endPoint y: 292, distance: 125.0
click at [330, 0] on div "7 / Home Page - Jul 23, 02:41:05 Default Need republishing Preview Save Publish…" at bounding box center [372, 0] width 745 height 0
click at [196, 166] on button "button" at bounding box center [188, 170] width 17 height 17
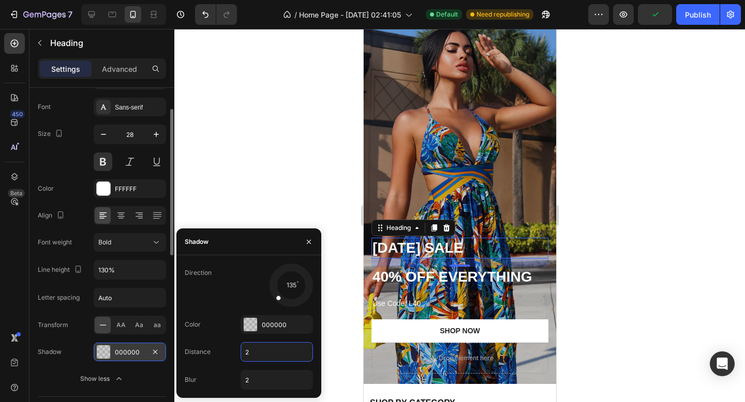
click at [256, 356] on input "2" at bounding box center [276, 352] width 71 height 19
click at [259, 381] on input "2" at bounding box center [276, 380] width 71 height 19
click at [253, 309] on div "Direction 135 Color 000000 Distance 5 Blur 20" at bounding box center [248, 327] width 145 height 126
click at [252, 319] on div at bounding box center [250, 324] width 13 height 13
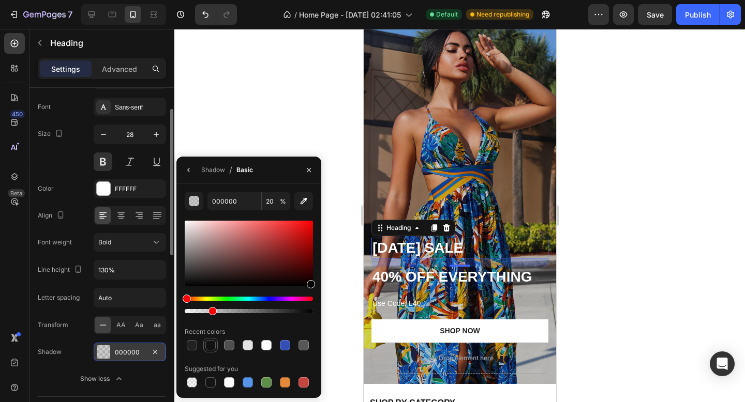
click at [207, 345] on div at bounding box center [210, 345] width 10 height 10
click at [282, 320] on div "121212 100 % Recent colors Suggested for you" at bounding box center [249, 291] width 128 height 198
click at [185, 170] on icon "button" at bounding box center [189, 170] width 8 height 8
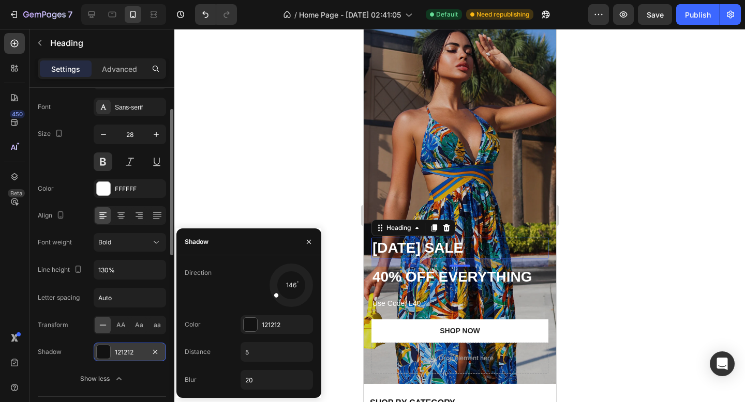
drag, startPoint x: 282, startPoint y: 296, endPoint x: 256, endPoint y: 306, distance: 27.2
click at [256, 306] on div "146" at bounding box center [276, 285] width 72 height 43
click at [248, 321] on div at bounding box center [250, 324] width 13 height 13
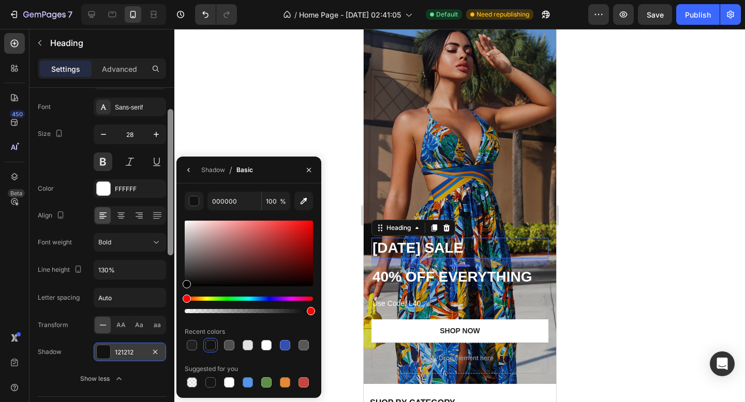
drag, startPoint x: 191, startPoint y: 286, endPoint x: 174, endPoint y: 298, distance: 21.1
click at [174, 298] on div "450 Beta Sections(18) Elements(83) Section Element Hero Section Product Detail …" at bounding box center [87, 215] width 174 height 373
click at [190, 172] on icon "button" at bounding box center [189, 170] width 8 height 8
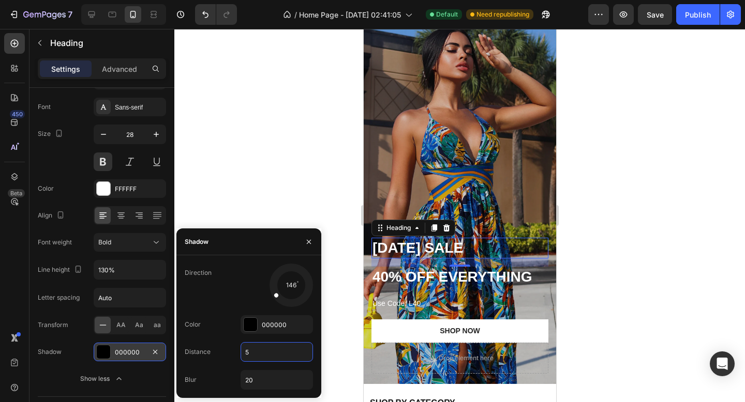
click at [253, 353] on input "5" at bounding box center [276, 352] width 71 height 19
click at [249, 283] on div "146" at bounding box center [276, 285] width 72 height 43
click at [294, 210] on div at bounding box center [459, 215] width 570 height 373
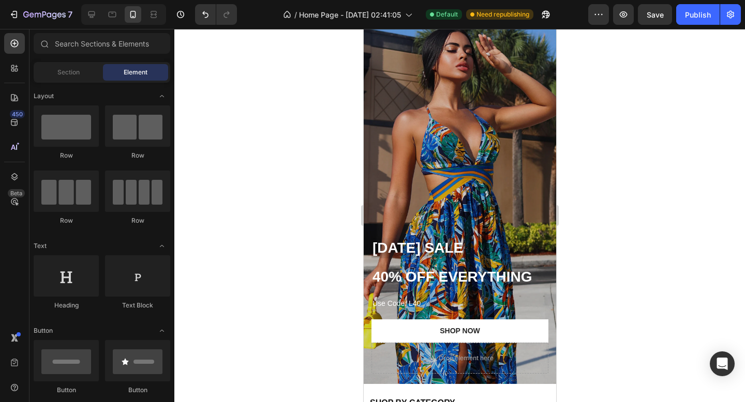
click at [294, 210] on div at bounding box center [459, 215] width 570 height 373
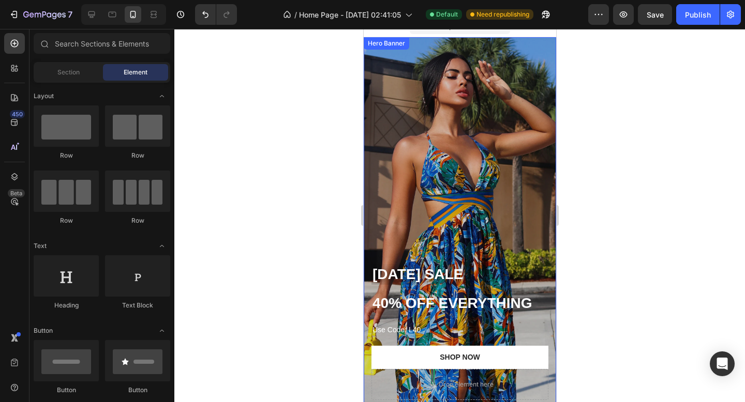
scroll to position [0, 0]
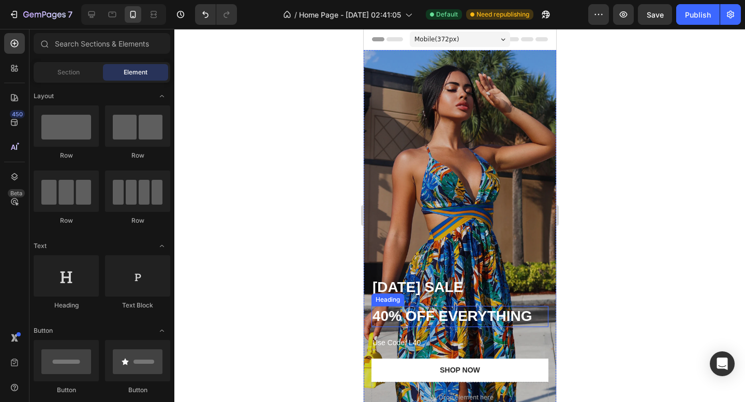
click at [412, 318] on h2 "40% OFF EVERYTHING" at bounding box center [459, 316] width 177 height 21
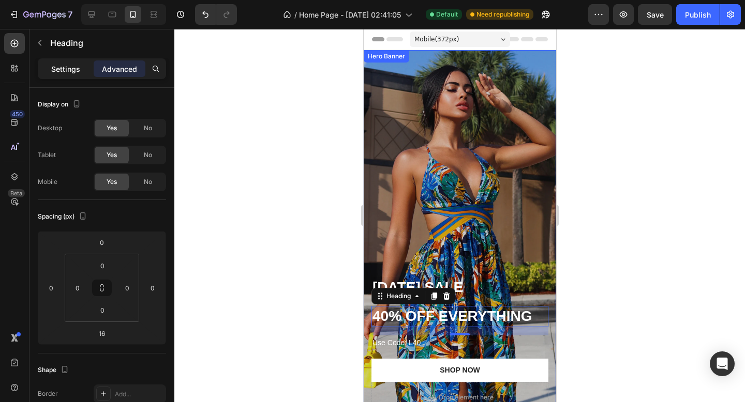
click at [66, 64] on p "Settings" at bounding box center [65, 69] width 29 height 11
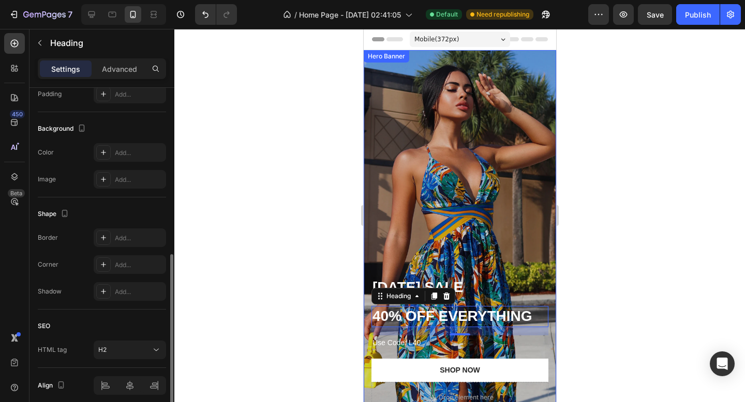
scroll to position [298, 0]
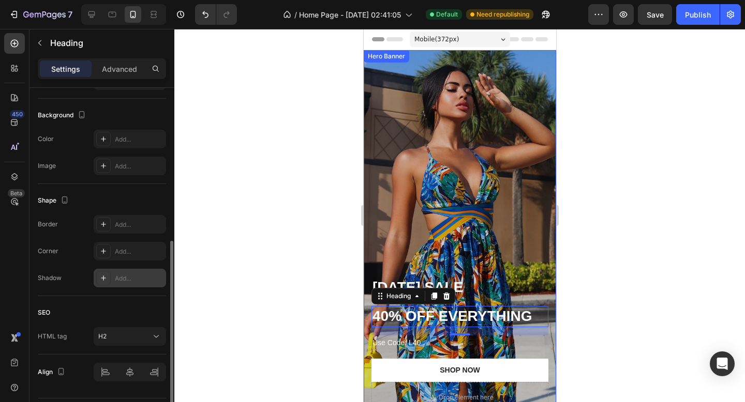
click at [105, 278] on icon at bounding box center [103, 278] width 5 height 5
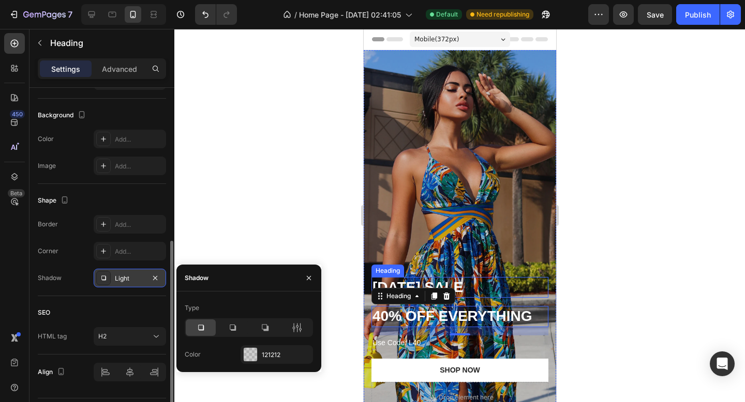
click at [479, 290] on p "LABOR DAY SALE" at bounding box center [459, 287] width 175 height 19
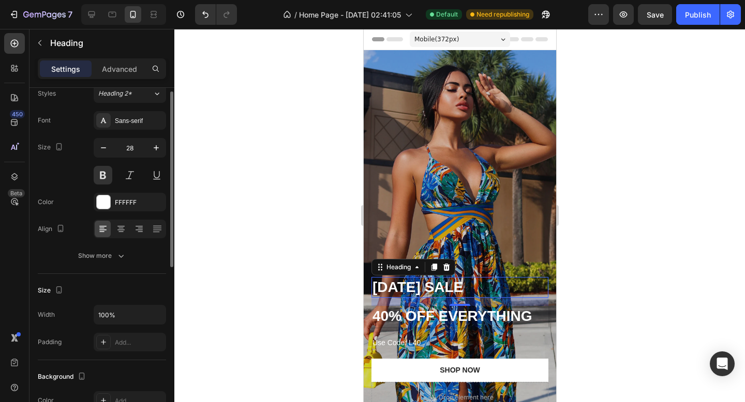
scroll to position [0, 0]
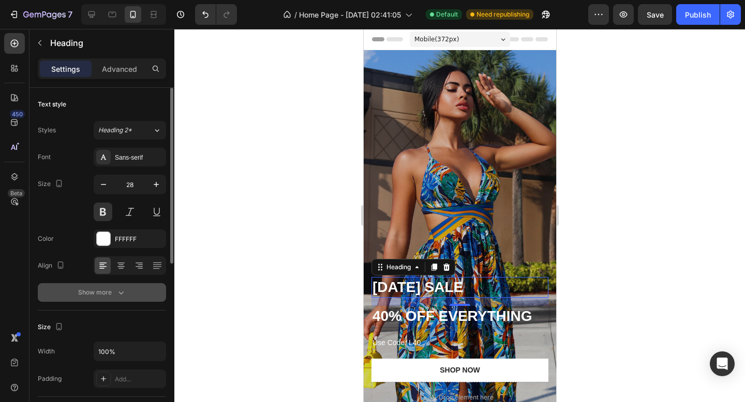
click at [116, 297] on icon "button" at bounding box center [121, 292] width 10 height 10
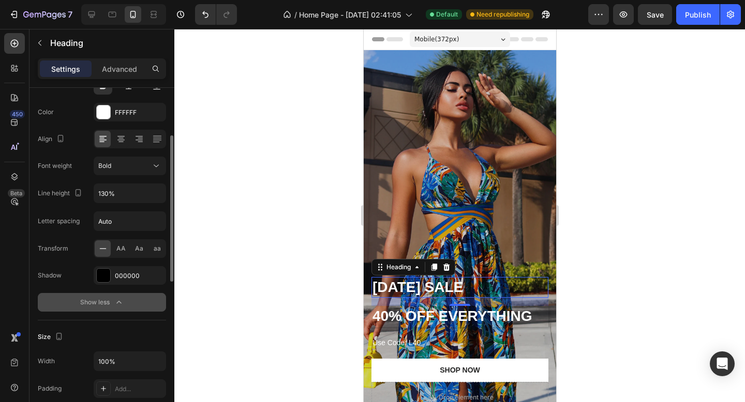
scroll to position [114, 0]
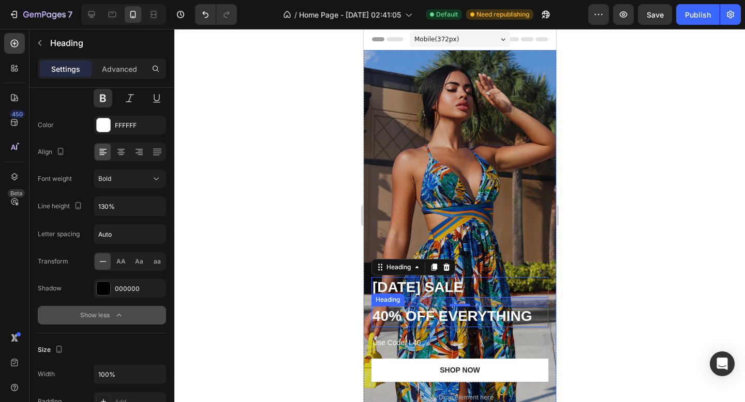
click at [397, 318] on h2 "40% OFF EVERYTHING" at bounding box center [459, 316] width 177 height 21
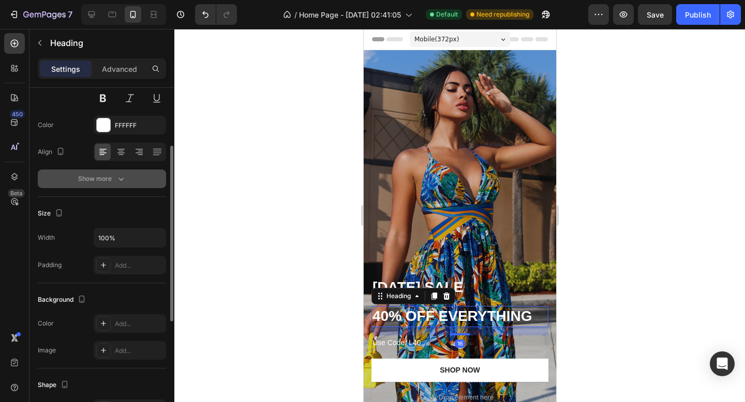
click at [114, 178] on div "Show more" at bounding box center [102, 179] width 48 height 10
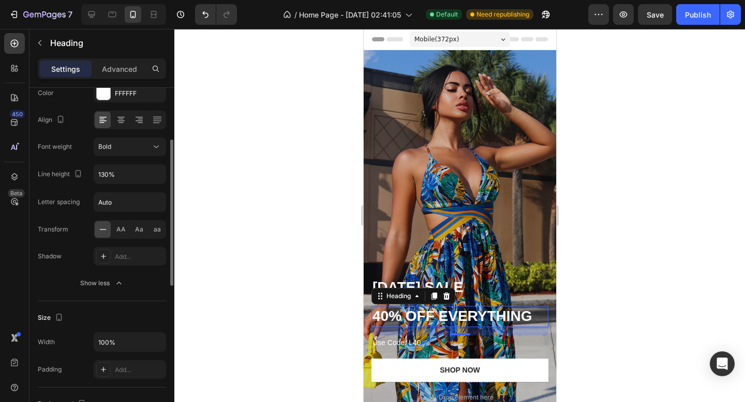
scroll to position [139, 0]
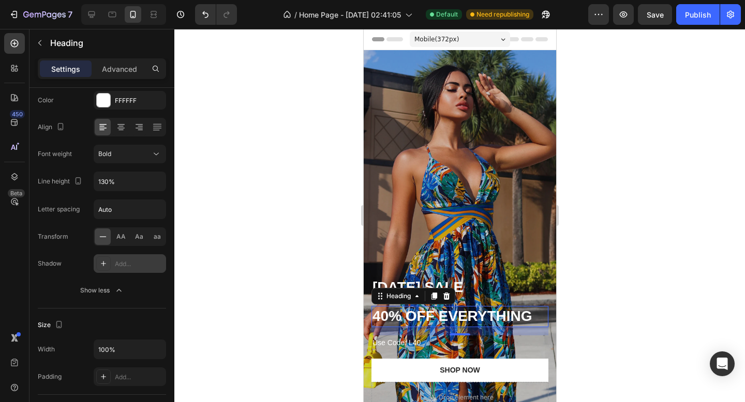
click at [103, 266] on icon at bounding box center [103, 263] width 5 height 5
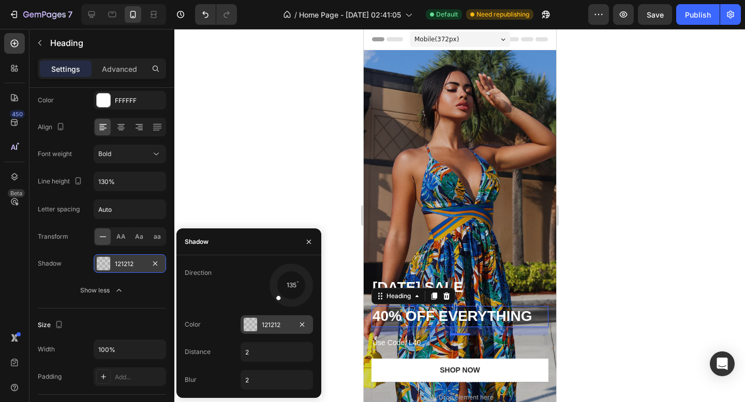
click at [253, 326] on div at bounding box center [250, 324] width 13 height 13
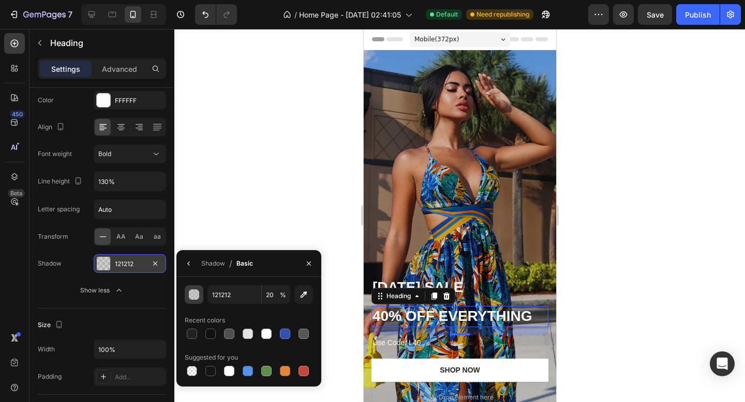
click at [193, 296] on div "button" at bounding box center [194, 295] width 10 height 10
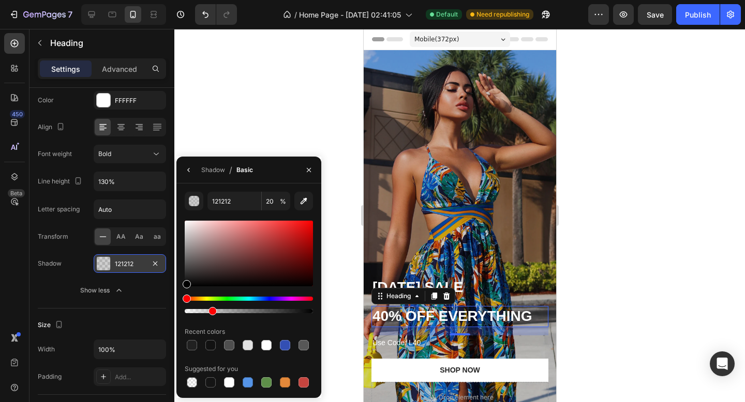
drag, startPoint x: 208, startPoint y: 279, endPoint x: 149, endPoint y: 305, distance: 64.6
click at [148, 305] on div "450 Beta Sections(18) Elements(83) Section Element Hero Section Product Detail …" at bounding box center [87, 215] width 174 height 373
drag, startPoint x: 188, startPoint y: 280, endPoint x: 173, endPoint y: 301, distance: 25.9
click at [173, 301] on div "450 Beta Sections(18) Elements(83) Section Element Hero Section Product Detail …" at bounding box center [87, 215] width 174 height 373
click at [213, 346] on div at bounding box center [210, 345] width 10 height 10
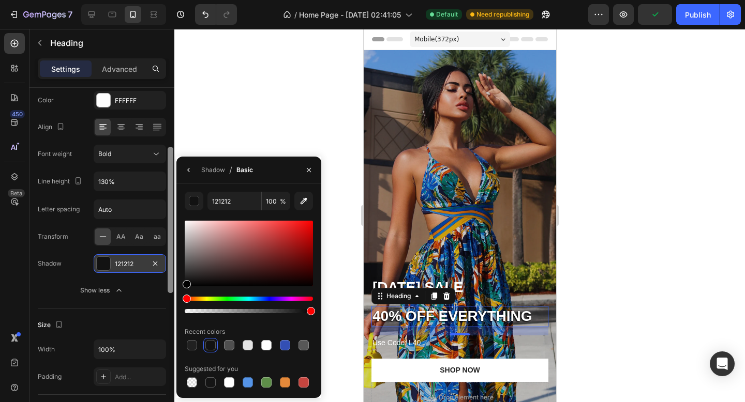
drag, startPoint x: 196, startPoint y: 279, endPoint x: 173, endPoint y: 296, distance: 28.9
click at [173, 296] on div "450 Beta Sections(18) Elements(83) Section Element Hero Section Product Detail …" at bounding box center [87, 215] width 174 height 373
click at [190, 168] on icon "button" at bounding box center [189, 170] width 8 height 8
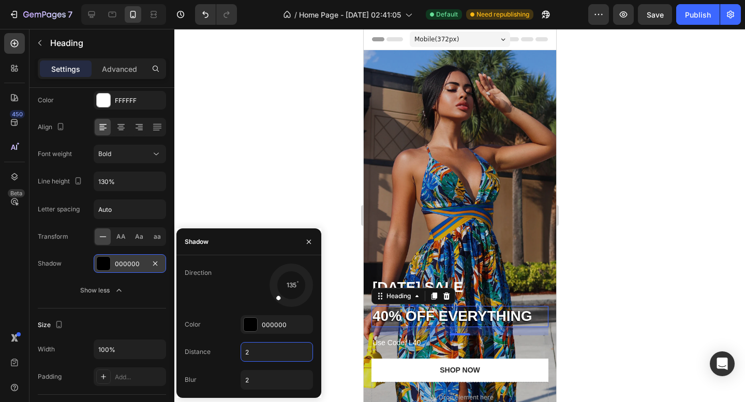
click at [255, 353] on input "2" at bounding box center [276, 352] width 71 height 19
click at [258, 382] on input "2" at bounding box center [276, 380] width 71 height 19
click at [255, 381] on input "2" at bounding box center [276, 380] width 71 height 19
click at [226, 366] on div "Direction 135 Color 000000 Distance 5 Blur 50" at bounding box center [248, 327] width 145 height 126
click at [258, 381] on input "50" at bounding box center [276, 380] width 71 height 19
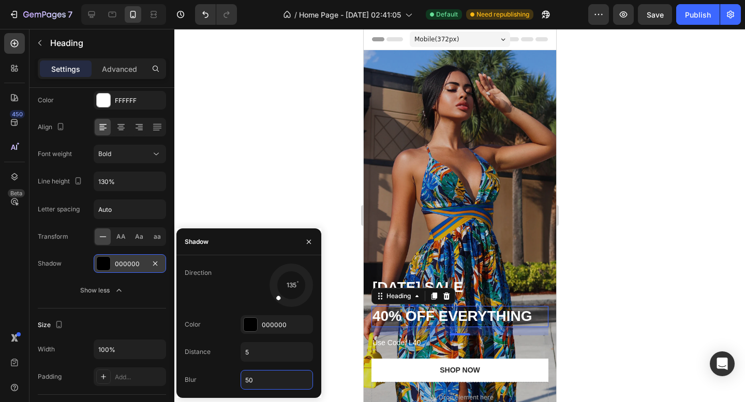
click at [258, 381] on input "50" at bounding box center [276, 380] width 71 height 19
click at [228, 370] on div "Distance 5" at bounding box center [249, 380] width 128 height 20
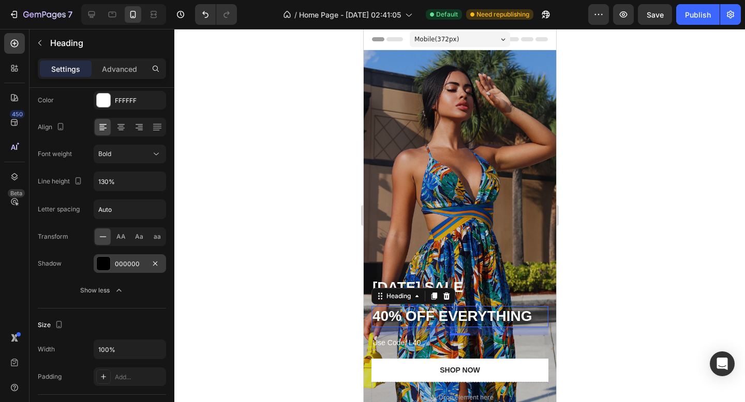
click at [259, 183] on div at bounding box center [459, 215] width 570 height 373
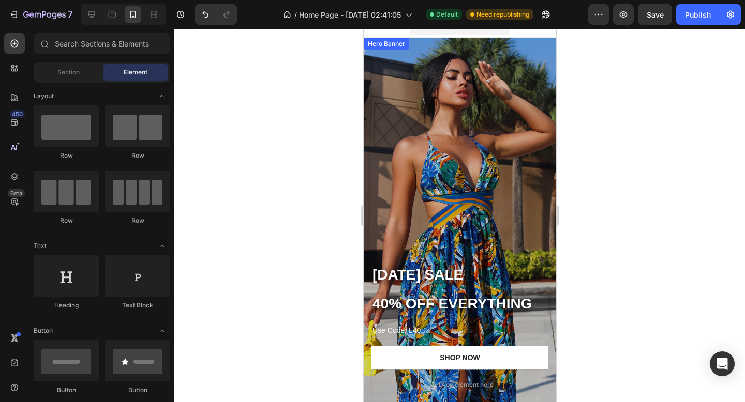
scroll to position [0, 0]
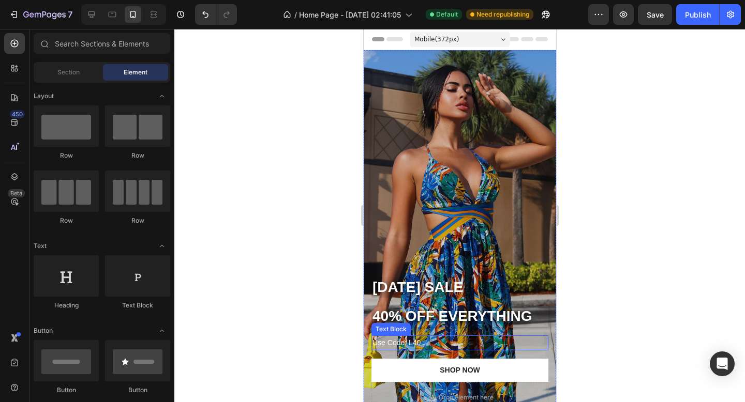
click at [408, 343] on p "Use Code: L40" at bounding box center [459, 343] width 175 height 13
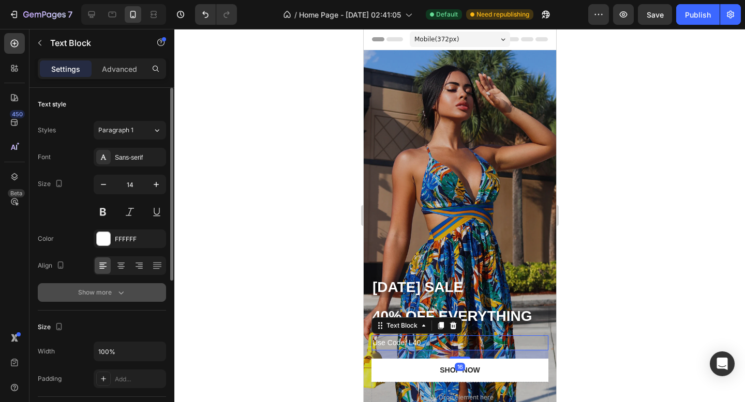
click at [118, 293] on icon "button" at bounding box center [121, 292] width 10 height 10
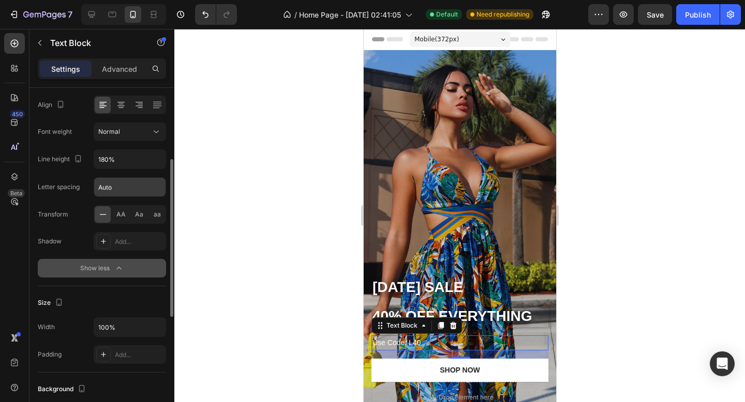
scroll to position [159, 0]
click at [112, 241] on div "Add..." at bounding box center [130, 243] width 72 height 19
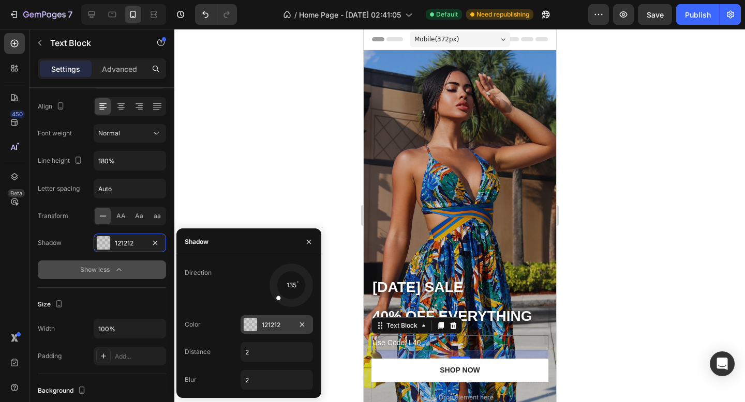
click at [253, 322] on div at bounding box center [250, 324] width 13 height 13
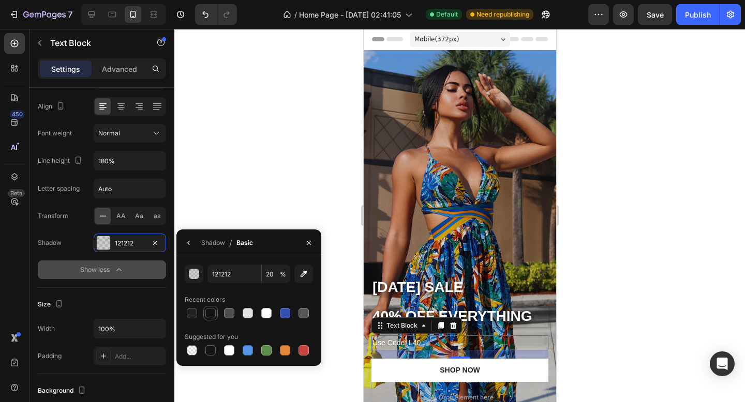
click at [211, 307] on div at bounding box center [210, 313] width 12 height 12
click at [196, 276] on div "button" at bounding box center [194, 274] width 10 height 10
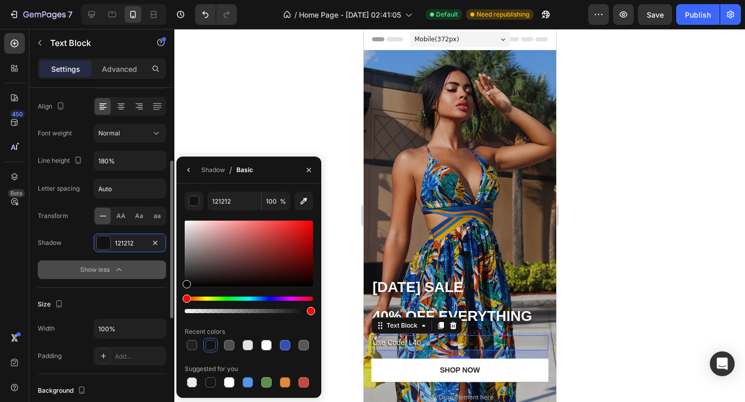
drag, startPoint x: 195, startPoint y: 283, endPoint x: 155, endPoint y: 309, distance: 47.9
click at [155, 309] on div "450 Beta Sections(18) Elements(83) Section Element Hero Section Product Detail …" at bounding box center [87, 215] width 174 height 373
click at [191, 169] on icon "button" at bounding box center [189, 170] width 8 height 8
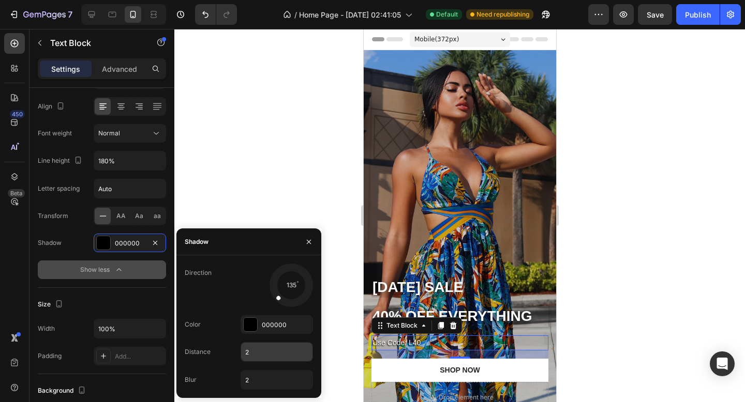
click at [259, 359] on input "2" at bounding box center [276, 352] width 71 height 19
click at [253, 381] on input "2" at bounding box center [276, 380] width 71 height 19
click at [261, 183] on div at bounding box center [459, 215] width 570 height 373
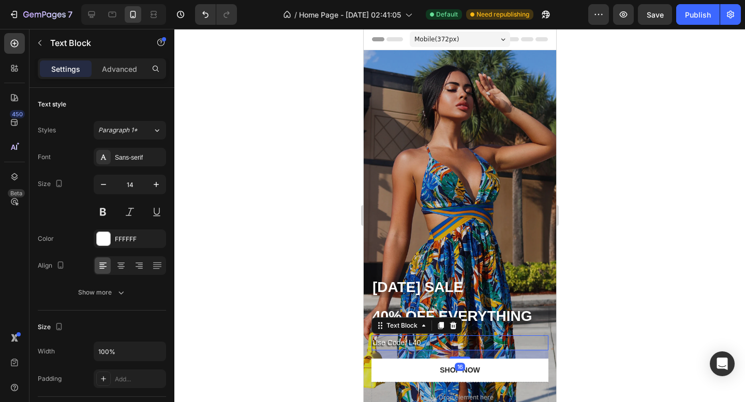
click at [399, 342] on p "Use Code: L40" at bounding box center [459, 343] width 175 height 13
click at [151, 188] on icon "button" at bounding box center [156, 184] width 10 height 10
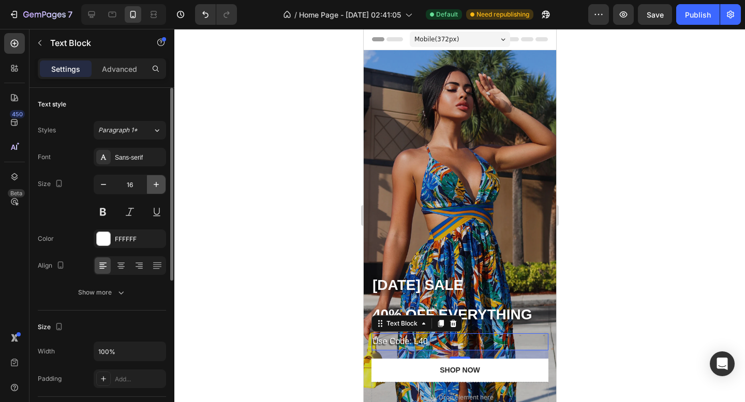
click at [151, 188] on icon "button" at bounding box center [156, 184] width 10 height 10
click at [108, 183] on icon "button" at bounding box center [103, 184] width 10 height 10
click at [108, 184] on icon "button" at bounding box center [103, 184] width 10 height 10
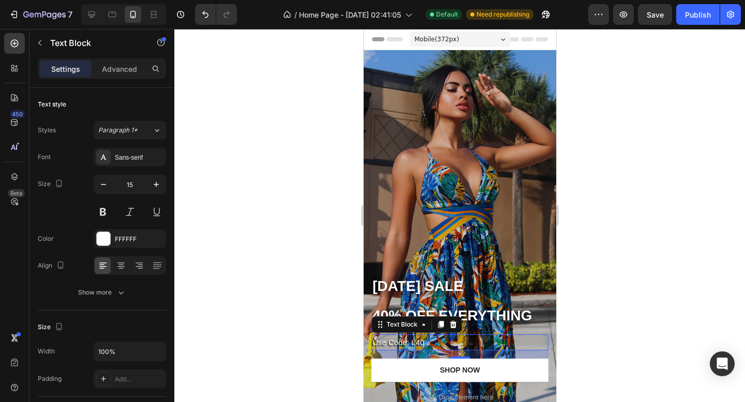
click at [280, 221] on div at bounding box center [459, 215] width 570 height 373
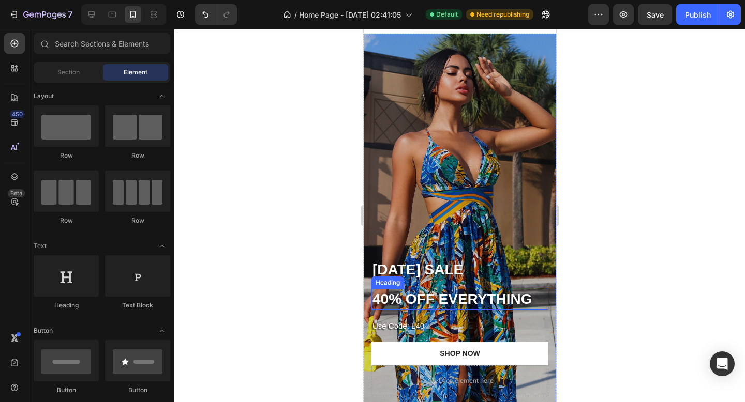
scroll to position [18, 0]
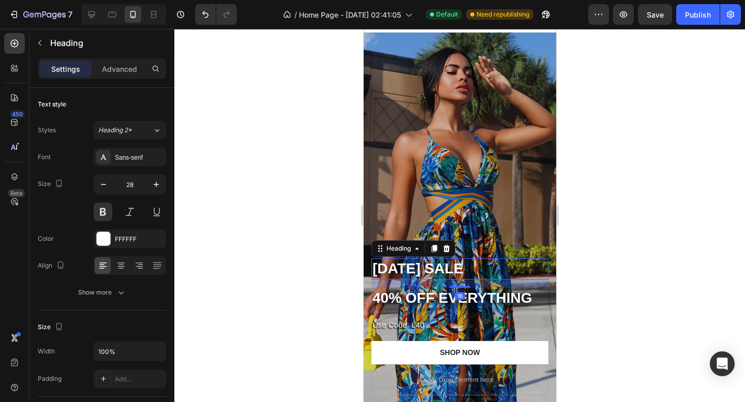
click at [434, 268] on p "LABOR DAY SALE" at bounding box center [459, 269] width 175 height 19
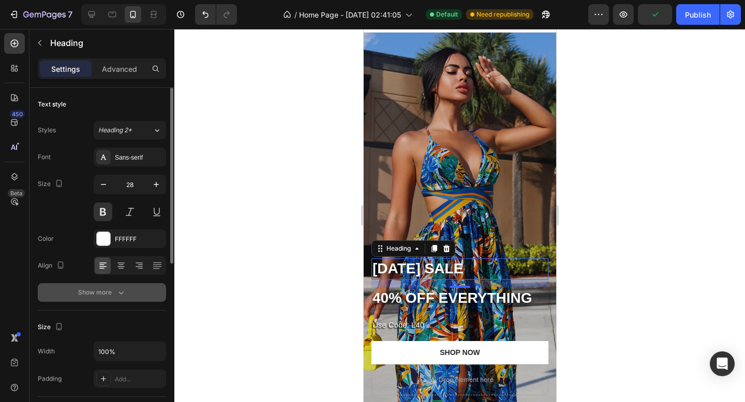
click at [120, 293] on icon "button" at bounding box center [120, 293] width 5 height 3
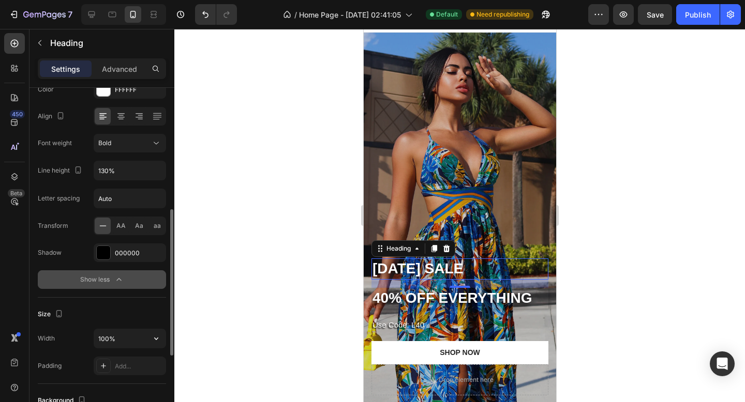
scroll to position [190, 0]
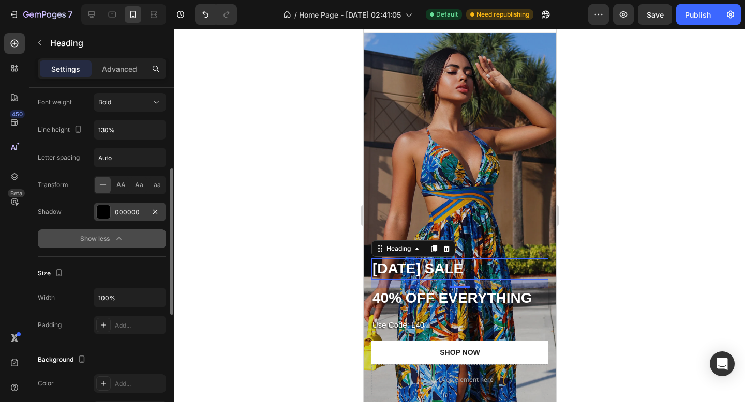
click at [113, 209] on div "000000" at bounding box center [130, 212] width 72 height 19
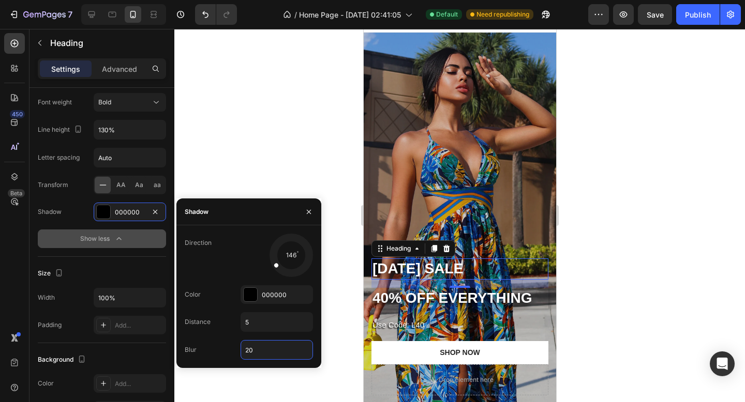
click at [255, 348] on input "20" at bounding box center [276, 350] width 71 height 19
click at [281, 135] on div at bounding box center [459, 215] width 570 height 373
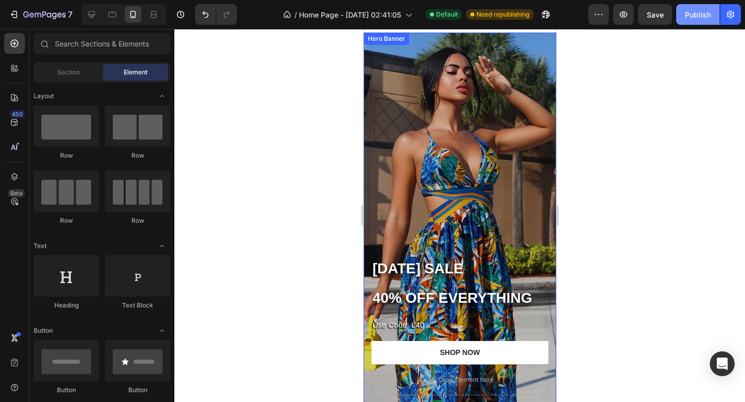
click at [699, 18] on div "Publish" at bounding box center [698, 14] width 26 height 11
click at [505, 89] on div "Overlay" at bounding box center [459, 219] width 192 height 373
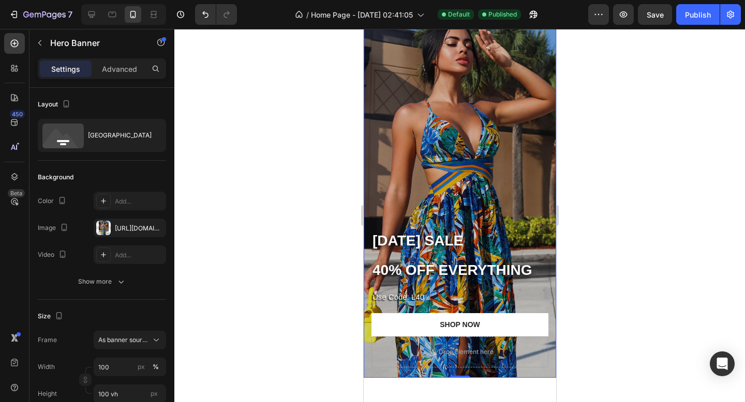
scroll to position [0, 0]
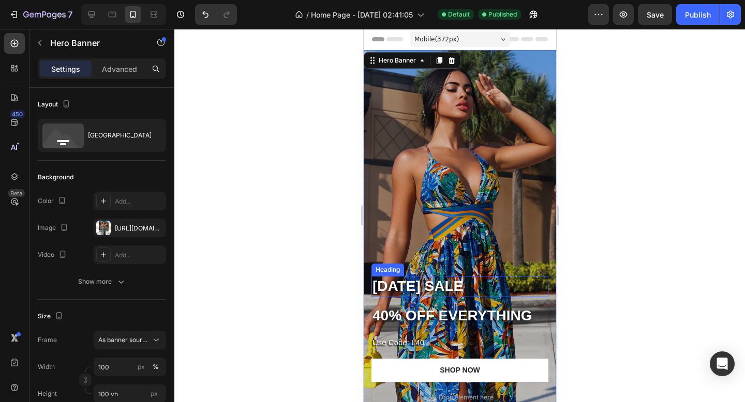
click at [407, 280] on p "LABOR DAY SALE" at bounding box center [459, 286] width 175 height 19
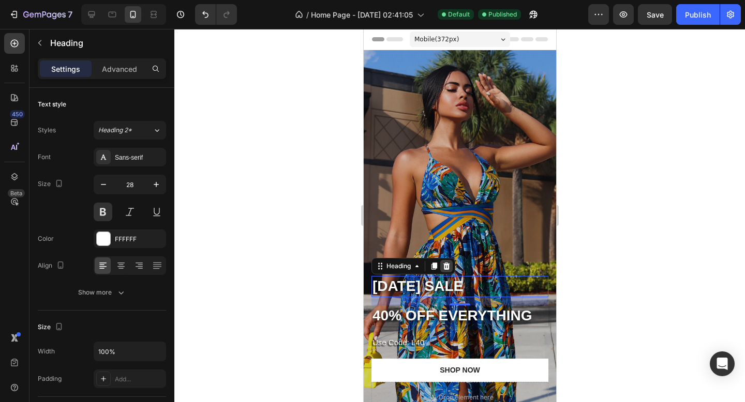
click at [447, 264] on icon at bounding box center [446, 266] width 7 height 7
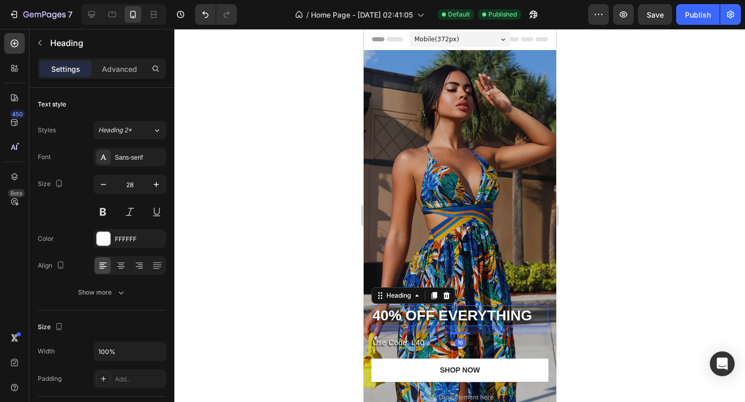
click at [486, 312] on h2 "40% OFF EVERYTHING" at bounding box center [459, 316] width 177 height 21
click at [446, 292] on icon at bounding box center [446, 296] width 8 height 8
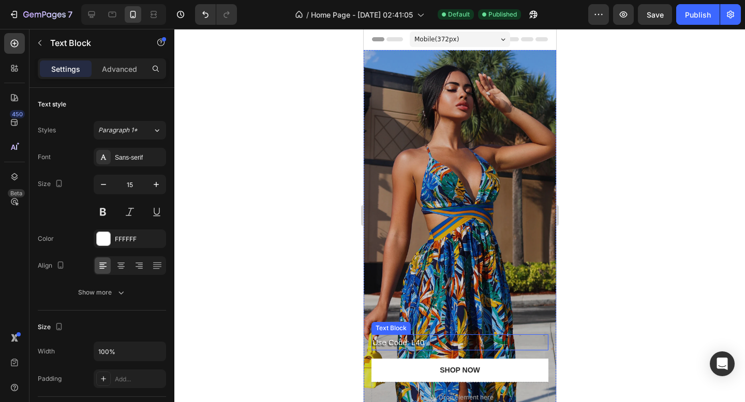
click at [440, 340] on p "Use Code: L40" at bounding box center [459, 343] width 175 height 14
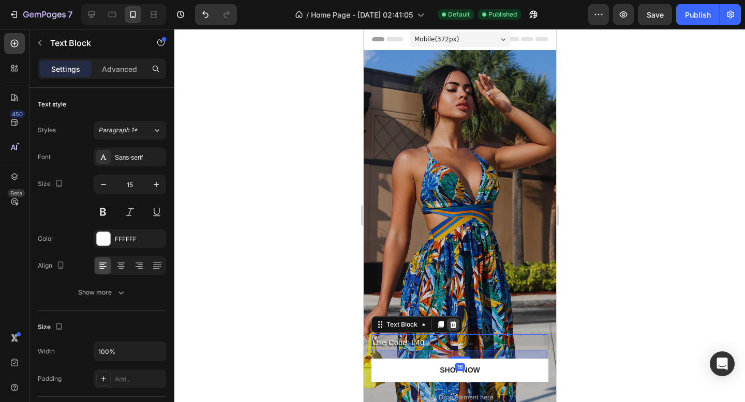
click at [457, 325] on div at bounding box center [452, 325] width 12 height 12
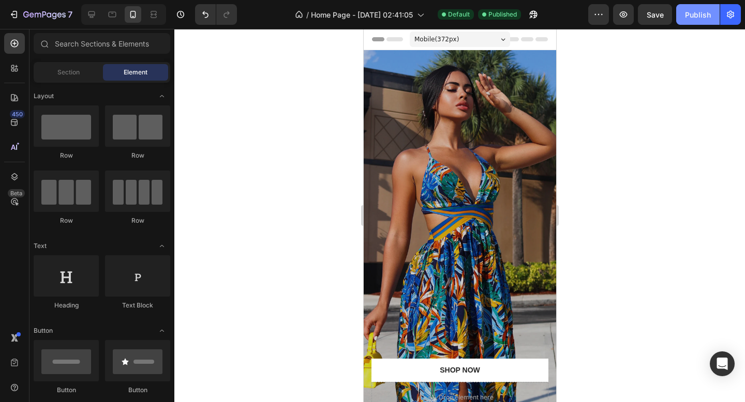
click at [703, 13] on div "Publish" at bounding box center [698, 14] width 26 height 11
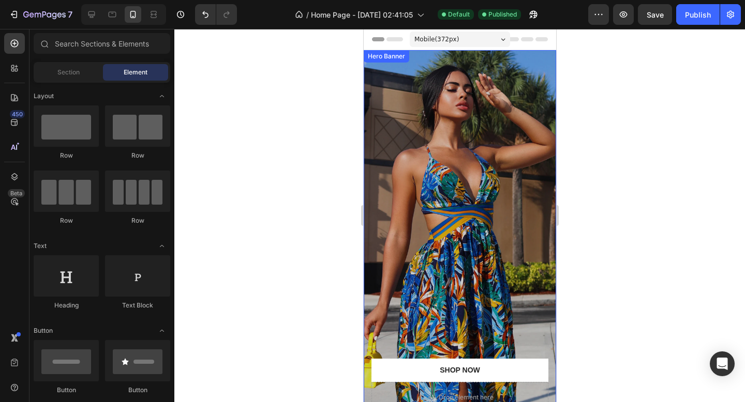
click at [416, 129] on div "Overlay" at bounding box center [459, 236] width 192 height 373
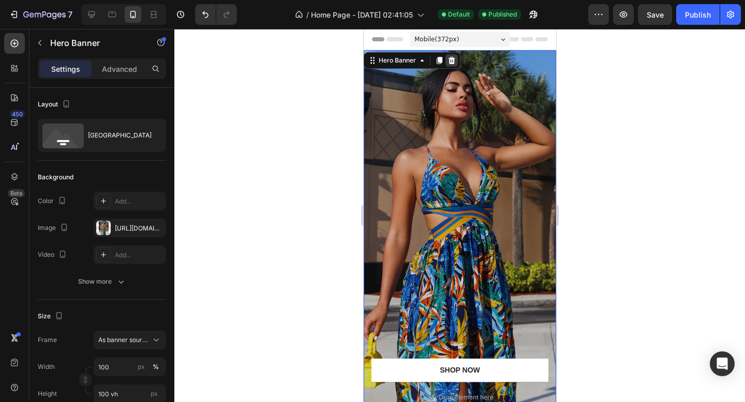
click at [449, 60] on icon at bounding box center [451, 60] width 7 height 7
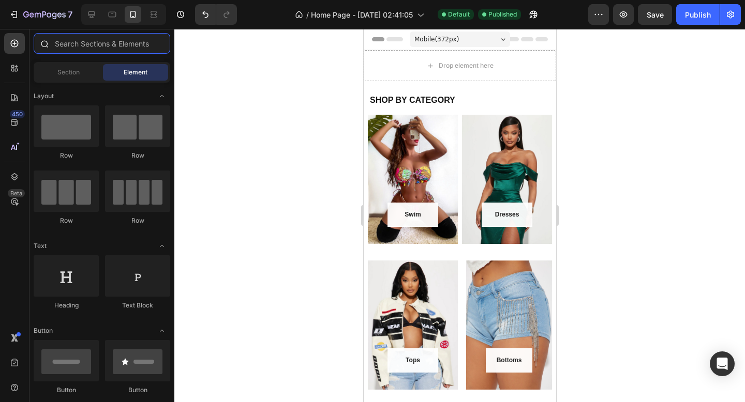
click at [114, 50] on input "text" at bounding box center [102, 43] width 137 height 21
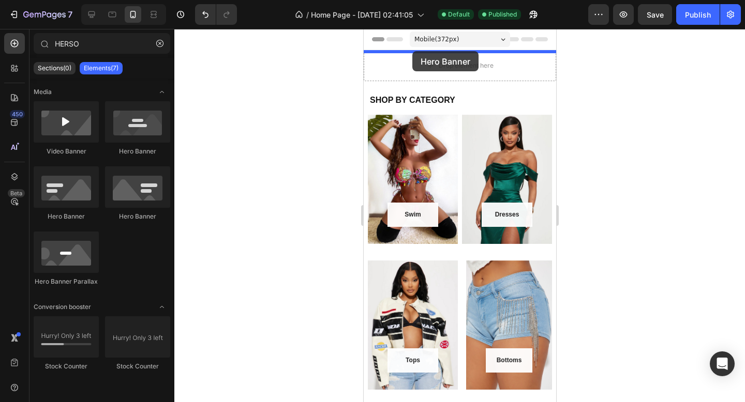
drag, startPoint x: 432, startPoint y: 219, endPoint x: 412, endPoint y: 51, distance: 168.7
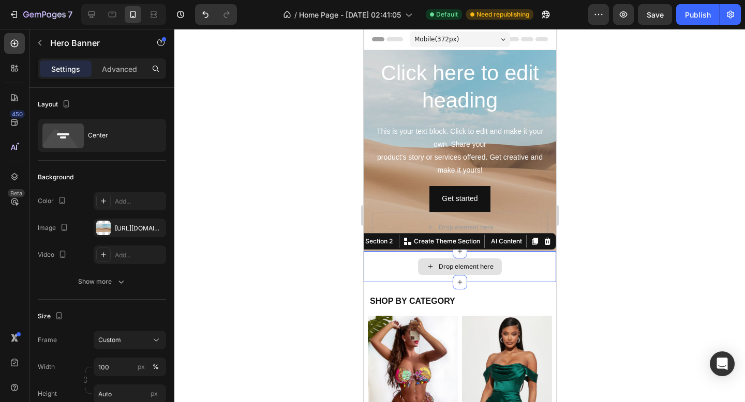
click at [384, 272] on div "Drop element here" at bounding box center [459, 266] width 192 height 31
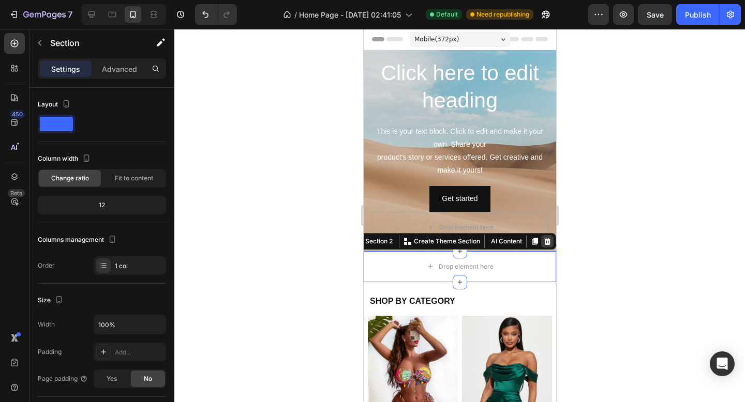
click at [543, 242] on icon at bounding box center [546, 241] width 8 height 8
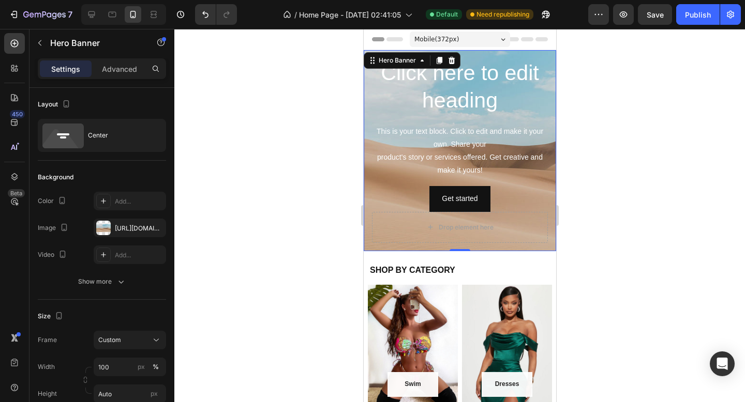
click at [367, 117] on div "Click here to edit heading Heading This is your text block. Click to edit and m…" at bounding box center [459, 150] width 192 height 201
click at [116, 225] on div "[URL][DOMAIN_NAME]" at bounding box center [130, 228] width 30 height 9
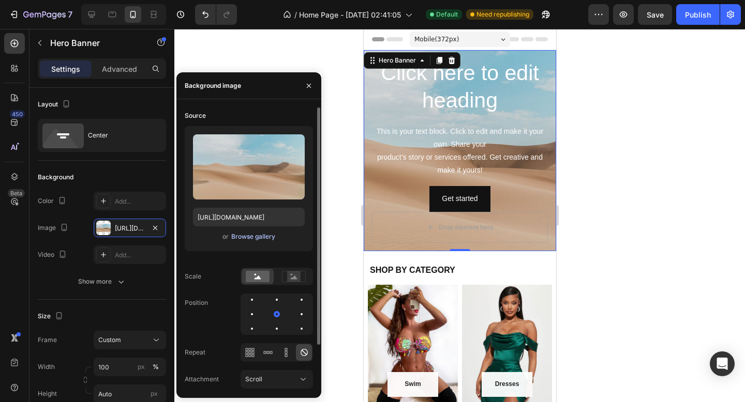
click at [258, 235] on div "Browse gallery" at bounding box center [253, 236] width 44 height 9
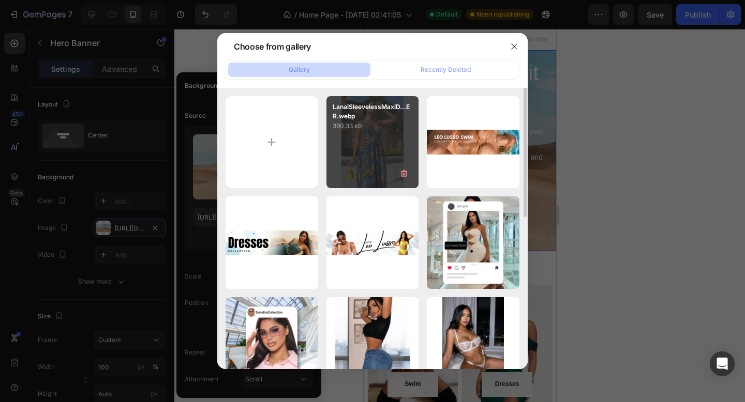
click at [356, 147] on div "LanaiSleevelessMaxiD...ER.webp 390.33 kb" at bounding box center [372, 142] width 93 height 93
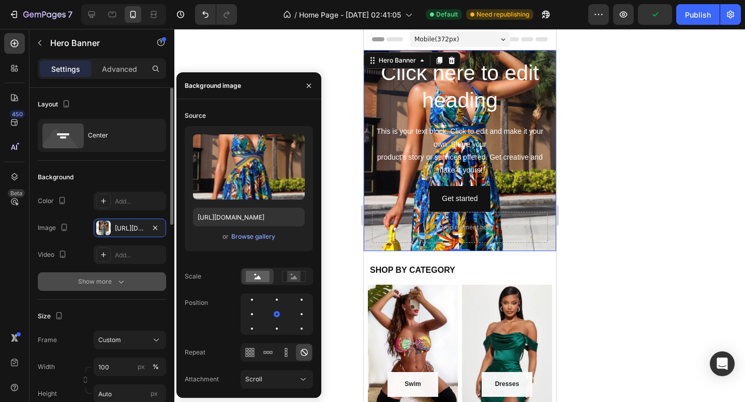
click at [110, 283] on div "Show more" at bounding box center [102, 282] width 48 height 10
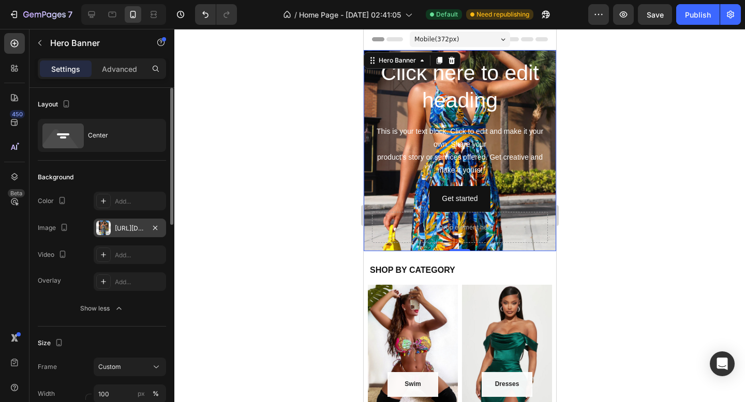
click at [115, 226] on div "https://cdn.shopify.com/s/files/1/0698/0829/2031/files/gempages_576671054185890…" at bounding box center [130, 228] width 30 height 9
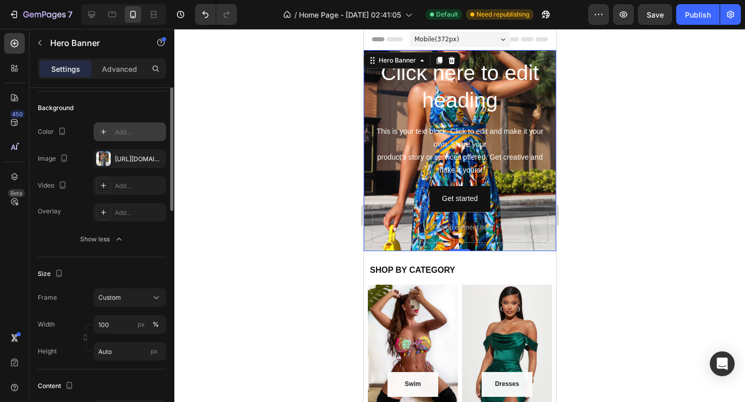
scroll to position [102, 0]
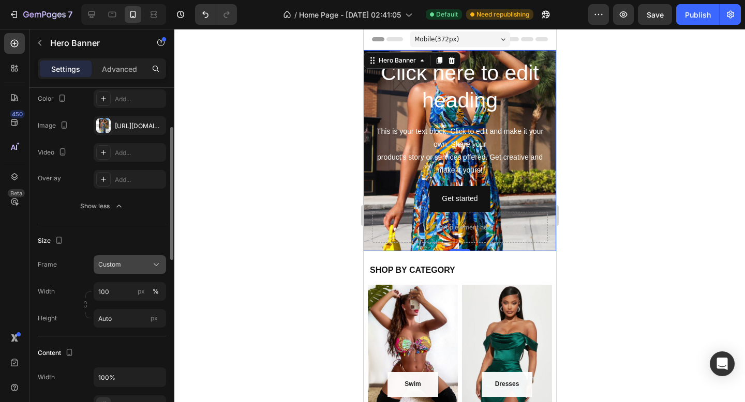
click at [128, 265] on div "Custom" at bounding box center [123, 264] width 51 height 9
click at [127, 238] on div "Size" at bounding box center [102, 241] width 128 height 17
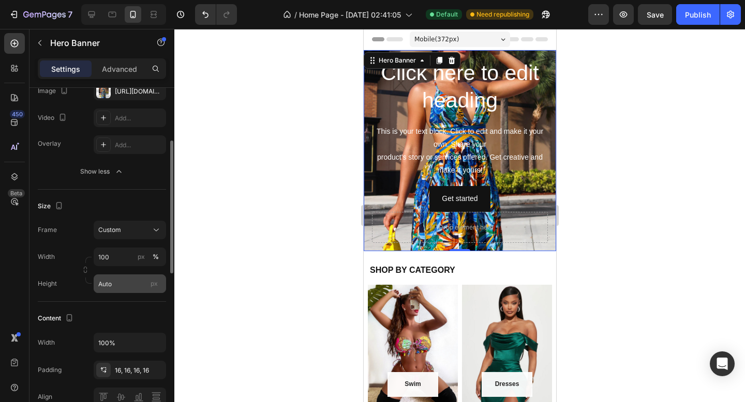
scroll to position [139, 0]
click at [112, 254] on input "100" at bounding box center [130, 255] width 72 height 19
click at [90, 196] on div "Size" at bounding box center [102, 204] width 128 height 17
click at [118, 231] on span "Custom" at bounding box center [109, 228] width 23 height 9
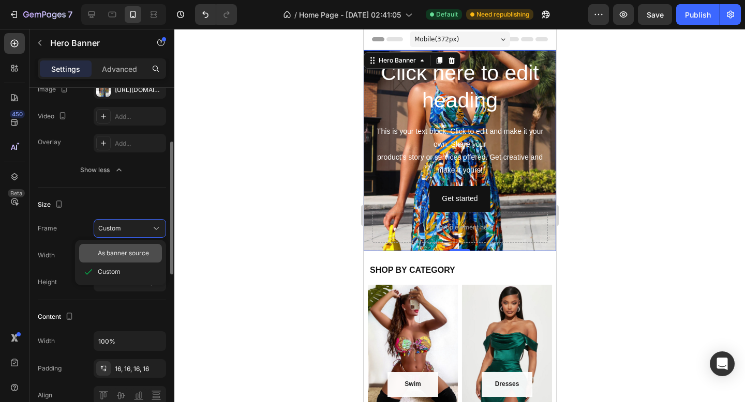
click at [125, 250] on span "As banner source" at bounding box center [123, 253] width 51 height 9
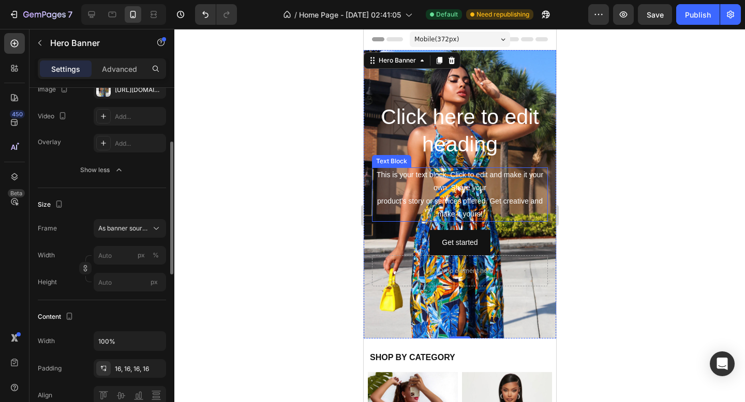
click at [434, 185] on div "This is your text block. Click to edit and make it your own. Share your product…" at bounding box center [459, 195] width 176 height 54
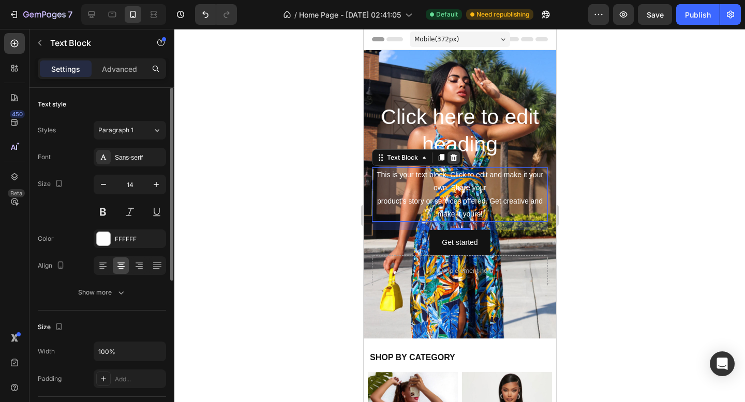
click at [449, 159] on icon at bounding box center [453, 158] width 8 height 8
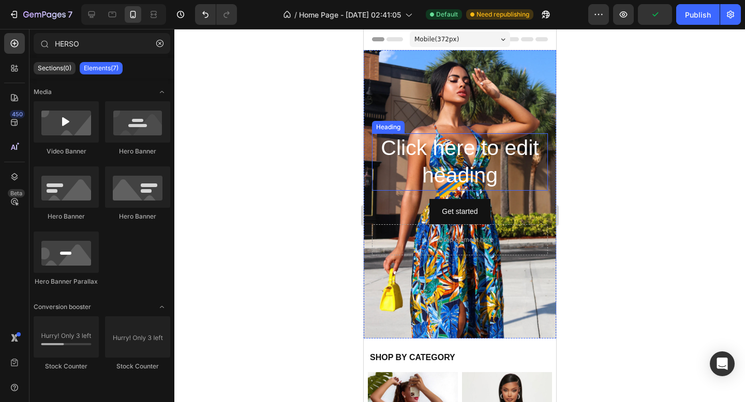
click at [452, 146] on h2 "Click here to edit heading" at bounding box center [459, 161] width 176 height 57
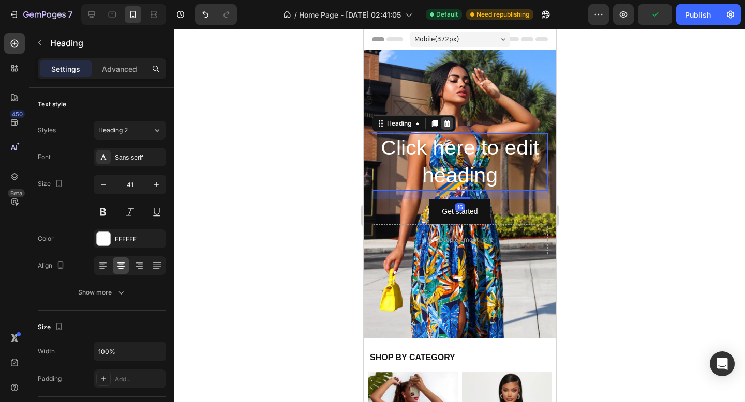
click at [444, 123] on icon at bounding box center [446, 123] width 8 height 8
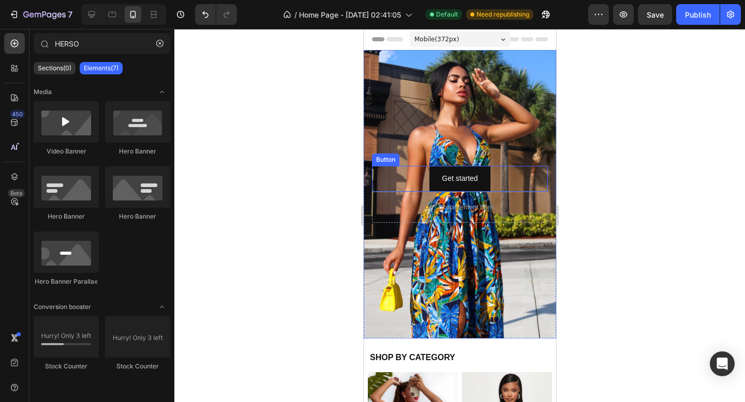
click at [397, 168] on div "Get started Button" at bounding box center [459, 178] width 176 height 25
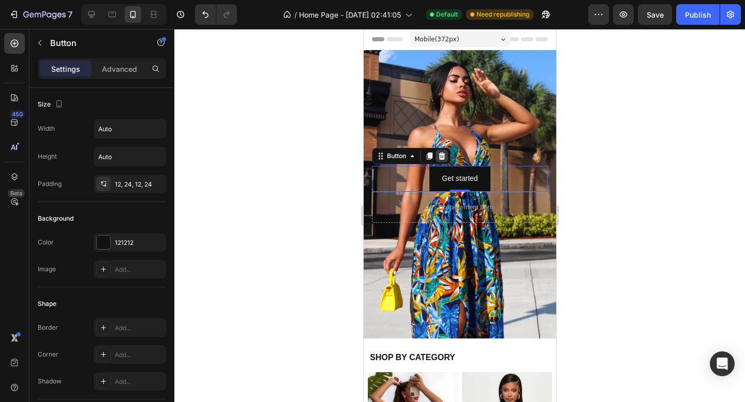
click at [440, 155] on icon at bounding box center [441, 156] width 7 height 7
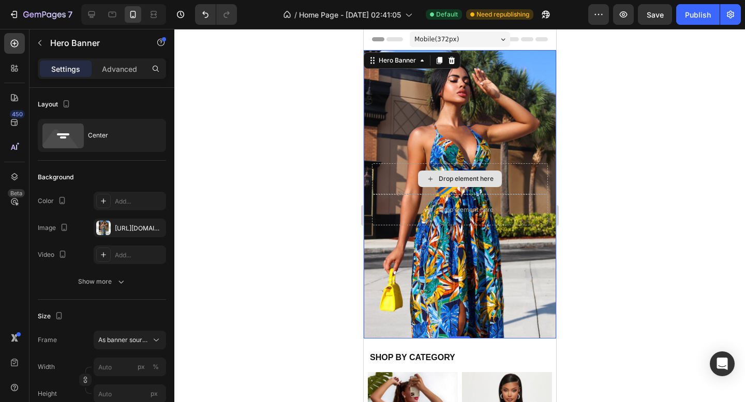
click at [451, 188] on div "Drop element here" at bounding box center [459, 178] width 176 height 31
click at [406, 172] on div "Drop element here" at bounding box center [459, 178] width 176 height 31
click at [434, 121] on div "Background Image" at bounding box center [459, 194] width 192 height 289
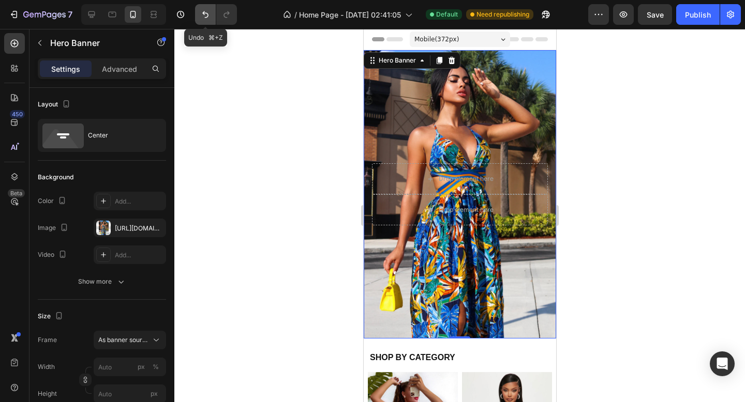
click at [202, 11] on icon "Undo/Redo" at bounding box center [205, 14] width 10 height 10
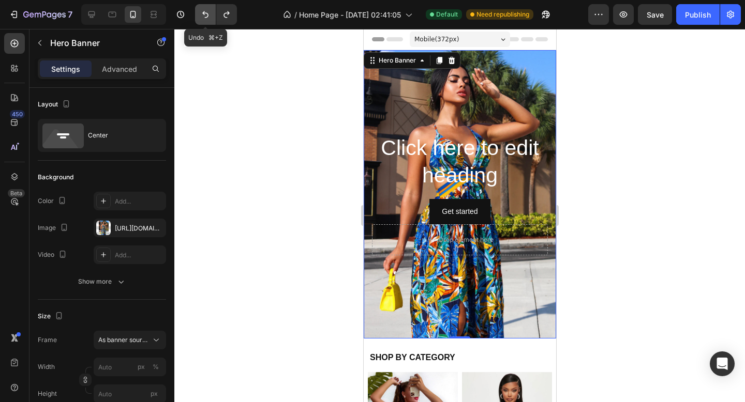
click at [202, 11] on icon "Undo/Redo" at bounding box center [205, 14] width 10 height 10
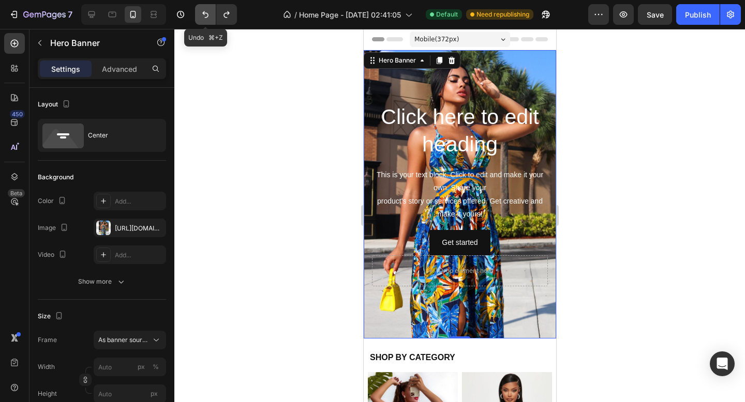
click at [202, 11] on icon "Undo/Redo" at bounding box center [205, 14] width 10 height 10
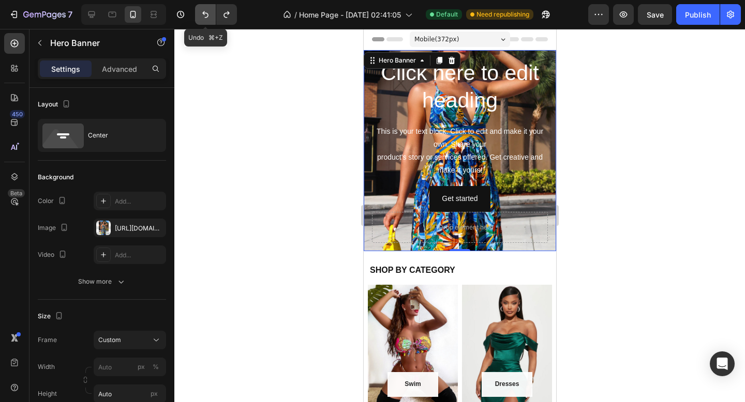
click at [202, 11] on icon "Undo/Redo" at bounding box center [205, 14] width 10 height 10
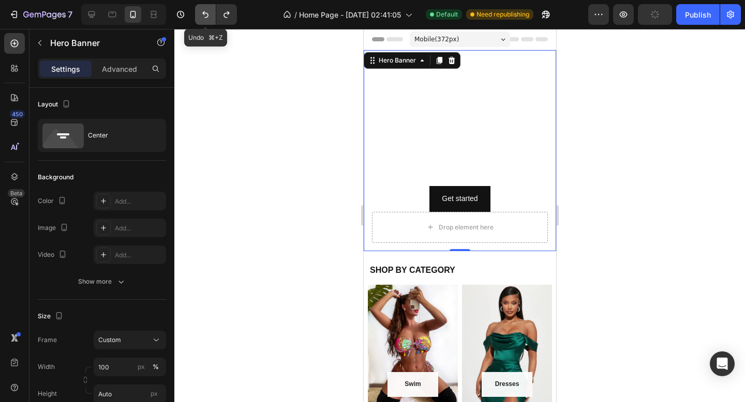
click at [202, 11] on icon "Undo/Redo" at bounding box center [205, 14] width 10 height 10
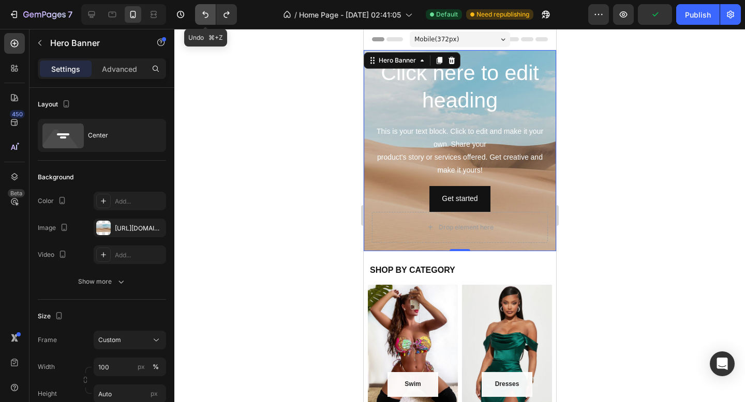
click at [202, 11] on icon "Undo/Redo" at bounding box center [205, 14] width 10 height 10
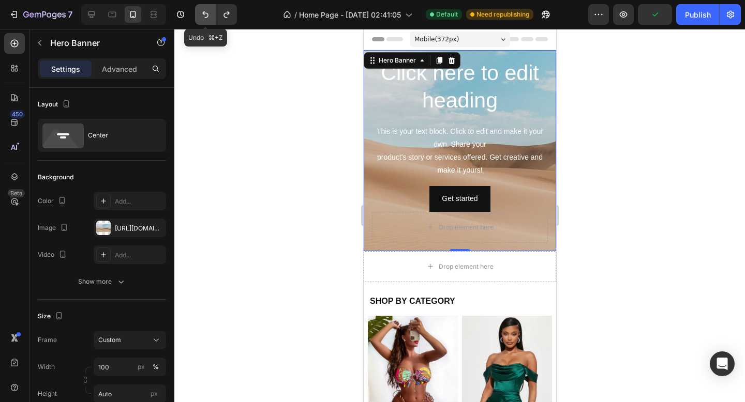
click at [202, 11] on icon "Undo/Redo" at bounding box center [205, 14] width 10 height 10
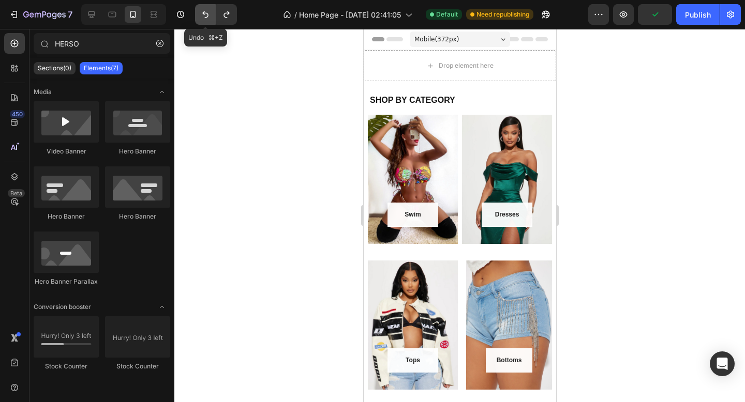
click at [202, 11] on icon "Undo/Redo" at bounding box center [205, 14] width 10 height 10
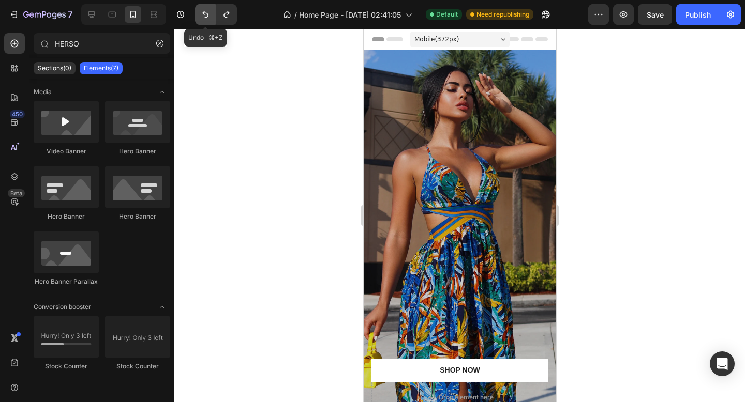
click at [202, 11] on icon "Undo/Redo" at bounding box center [205, 14] width 10 height 10
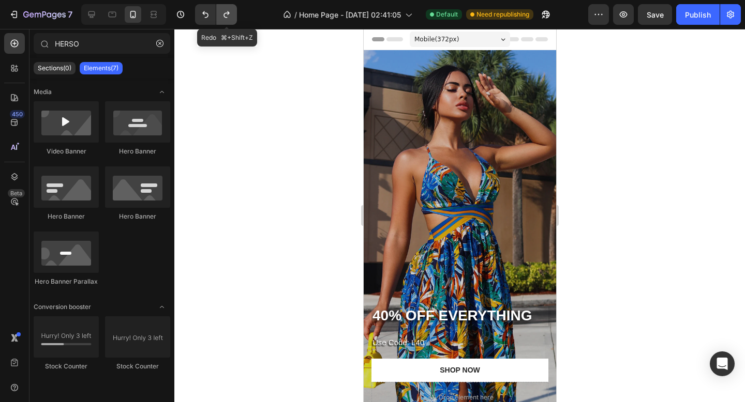
click at [227, 13] on icon "Undo/Redo" at bounding box center [226, 14] width 6 height 7
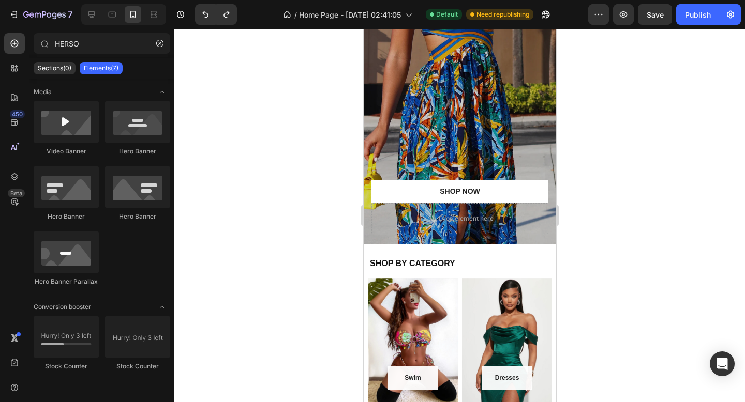
scroll to position [193, 0]
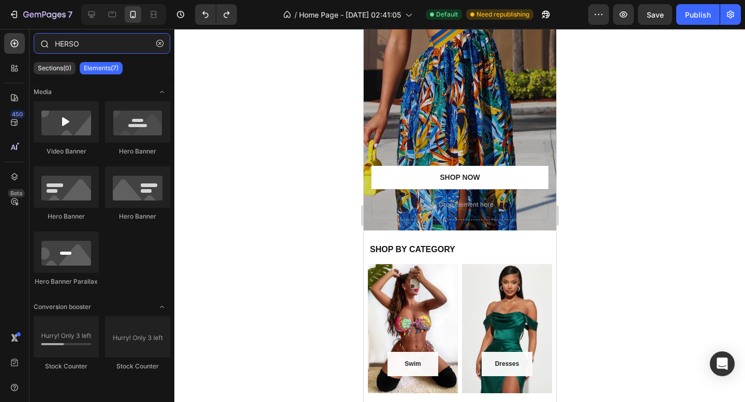
click at [77, 44] on input "HERSO" at bounding box center [102, 43] width 137 height 21
click at [65, 52] on input "HERSO" at bounding box center [102, 43] width 137 height 21
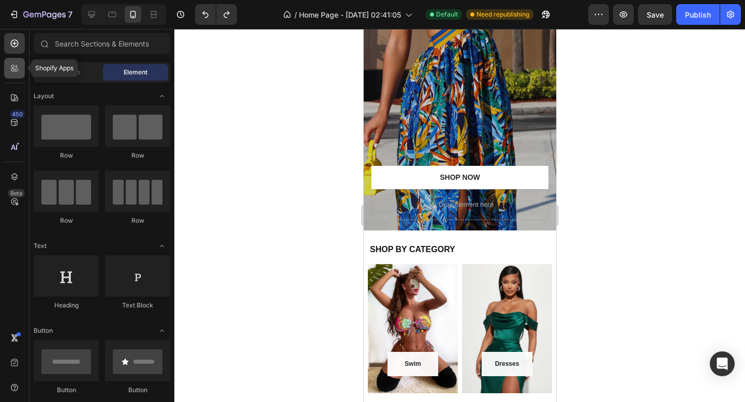
click at [9, 68] on div at bounding box center [14, 68] width 21 height 21
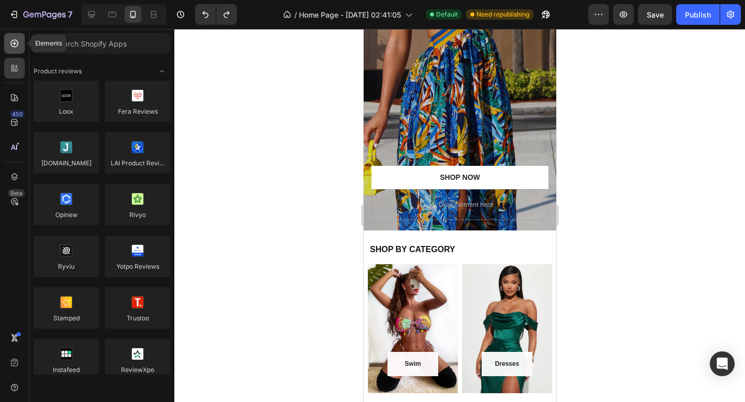
click at [14, 43] on icon at bounding box center [14, 43] width 4 height 4
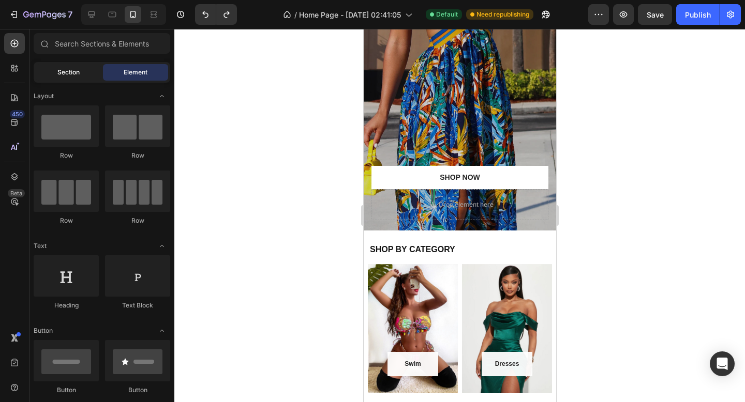
click at [73, 73] on span "Section" at bounding box center [68, 72] width 22 height 9
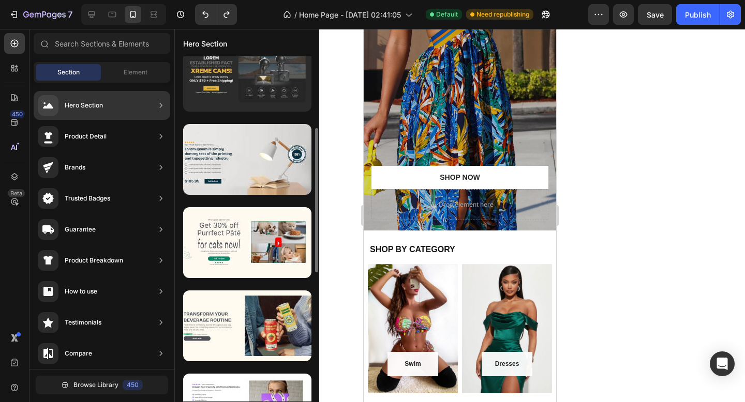
scroll to position [0, 0]
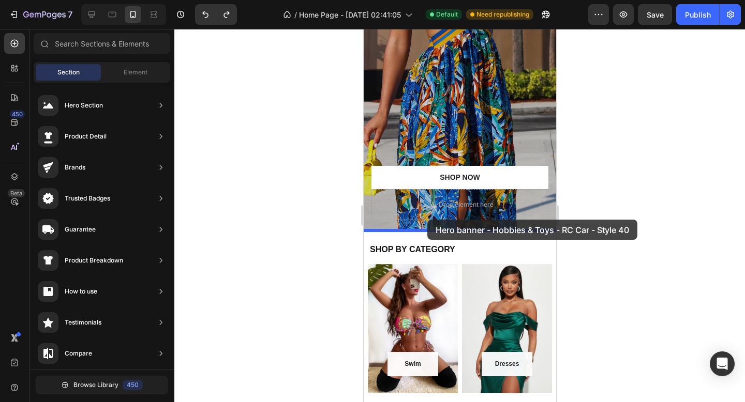
drag, startPoint x: 606, startPoint y: 132, endPoint x: 427, endPoint y: 220, distance: 199.8
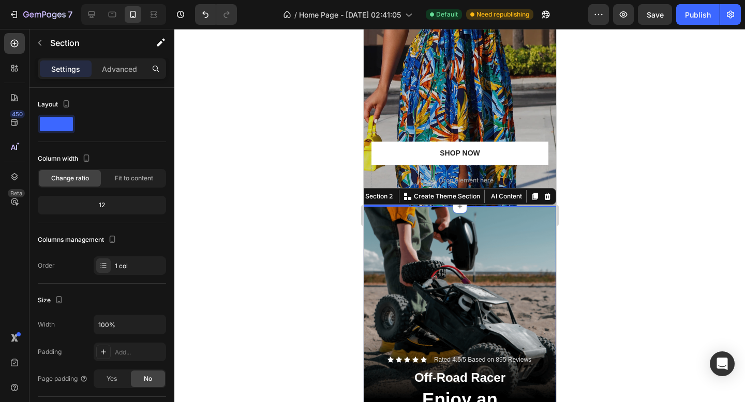
scroll to position [78, 0]
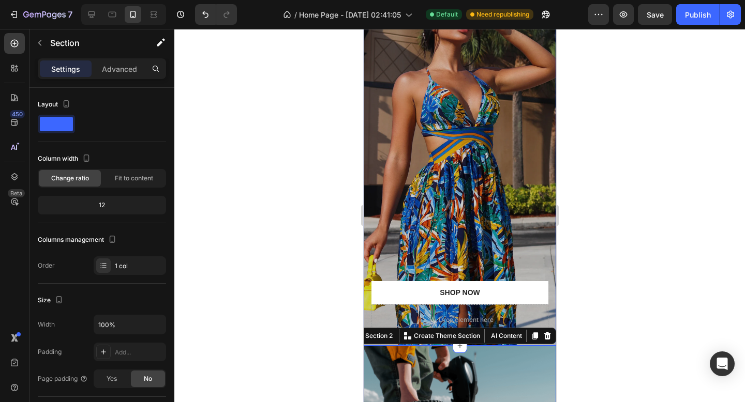
click at [469, 169] on div "Overlay" at bounding box center [459, 159] width 192 height 373
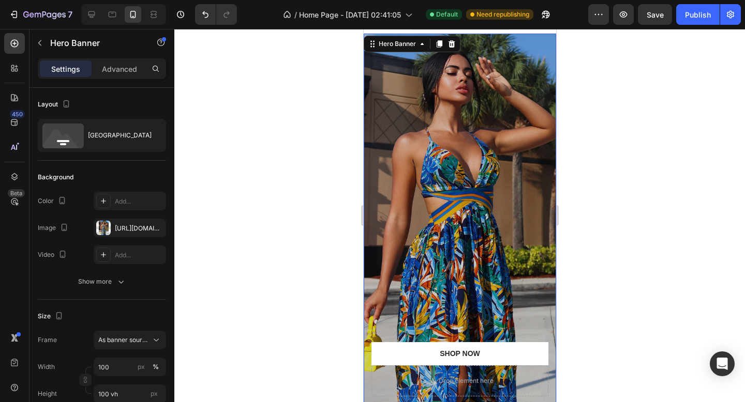
scroll to position [0, 0]
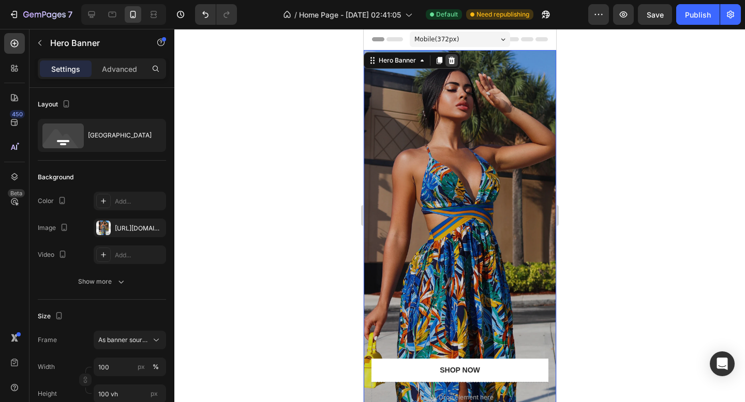
click at [451, 60] on icon at bounding box center [451, 60] width 8 height 8
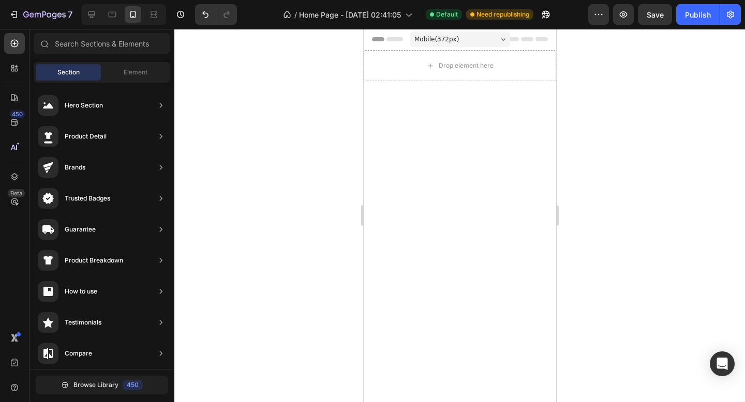
click at [497, 193] on div at bounding box center [459, 252] width 192 height 342
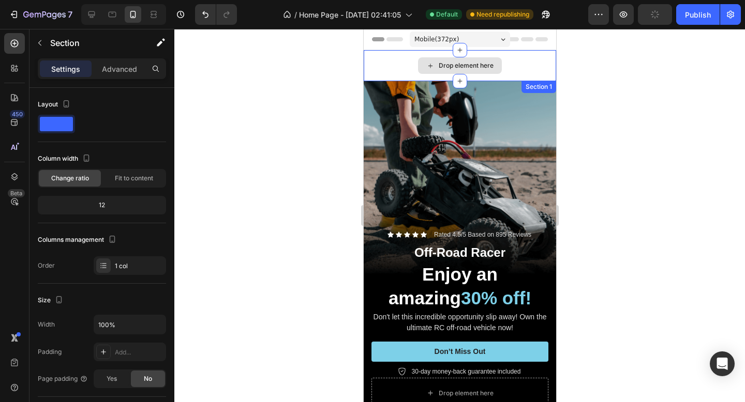
click at [383, 62] on div "Drop element here" at bounding box center [459, 65] width 192 height 31
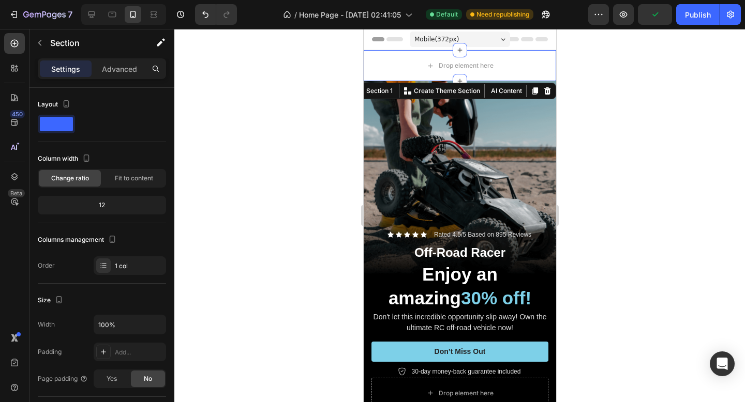
click at [551, 84] on div "Section 1 You can create reusable sections Create Theme Section AI Content Writ…" at bounding box center [453, 91] width 205 height 17
click at [548, 91] on icon at bounding box center [546, 90] width 7 height 7
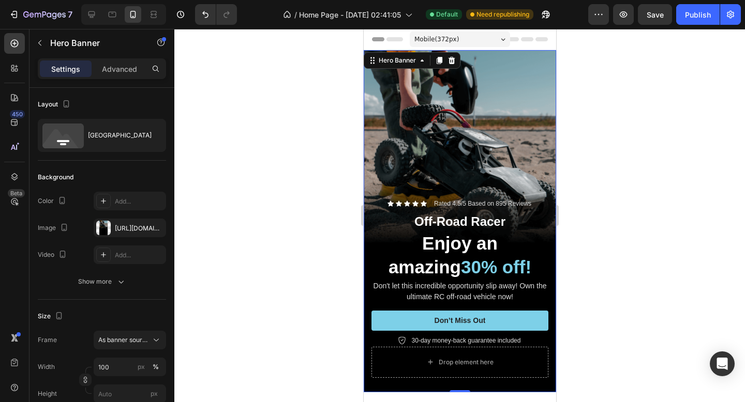
click at [414, 114] on div "Background Image" at bounding box center [459, 221] width 192 height 342
click at [106, 231] on div at bounding box center [103, 228] width 14 height 14
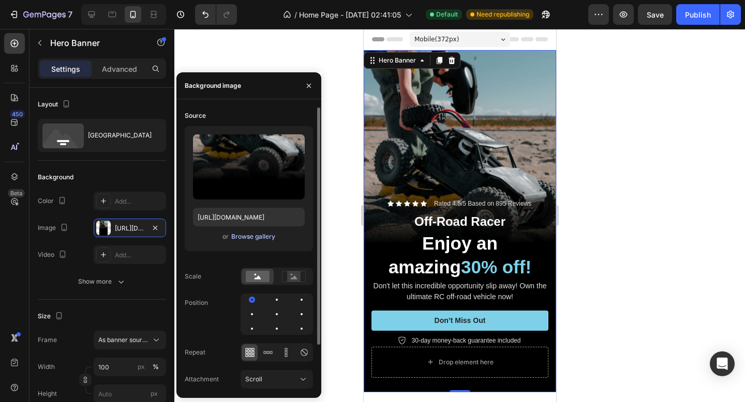
click at [255, 238] on div "Browse gallery" at bounding box center [253, 236] width 44 height 9
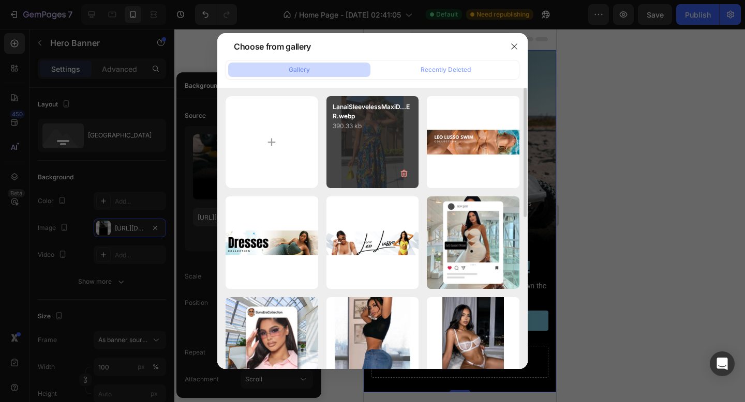
click at [346, 127] on p "390.33 kb" at bounding box center [372, 126] width 80 height 10
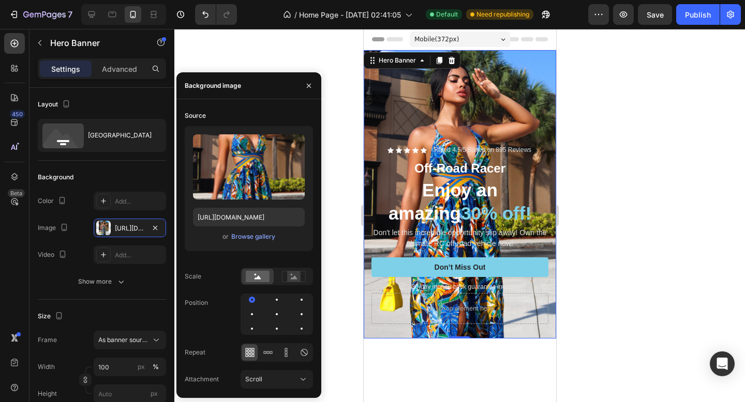
click at [315, 58] on div at bounding box center [459, 215] width 570 height 373
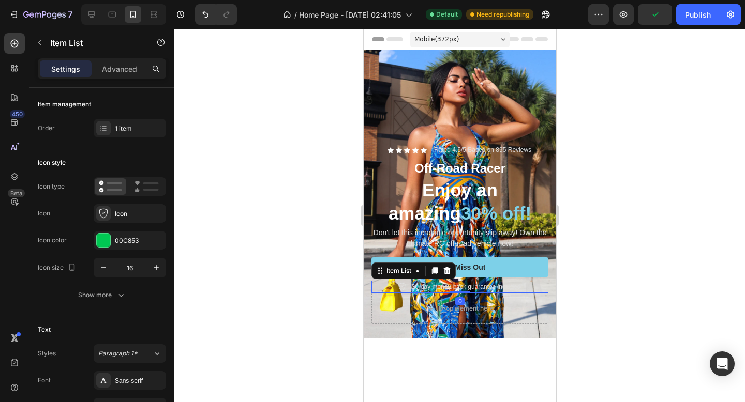
click at [461, 286] on p "30-day money-back guarantee included" at bounding box center [465, 286] width 109 height 9
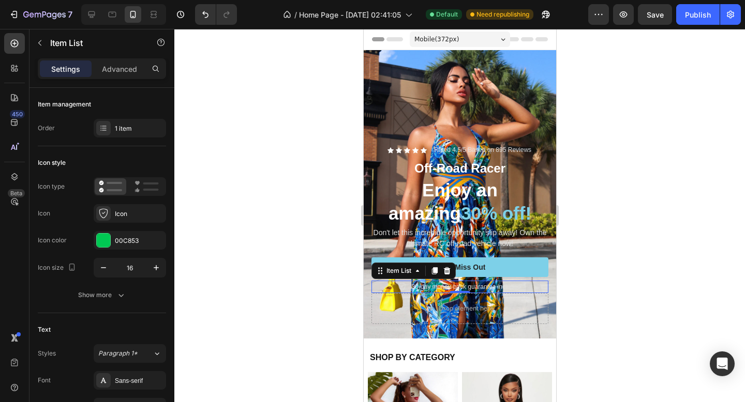
click at [335, 177] on div at bounding box center [459, 215] width 570 height 373
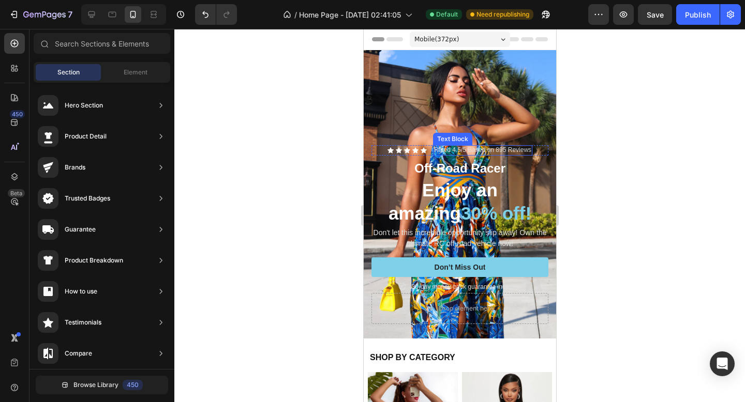
click at [470, 149] on p "Rated 4.5/5 Based on 895 Reviews" at bounding box center [481, 150] width 97 height 8
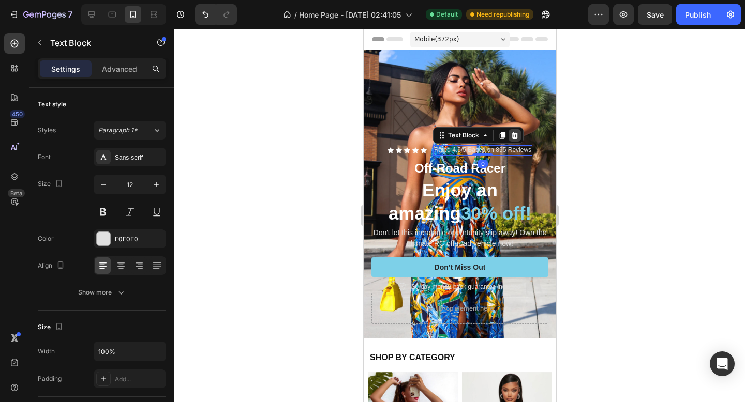
click at [512, 135] on icon at bounding box center [514, 135] width 8 height 8
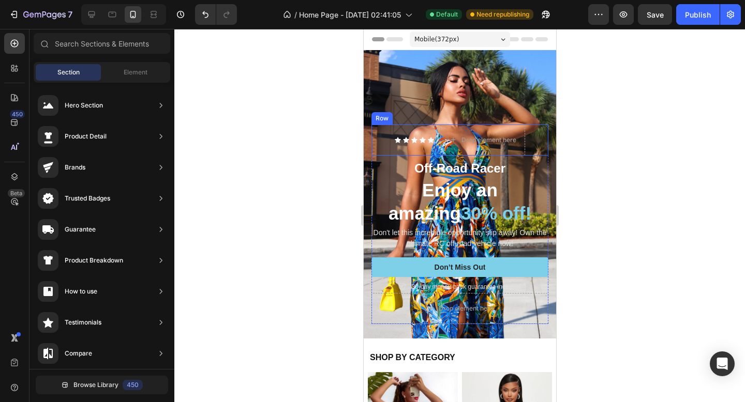
click at [536, 128] on div "Icon Icon Icon Icon Icon Icon List Drop element here Row" at bounding box center [459, 140] width 177 height 31
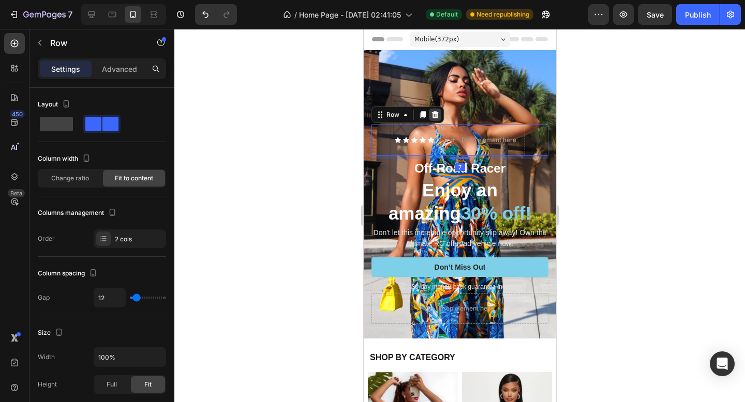
click at [437, 112] on icon at bounding box center [434, 114] width 7 height 7
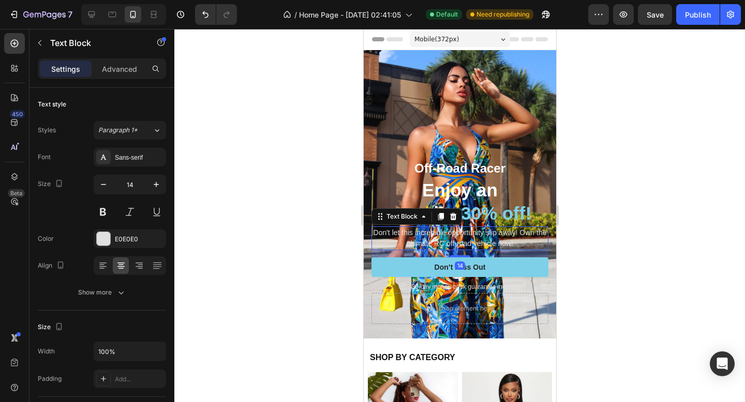
click at [543, 232] on p "Don't let this incredible opportunity slip away! Own the ultimate RC off-road v…" at bounding box center [459, 239] width 175 height 22
click at [451, 215] on icon at bounding box center [452, 216] width 7 height 7
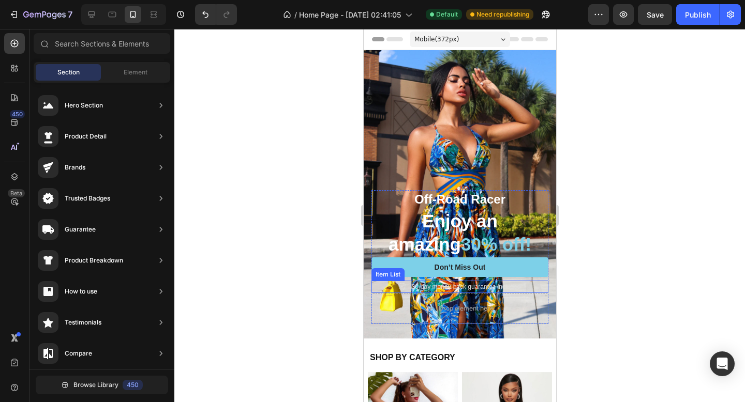
click at [529, 281] on div "30-day money-back guarantee included" at bounding box center [459, 287] width 177 height 12
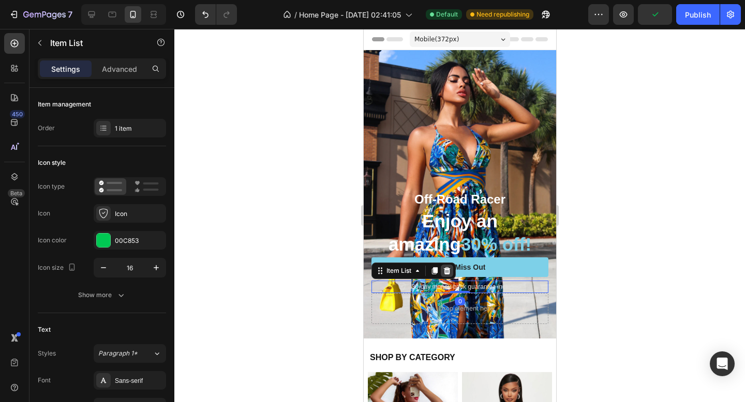
click at [451, 270] on div at bounding box center [446, 271] width 12 height 12
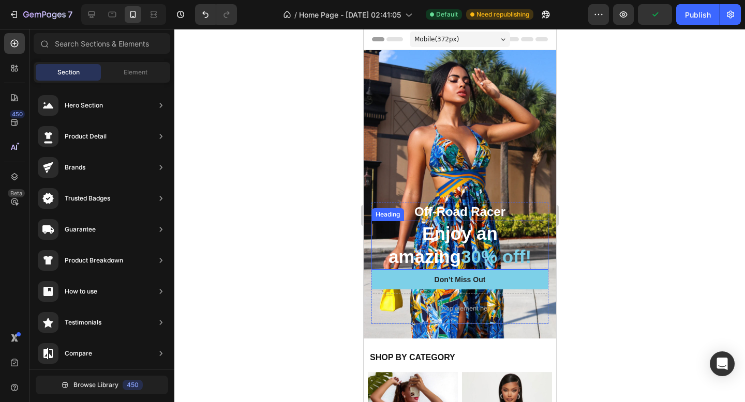
click at [501, 253] on h2 "Enjoy an amazing 30% off!" at bounding box center [459, 245] width 177 height 49
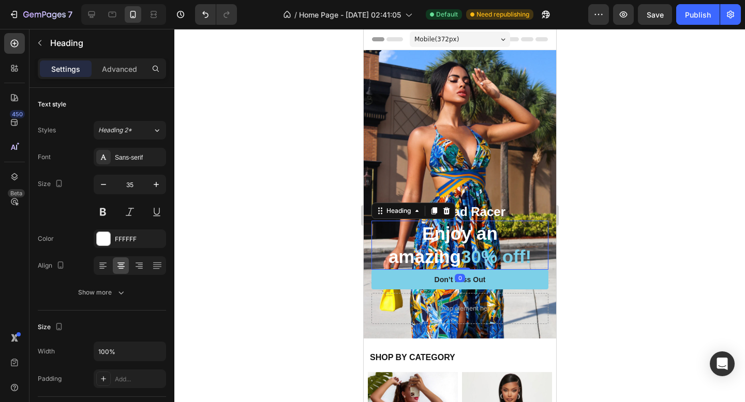
click at [315, 199] on div at bounding box center [459, 215] width 570 height 373
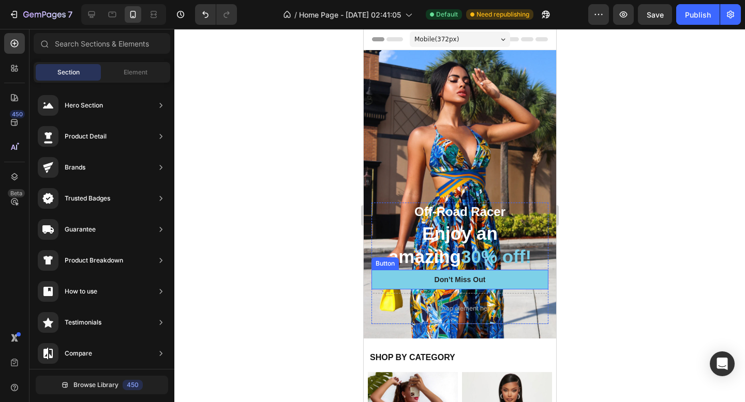
click at [310, 182] on div at bounding box center [459, 215] width 570 height 373
click at [248, 263] on div at bounding box center [459, 215] width 570 height 373
drag, startPoint x: 248, startPoint y: 263, endPoint x: 248, endPoint y: 124, distance: 138.6
click at [248, 225] on div at bounding box center [459, 215] width 570 height 373
click at [198, 6] on button "Undo/Redo" at bounding box center [205, 14] width 21 height 21
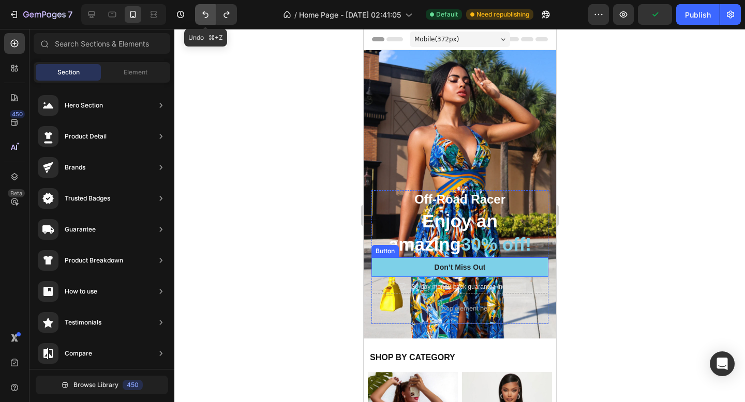
click at [199, 18] on button "Undo/Redo" at bounding box center [205, 14] width 21 height 21
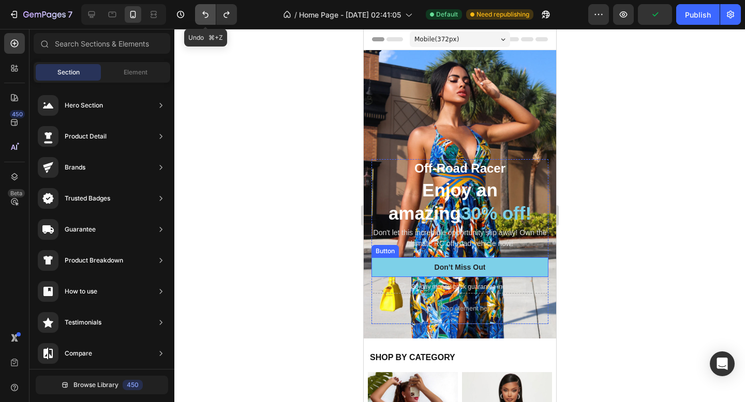
click at [199, 18] on button "Undo/Redo" at bounding box center [205, 14] width 21 height 21
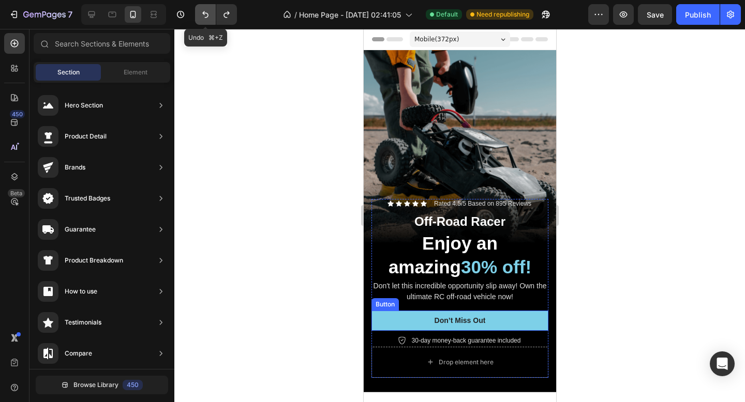
click at [199, 18] on button "Undo/Redo" at bounding box center [205, 14] width 21 height 21
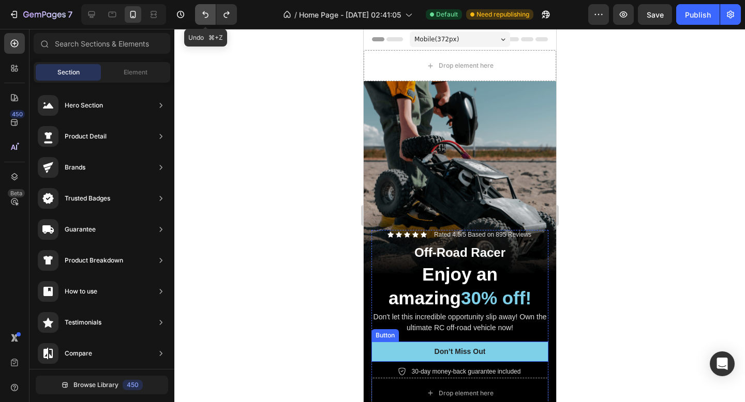
click at [199, 18] on button "Undo/Redo" at bounding box center [205, 14] width 21 height 21
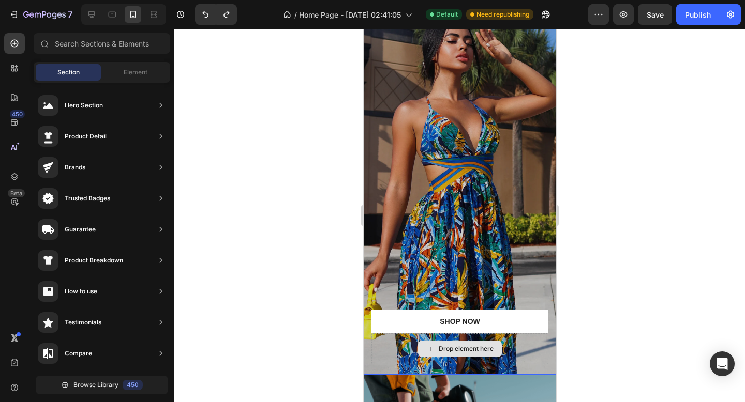
scroll to position [79, 0]
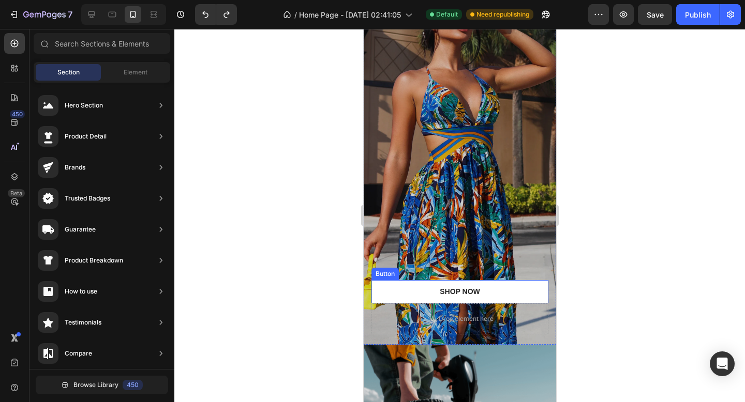
click at [385, 275] on div "Button" at bounding box center [384, 273] width 23 height 9
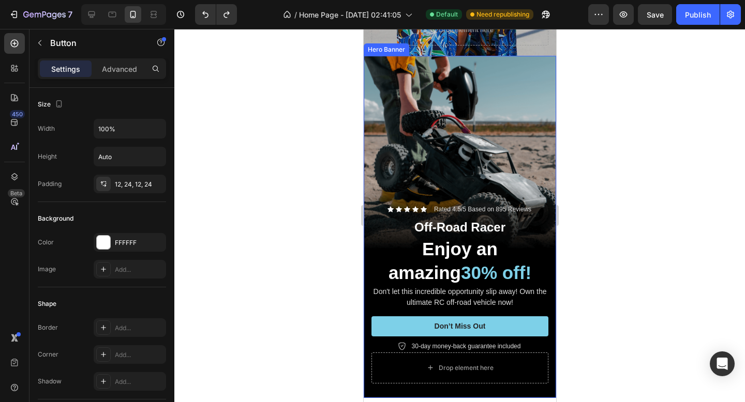
scroll to position [381, 0]
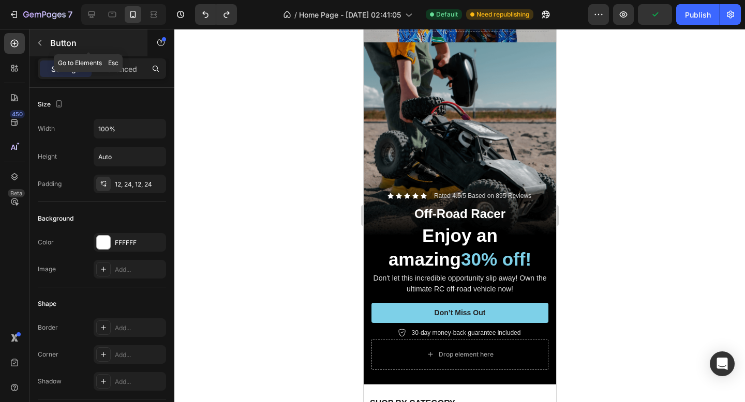
click at [38, 40] on icon "button" at bounding box center [40, 43] width 8 height 8
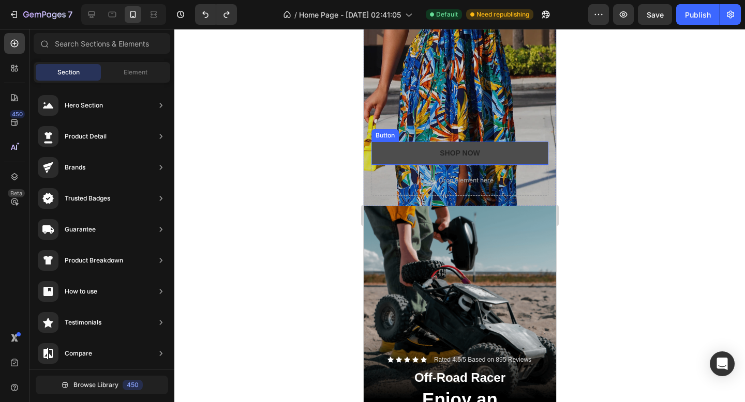
scroll to position [0, 0]
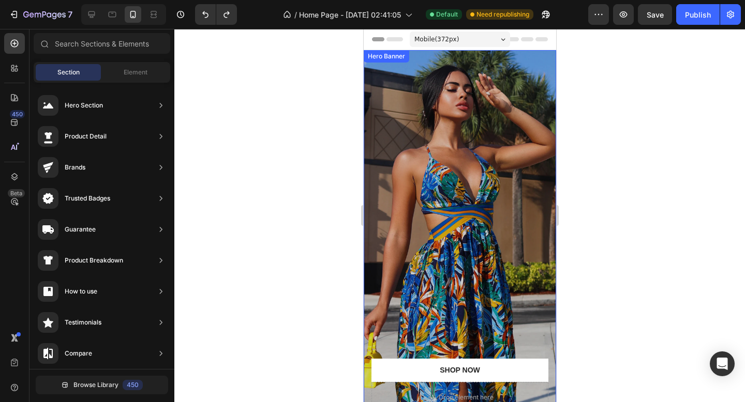
click at [468, 78] on div "Overlay" at bounding box center [459, 236] width 192 height 373
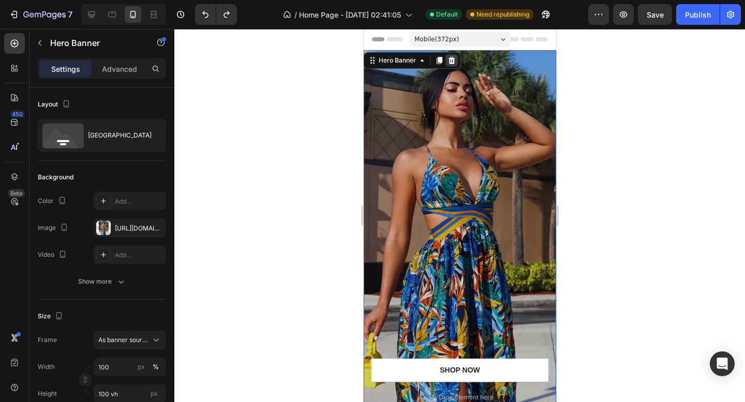
click at [449, 58] on icon at bounding box center [451, 60] width 7 height 7
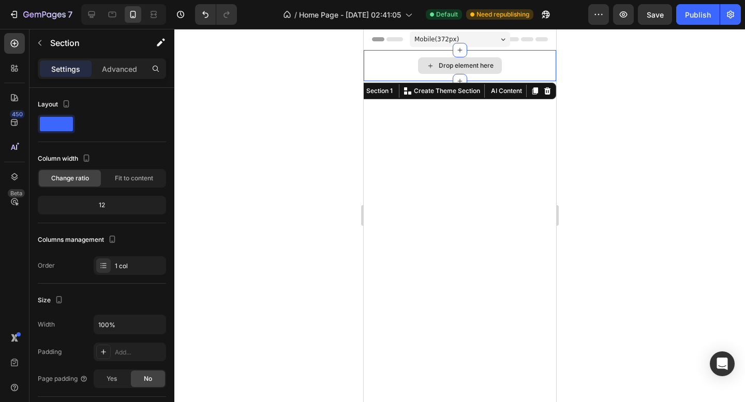
click at [492, 51] on div "Drop element here" at bounding box center [459, 65] width 192 height 31
click at [550, 94] on icon at bounding box center [546, 91] width 8 height 8
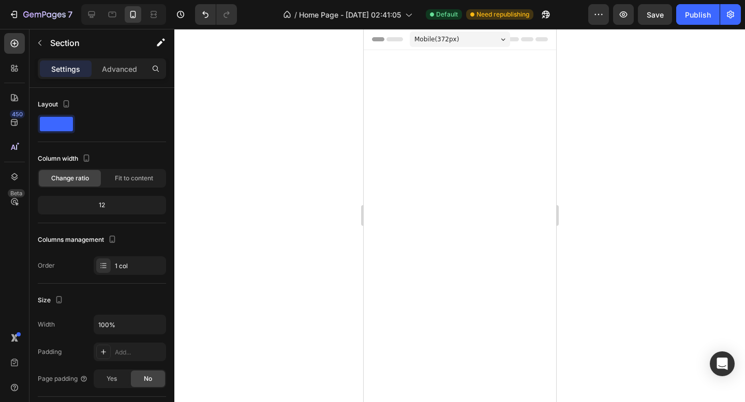
click at [487, 84] on div at bounding box center [459, 221] width 192 height 342
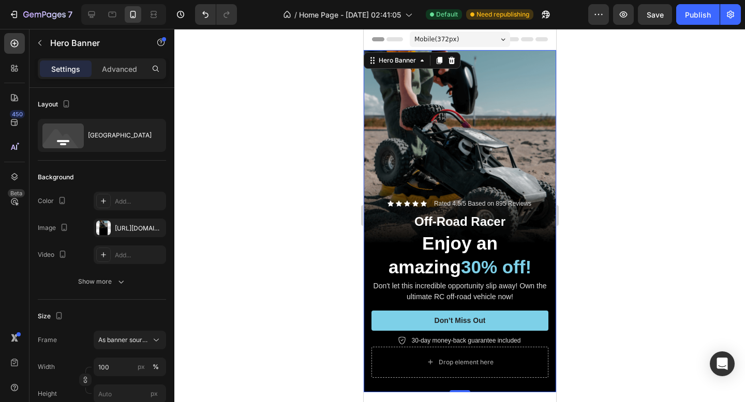
click at [497, 66] on div "Background Image" at bounding box center [459, 221] width 192 height 342
click at [451, 59] on icon at bounding box center [451, 60] width 7 height 7
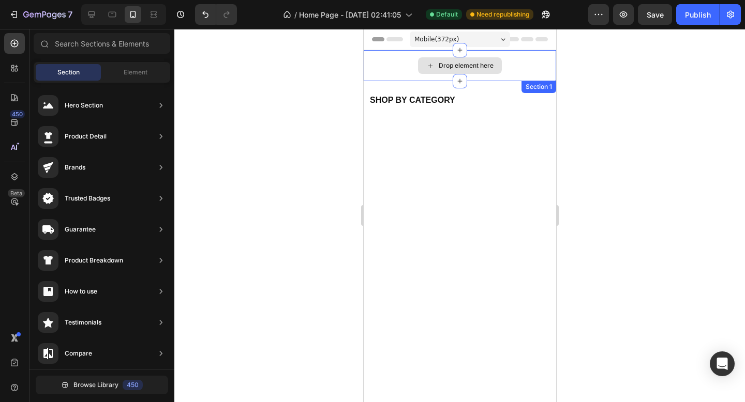
click at [403, 67] on div "Drop element here" at bounding box center [459, 65] width 192 height 31
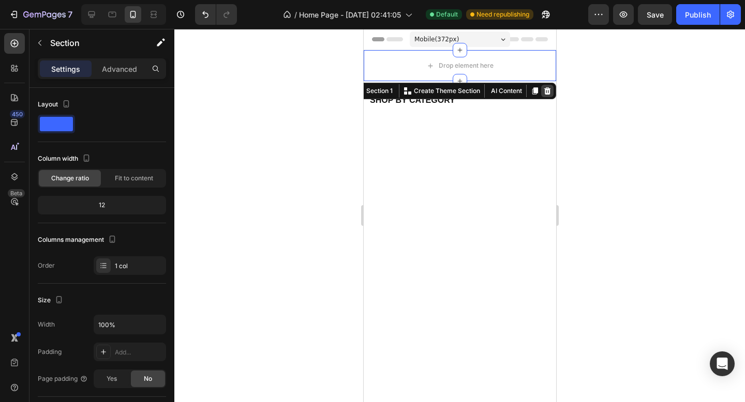
click at [547, 90] on icon at bounding box center [546, 90] width 7 height 7
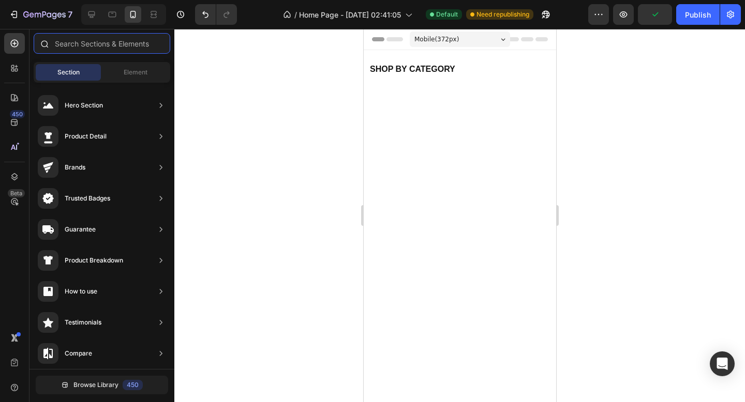
click at [101, 48] on input "text" at bounding box center [102, 43] width 137 height 21
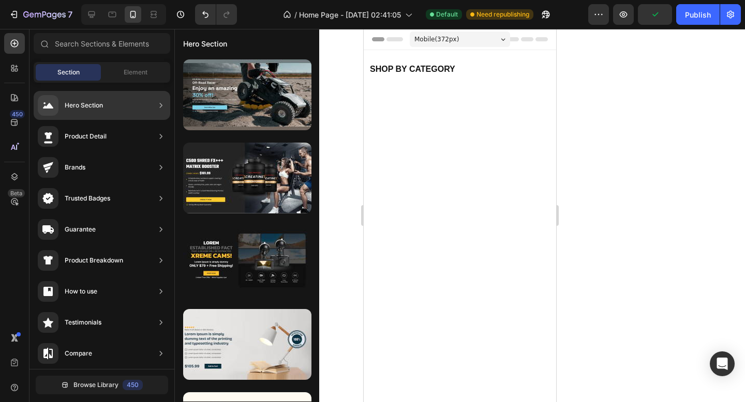
click at [86, 96] on div "Hero Section" at bounding box center [70, 105] width 65 height 21
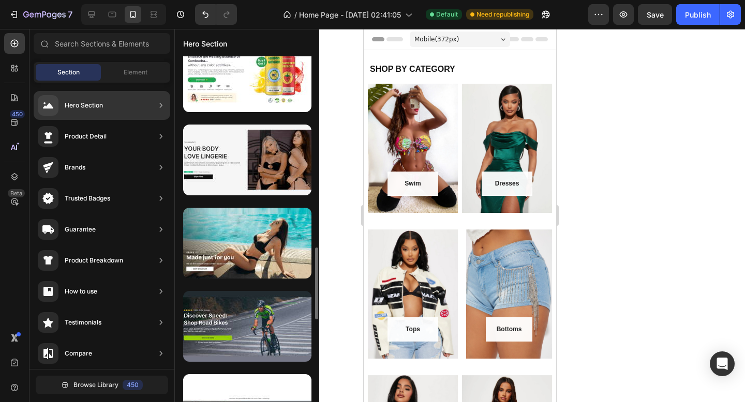
scroll to position [794, 0]
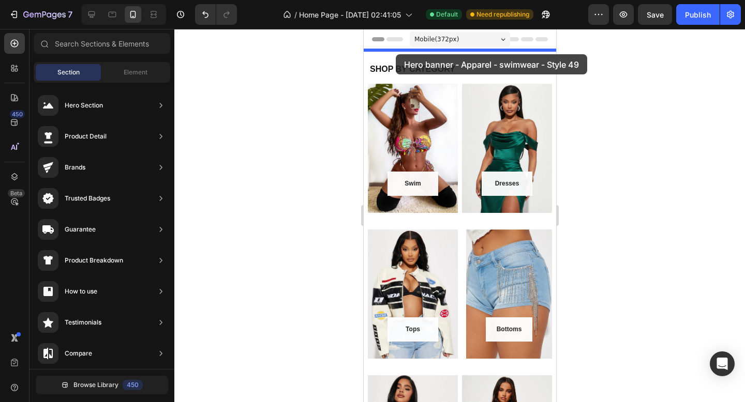
drag, startPoint x: 610, startPoint y: 241, endPoint x: 395, endPoint y: 54, distance: 284.8
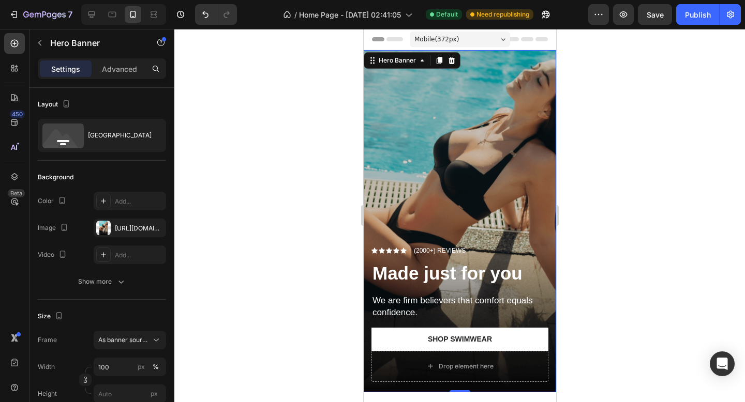
click at [401, 122] on div "Overlay" at bounding box center [459, 221] width 192 height 342
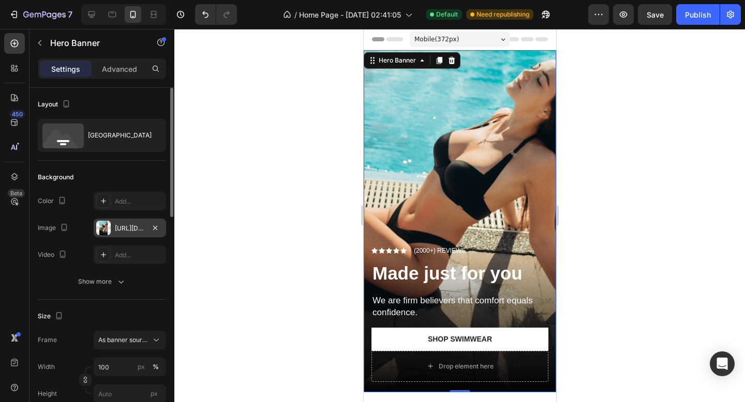
click at [129, 229] on div "https://cdn.shopify.com/s/files/1/2005/9307/files/gempages_432750572815254551-6…" at bounding box center [130, 228] width 30 height 9
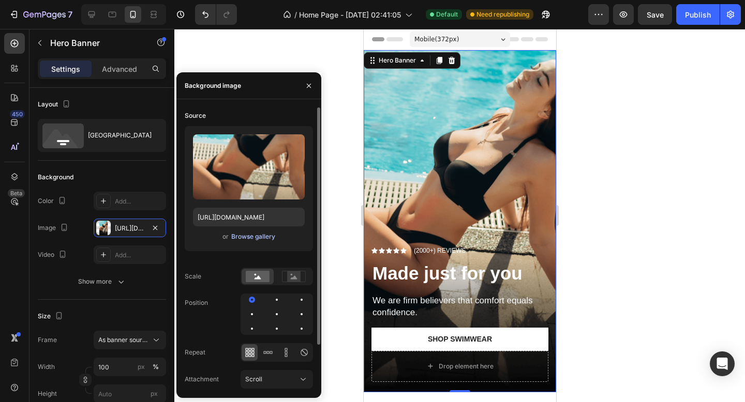
click at [249, 235] on div "Browse gallery" at bounding box center [253, 236] width 44 height 9
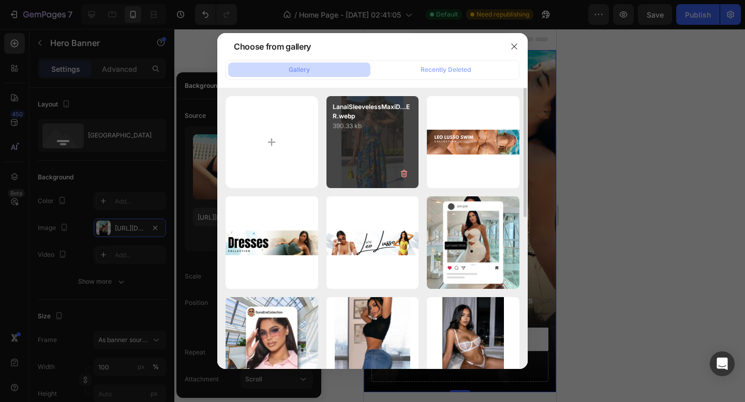
click at [361, 136] on div "LanaiSleevelessMaxiD...ER.webp 390.33 kb" at bounding box center [372, 142] width 93 height 93
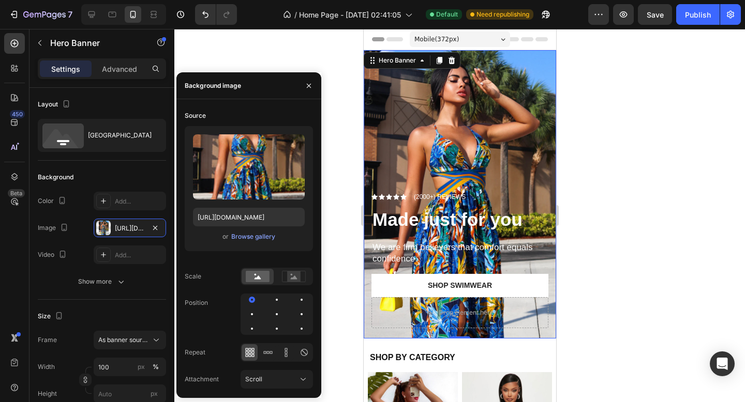
click at [596, 193] on div at bounding box center [459, 215] width 570 height 373
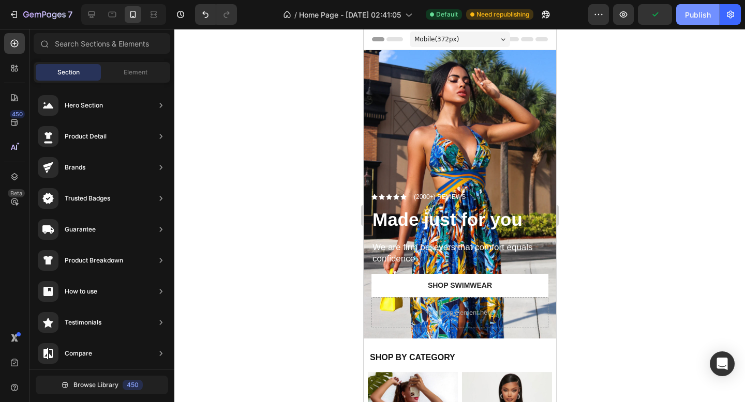
click at [699, 10] on div "Publish" at bounding box center [698, 14] width 26 height 11
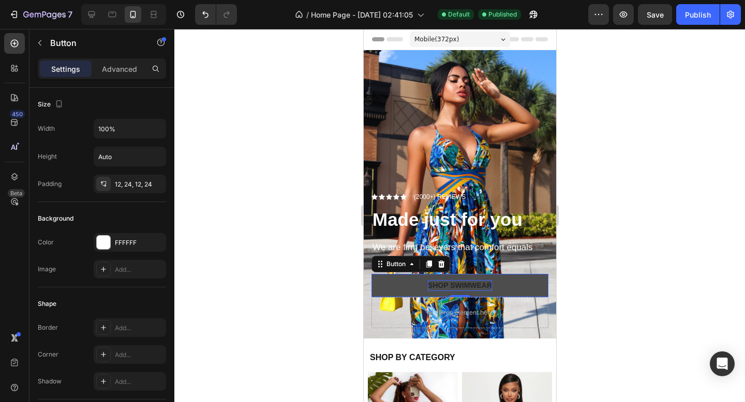
click at [466, 281] on div "Shop Swimwear" at bounding box center [459, 285] width 64 height 11
click at [467, 281] on div "Shop Swimwear" at bounding box center [459, 285] width 64 height 11
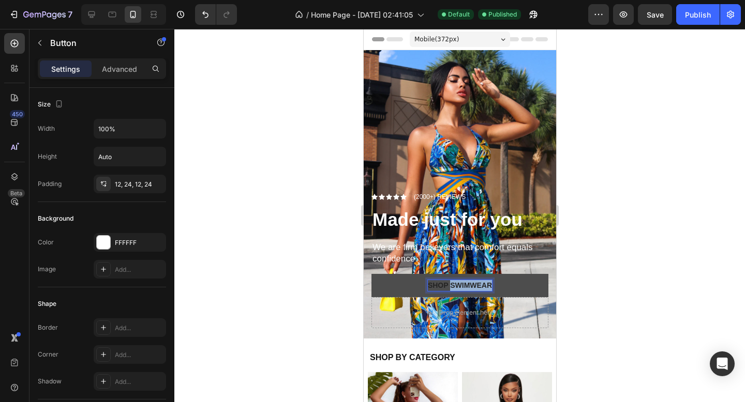
click at [467, 281] on p "Shop Swimwear" at bounding box center [459, 285] width 64 height 11
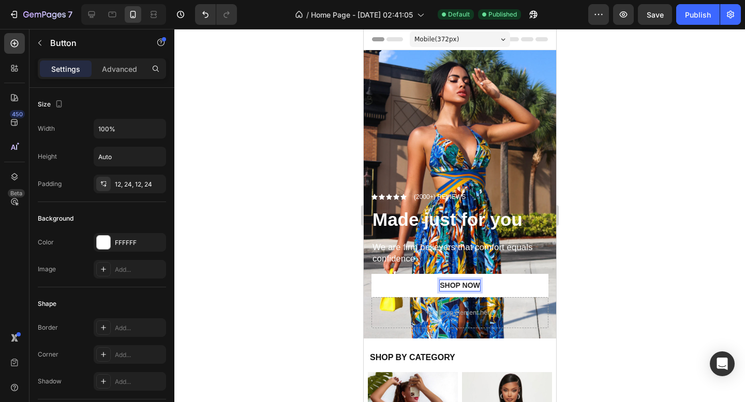
click at [601, 276] on div at bounding box center [459, 215] width 570 height 373
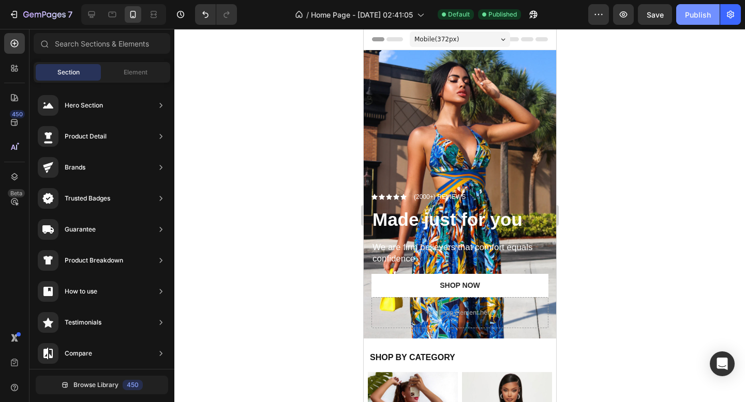
click at [694, 16] on div "Publish" at bounding box center [698, 14] width 26 height 11
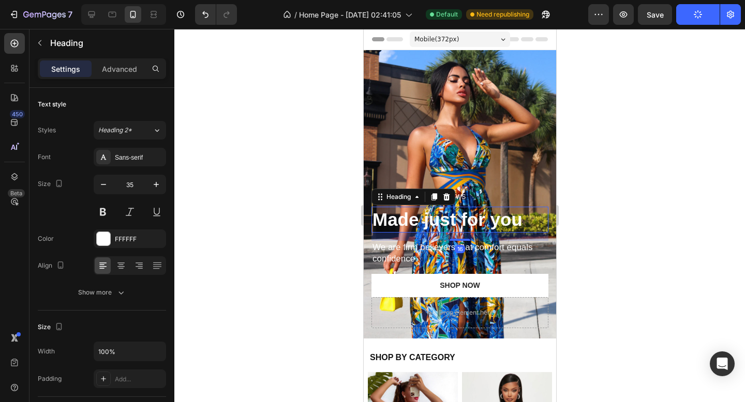
click at [423, 224] on strong "Made just for you" at bounding box center [447, 219] width 150 height 20
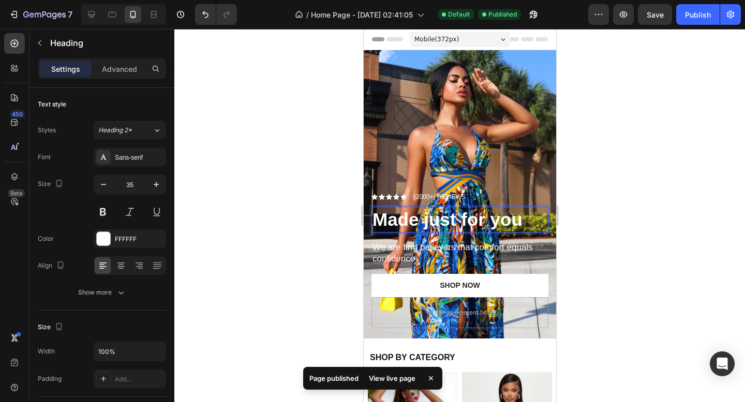
click at [407, 219] on strong "Made just for you" at bounding box center [447, 219] width 150 height 20
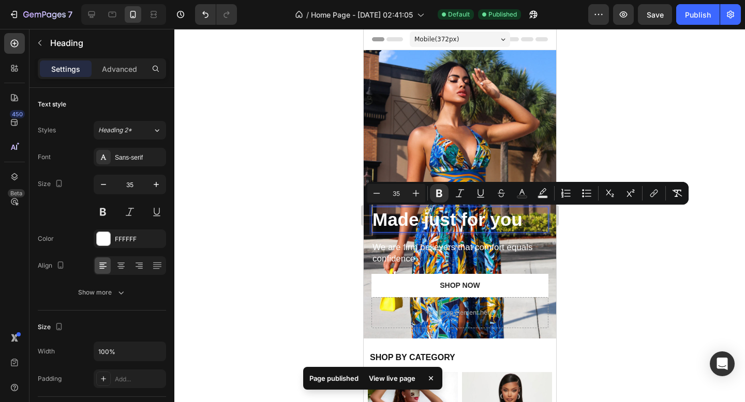
click at [436, 218] on strong "Made just for you" at bounding box center [447, 219] width 150 height 20
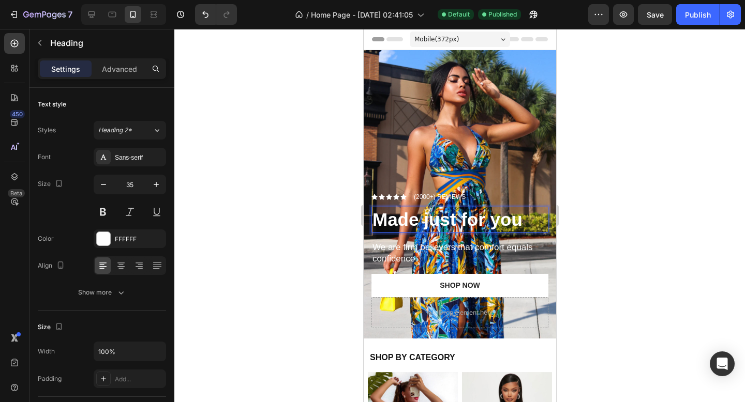
click at [321, 161] on div at bounding box center [459, 215] width 570 height 373
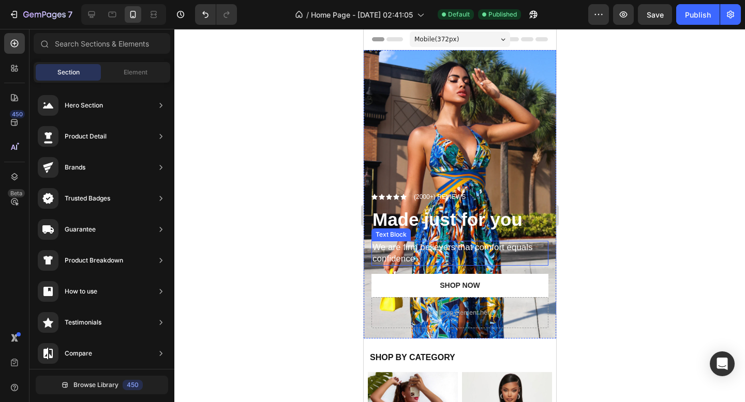
click at [417, 250] on p "We are firm believers that comfort equals confidence." at bounding box center [459, 253] width 175 height 23
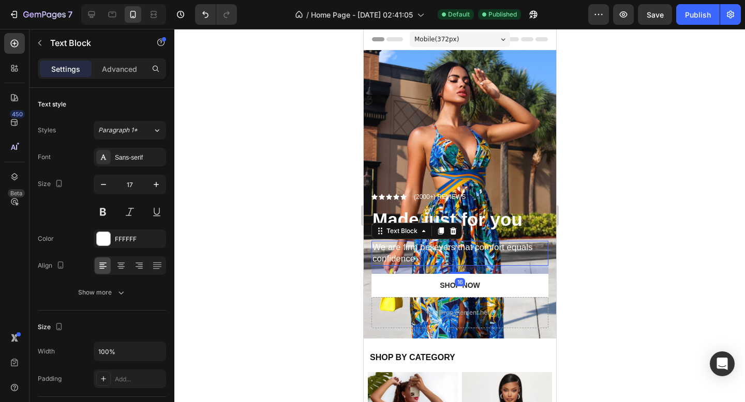
click at [270, 180] on div at bounding box center [459, 215] width 570 height 373
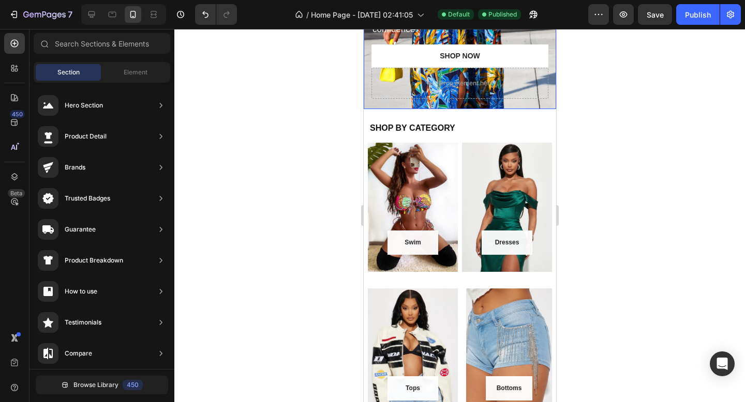
scroll to position [233, 0]
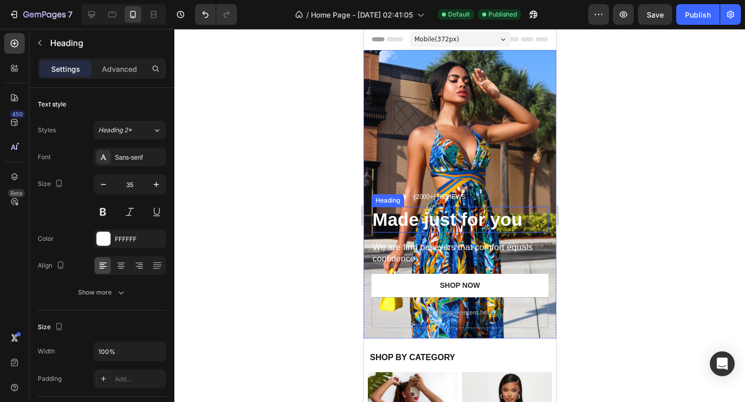
click at [412, 223] on strong "Made just for you" at bounding box center [447, 219] width 150 height 20
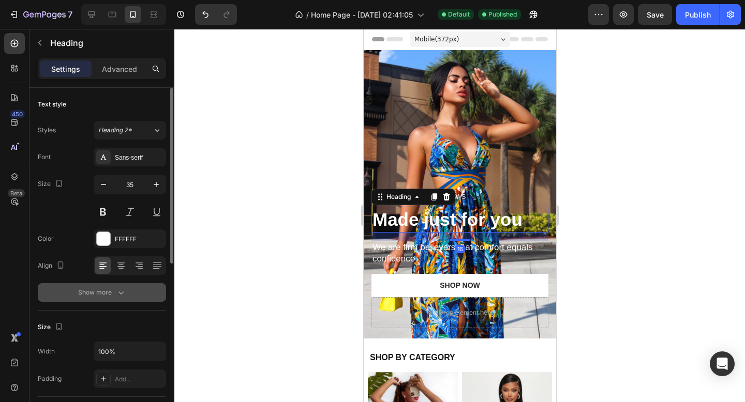
click at [113, 293] on div "Show more" at bounding box center [102, 292] width 48 height 10
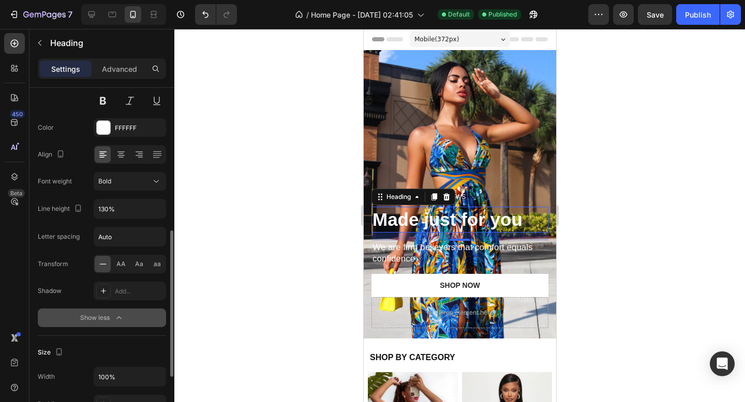
scroll to position [178, 0]
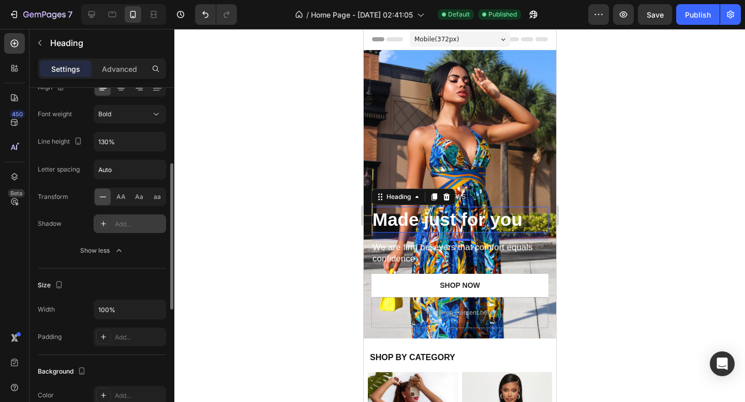
click at [128, 224] on div "Add..." at bounding box center [139, 224] width 49 height 9
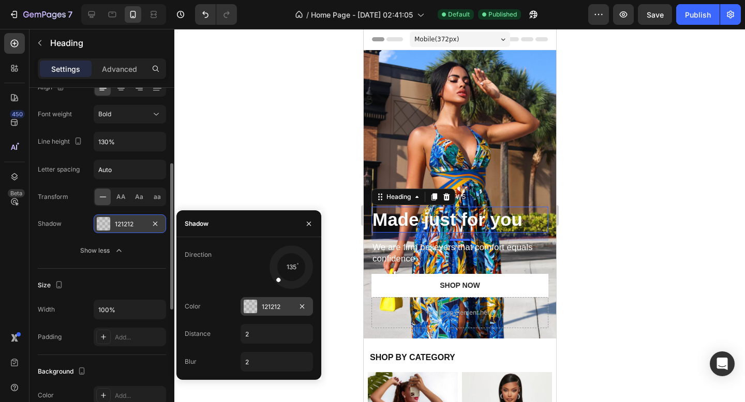
click at [252, 308] on div at bounding box center [250, 306] width 13 height 13
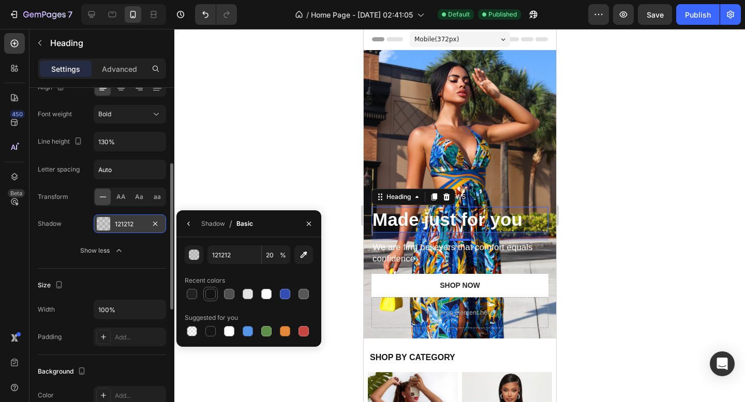
click at [208, 292] on div at bounding box center [210, 294] width 10 height 10
type input "100"
click at [191, 257] on div "button" at bounding box center [194, 255] width 10 height 10
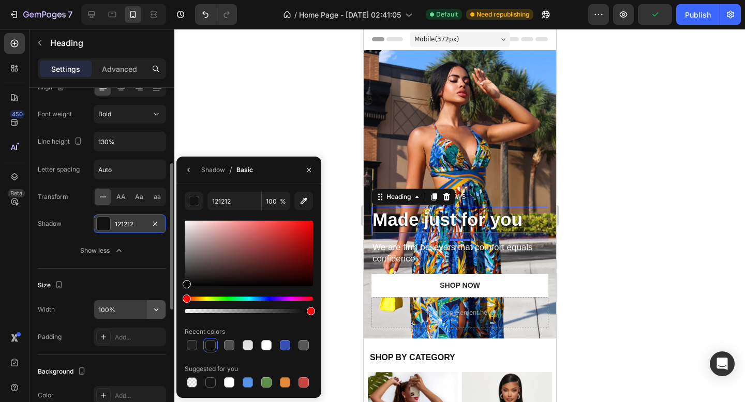
drag, startPoint x: 193, startPoint y: 279, endPoint x: 147, endPoint y: 312, distance: 57.1
click at [147, 312] on div "450 Beta Sections(30) Elements(83) Section Element Hero Section Product Detail …" at bounding box center [87, 215] width 174 height 373
type input "000000"
click at [184, 171] on button "button" at bounding box center [188, 170] width 17 height 17
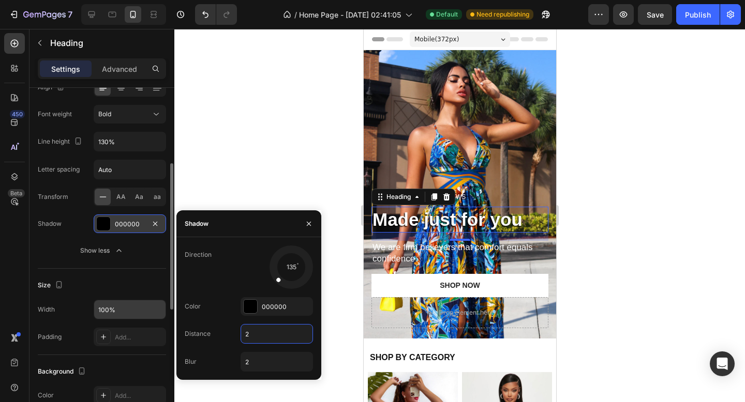
click at [276, 331] on input "2" at bounding box center [276, 334] width 71 height 19
type input "5"
click at [261, 364] on input "2" at bounding box center [276, 362] width 71 height 19
type input "1"
type input "5"
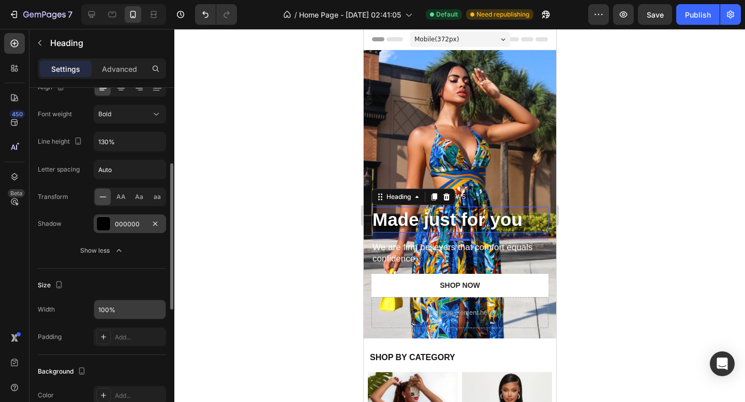
click at [300, 167] on div at bounding box center [459, 215] width 570 height 373
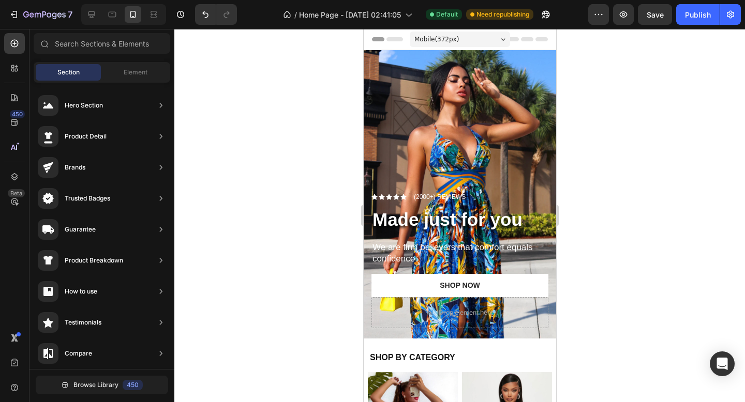
click at [300, 167] on div at bounding box center [459, 215] width 570 height 373
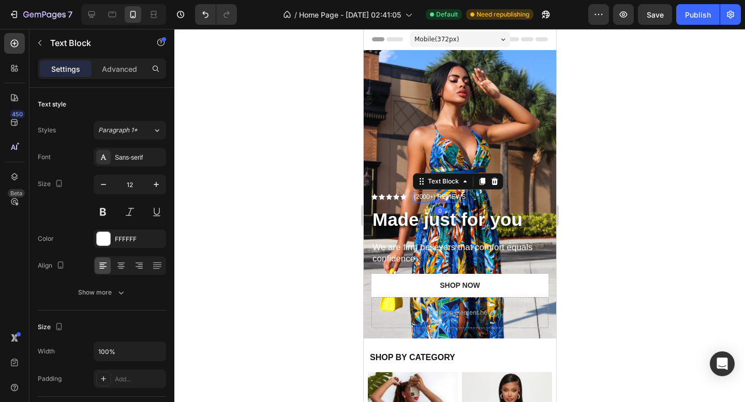
click at [423, 196] on p "(2000+) REVIEWS" at bounding box center [439, 196] width 52 height 9
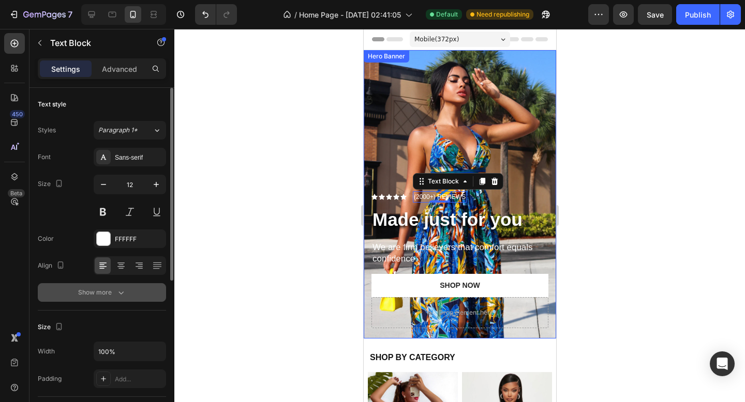
click at [120, 292] on icon "button" at bounding box center [121, 292] width 10 height 10
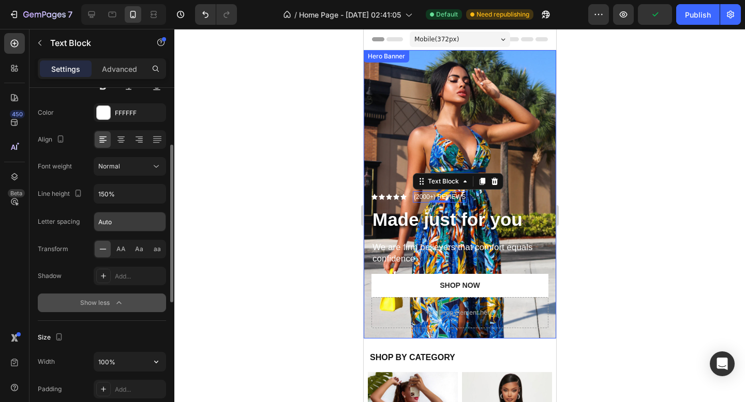
scroll to position [125, 0]
click at [117, 281] on div "Add..." at bounding box center [139, 277] width 49 height 9
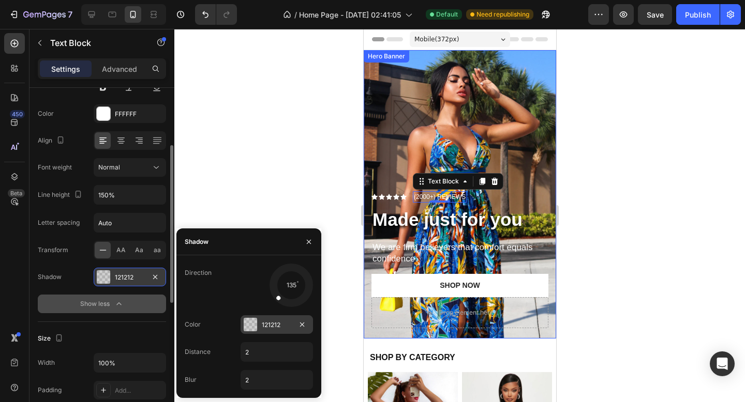
click at [248, 322] on div at bounding box center [250, 324] width 13 height 13
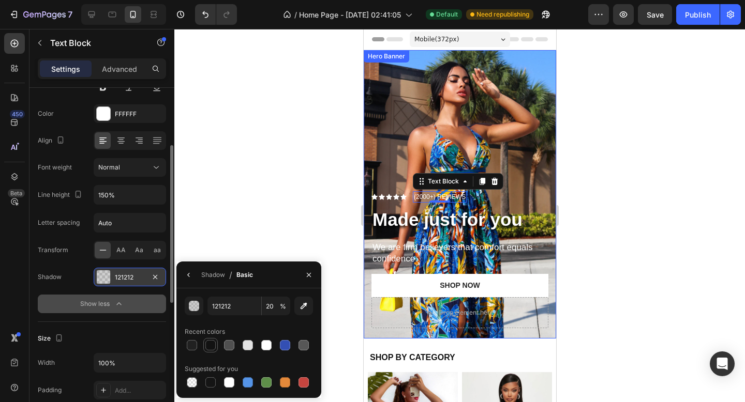
click at [213, 342] on div at bounding box center [210, 345] width 10 height 10
type input "100"
click at [194, 302] on div "button" at bounding box center [194, 306] width 10 height 10
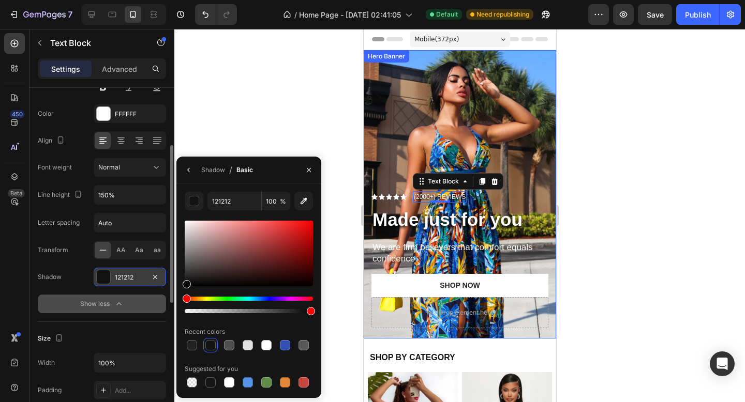
drag, startPoint x: 209, startPoint y: 272, endPoint x: 139, endPoint y: 324, distance: 87.0
click at [139, 324] on div "450 Beta Sections(30) Elements(83) Section Element Hero Section Product Detail …" at bounding box center [87, 215] width 174 height 373
type input "000000"
click at [187, 167] on icon "button" at bounding box center [189, 170] width 8 height 8
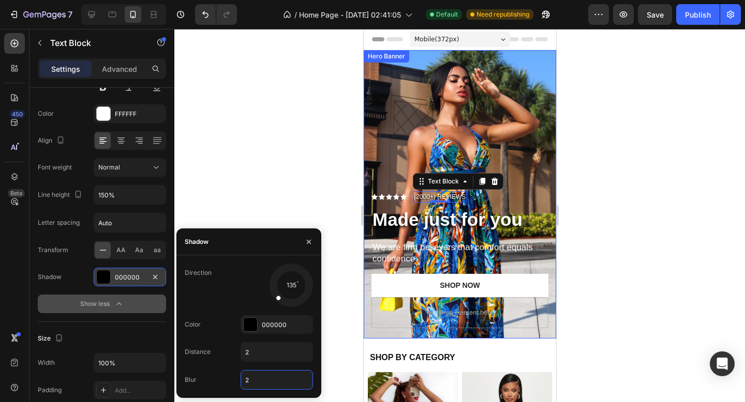
click at [248, 375] on input "2" at bounding box center [276, 380] width 71 height 19
click at [254, 347] on input "2" at bounding box center [276, 352] width 71 height 19
type input "1"
type input "2"
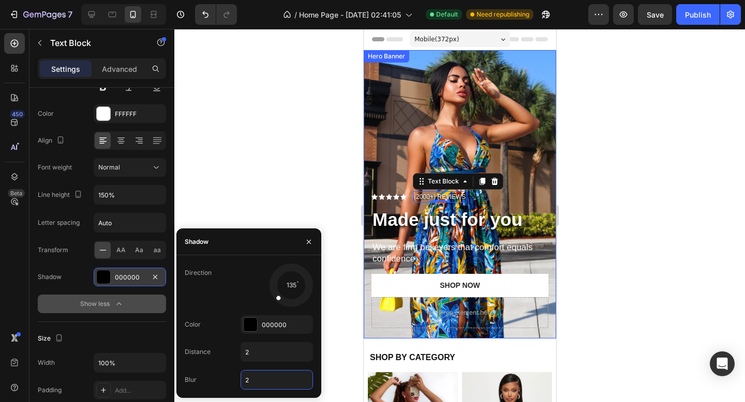
click at [262, 378] on input "2" at bounding box center [276, 380] width 71 height 19
type input "4"
type input "2"
click at [295, 165] on div at bounding box center [459, 215] width 570 height 373
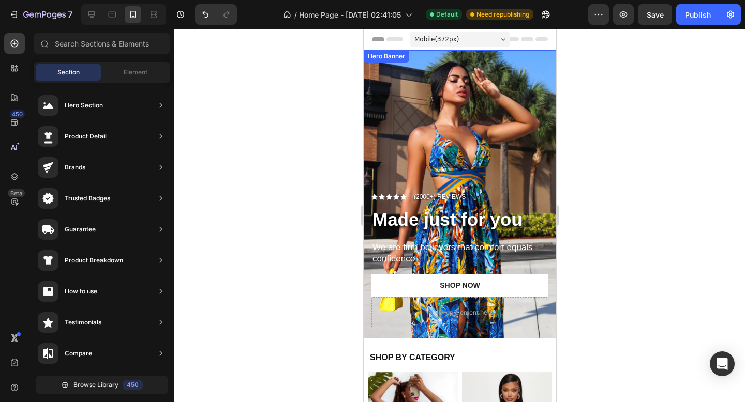
click at [295, 165] on div at bounding box center [459, 215] width 570 height 373
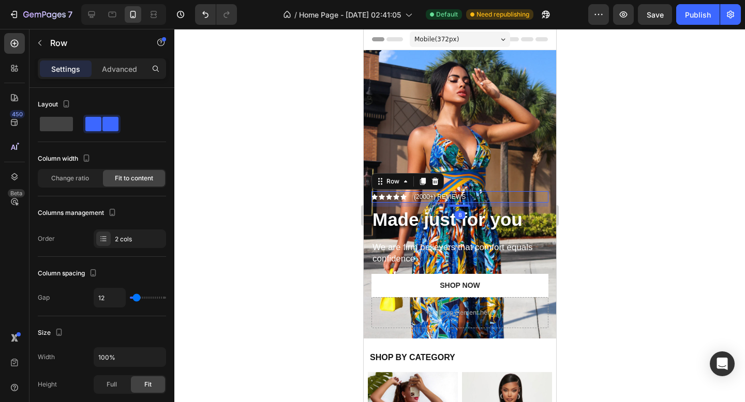
click at [407, 201] on div "Icon Icon Icon Icon Icon Icon List (2000+) REVIEWS Text Block Row 8" at bounding box center [459, 196] width 177 height 11
click at [433, 184] on icon at bounding box center [434, 181] width 7 height 7
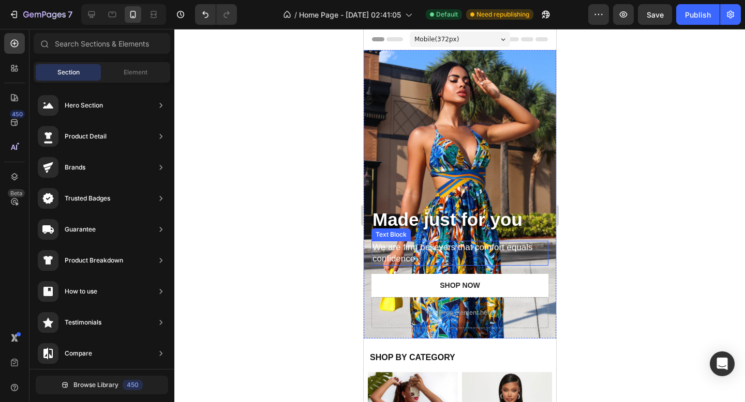
click at [404, 254] on p "We are firm believers that comfort equals confidence." at bounding box center [459, 253] width 175 height 23
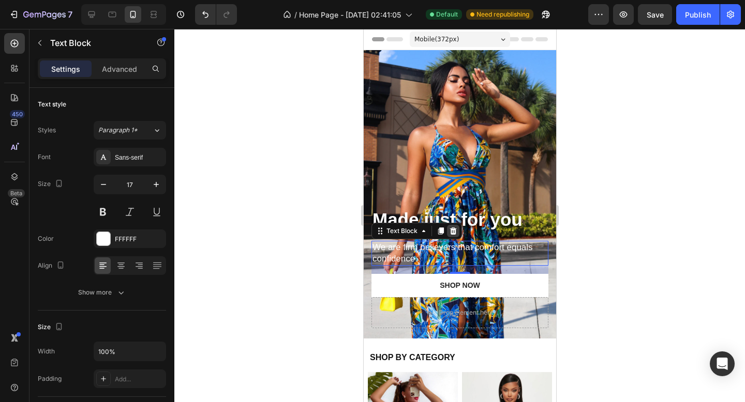
click at [453, 230] on icon at bounding box center [452, 231] width 7 height 7
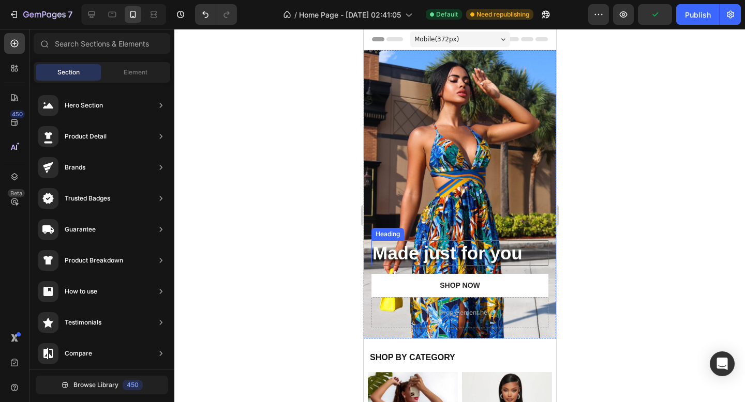
click at [448, 254] on strong "Made just for you" at bounding box center [447, 253] width 150 height 20
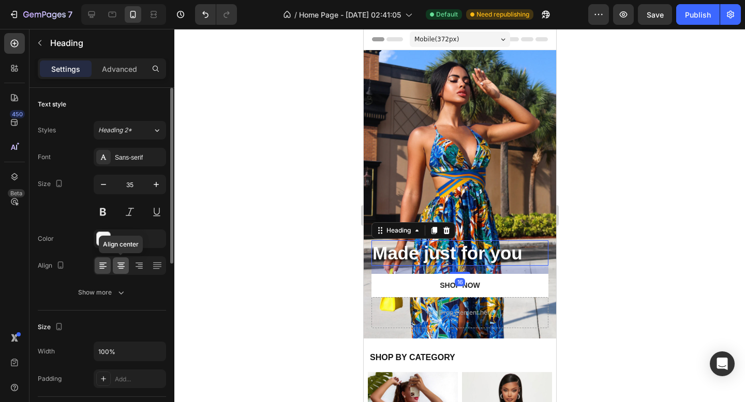
click at [120, 264] on icon at bounding box center [121, 266] width 10 height 10
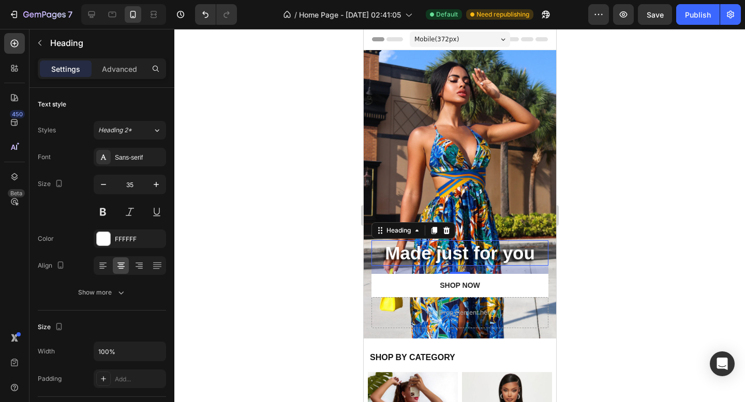
click at [263, 149] on div at bounding box center [459, 215] width 570 height 373
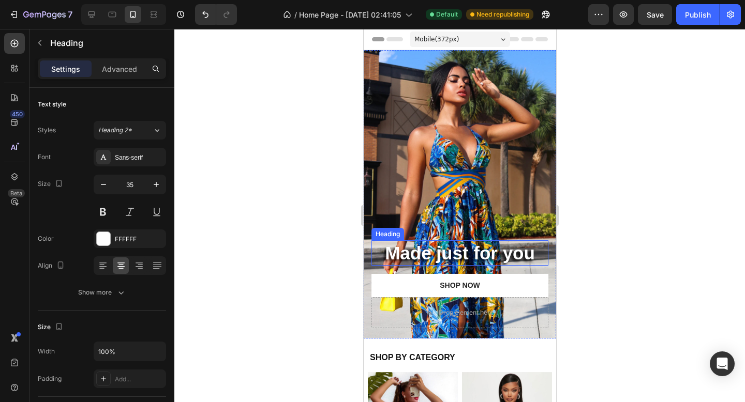
click at [444, 251] on strong "Made just for you" at bounding box center [459, 253] width 150 height 20
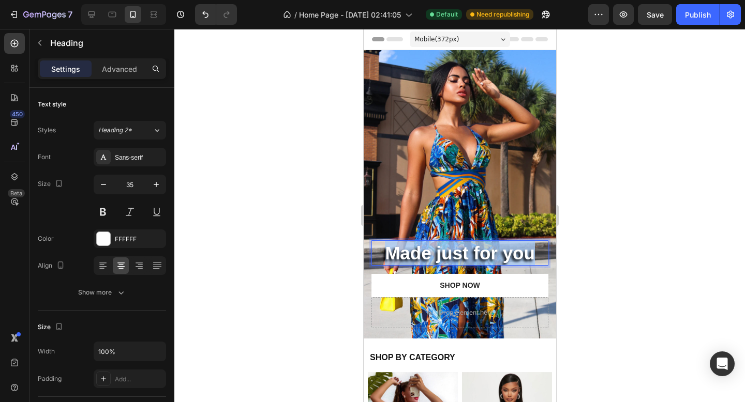
click at [444, 251] on strong "Made just for you" at bounding box center [459, 253] width 150 height 20
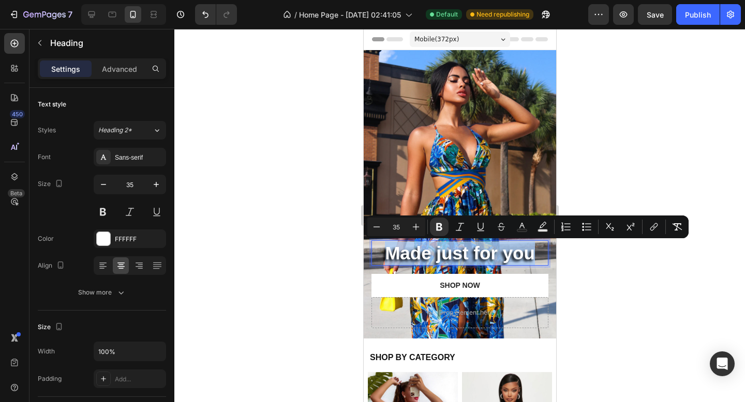
click at [390, 260] on strong "Made just for you" at bounding box center [459, 253] width 150 height 20
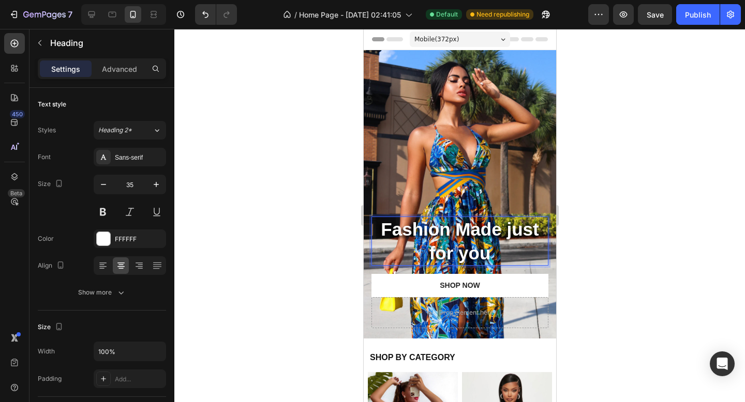
click at [508, 232] on strong "Fashion Made just for you" at bounding box center [459, 241] width 158 height 44
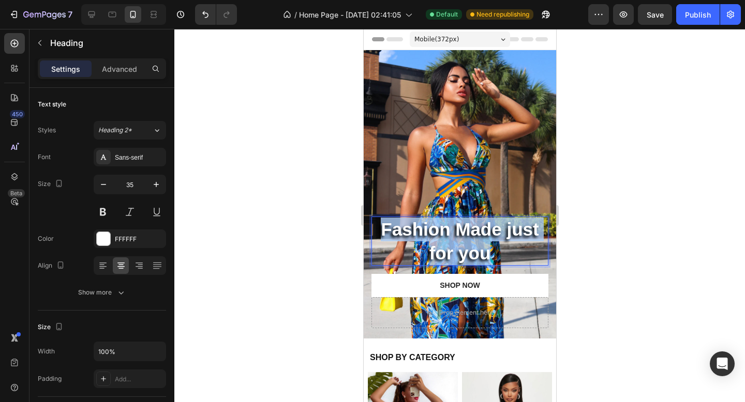
click at [508, 232] on strong "Fashion Made just for you" at bounding box center [459, 241] width 158 height 44
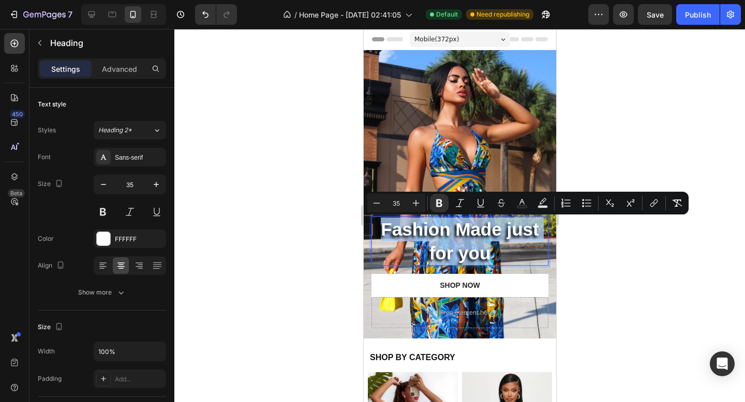
click at [464, 232] on strong "Fashion Made just for you" at bounding box center [459, 241] width 158 height 44
drag, startPoint x: 457, startPoint y: 231, endPoint x: 507, endPoint y: 263, distance: 59.1
click at [507, 263] on p "Fashion Made just for you" at bounding box center [459, 241] width 175 height 47
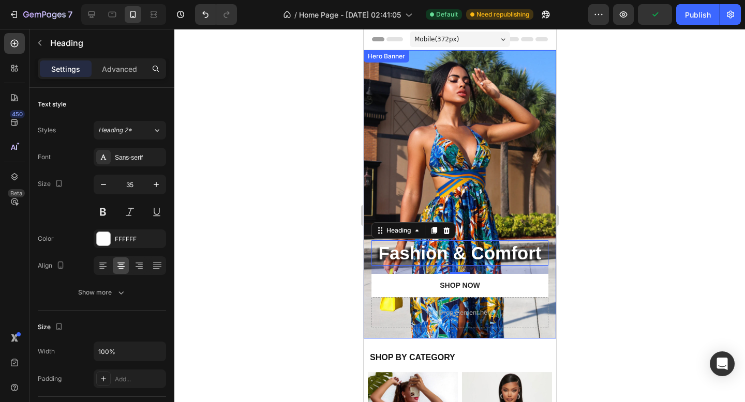
click at [295, 219] on div at bounding box center [459, 215] width 570 height 373
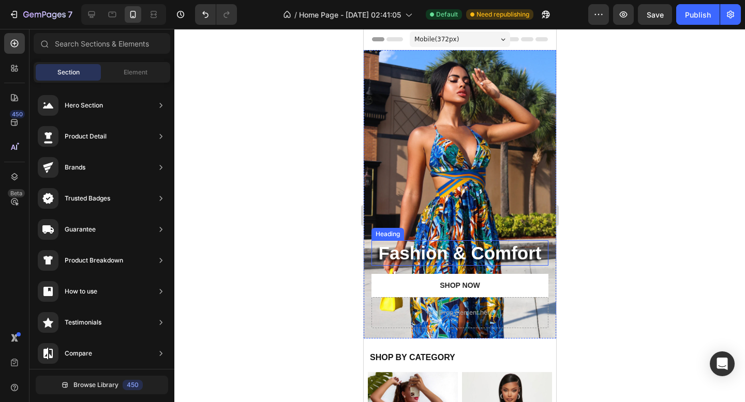
click at [490, 257] on strong "Fashion & Comfort" at bounding box center [459, 253] width 163 height 20
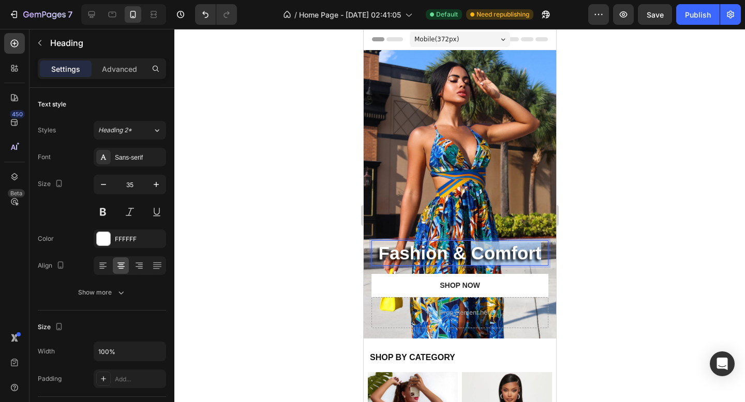
click at [490, 257] on strong "Fashion & Comfort" at bounding box center [459, 253] width 163 height 20
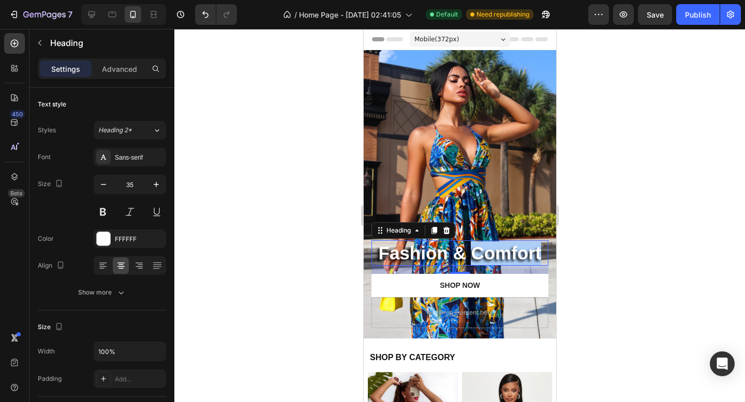
click at [335, 98] on div at bounding box center [459, 215] width 570 height 373
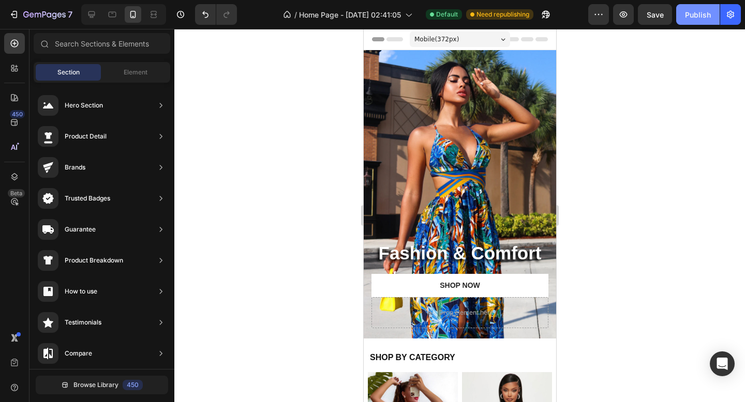
click at [699, 17] on div "Publish" at bounding box center [698, 14] width 26 height 11
click at [460, 263] on strong "Fashion & Comfort" at bounding box center [459, 253] width 163 height 20
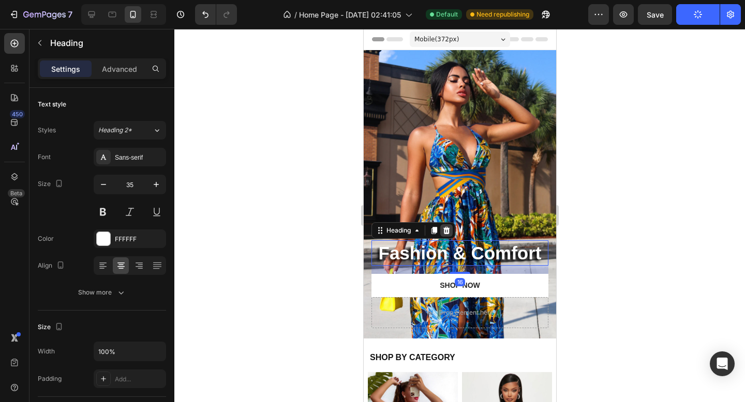
click at [449, 232] on icon at bounding box center [446, 230] width 8 height 8
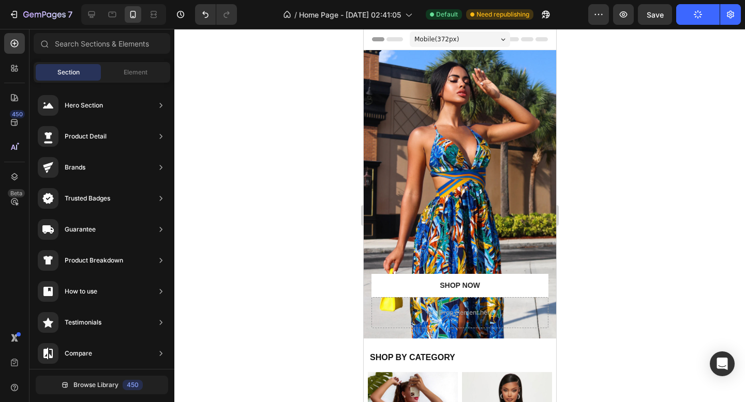
click at [247, 223] on div at bounding box center [459, 215] width 570 height 373
click at [704, 17] on div "Publish" at bounding box center [698, 14] width 26 height 11
